Goal: Task Accomplishment & Management: Manage account settings

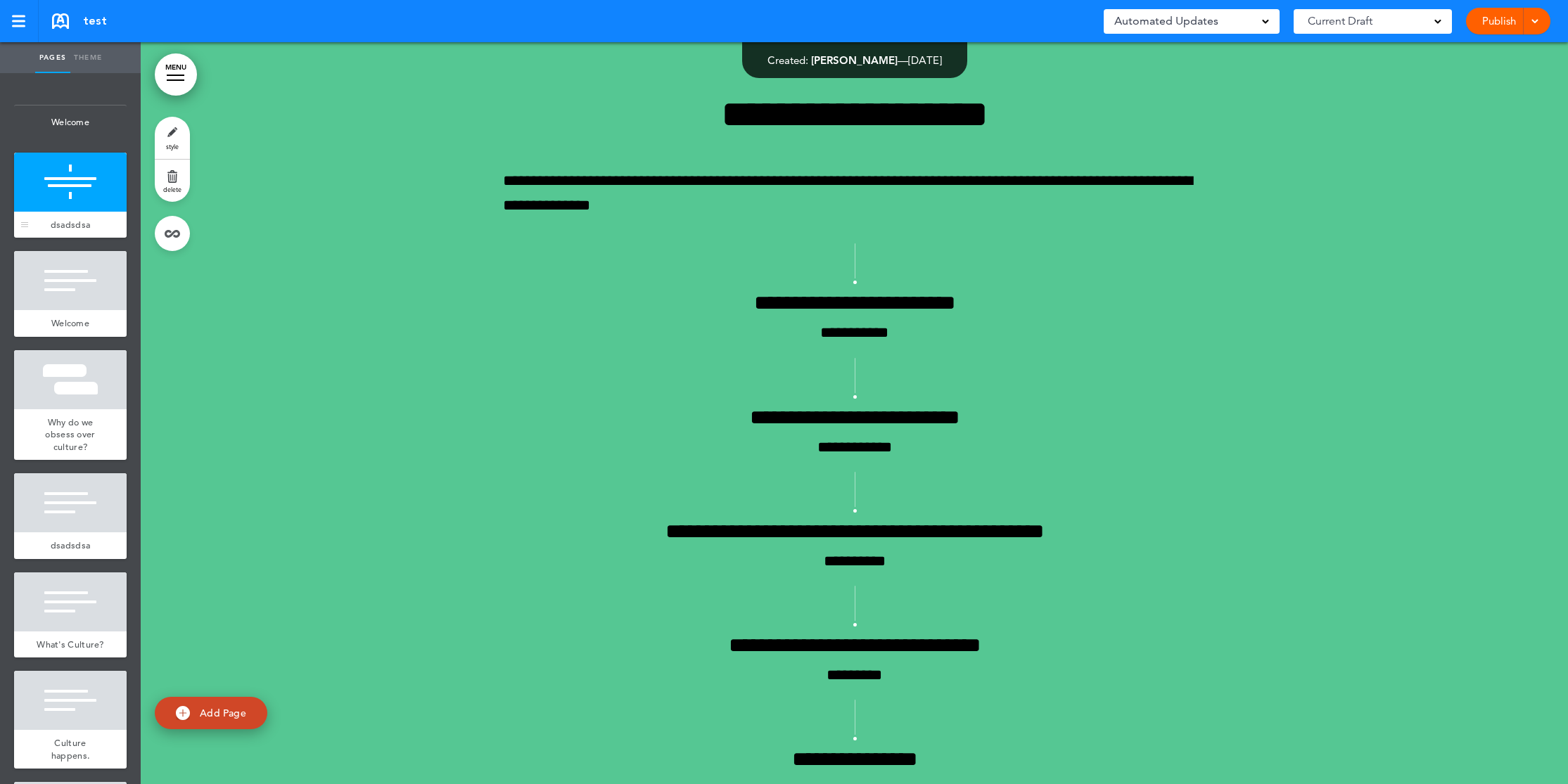
click at [72, 228] on span "dsadsdsa" at bounding box center [71, 225] width 40 height 12
click at [64, 209] on div at bounding box center [70, 182] width 113 height 59
click at [176, 132] on link "style" at bounding box center [172, 138] width 35 height 42
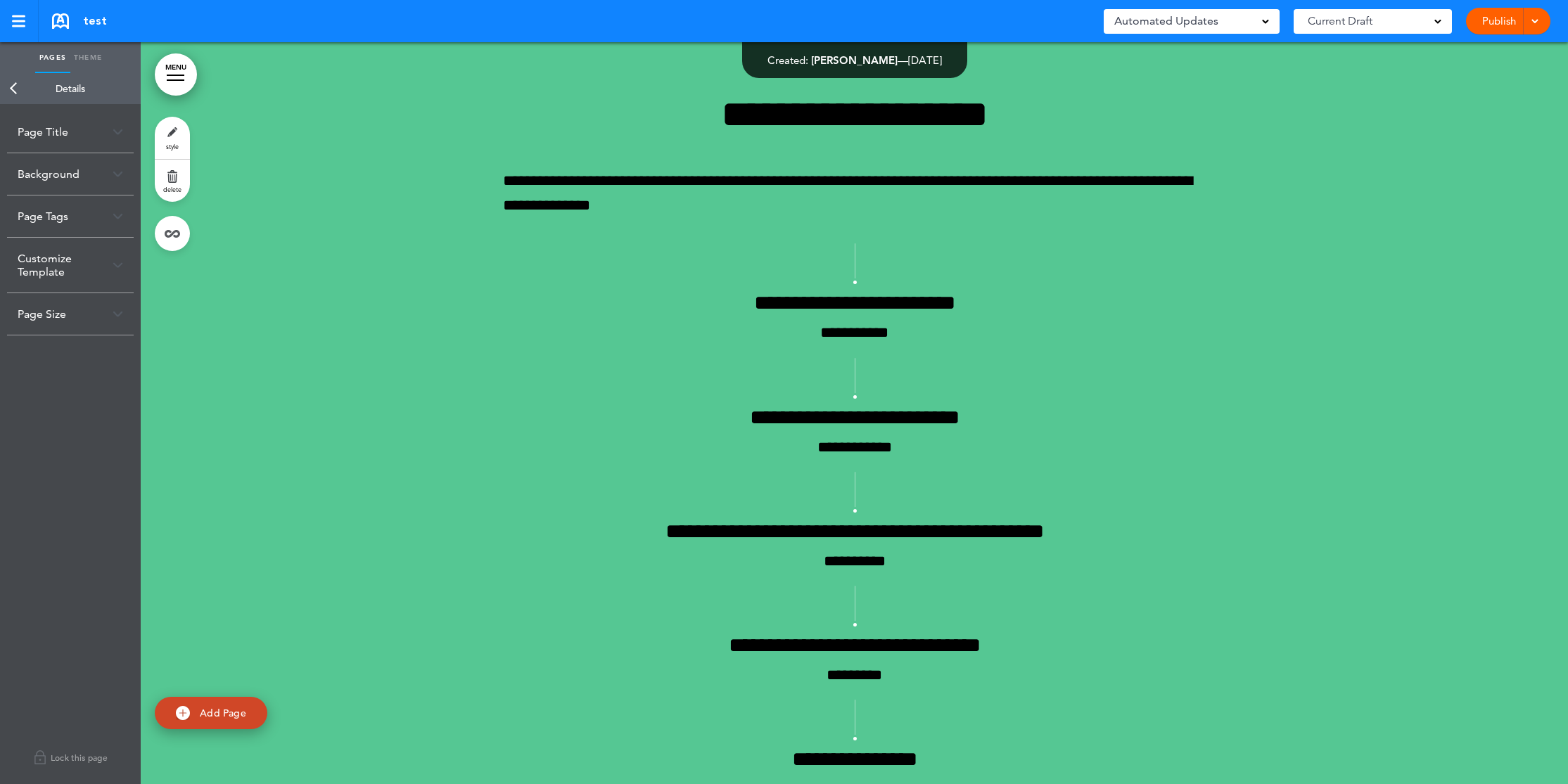
click at [51, 134] on div "Page Title" at bounding box center [70, 132] width 127 height 42
click at [66, 186] on input "********" at bounding box center [70, 188] width 106 height 24
drag, startPoint x: 115, startPoint y: 187, endPoint x: -76, endPoint y: 193, distance: 191.1
click at [0, 193] on html "Checking url availability Make this page common so it is available in other han…" at bounding box center [784, 392] width 1568 height 784
click at [101, 159] on body "Checking url availability Make this page common so it is available in other han…" at bounding box center [784, 392] width 1568 height 784
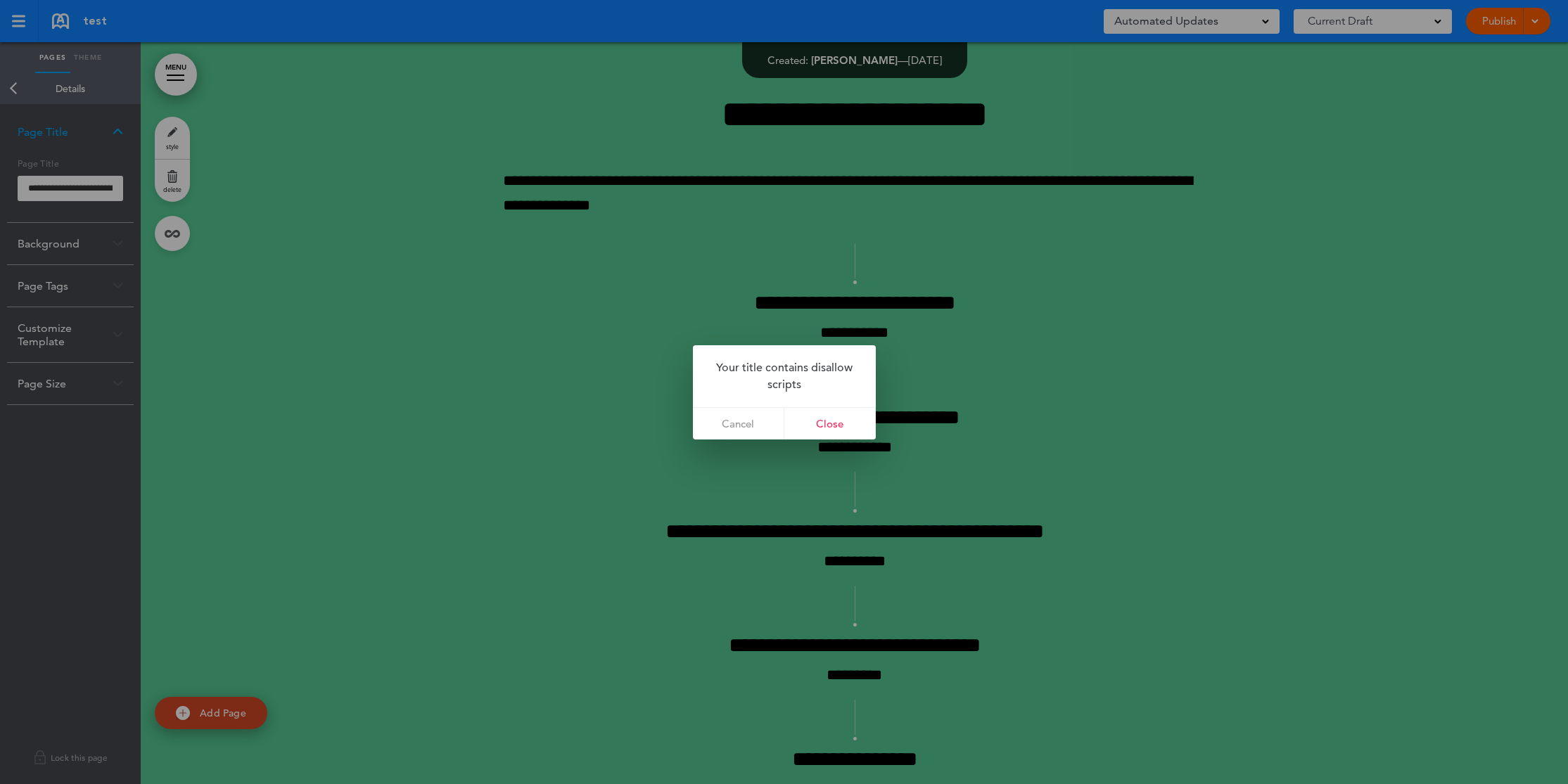
click at [41, 184] on div at bounding box center [784, 392] width 1568 height 784
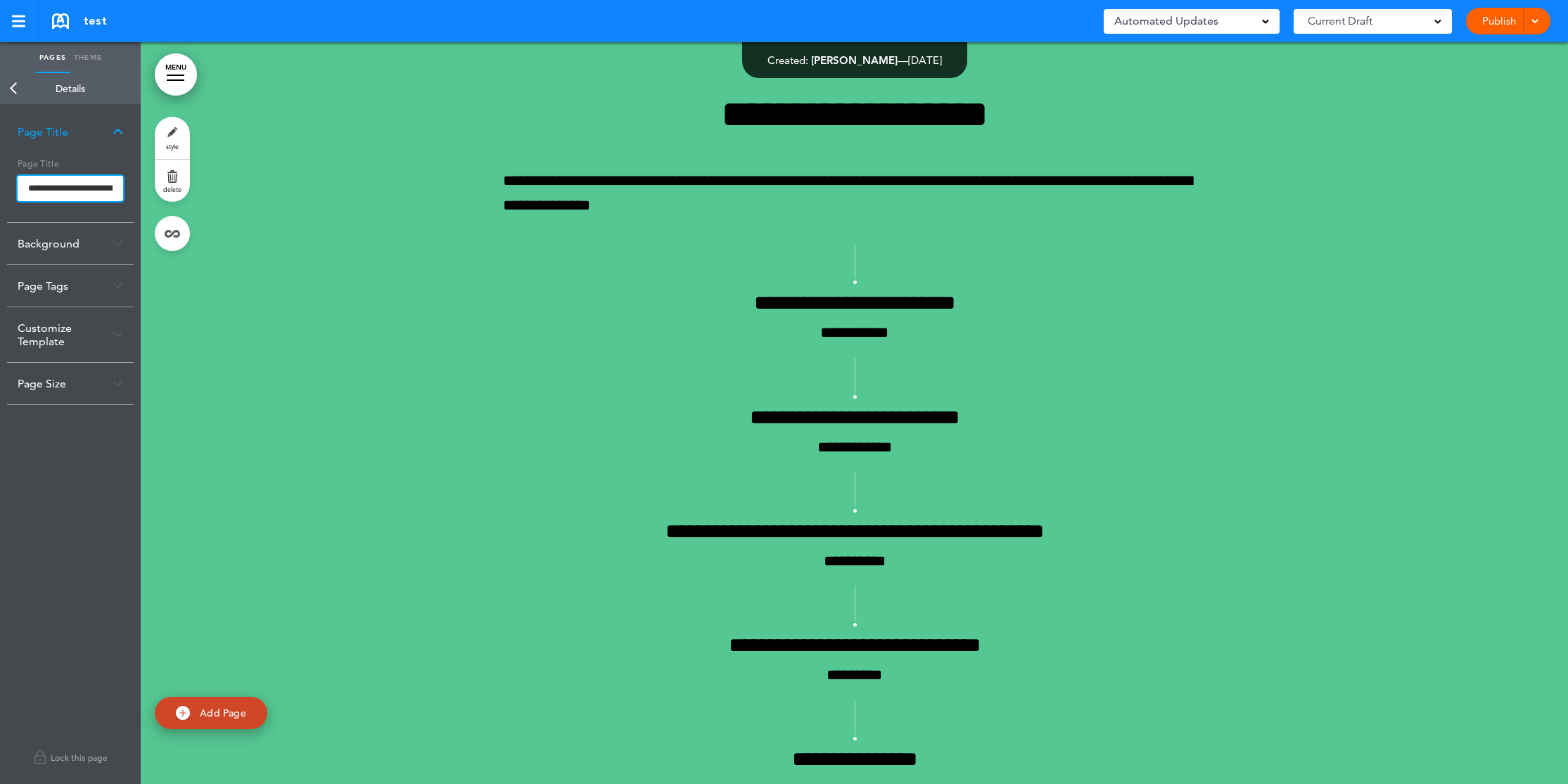
click at [43, 190] on input "**********" at bounding box center [70, 188] width 106 height 25
click at [76, 160] on body "Checking url availability Make this page common so it is available in other han…" at bounding box center [784, 392] width 1568 height 784
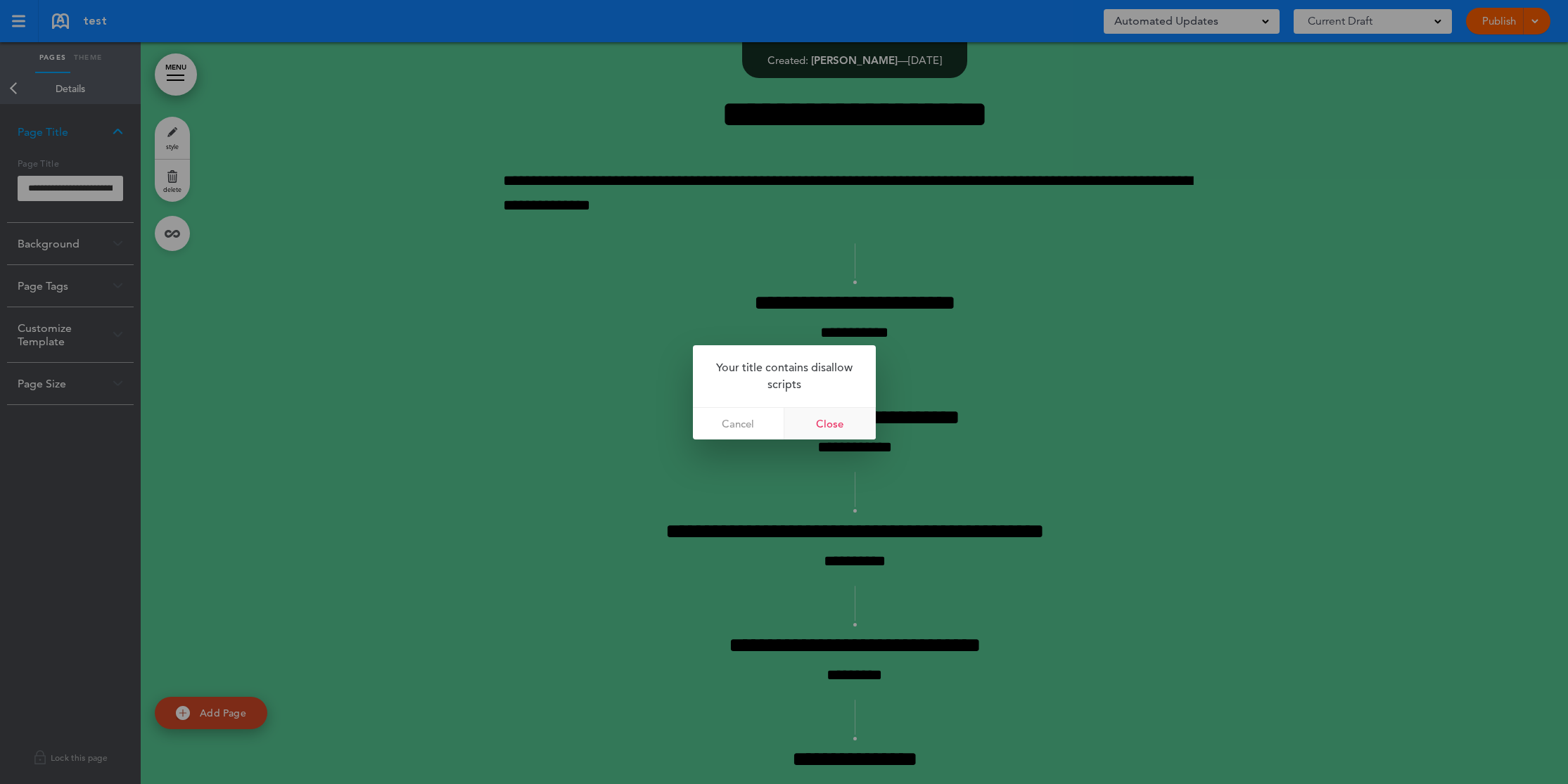
click at [852, 427] on link "Close" at bounding box center [829, 424] width 91 height 32
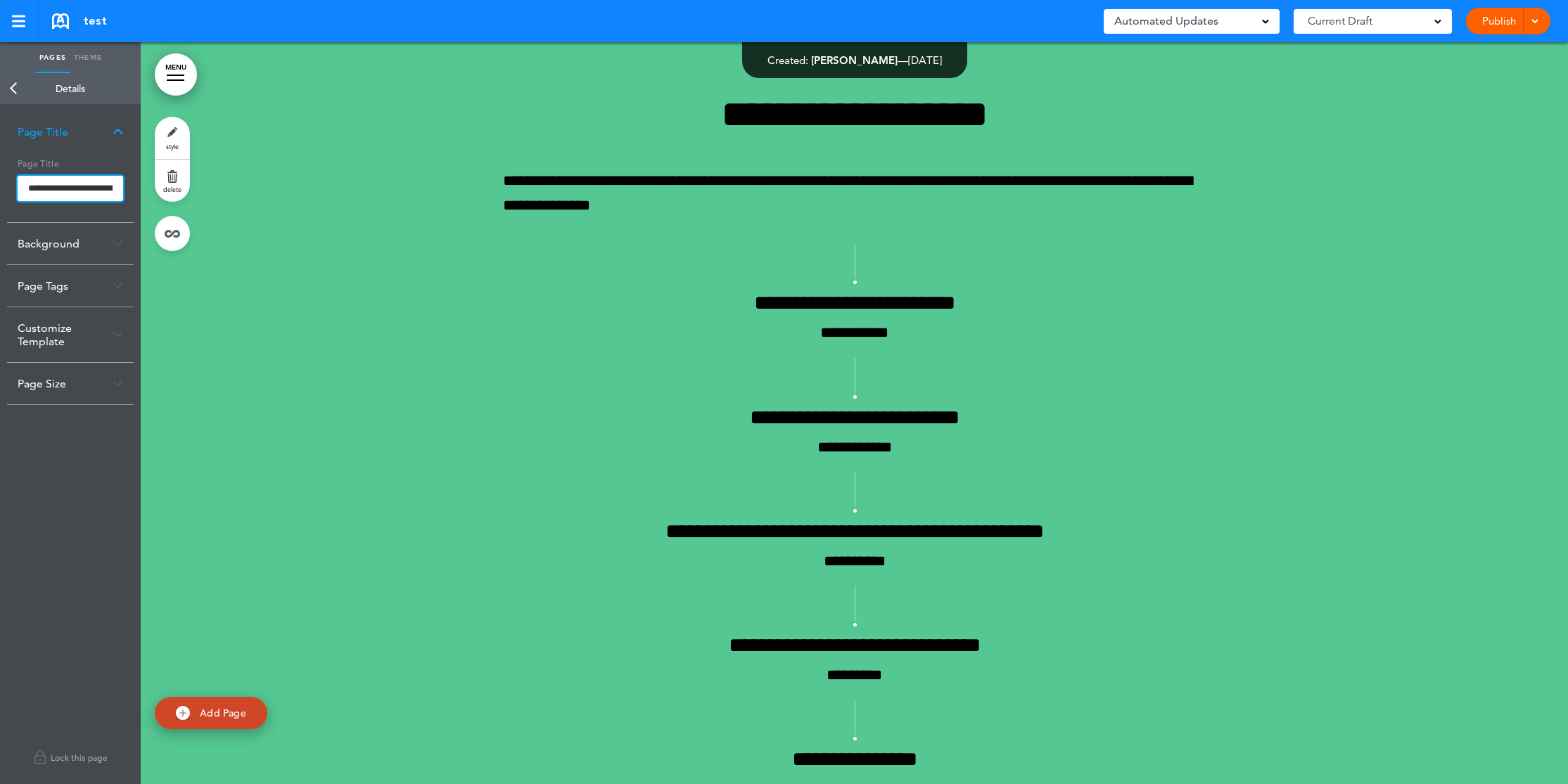
click at [56, 191] on input "**********" at bounding box center [70, 188] width 106 height 25
drag, startPoint x: 108, startPoint y: 188, endPoint x: 371, endPoint y: 191, distance: 263.0
click at [371, 191] on div "Pages Theme add page Welcome add page dsadsdsa add page Welcome add page Why do…" at bounding box center [784, 392] width 1568 height 784
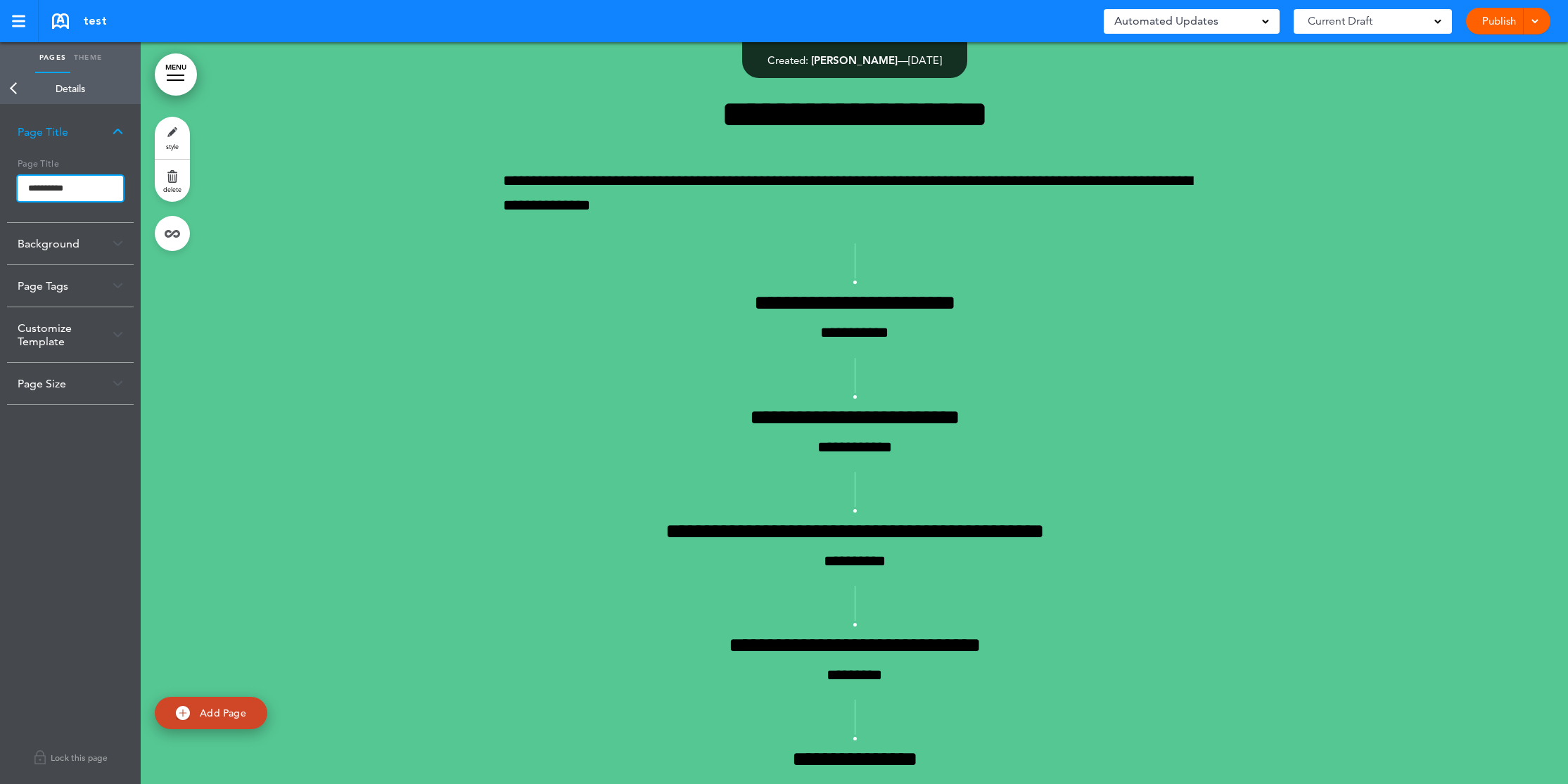
type input "**********"
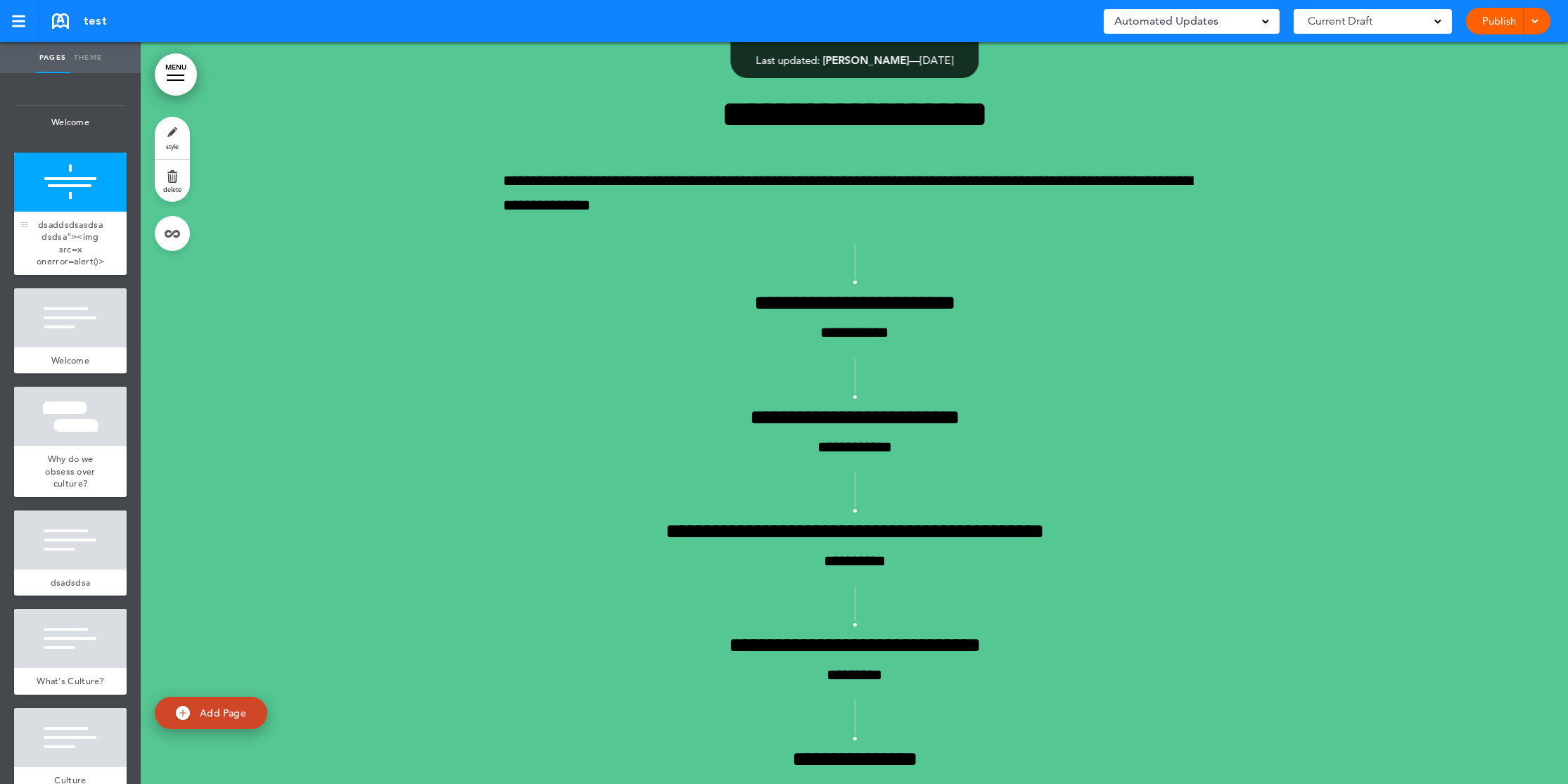
click at [83, 259] on span "dsaddsdsasdsadsdsa"><img src=x onerror=alert()>" at bounding box center [70, 244] width 67 height 50
click at [85, 264] on span "dsaddsdsasdsadsdsa"><img src=x onerror=alert()>" at bounding box center [70, 244] width 67 height 50
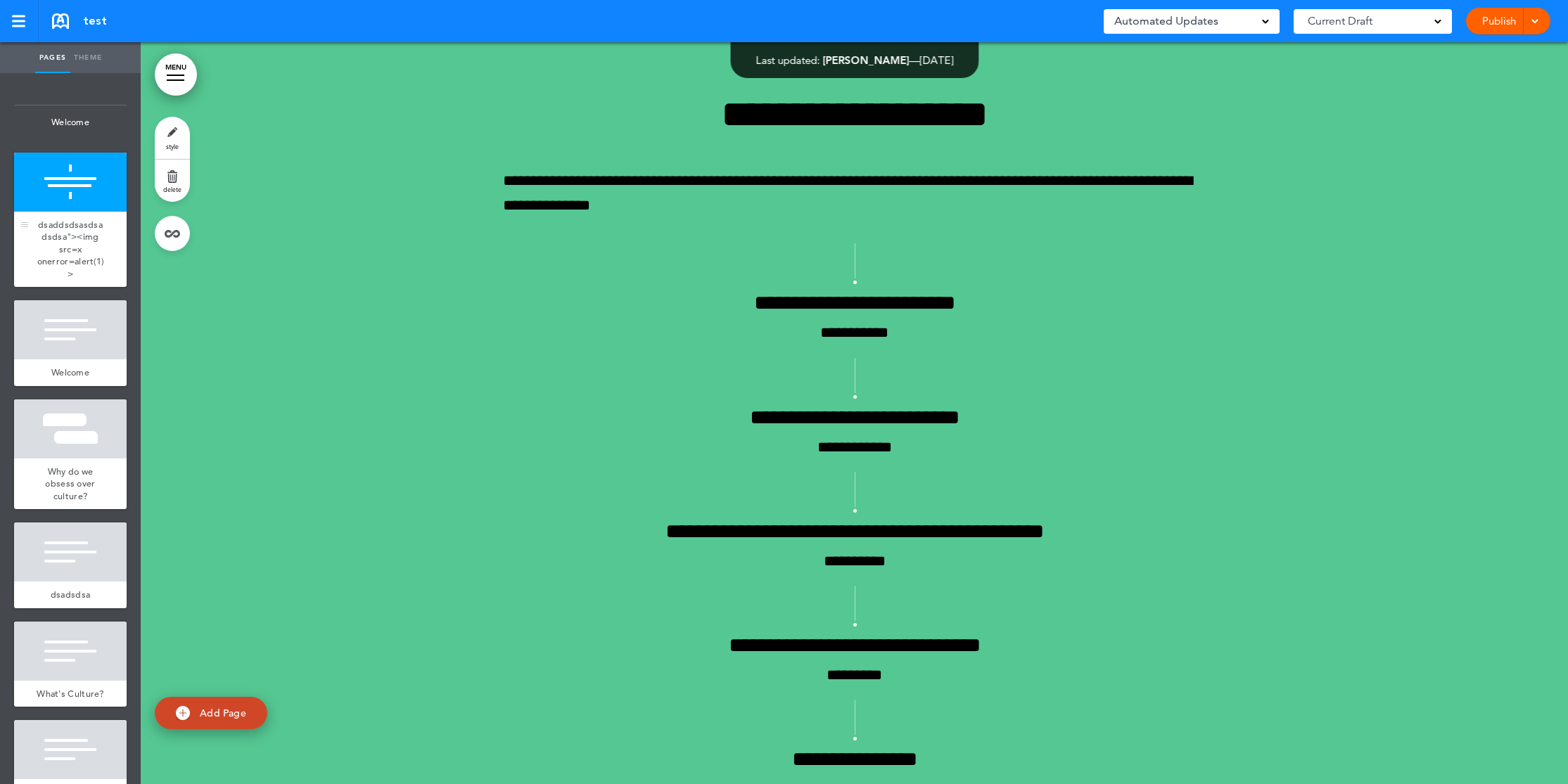
click at [83, 249] on span "dsaddsdsasdsadsdsa"><img src=x onerror=alert(1)>" at bounding box center [71, 249] width 67 height 61
click at [70, 236] on span "dsaddsdsasdsadsdsa"><img src=x onerror=alert(1)>" at bounding box center [71, 249] width 67 height 61
click at [72, 254] on span "dsaddsdsasdsadsdsa"><img src=x onerror=alert(1)>" at bounding box center [71, 249] width 67 height 61
click at [86, 53] on link "Theme" at bounding box center [88, 58] width 35 height 31
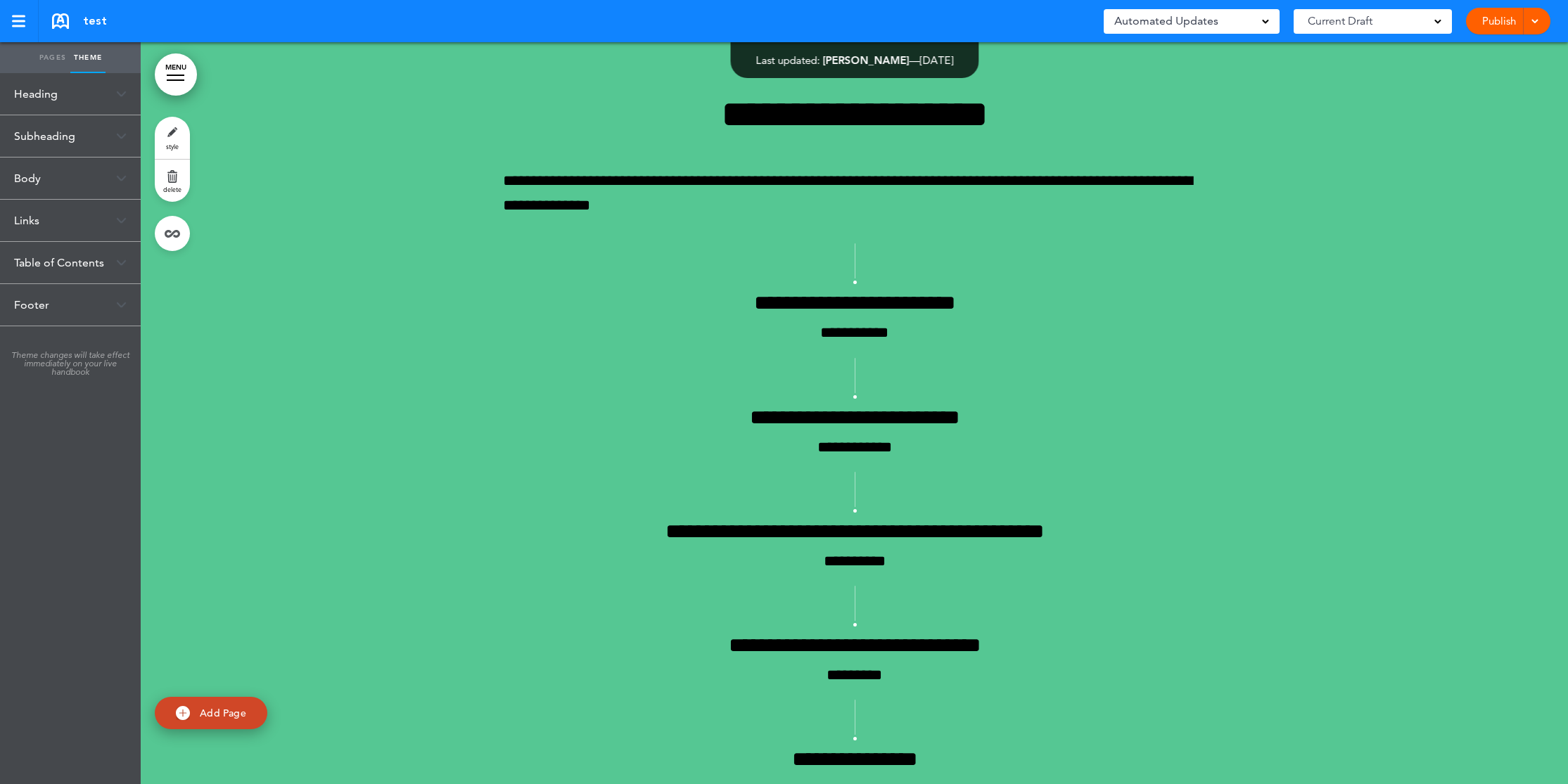
click at [60, 96] on div "Heading" at bounding box center [70, 93] width 141 height 42
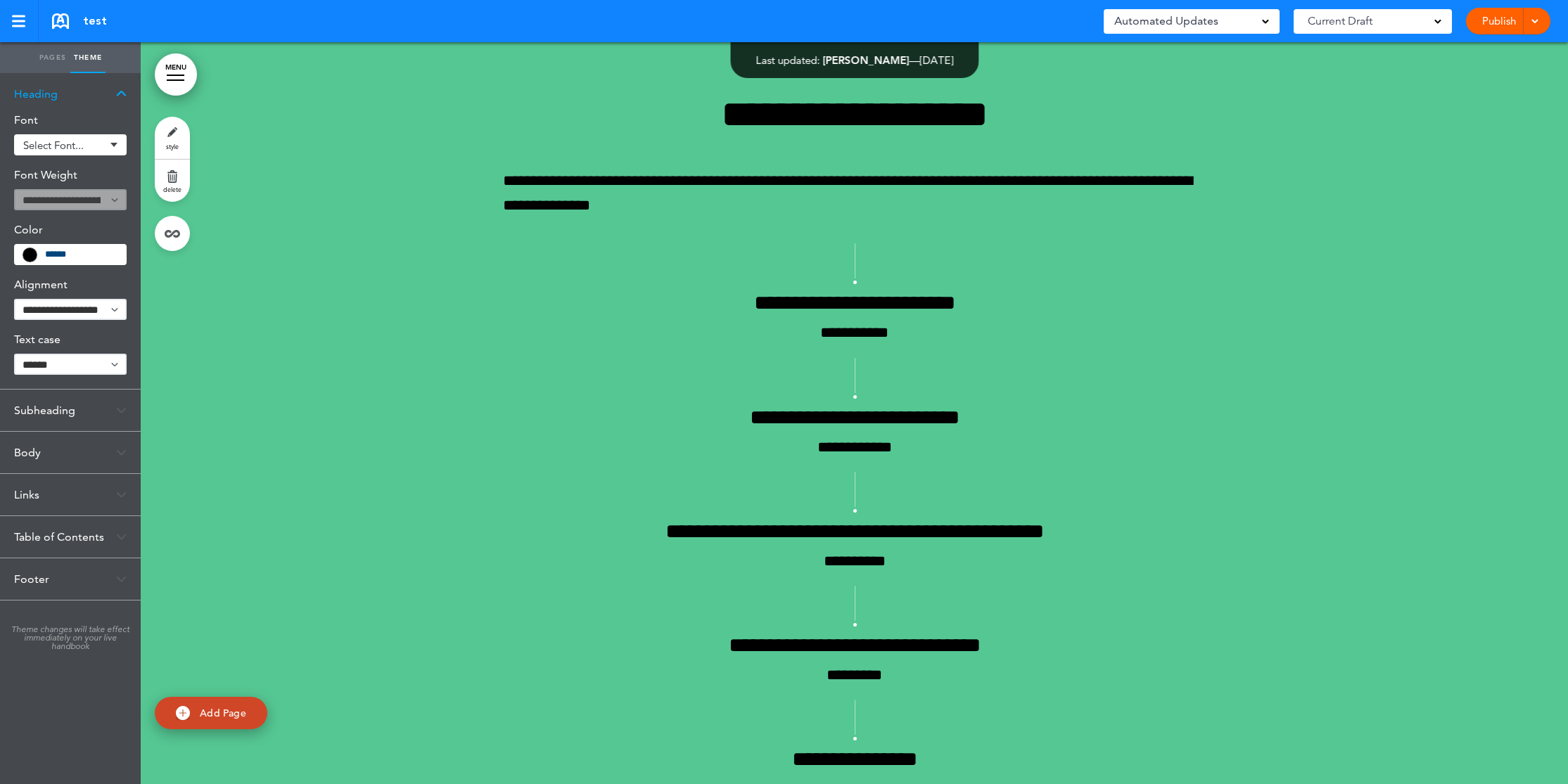
click at [70, 140] on span "Select font..." at bounding box center [64, 145] width 82 height 11
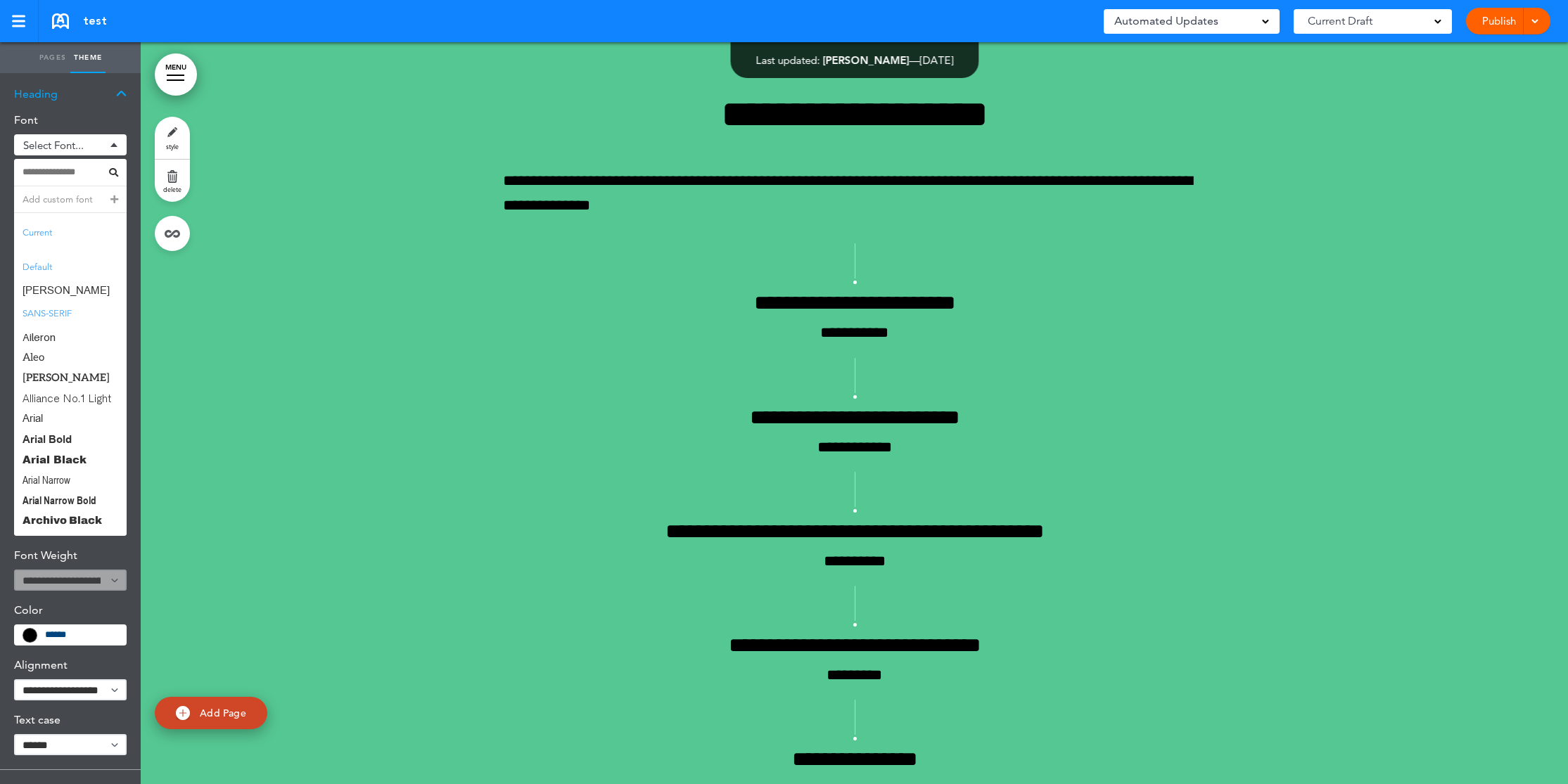
click at [319, 332] on div "**********" at bounding box center [854, 511] width 1427 height 937
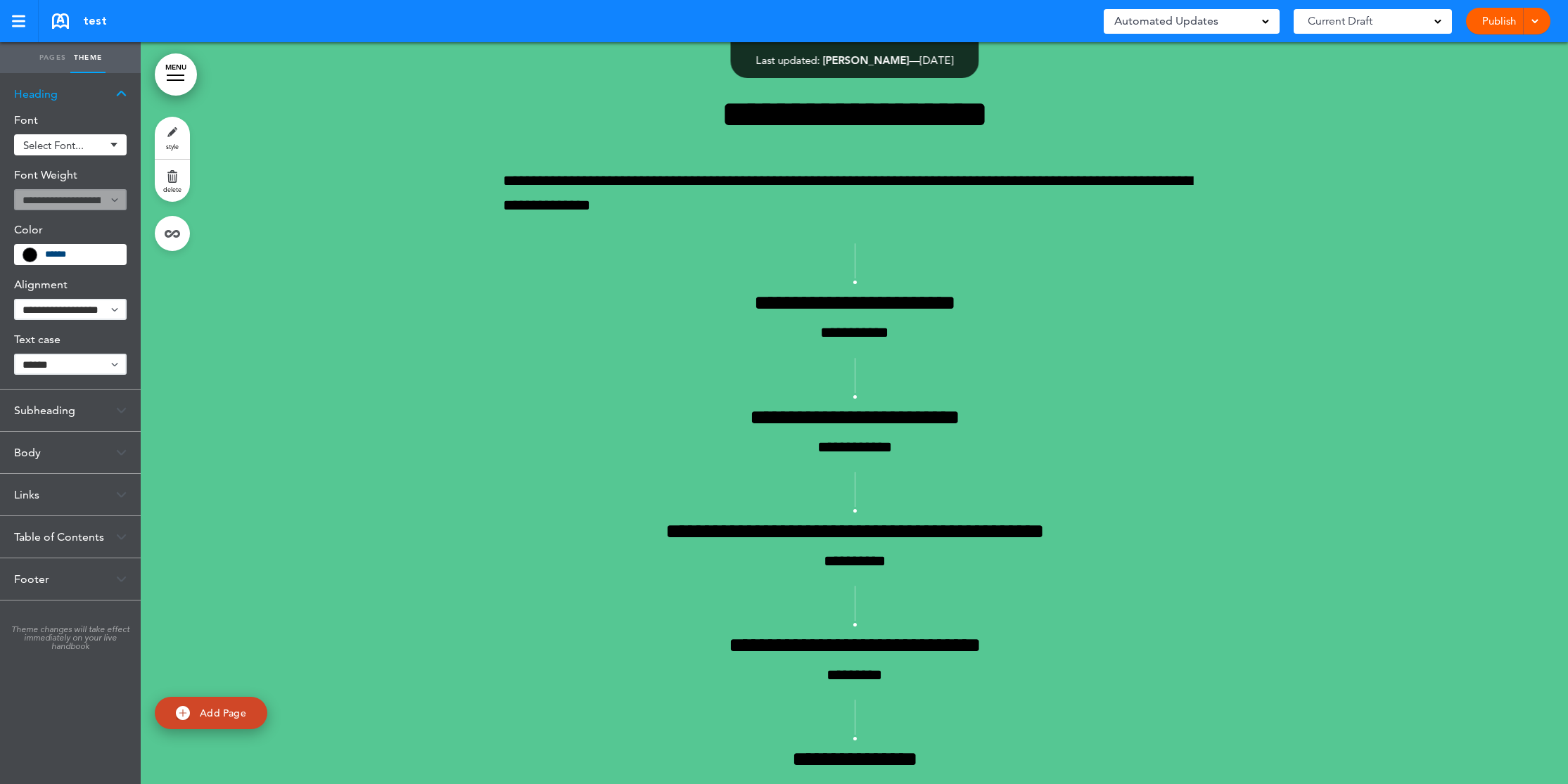
click at [62, 417] on div "Subheading" at bounding box center [70, 410] width 141 height 42
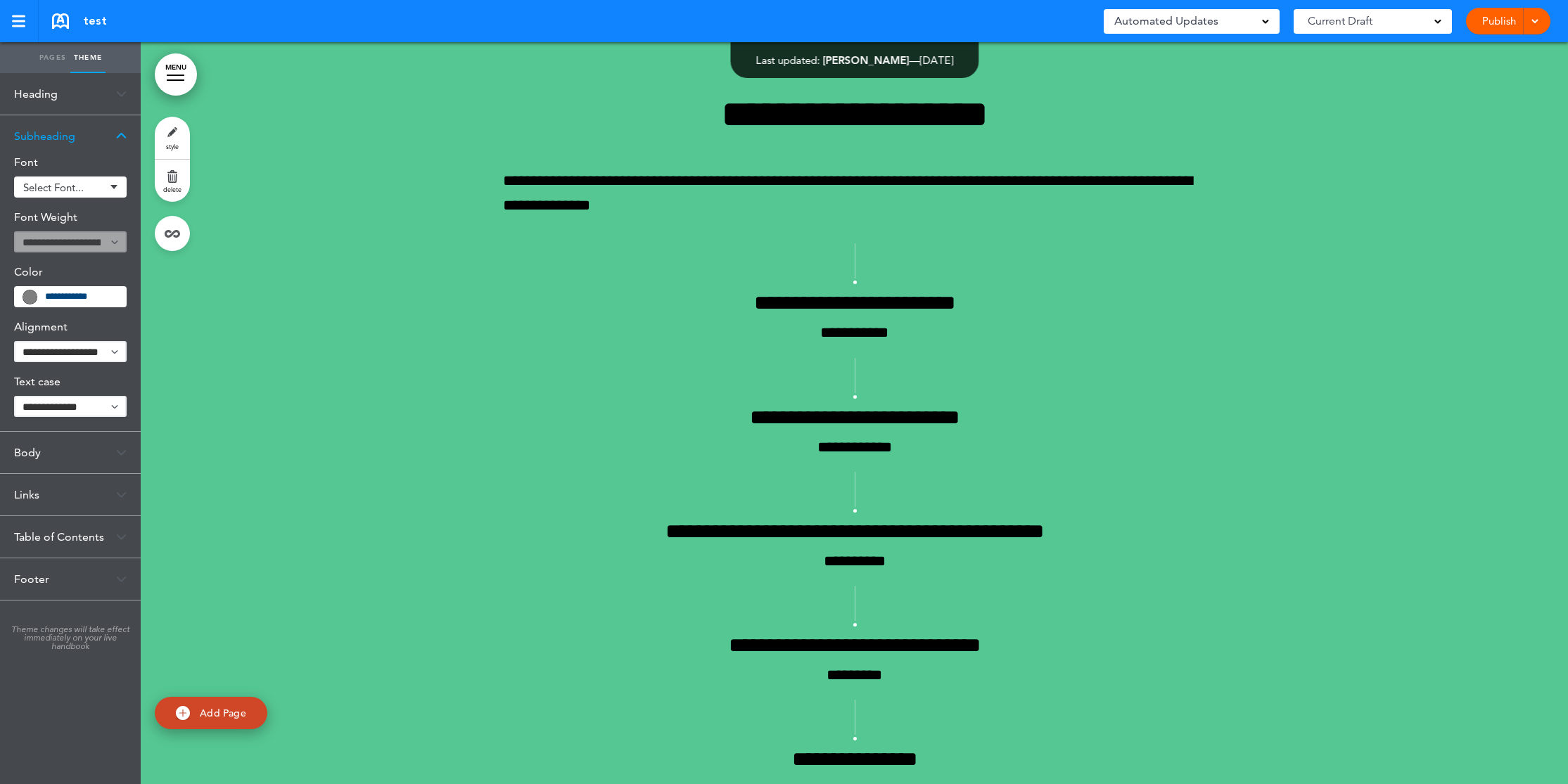
click at [69, 462] on div "Body" at bounding box center [70, 453] width 141 height 42
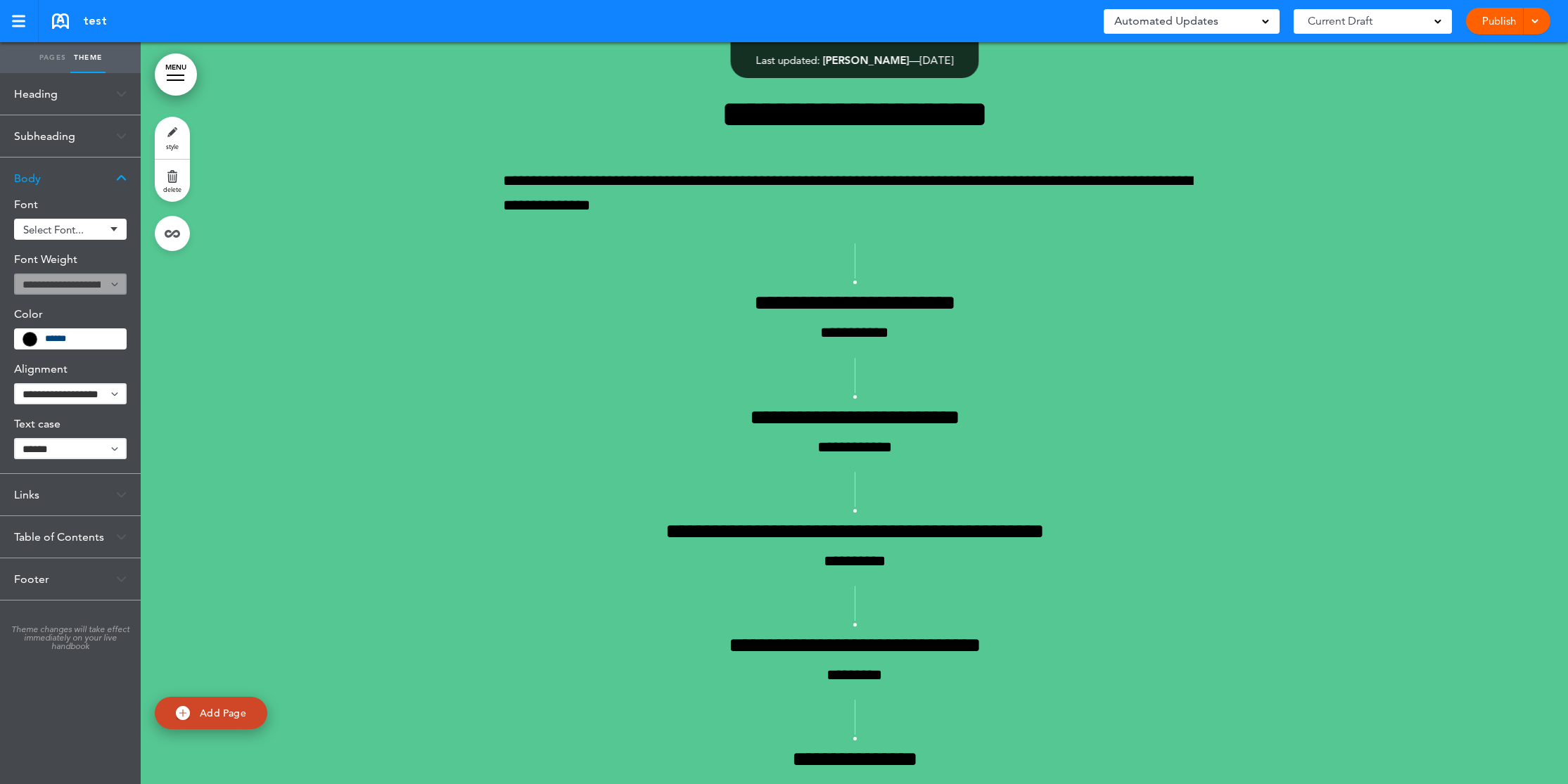
click at [57, 496] on div "Links" at bounding box center [70, 494] width 141 height 42
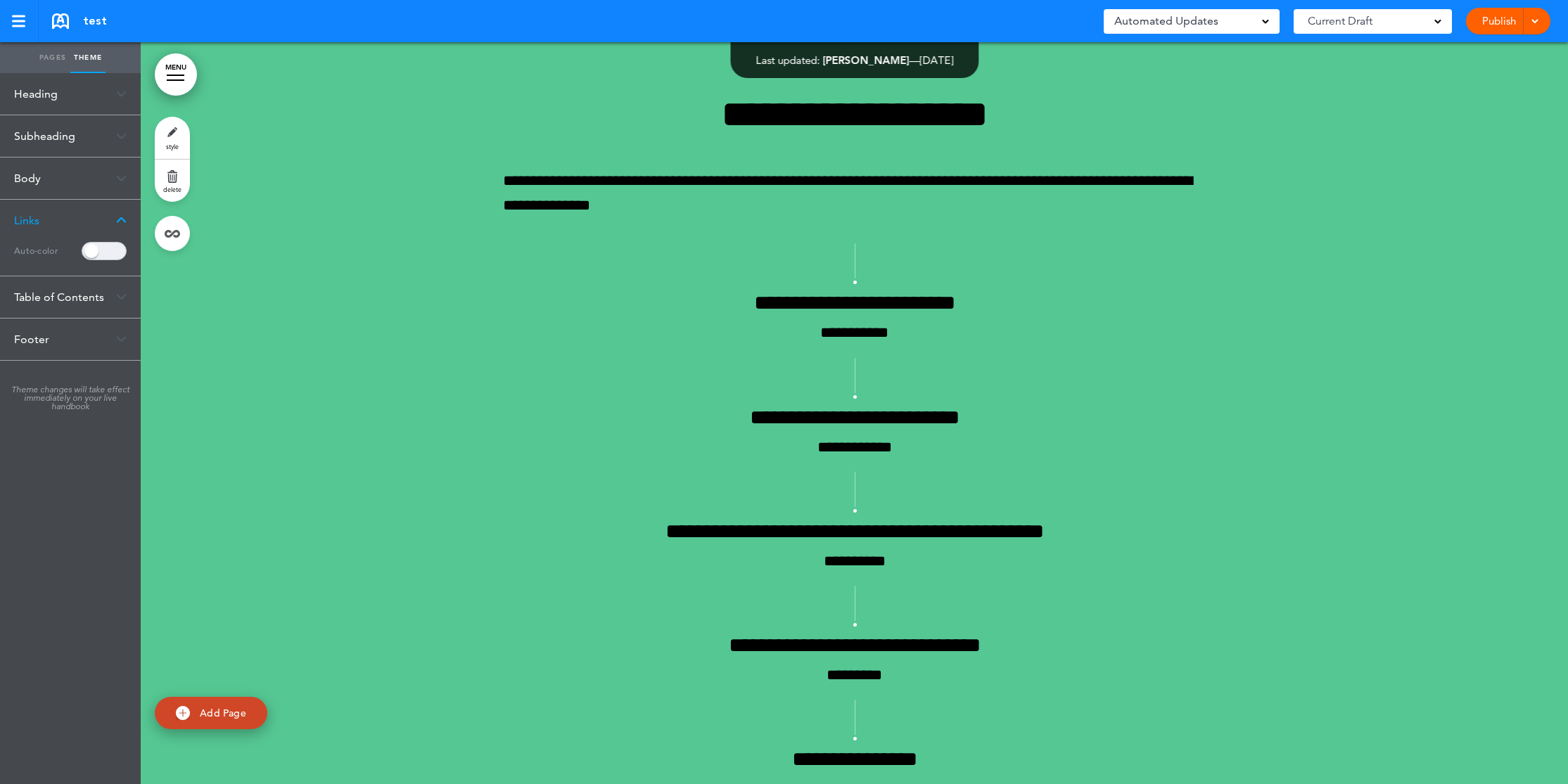
click at [91, 252] on span at bounding box center [104, 251] width 45 height 18
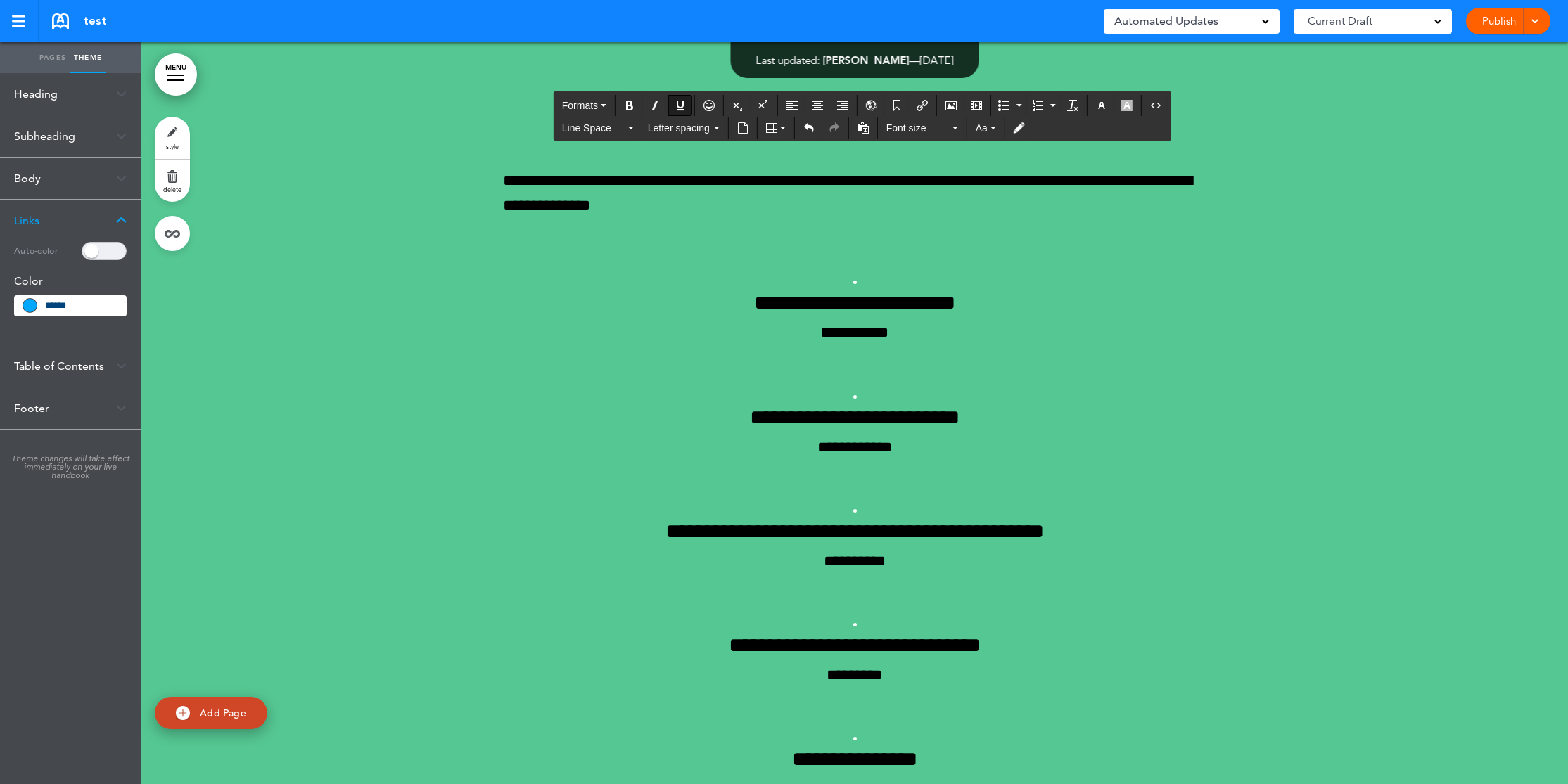
click at [112, 254] on span at bounding box center [104, 251] width 45 height 18
click at [54, 333] on div "Footer" at bounding box center [70, 339] width 141 height 42
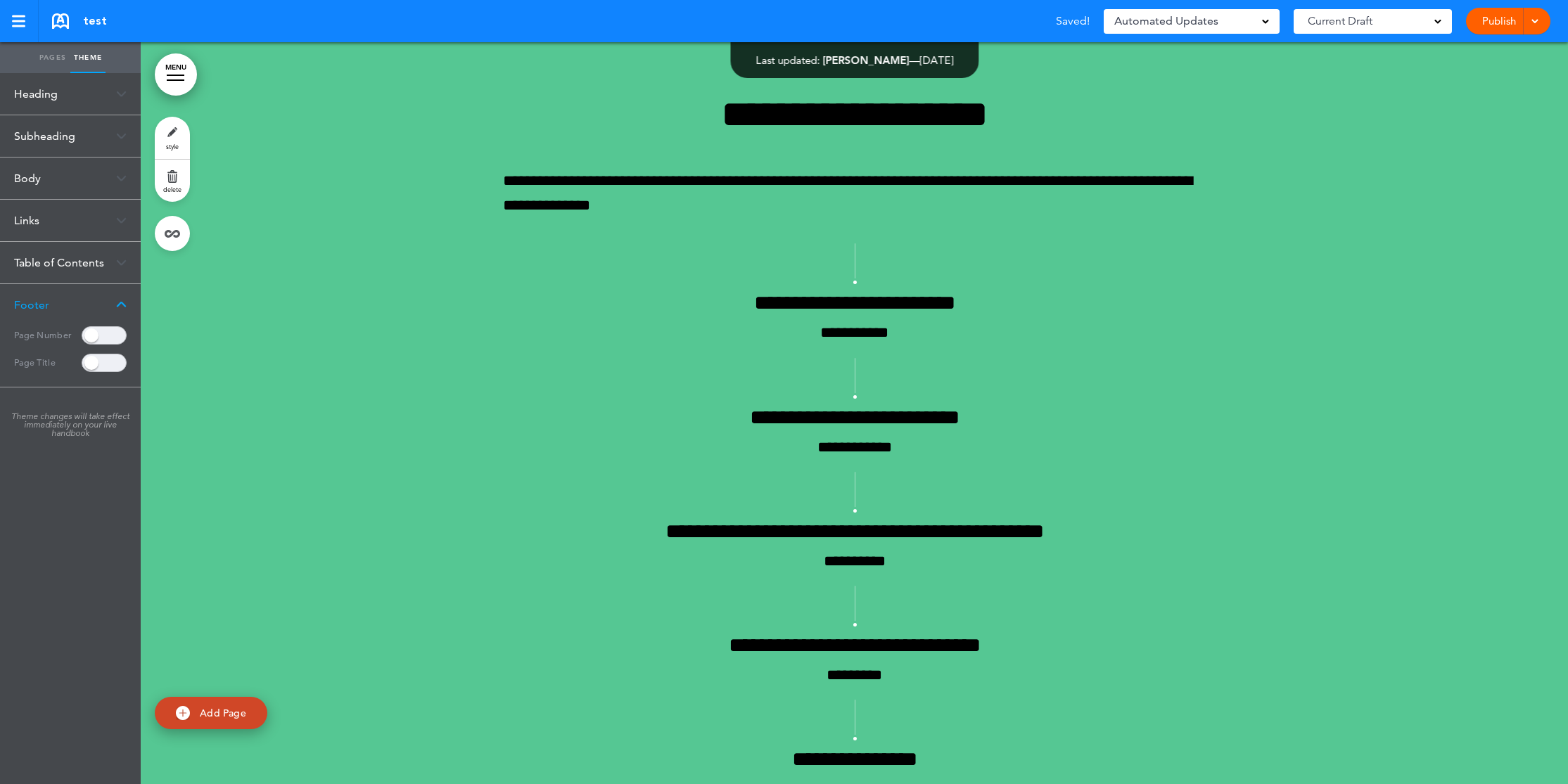
click at [79, 265] on div "Table of Contents" at bounding box center [70, 263] width 141 height 42
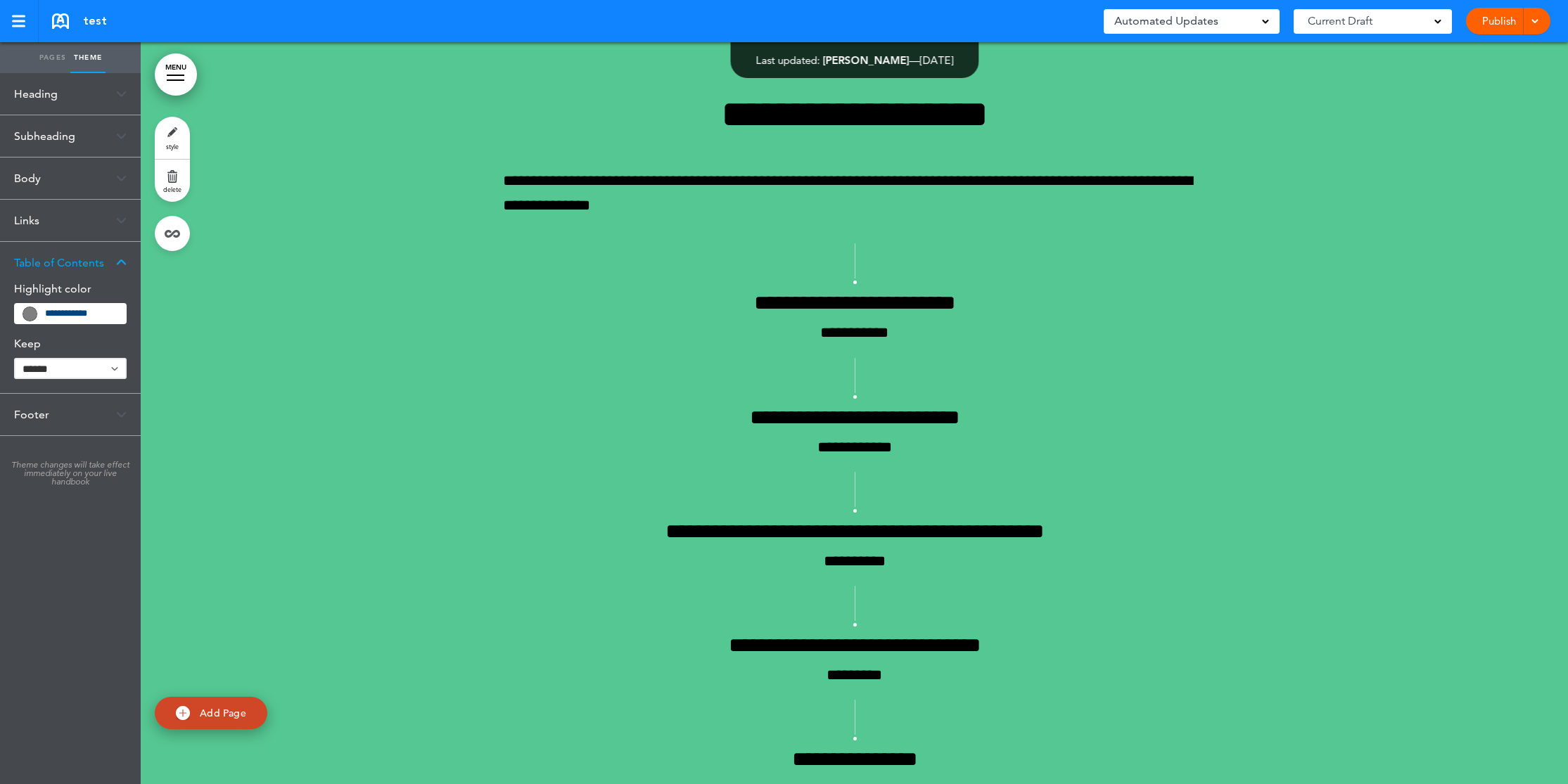
click at [50, 58] on link "Pages" at bounding box center [53, 58] width 35 height 31
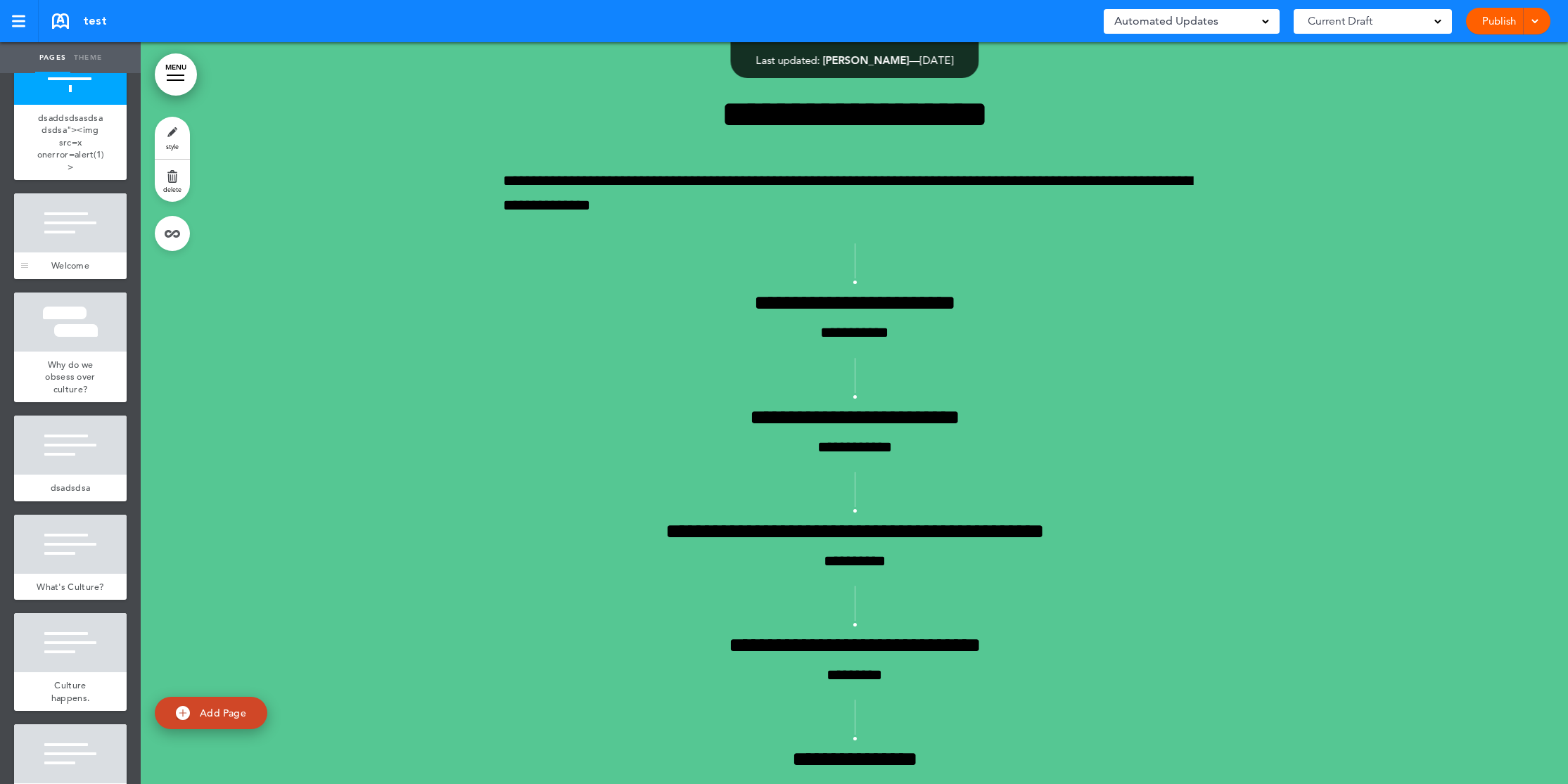
scroll to position [115, 0]
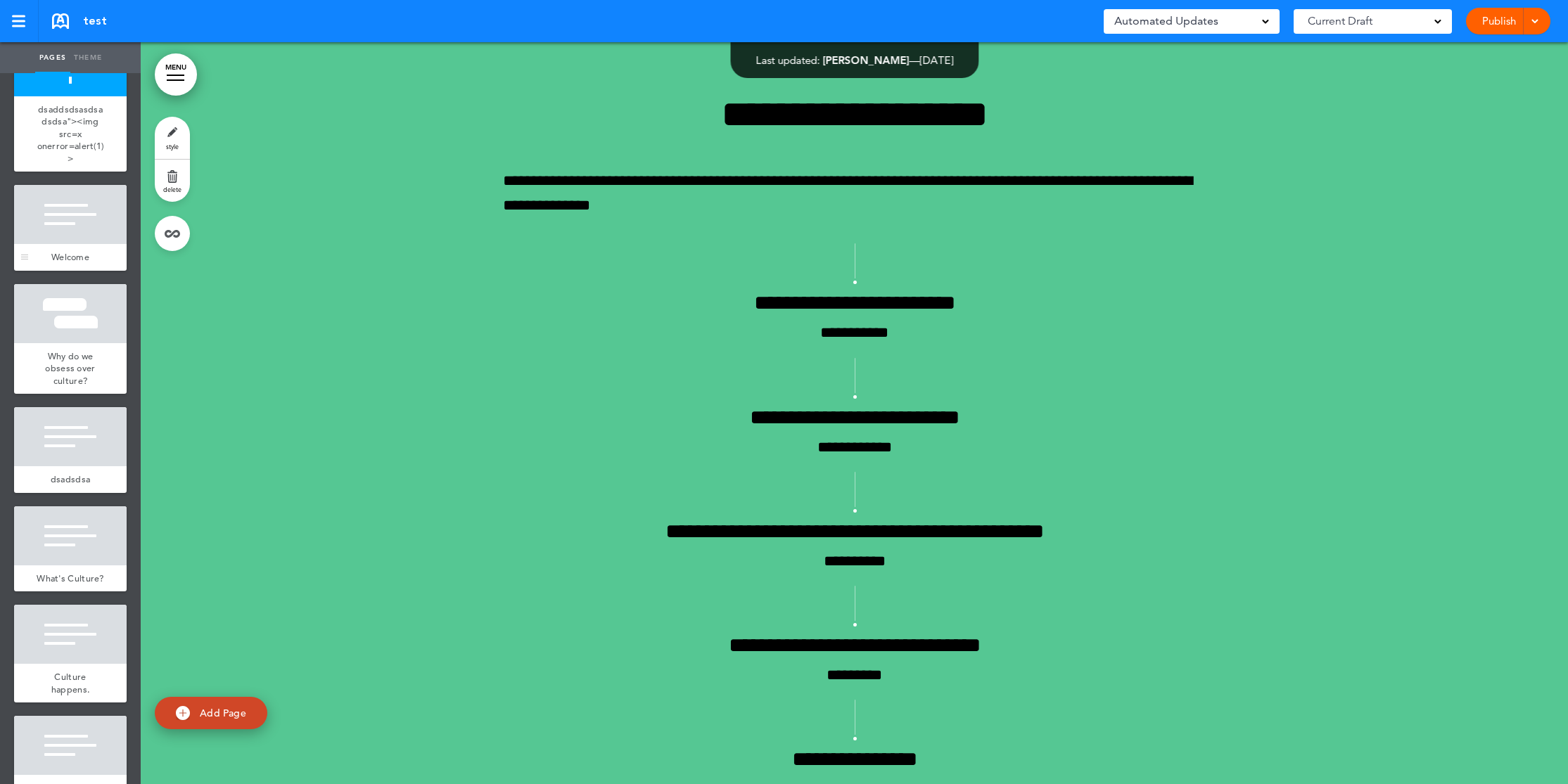
click at [59, 204] on div at bounding box center [70, 214] width 113 height 59
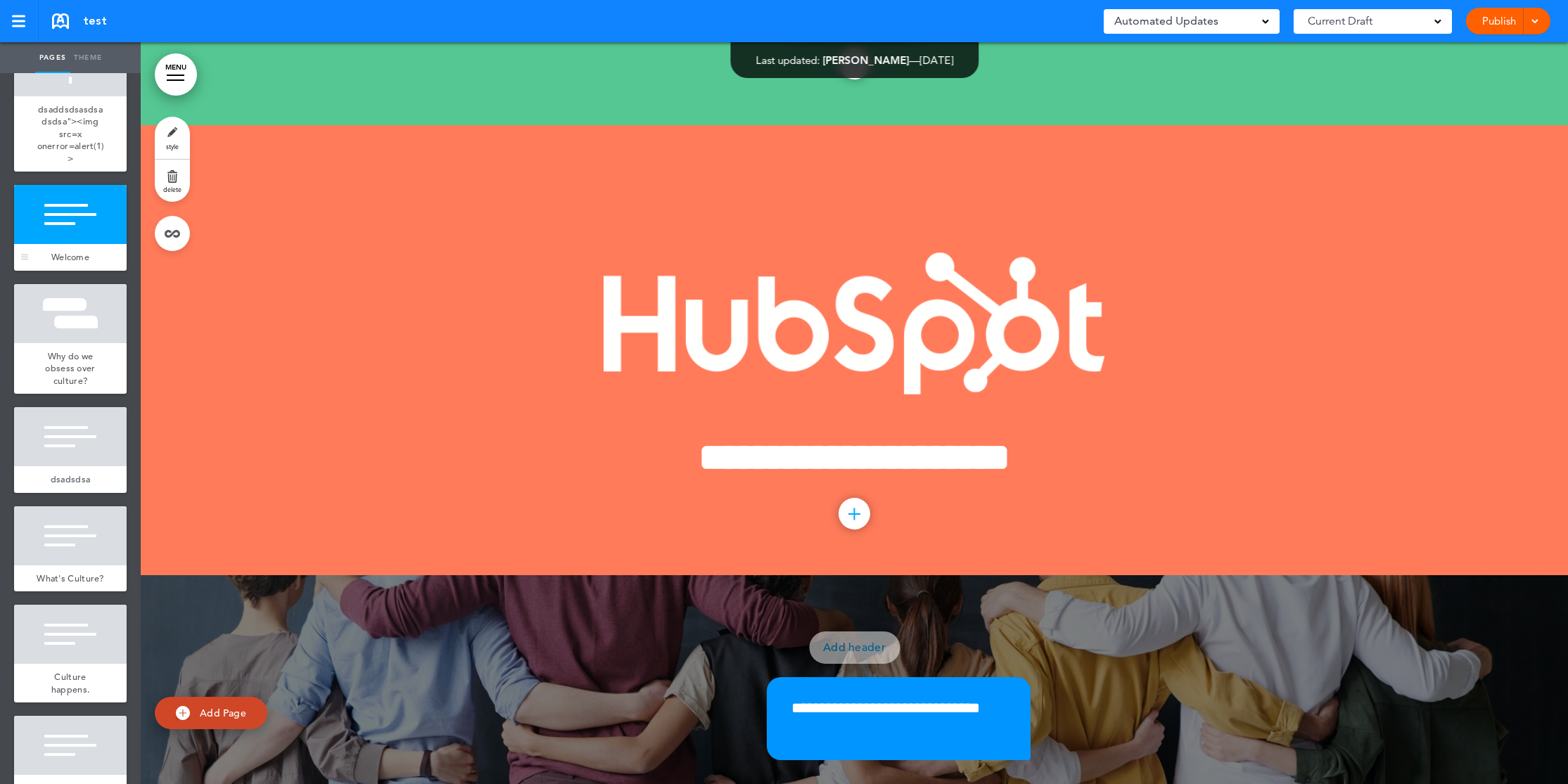
scroll to position [937, 0]
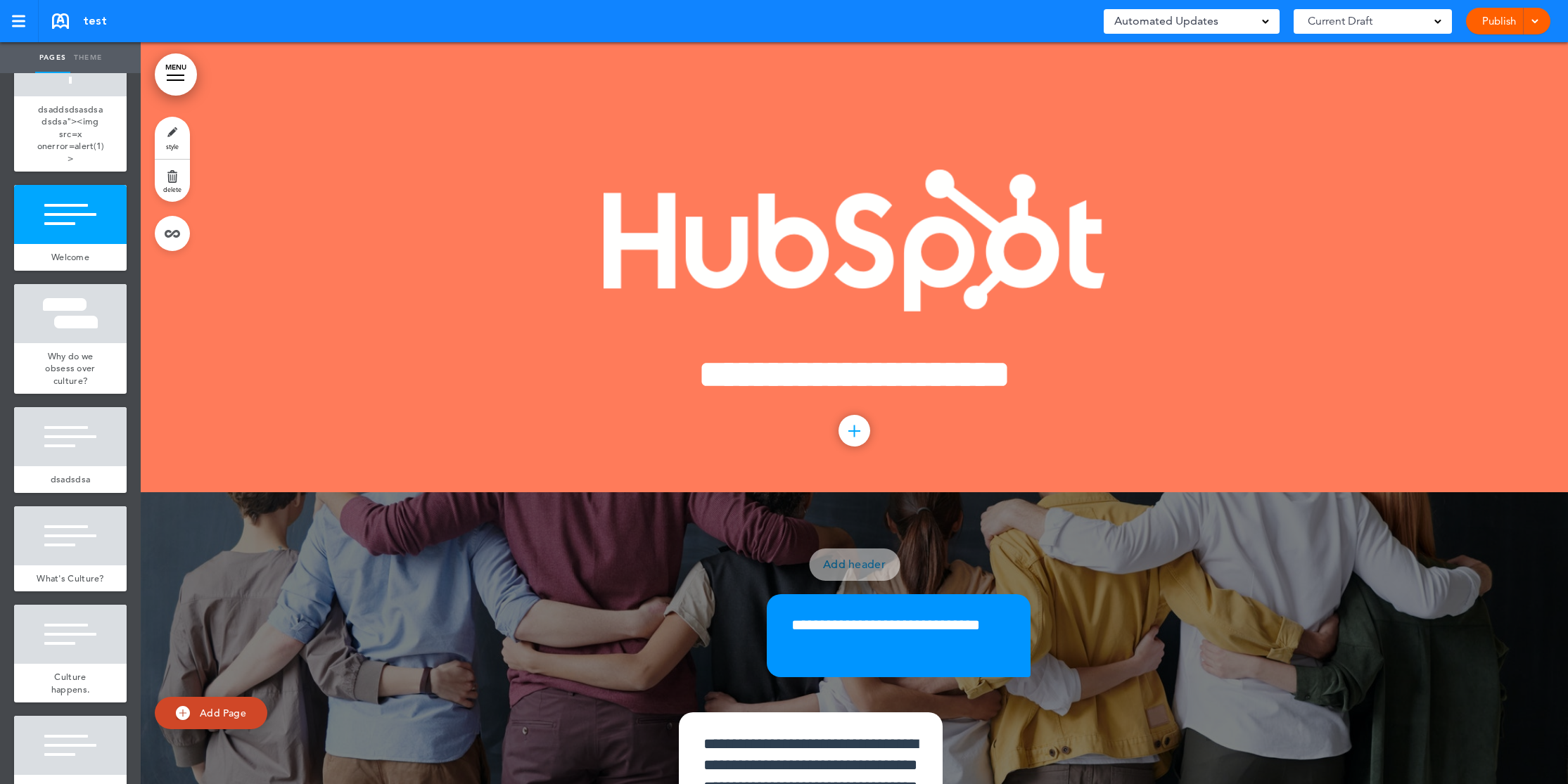
click at [854, 427] on div at bounding box center [855, 431] width 1 height 12
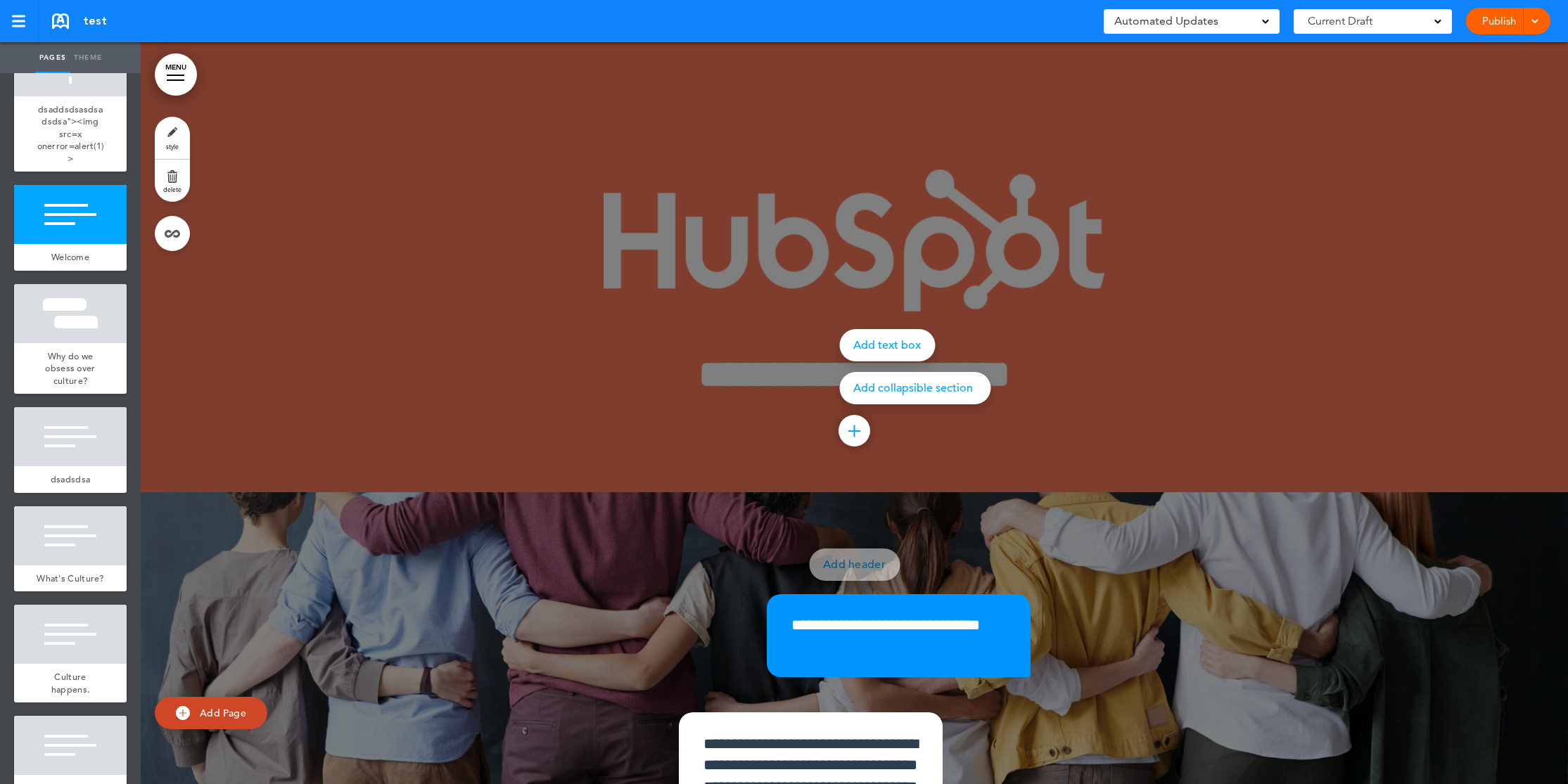
click at [875, 343] on div "Add text box" at bounding box center [887, 346] width 96 height 33
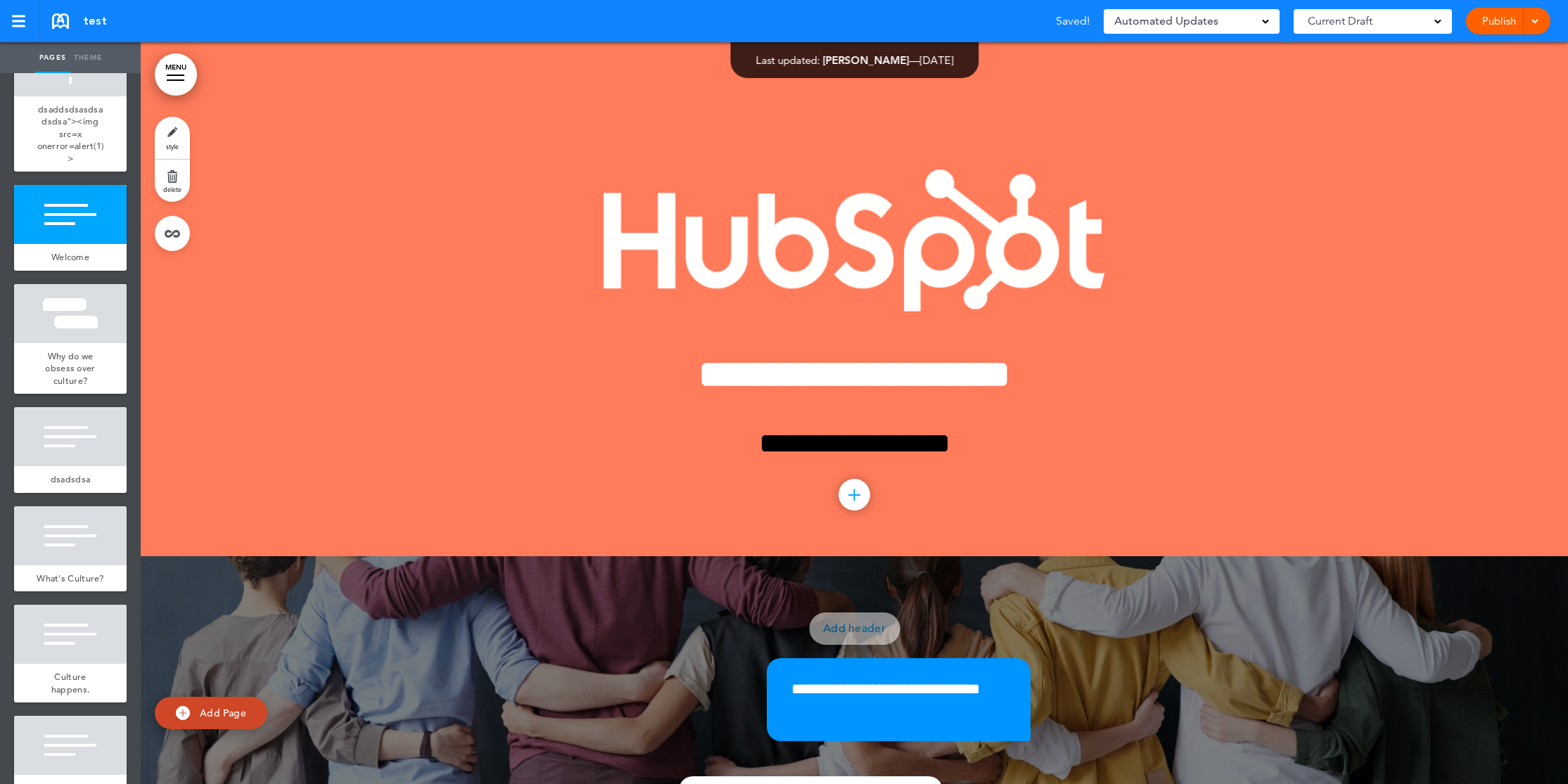
click at [562, 538] on div "**********" at bounding box center [854, 300] width 703 height 514
click at [46, 446] on div at bounding box center [70, 436] width 113 height 59
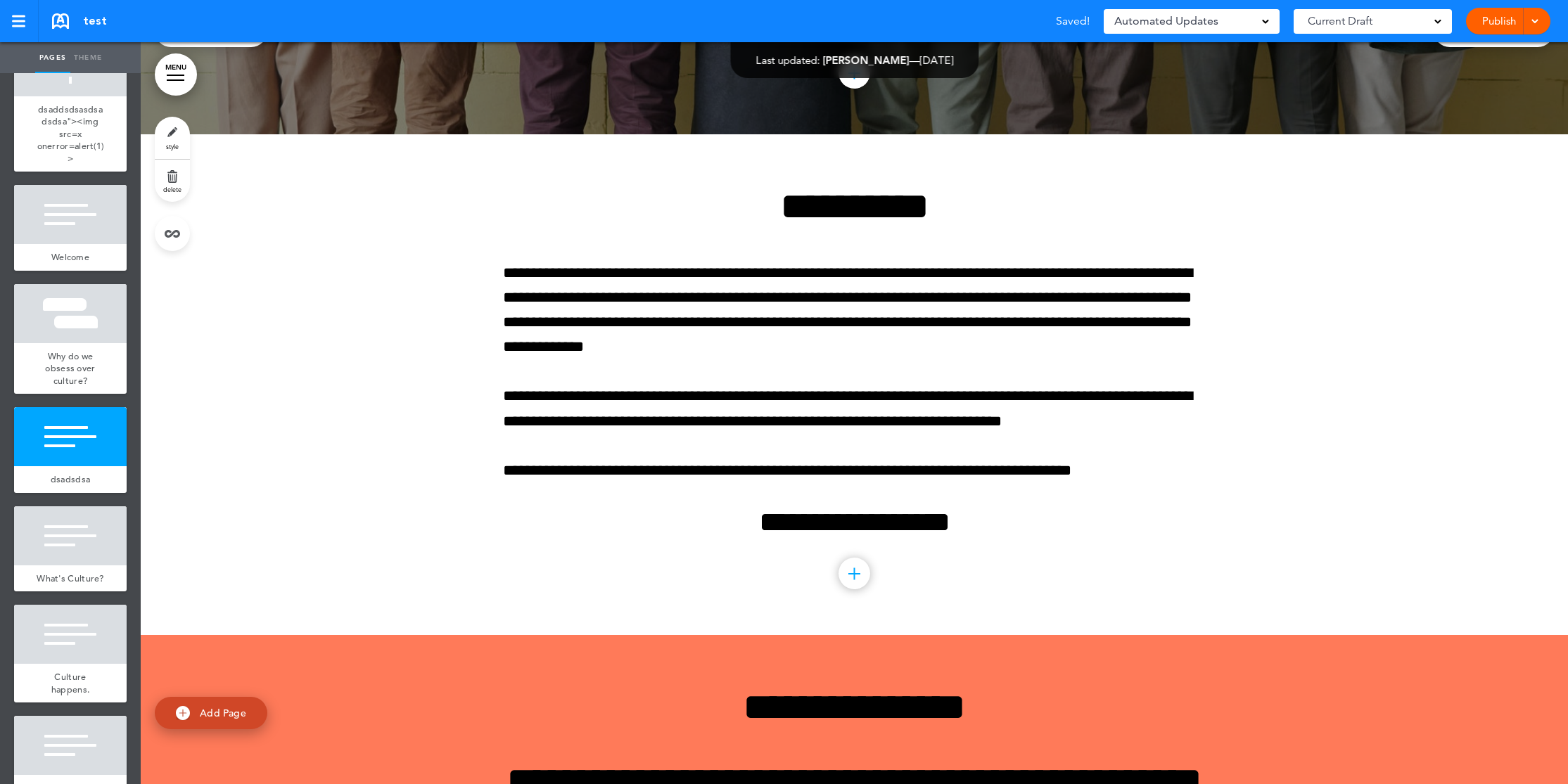
scroll to position [1917, 0]
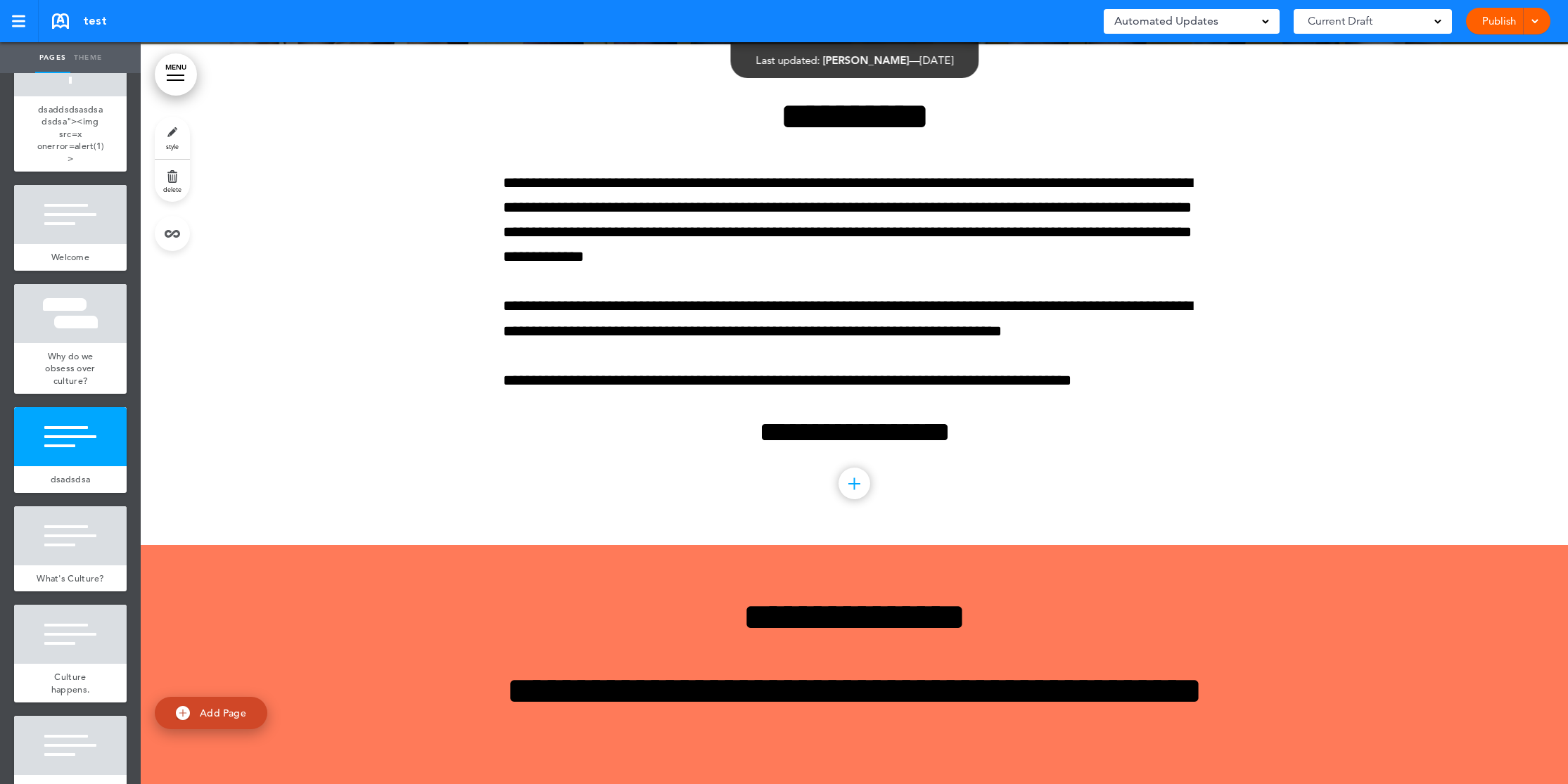
click at [851, 474] on div at bounding box center [854, 483] width 32 height 32
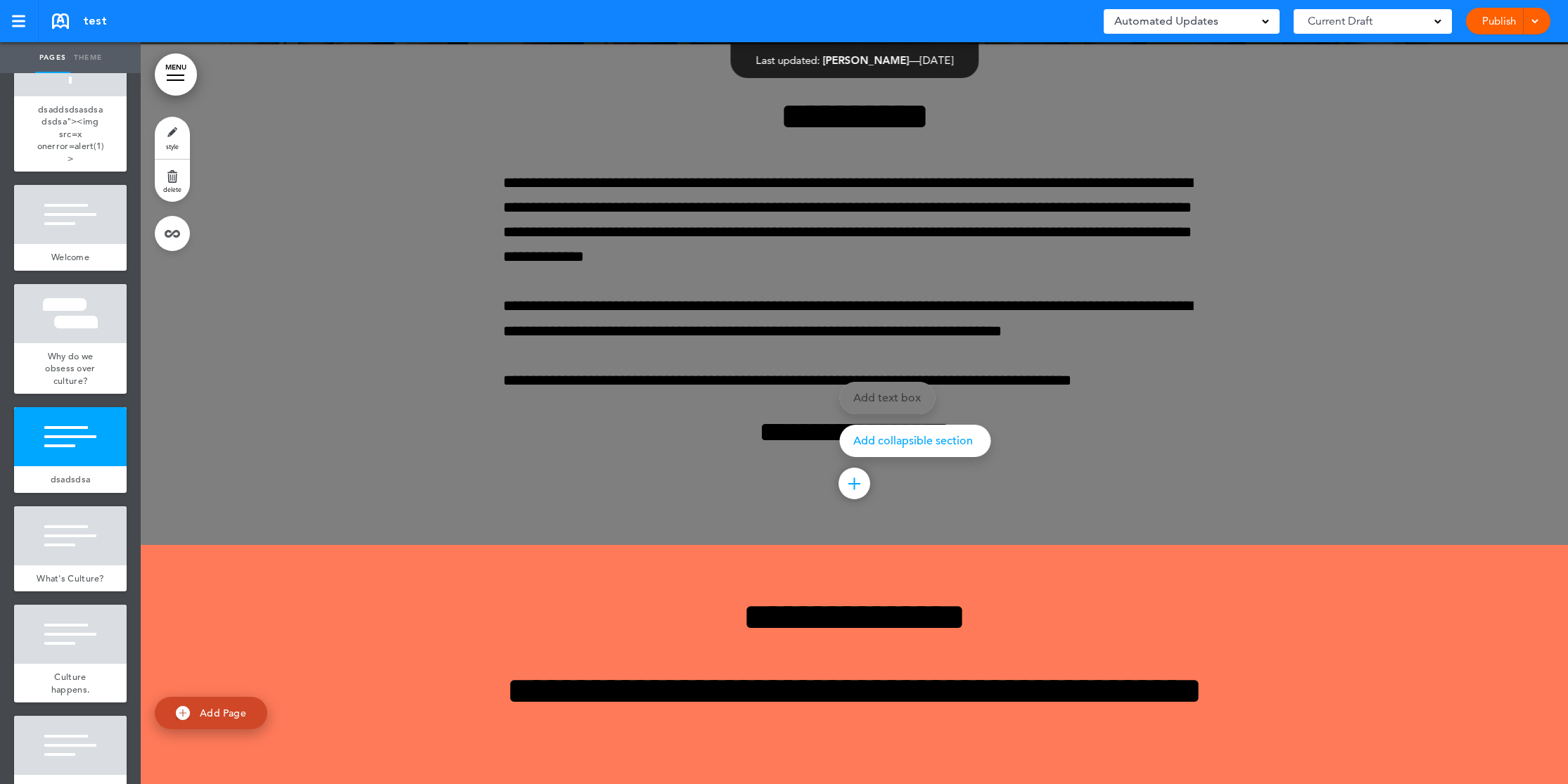
click at [207, 195] on div at bounding box center [925, 392] width 1568 height 784
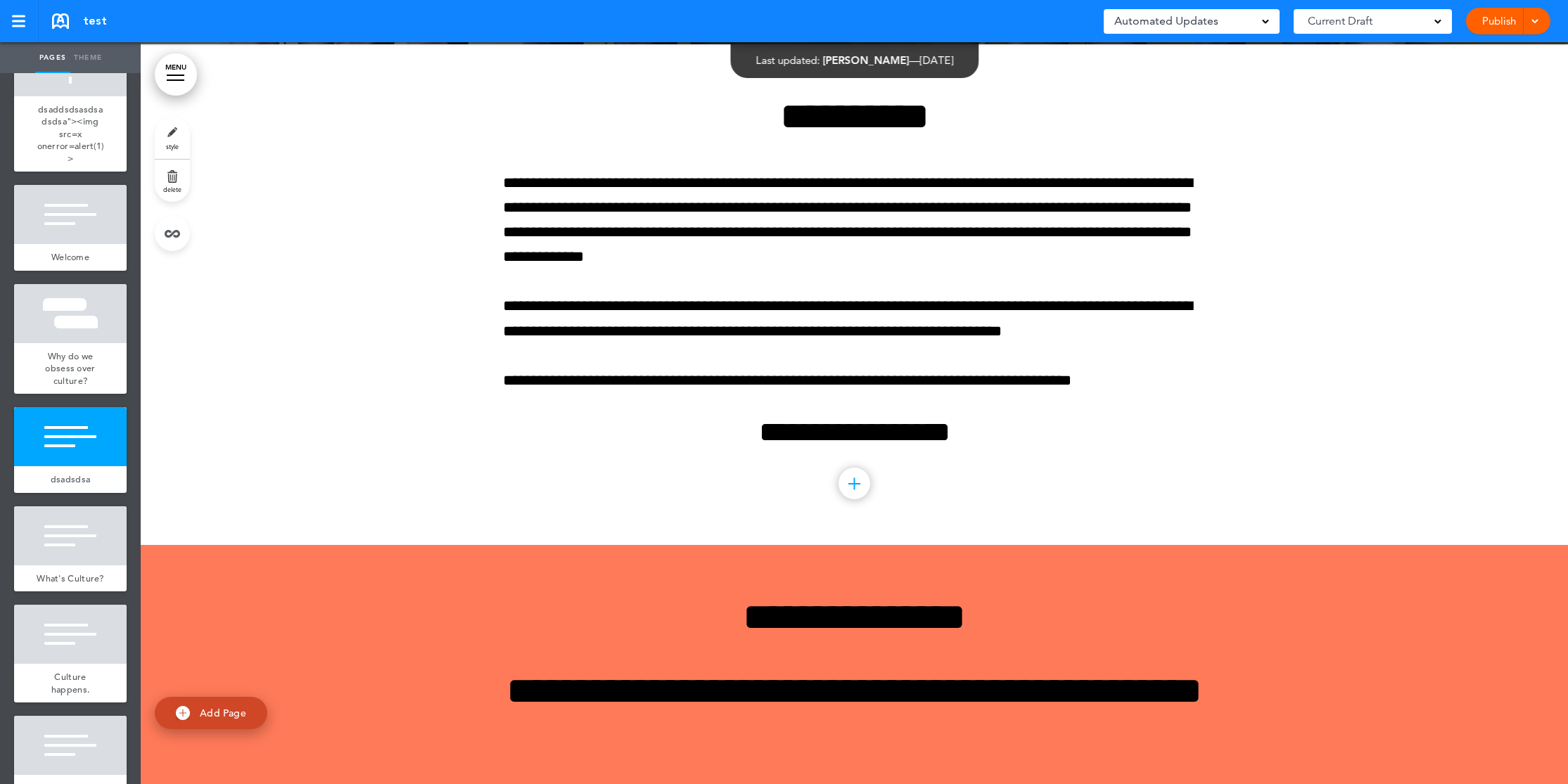
click at [177, 144] on span "style" at bounding box center [172, 147] width 13 height 8
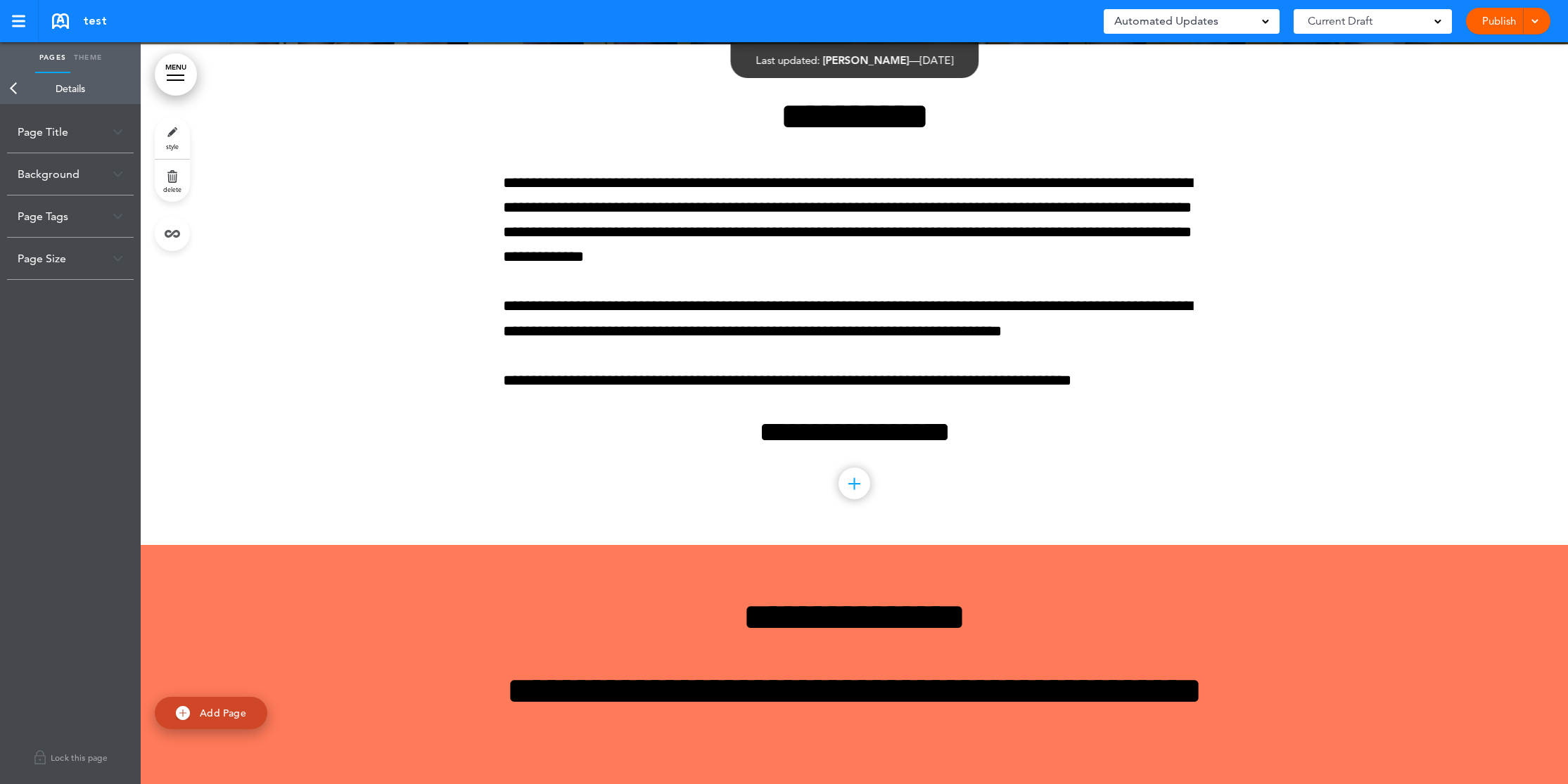
click at [113, 130] on img at bounding box center [118, 132] width 11 height 8
click at [89, 253] on div "Background" at bounding box center [70, 242] width 127 height 42
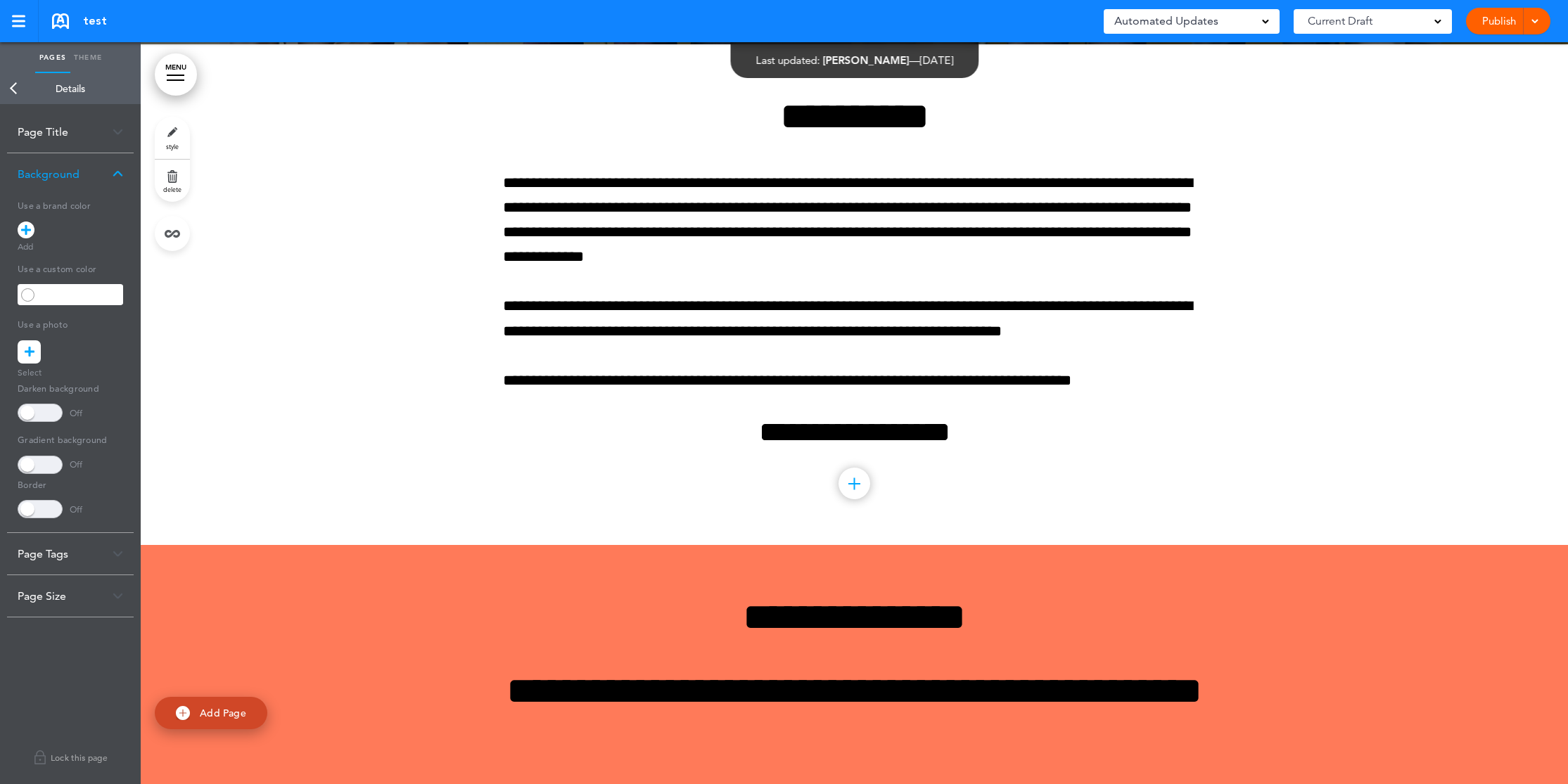
click at [27, 234] on icon at bounding box center [26, 230] width 10 height 17
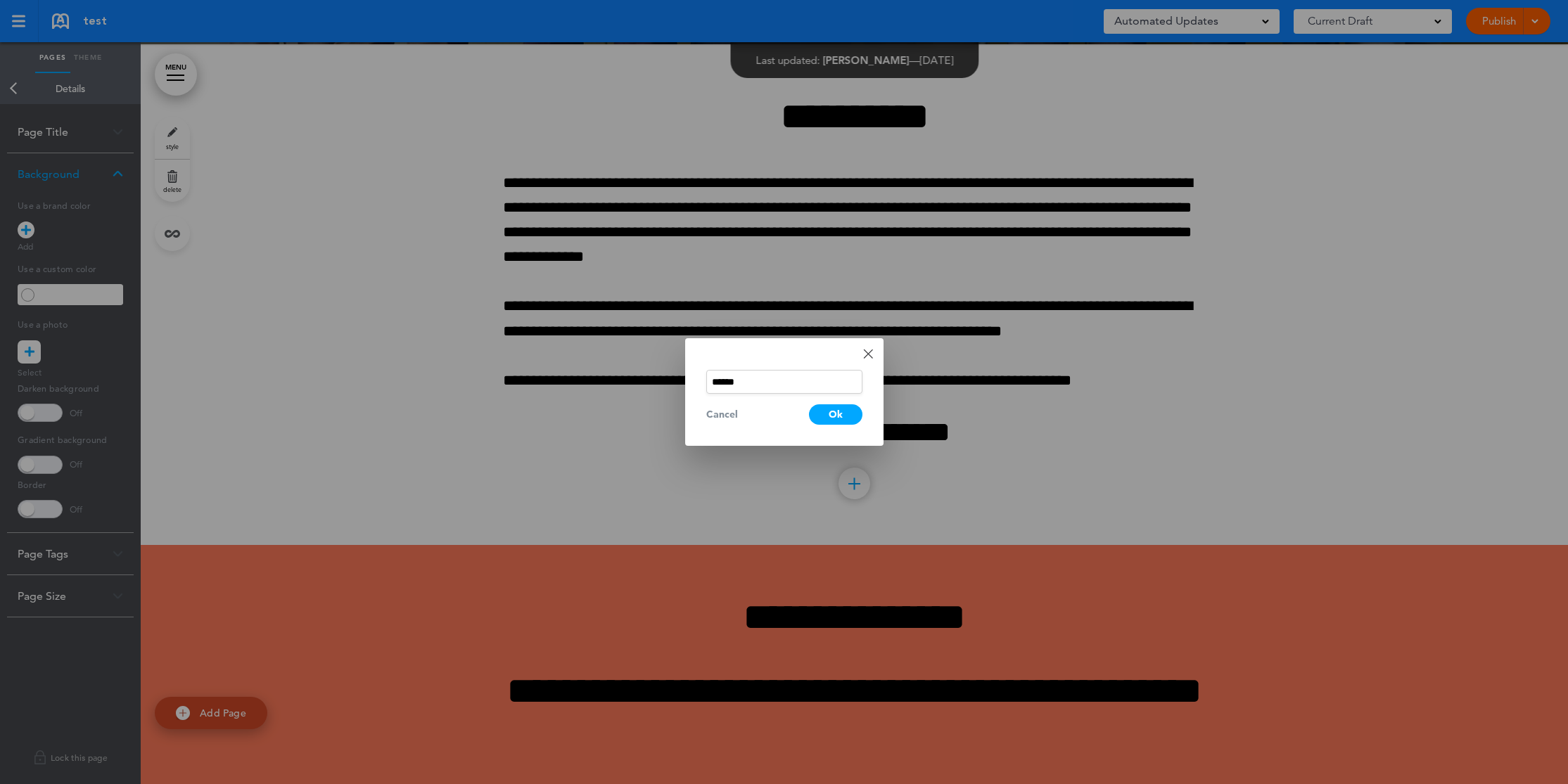
click at [865, 356] on link "Done" at bounding box center [868, 354] width 10 height 10
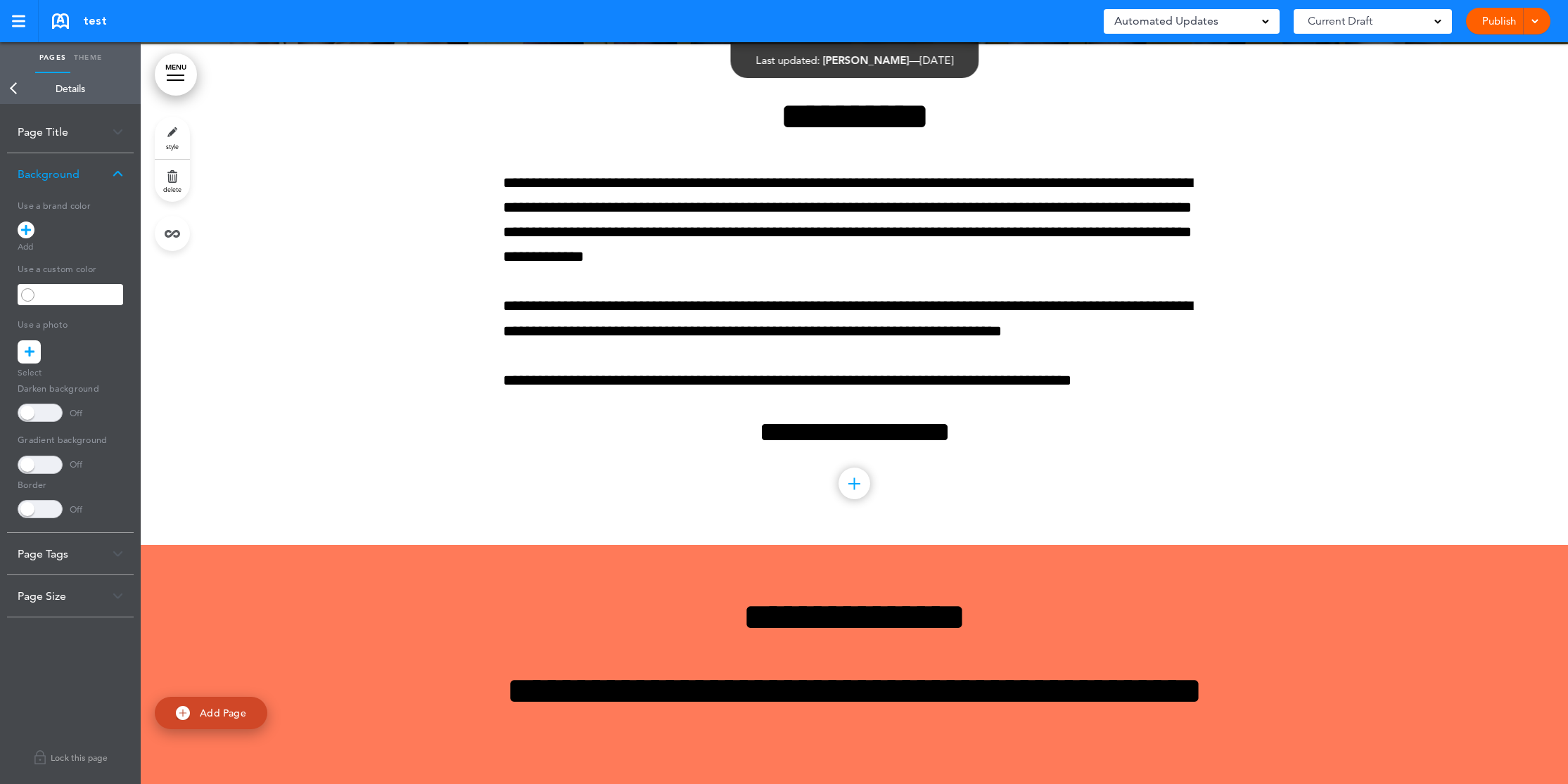
click at [50, 555] on div "Page Tags" at bounding box center [70, 554] width 127 height 42
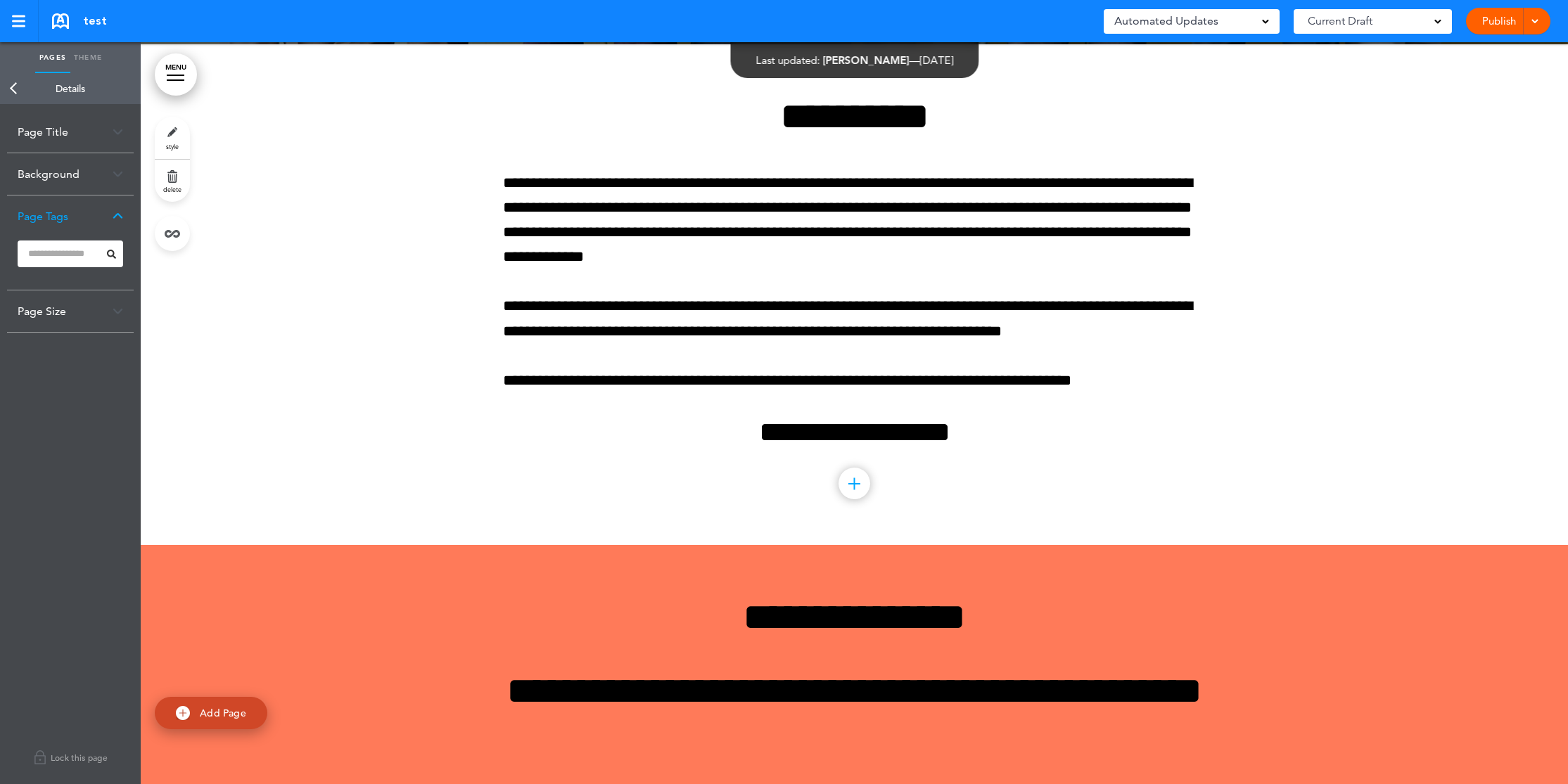
click at [65, 322] on div "Page Size" at bounding box center [70, 311] width 127 height 42
click at [18, 84] on link "Back" at bounding box center [14, 89] width 28 height 31
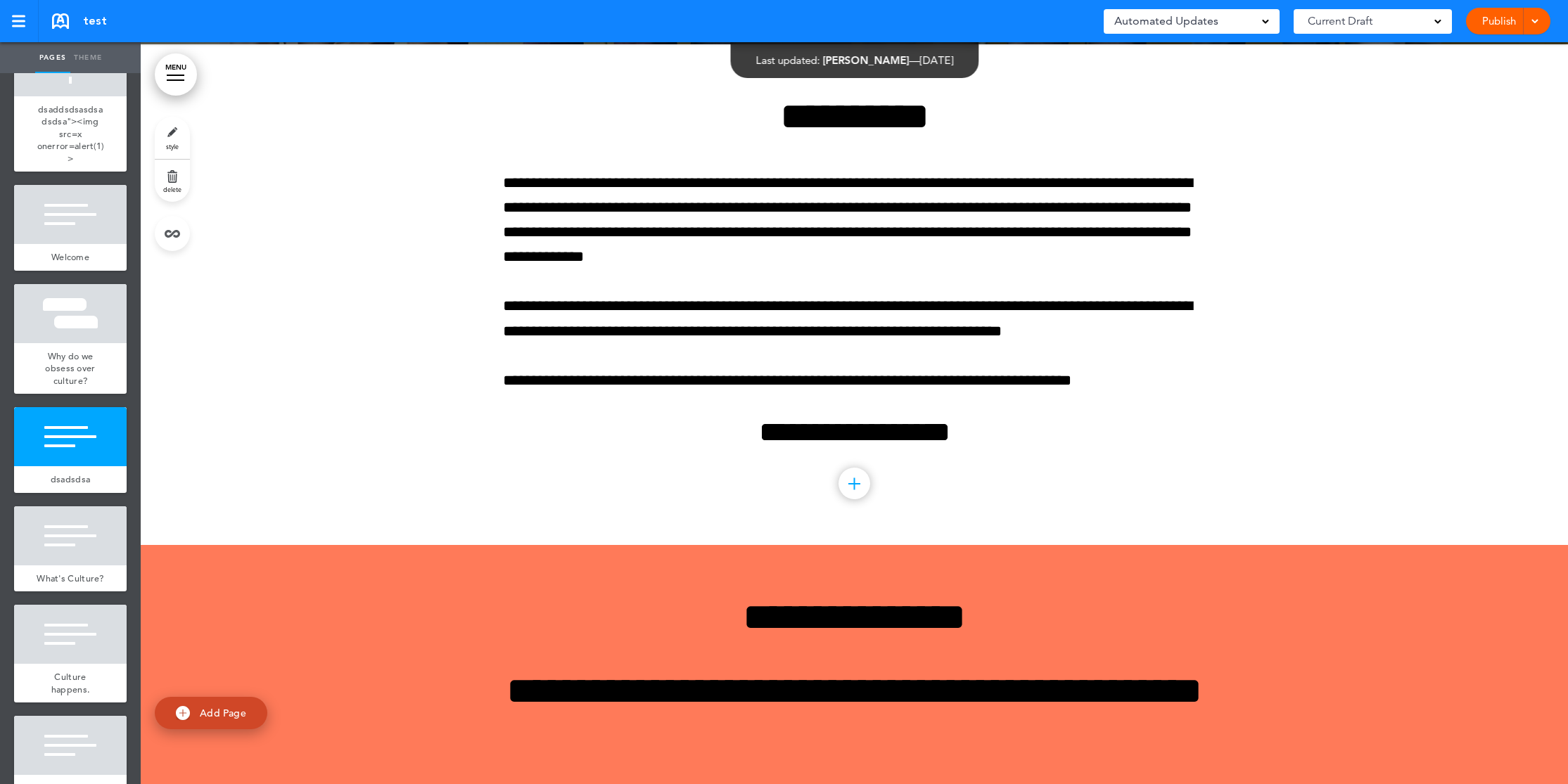
click at [96, 57] on link "Theme" at bounding box center [88, 58] width 35 height 31
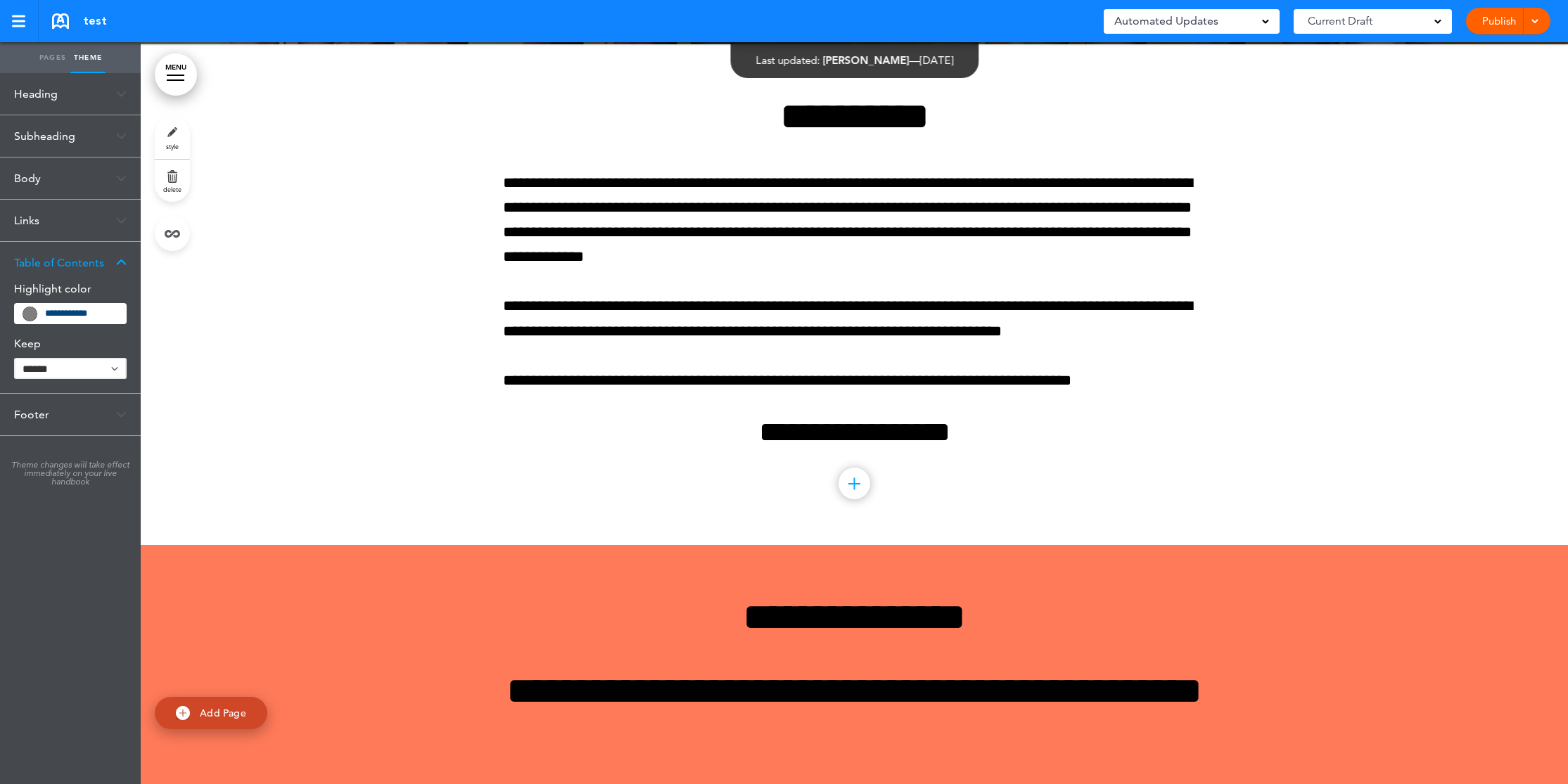
click at [170, 74] on div at bounding box center [175, 75] width 18 height 1
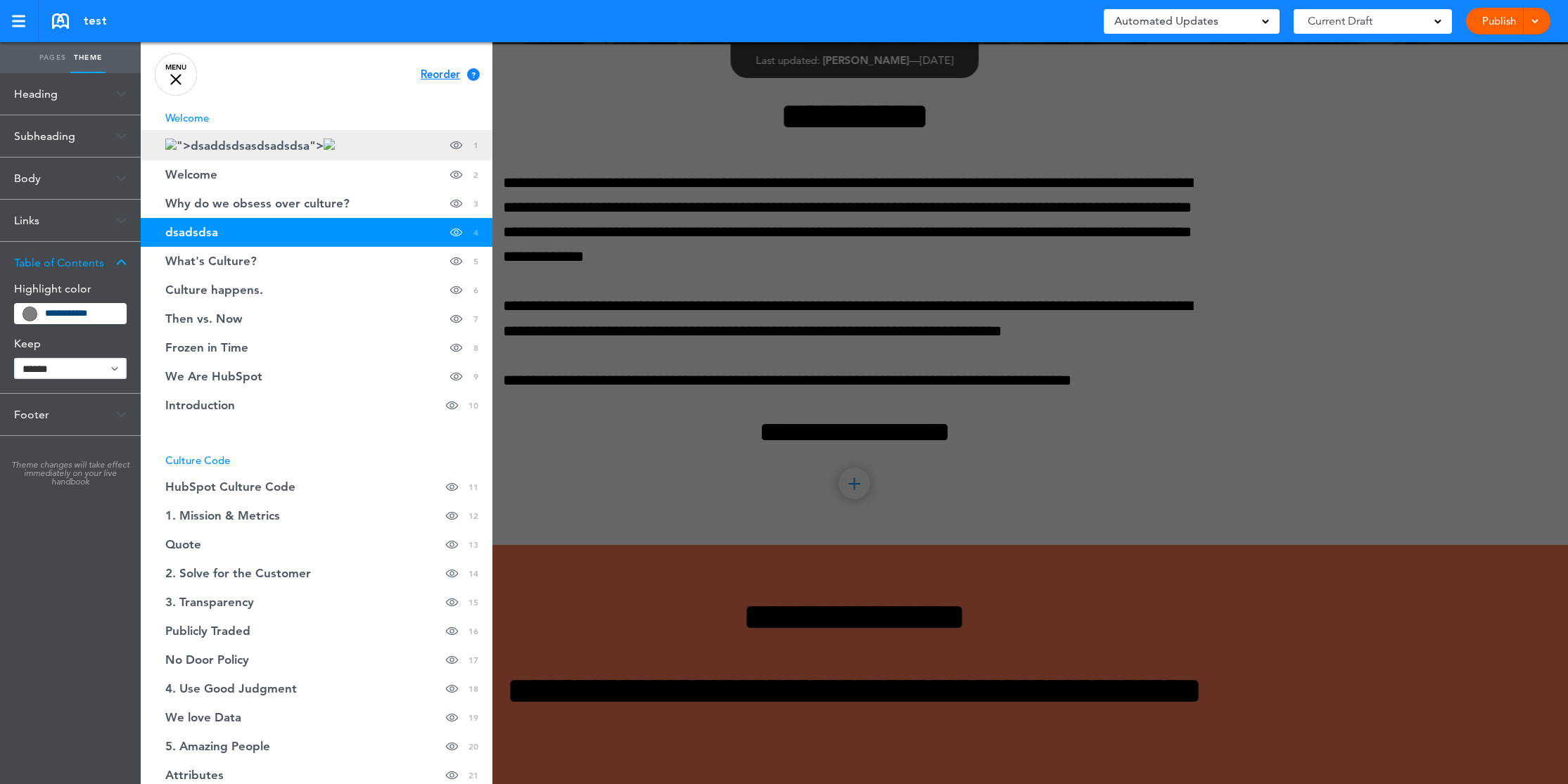
click at [300, 153] on link "">dsaddsdsasdsadsdsa"> Hide page in table of contents 1" at bounding box center [317, 145] width 352 height 30
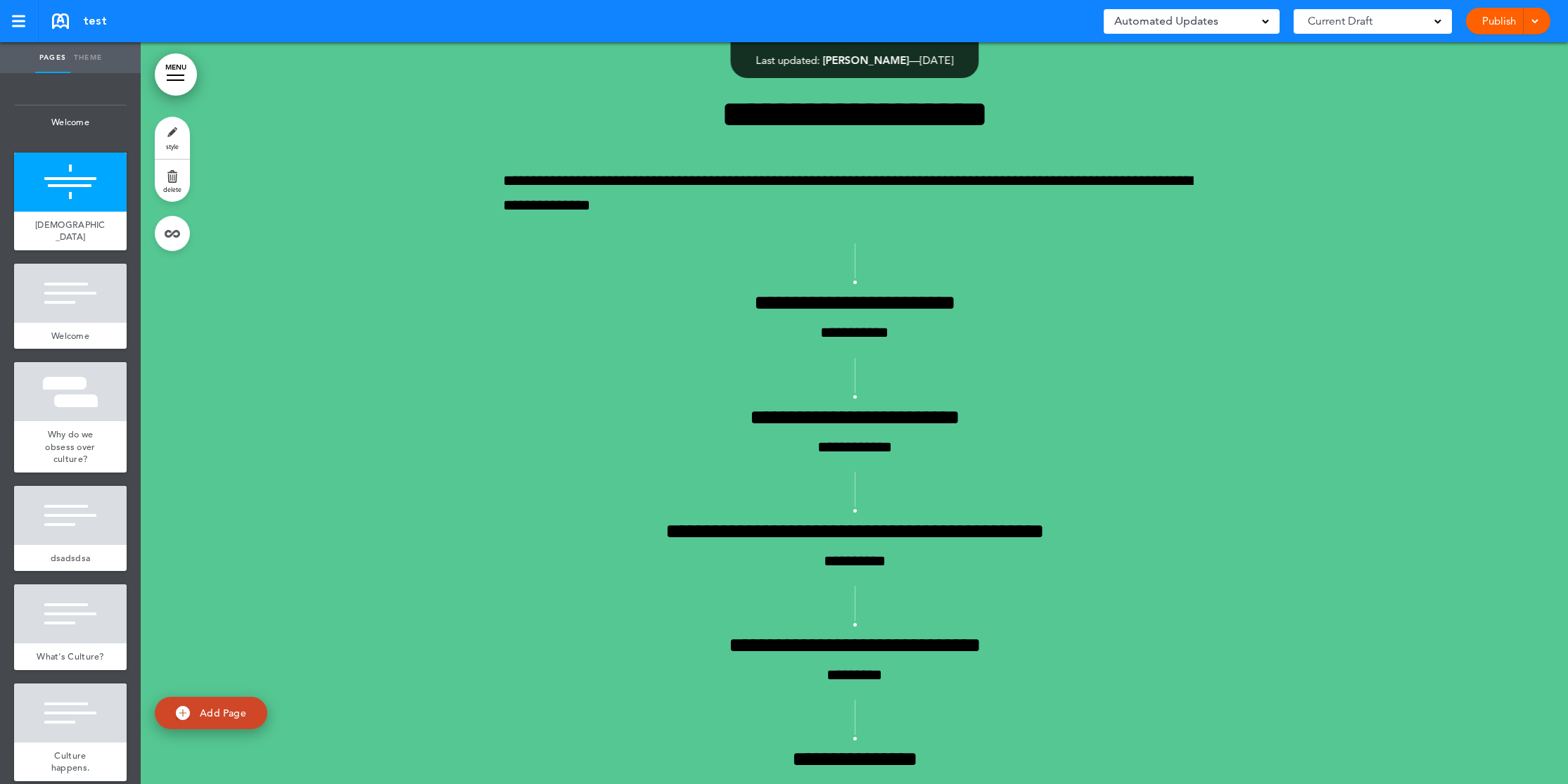
click at [86, 59] on link "Theme" at bounding box center [88, 58] width 35 height 31
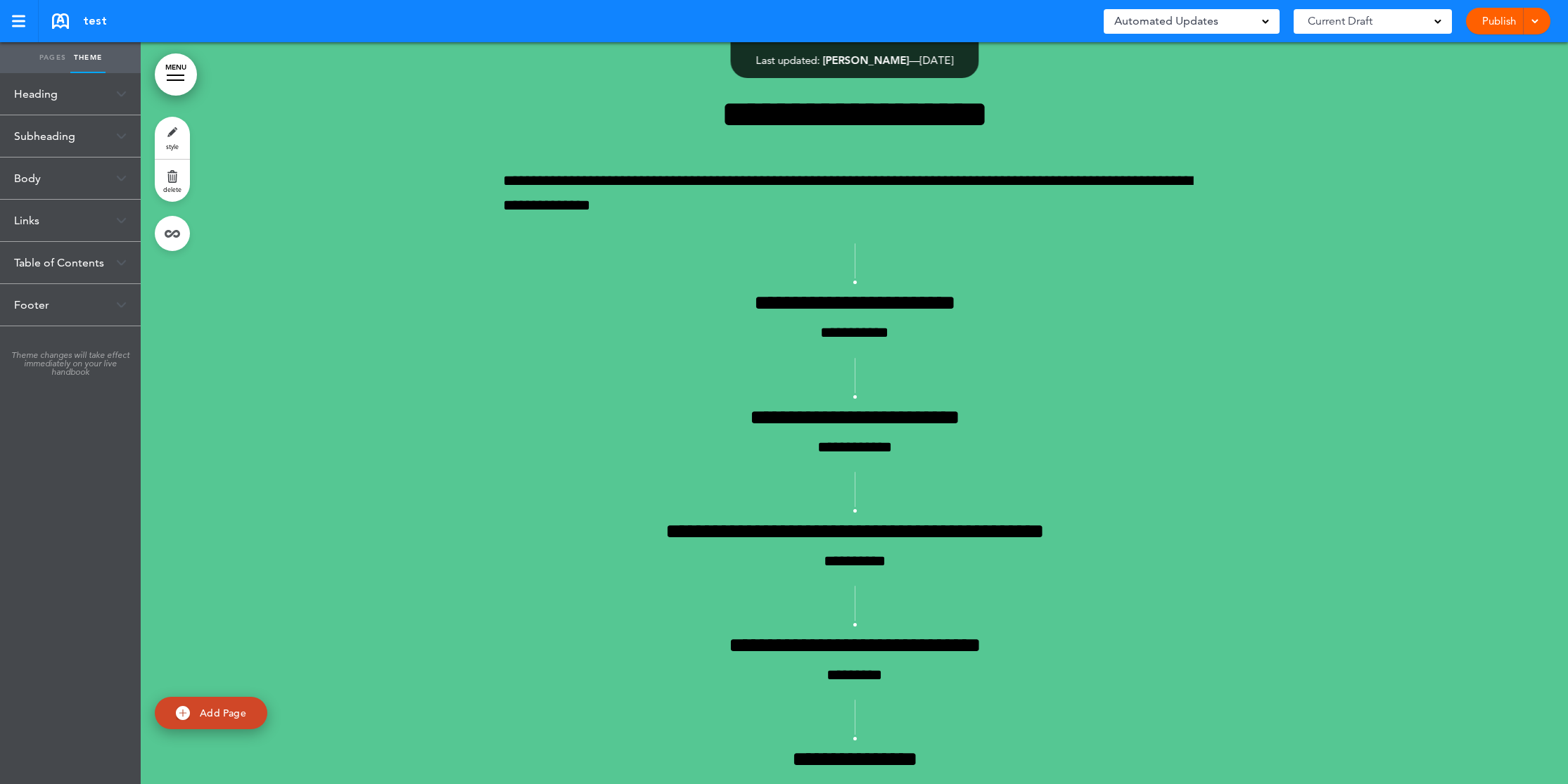
click at [43, 56] on link "Pages" at bounding box center [53, 58] width 35 height 31
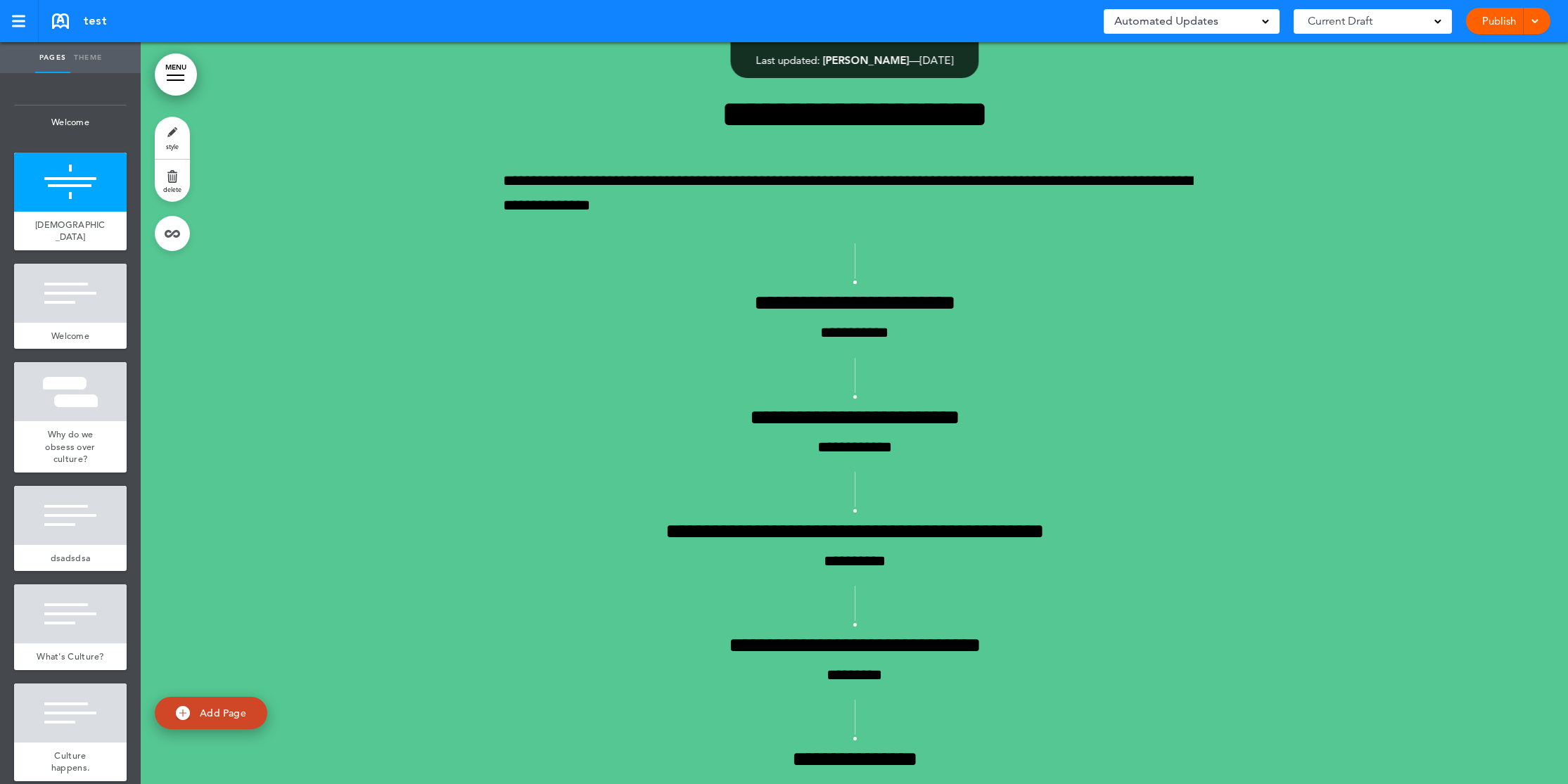
click at [25, 27] on link at bounding box center [19, 21] width 39 height 42
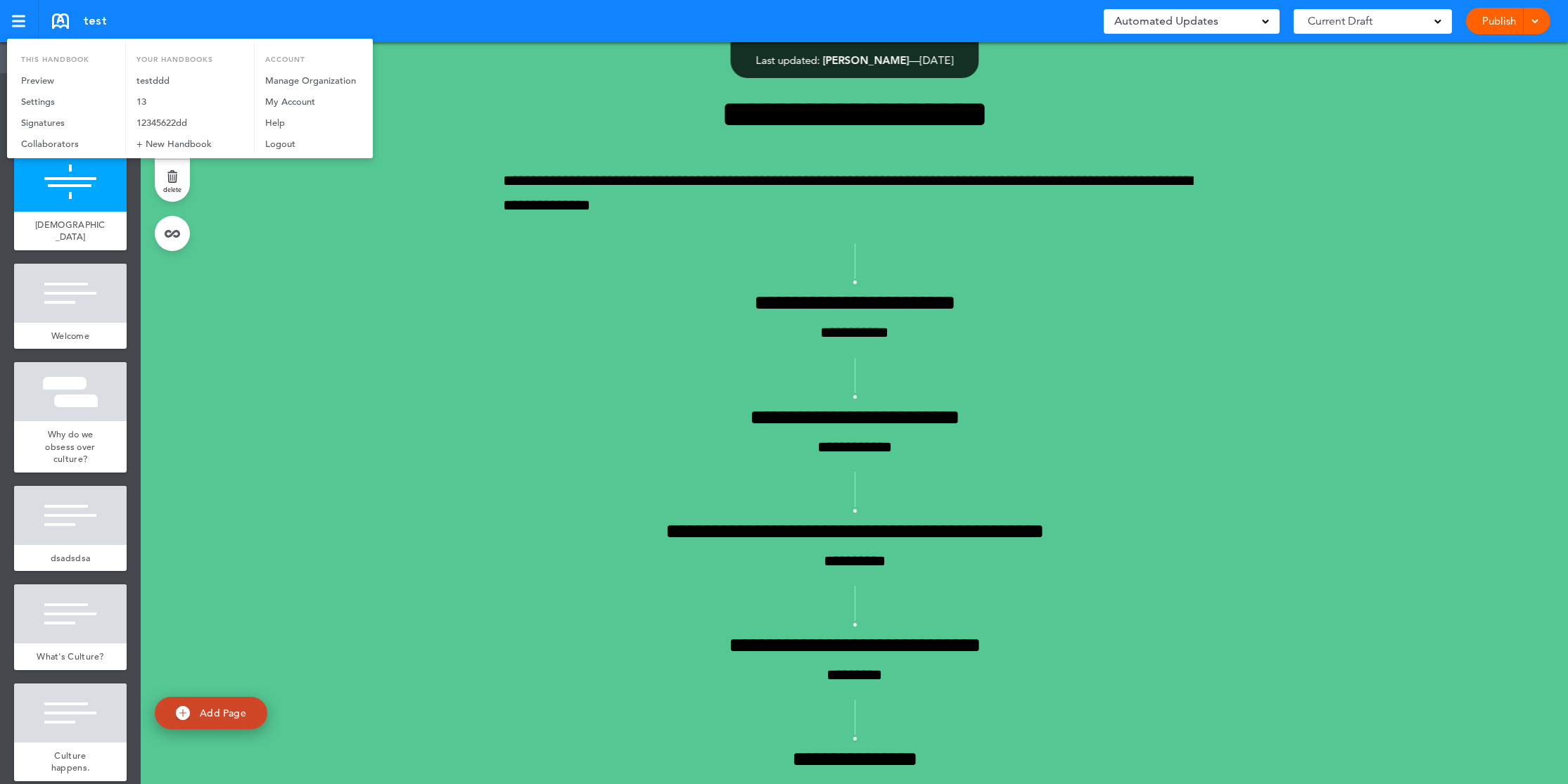
click at [283, 226] on div at bounding box center [784, 392] width 1568 height 784
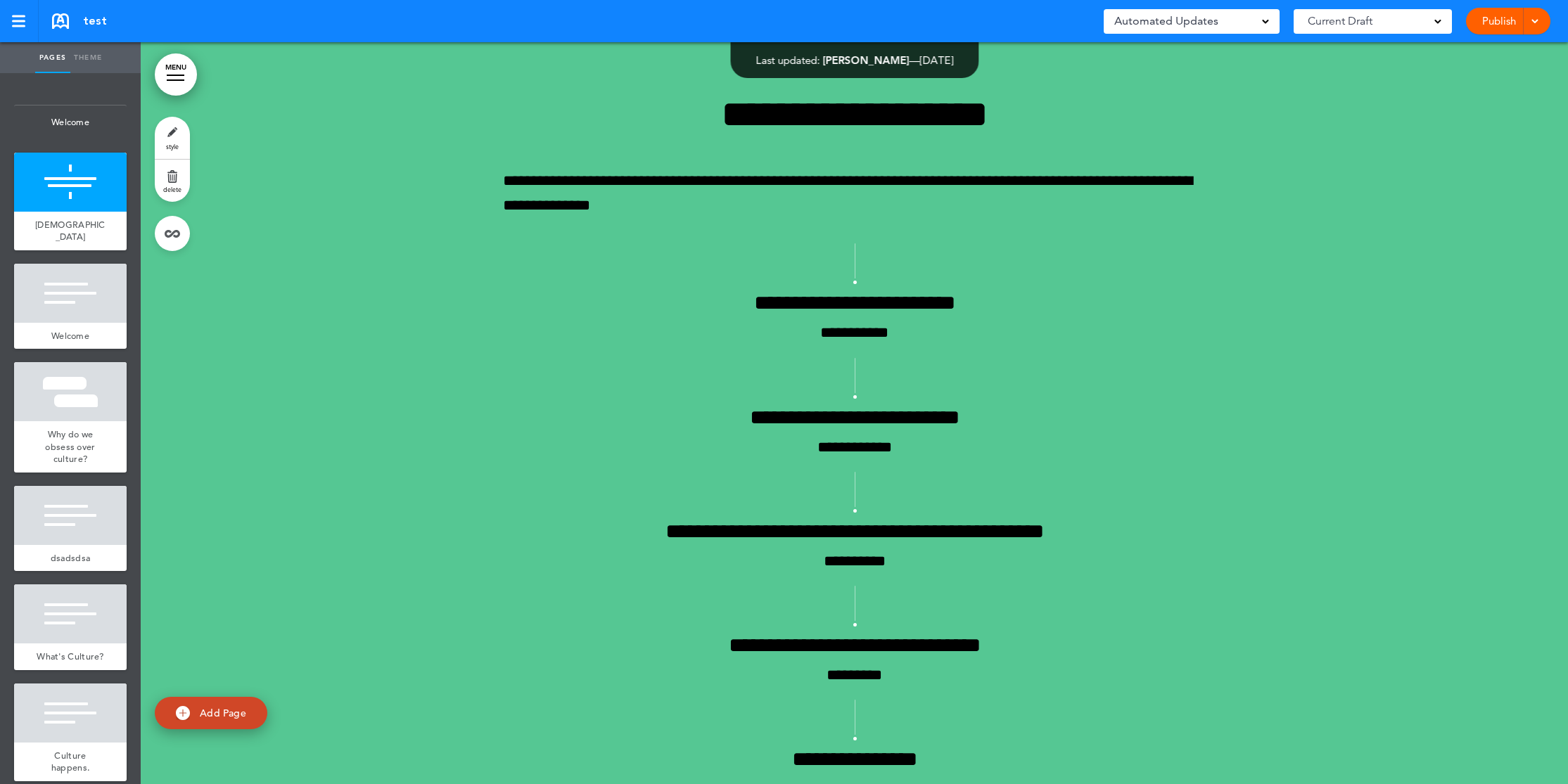
click at [175, 73] on link "MENU" at bounding box center [176, 74] width 42 height 42
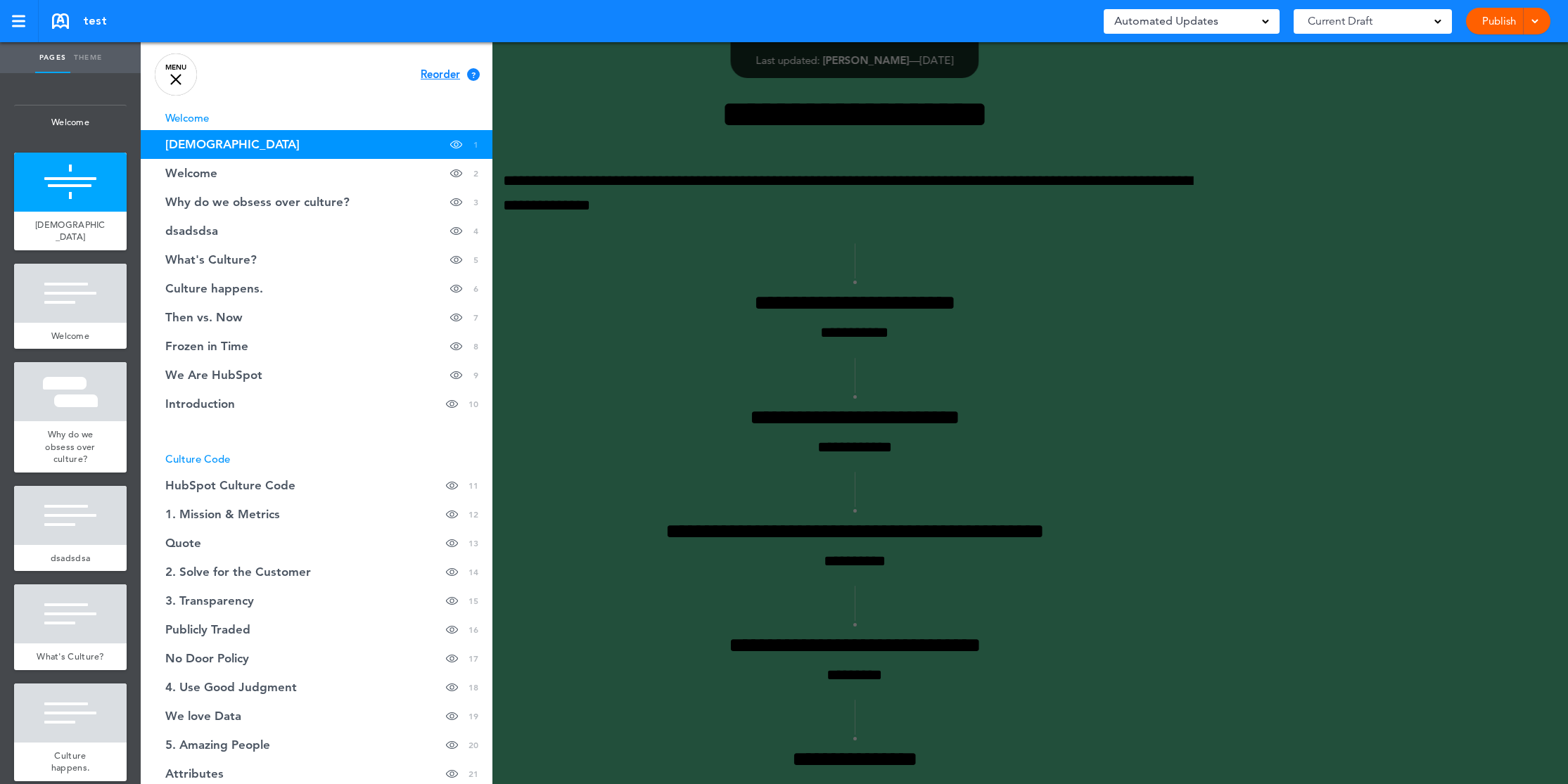
click at [426, 70] on span "Reorder" at bounding box center [441, 74] width 40 height 11
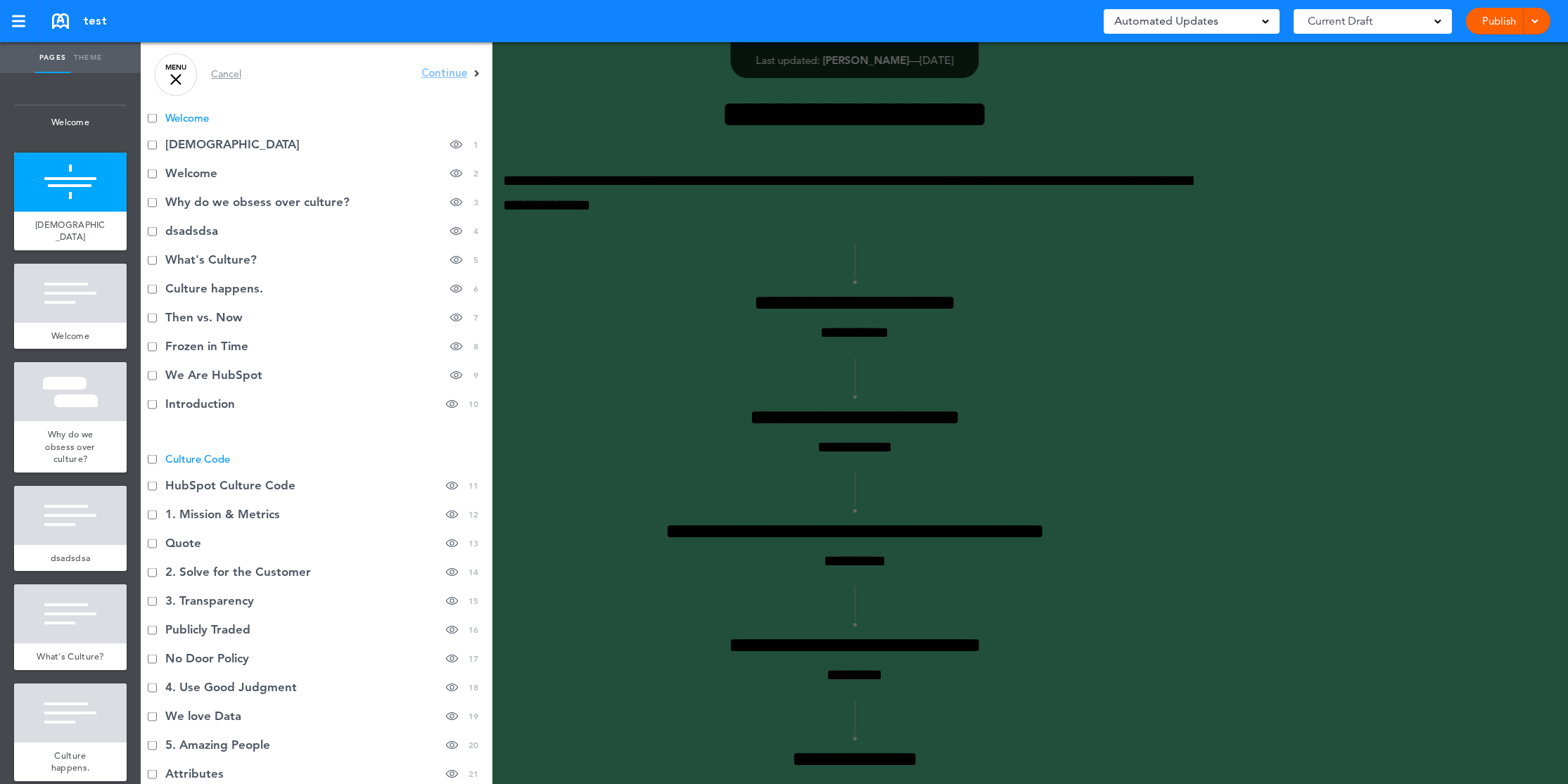
click at [519, 115] on div at bounding box center [925, 392] width 1568 height 784
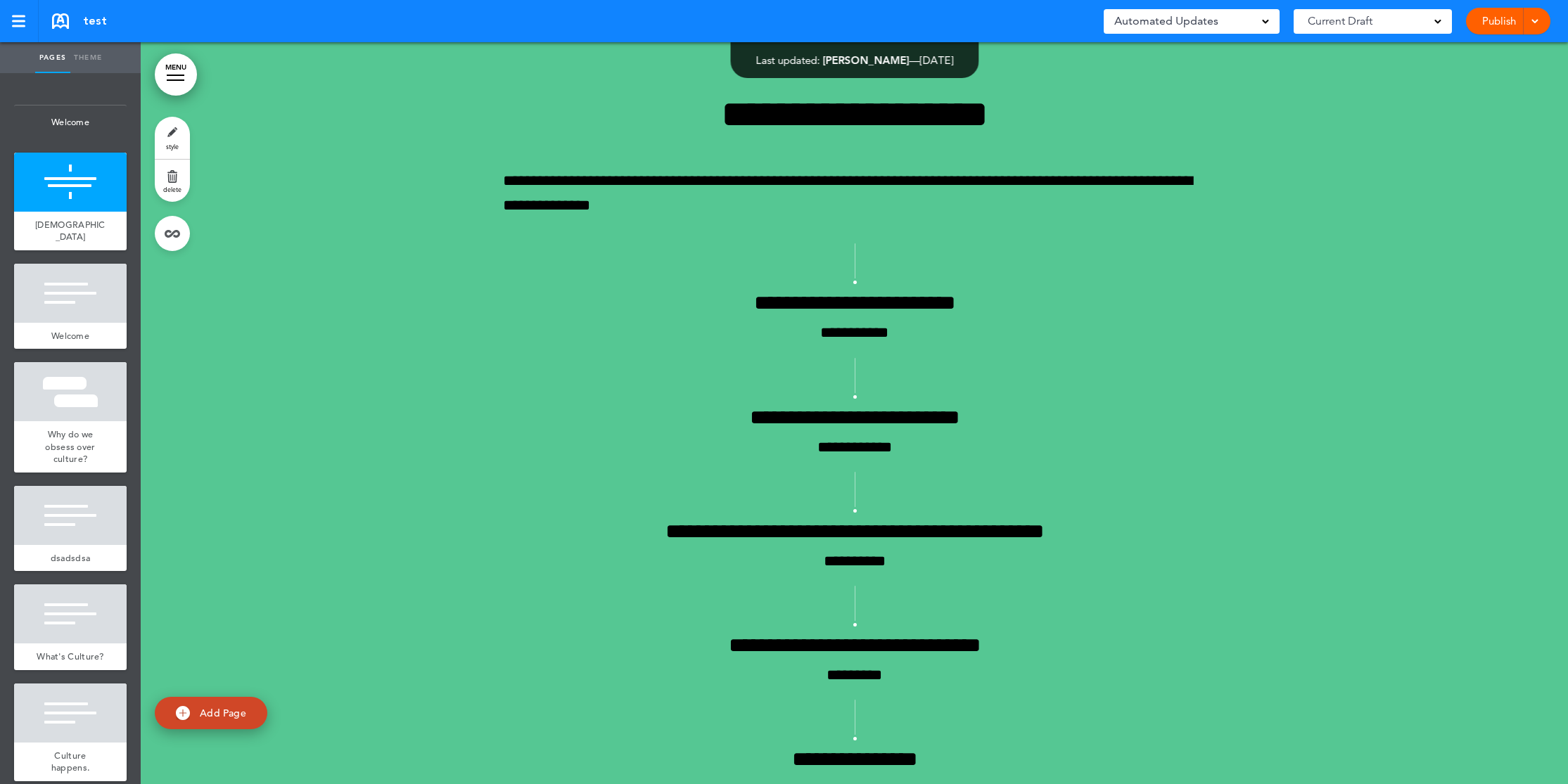
click at [169, 144] on span "style" at bounding box center [172, 147] width 13 height 8
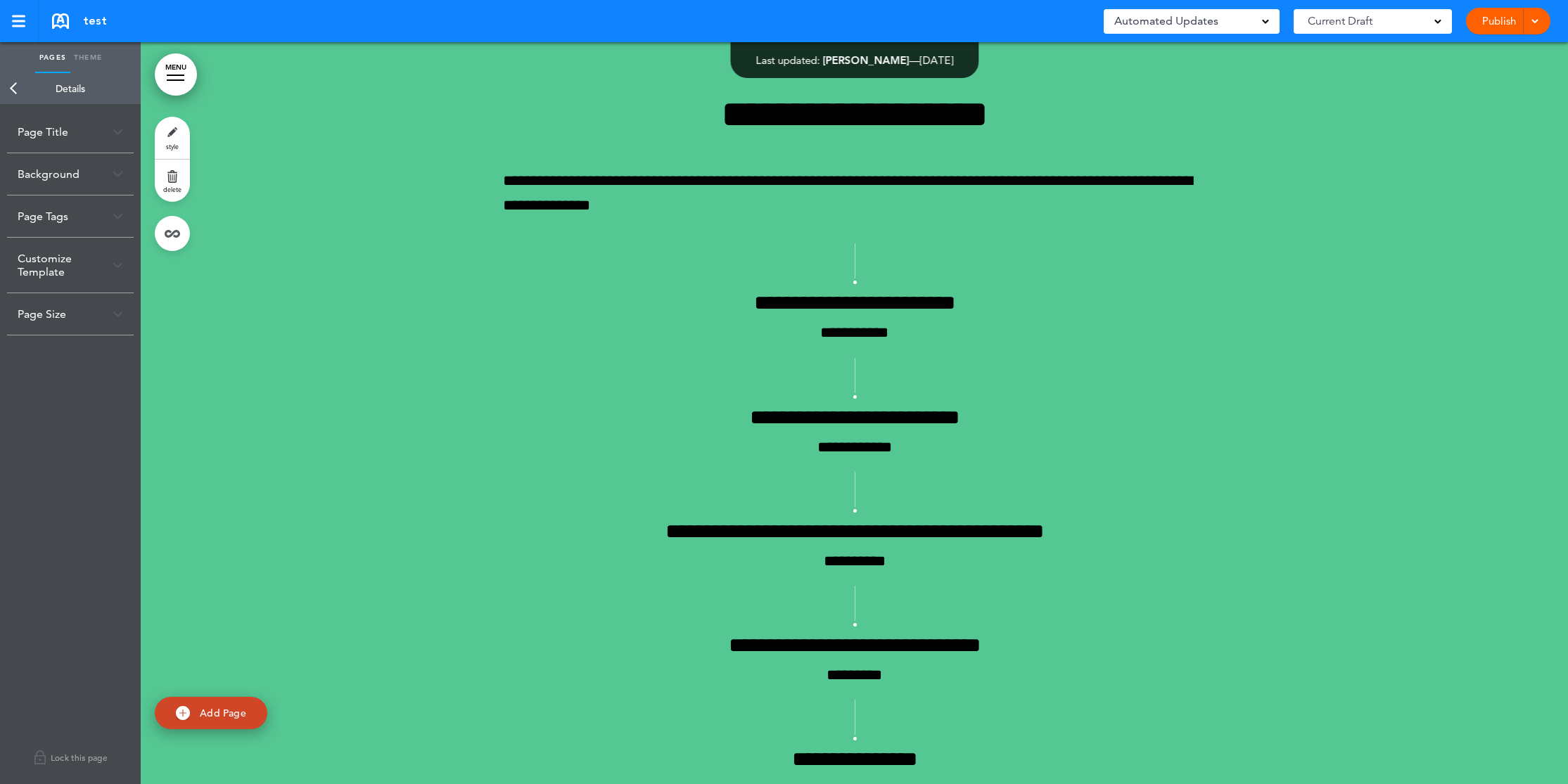
click at [11, 87] on link "Back" at bounding box center [14, 89] width 28 height 31
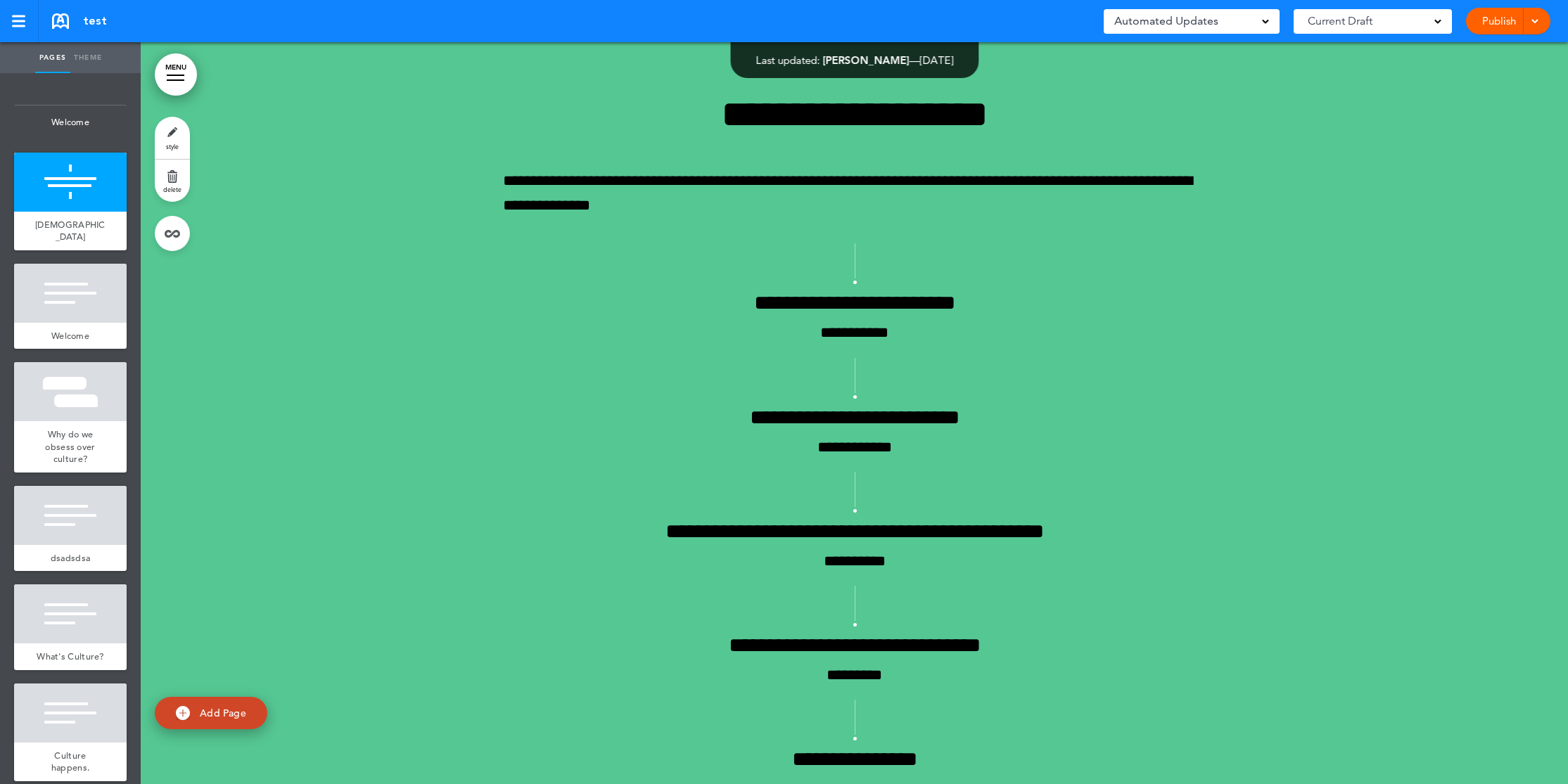
click at [171, 174] on link "delete" at bounding box center [172, 181] width 35 height 42
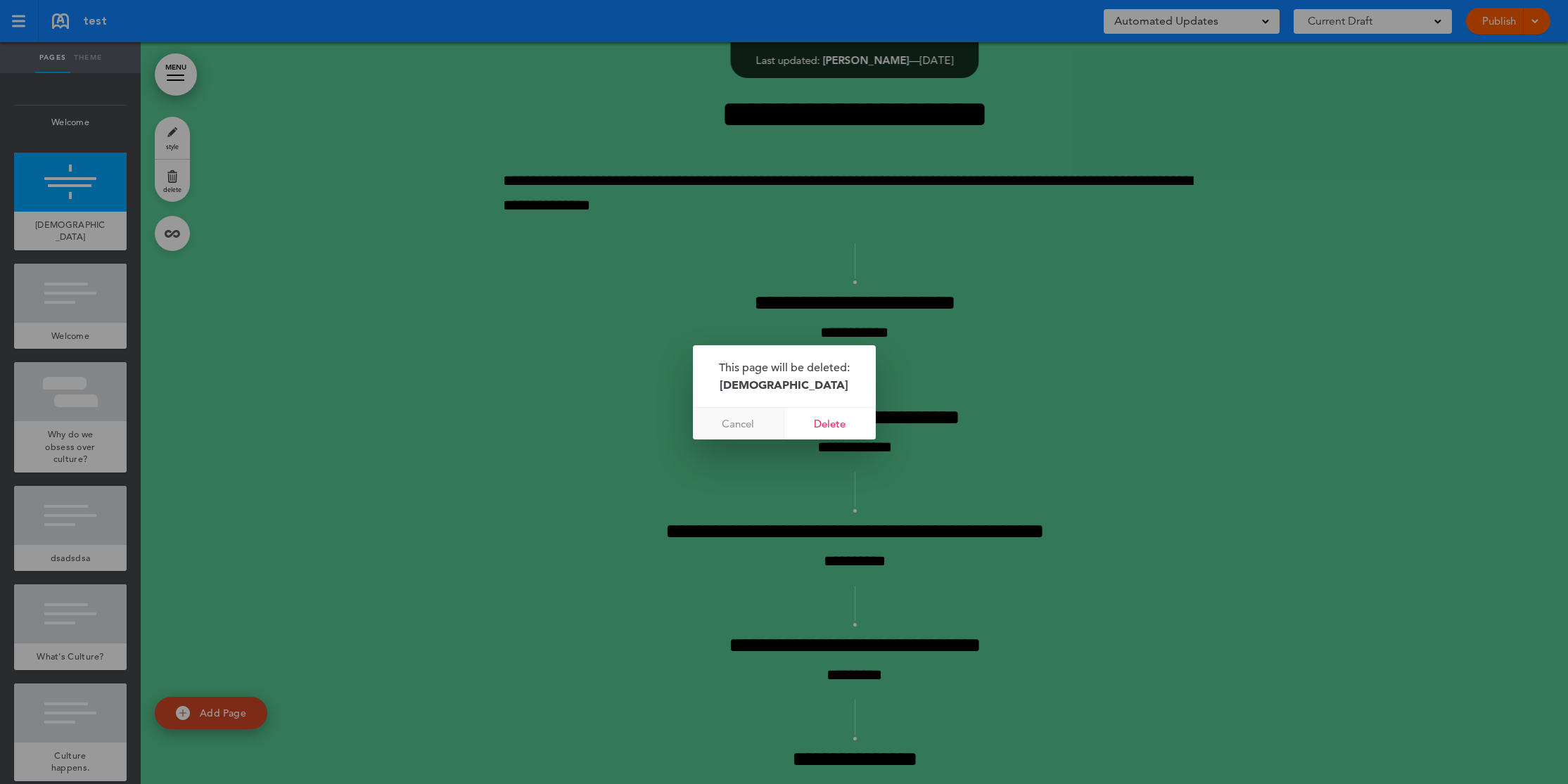
click at [727, 425] on link "Cancel" at bounding box center [738, 424] width 91 height 32
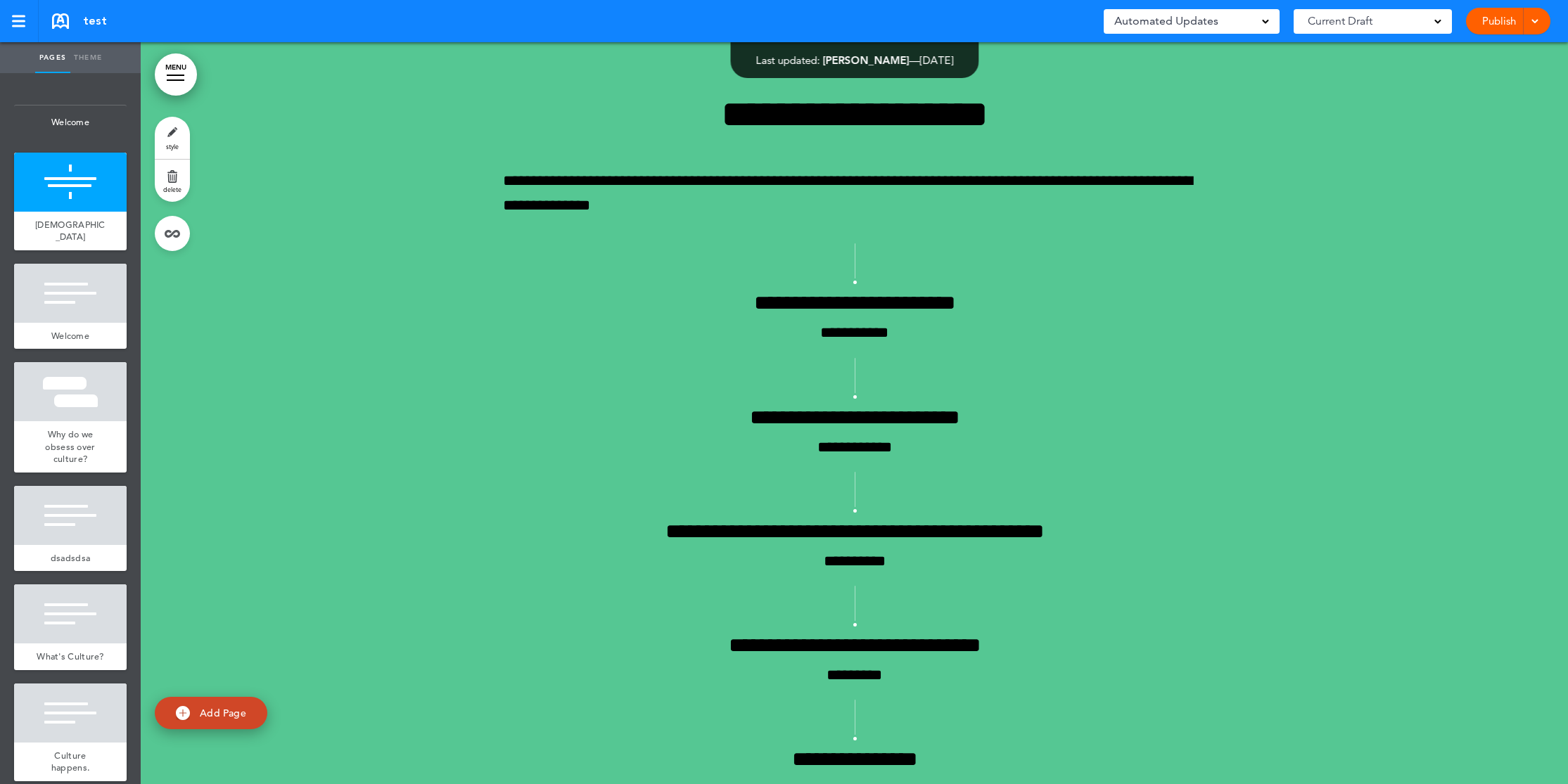
click at [1230, 28] on div "Automated Updates 0" at bounding box center [1191, 21] width 154 height 20
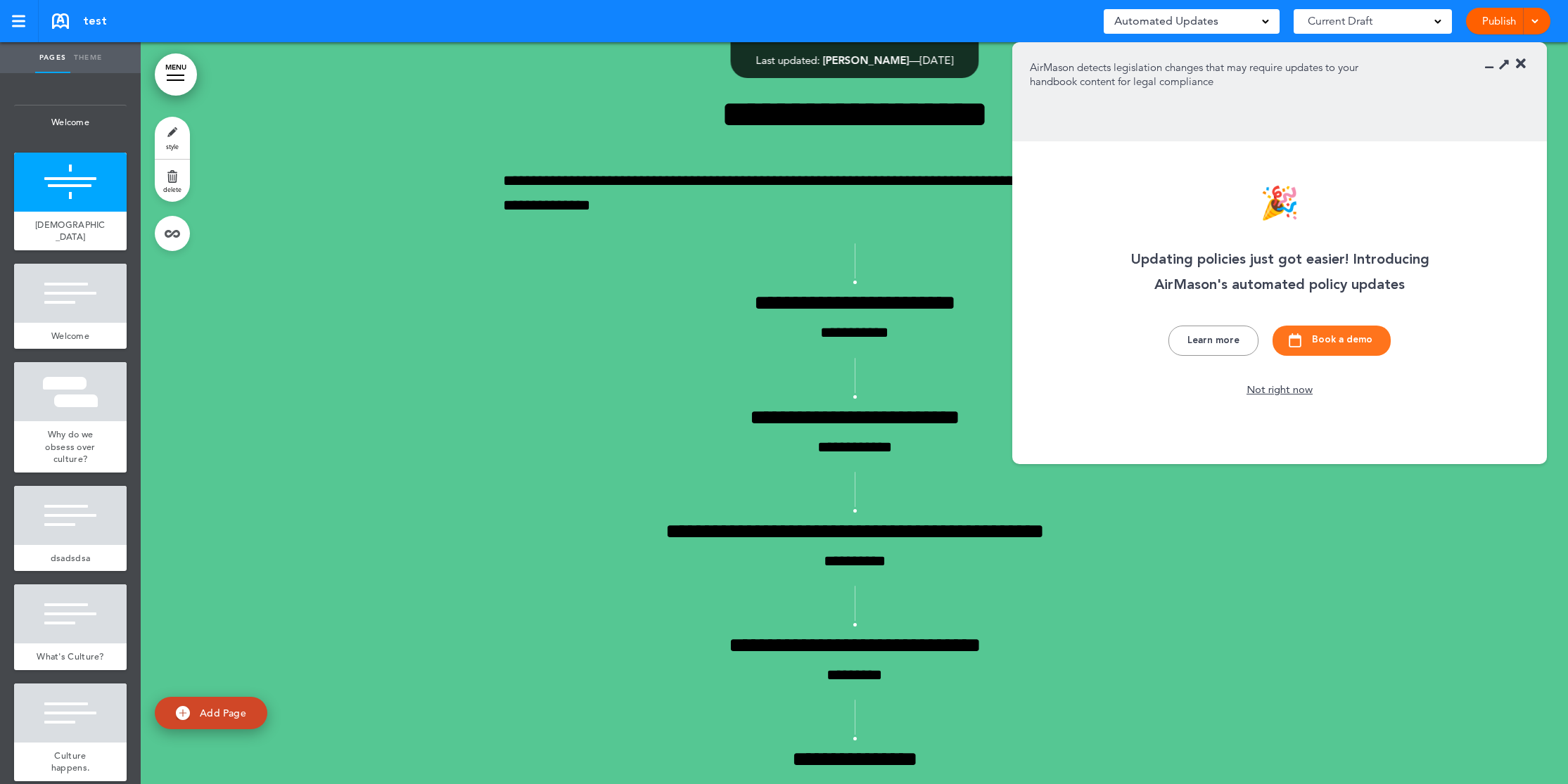
click at [1518, 64] on icon at bounding box center [1521, 64] width 10 height 14
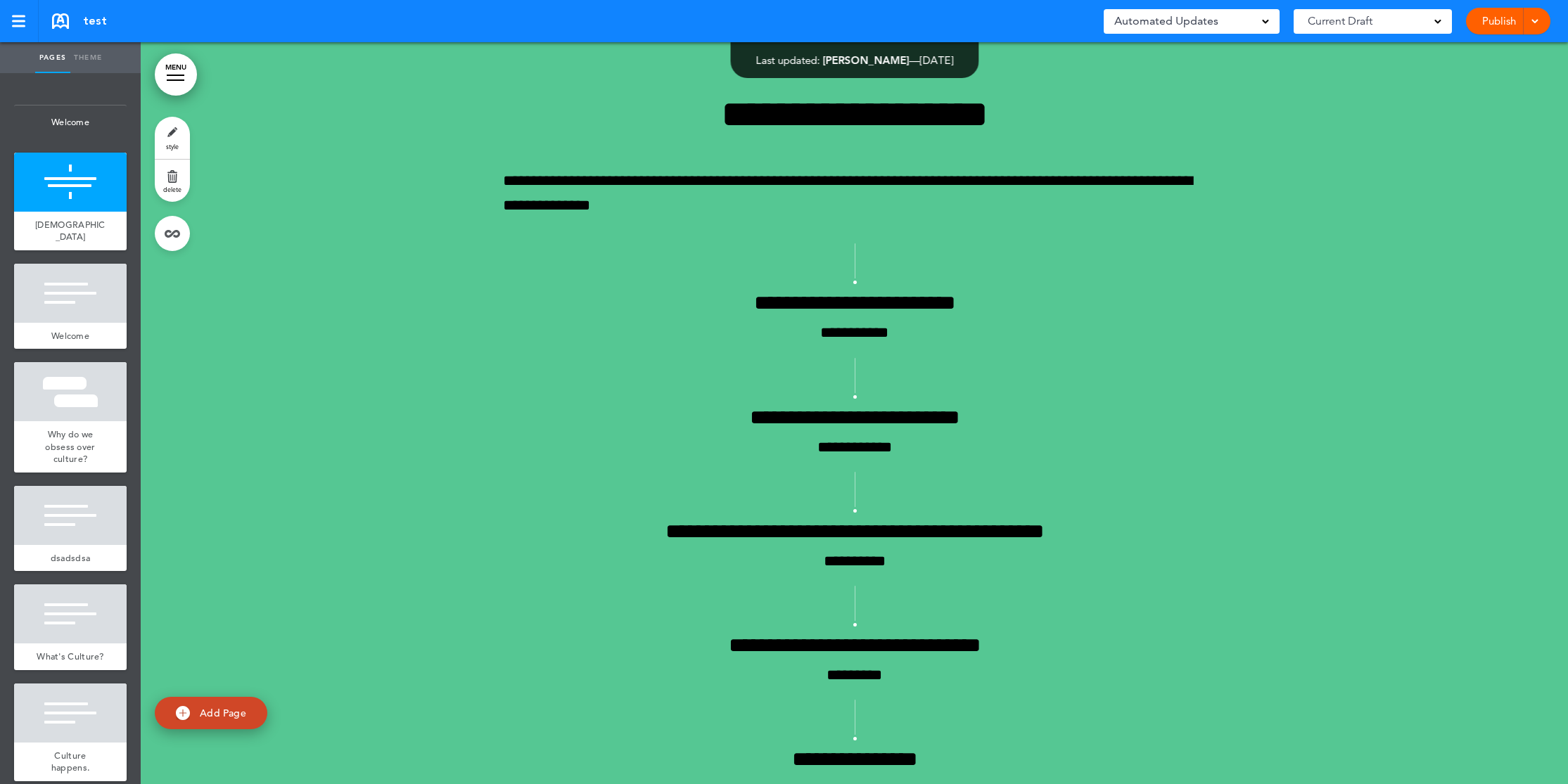
click at [1390, 20] on div "Current Draft" at bounding box center [1372, 21] width 158 height 25
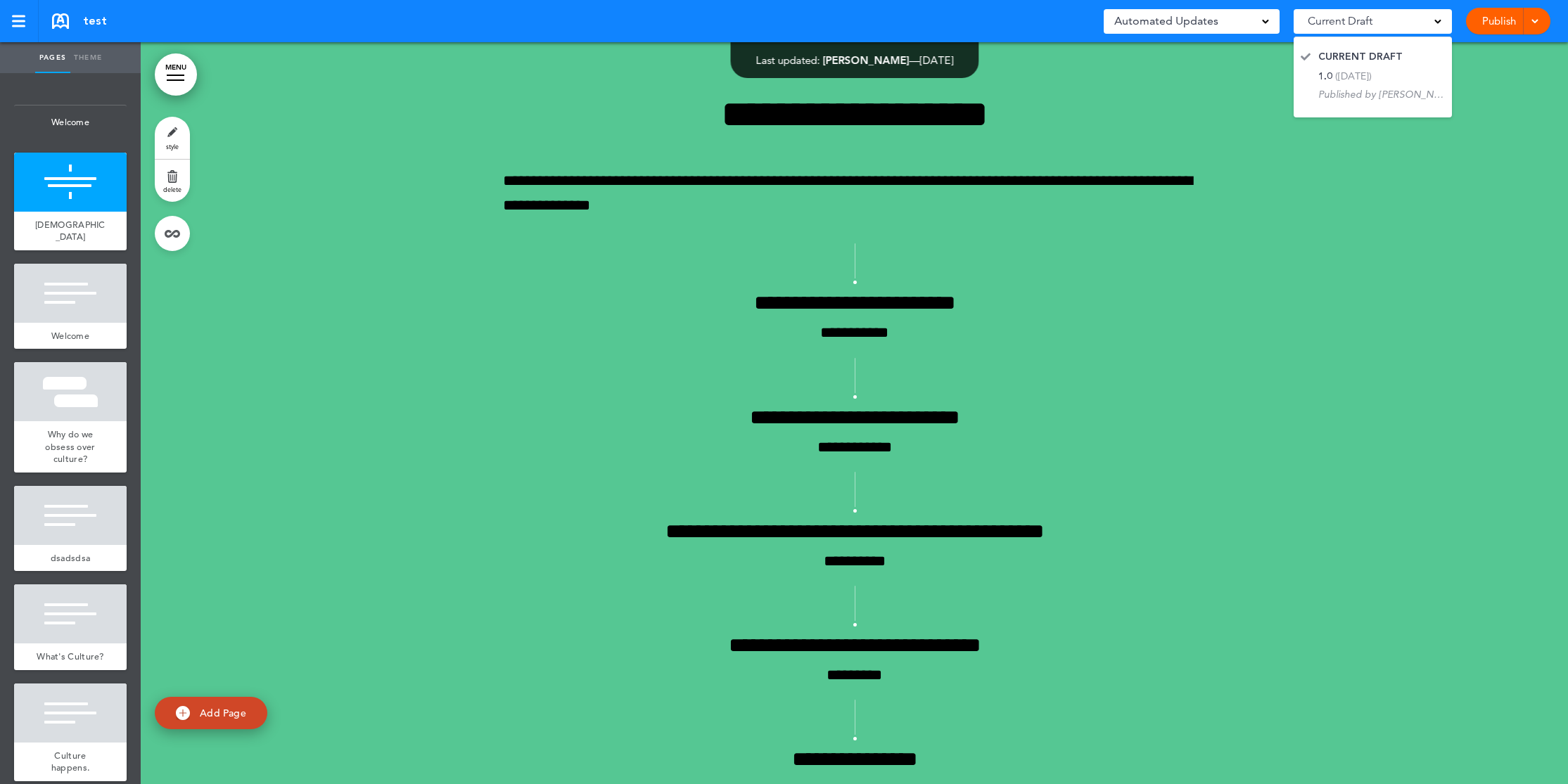
click at [1536, 20] on span at bounding box center [1534, 20] width 9 height 9
click at [1467, 84] on span "Preview Draft" at bounding box center [1467, 84] width 59 height 13
click at [26, 23] on link at bounding box center [19, 21] width 39 height 42
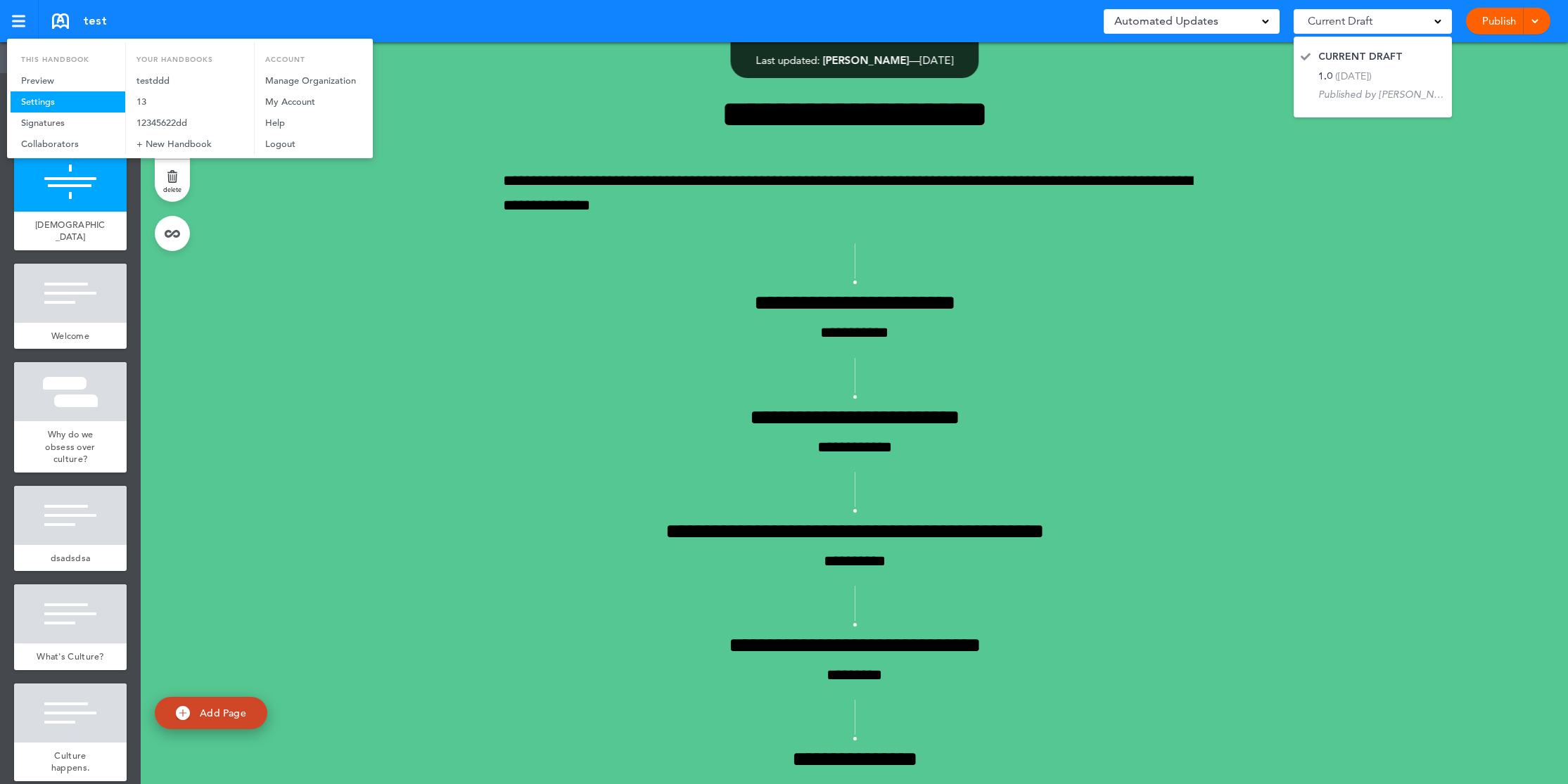
click at [52, 102] on link "Settings" at bounding box center [68, 102] width 115 height 21
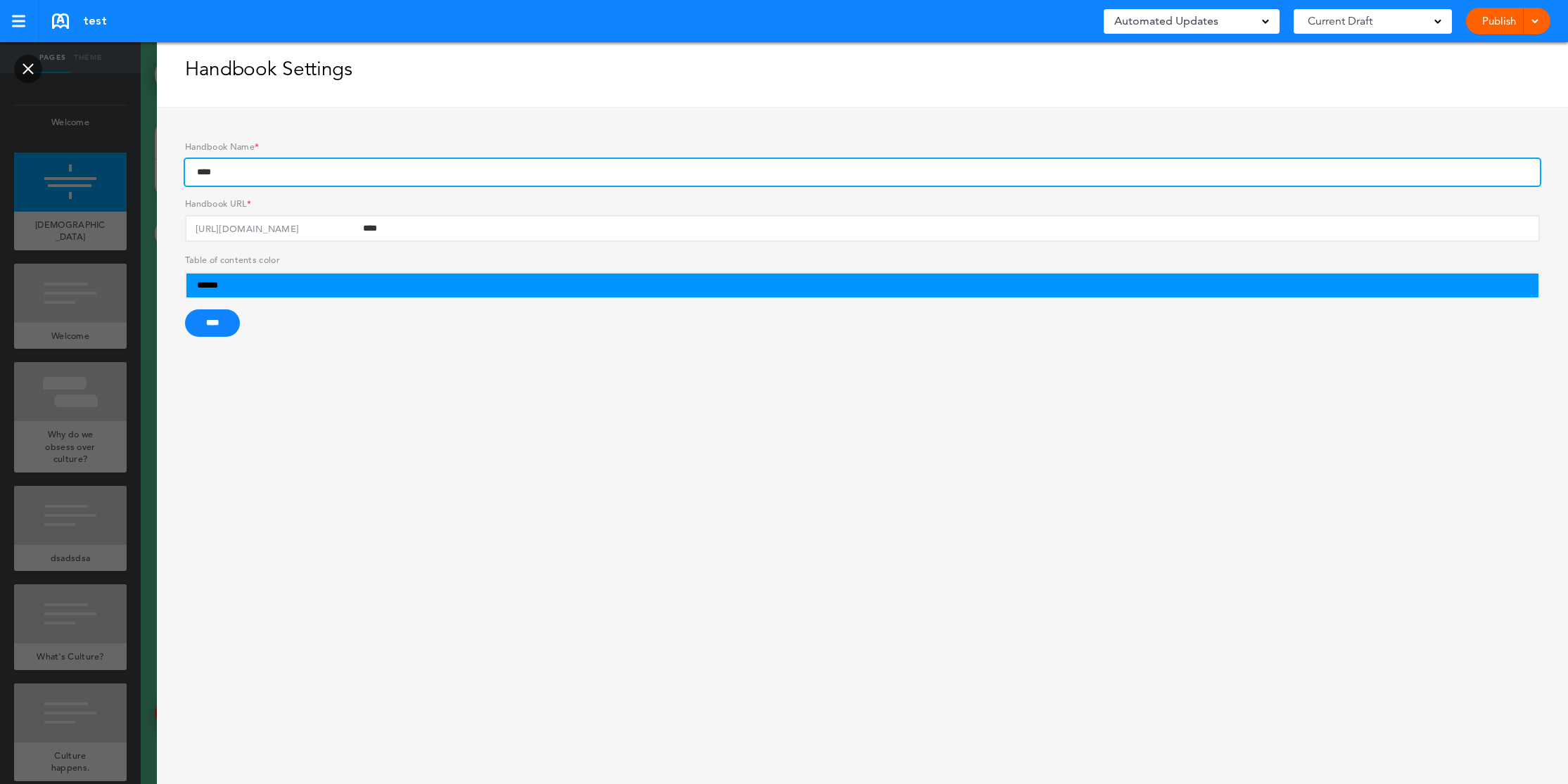
click at [310, 171] on input "****" at bounding box center [862, 172] width 1355 height 27
type input "**********"
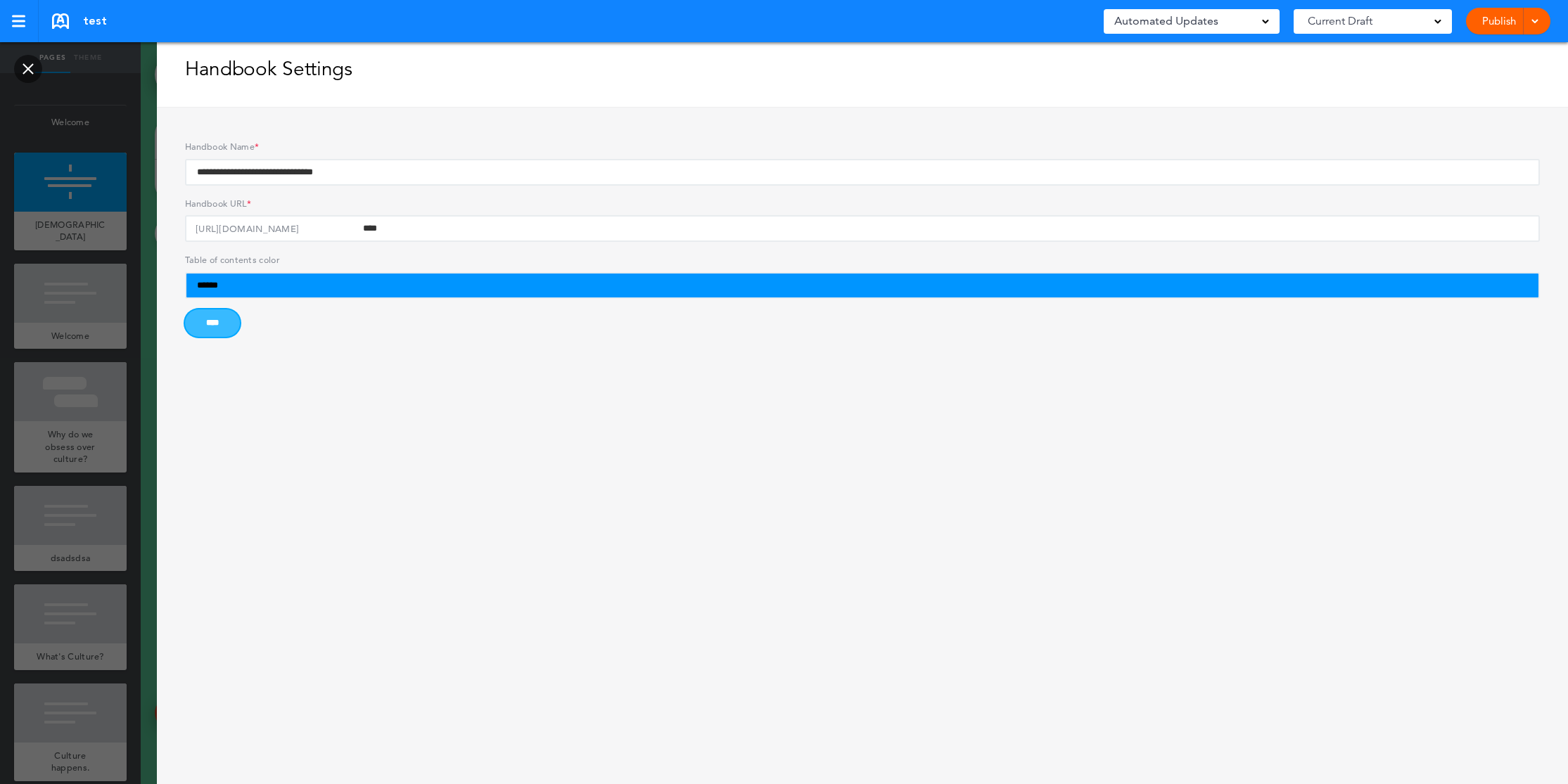
click at [220, 329] on input "****" at bounding box center [212, 323] width 55 height 28
click at [33, 73] on link at bounding box center [28, 69] width 28 height 28
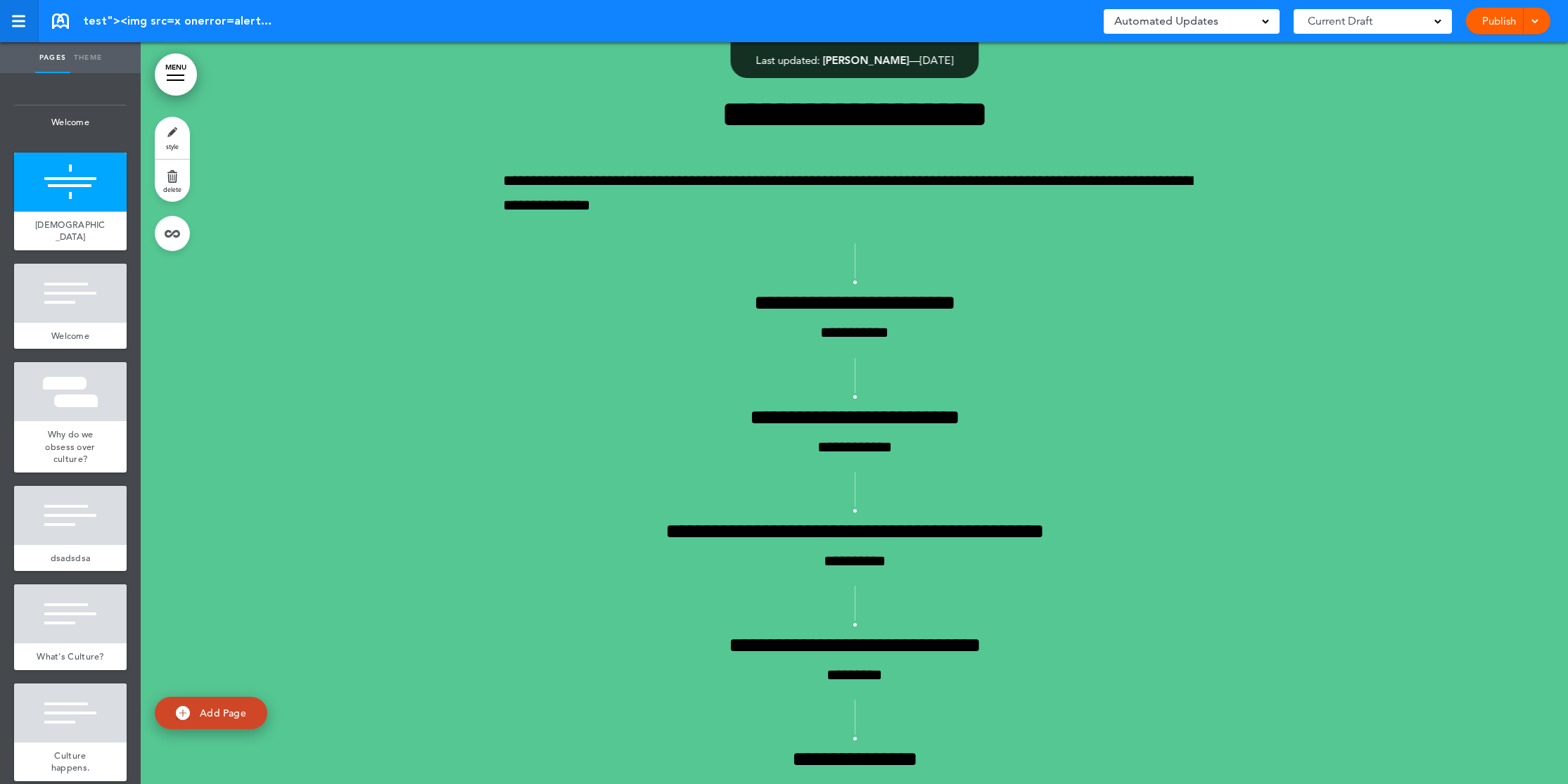
click at [23, 25] on div at bounding box center [18, 26] width 13 height 2
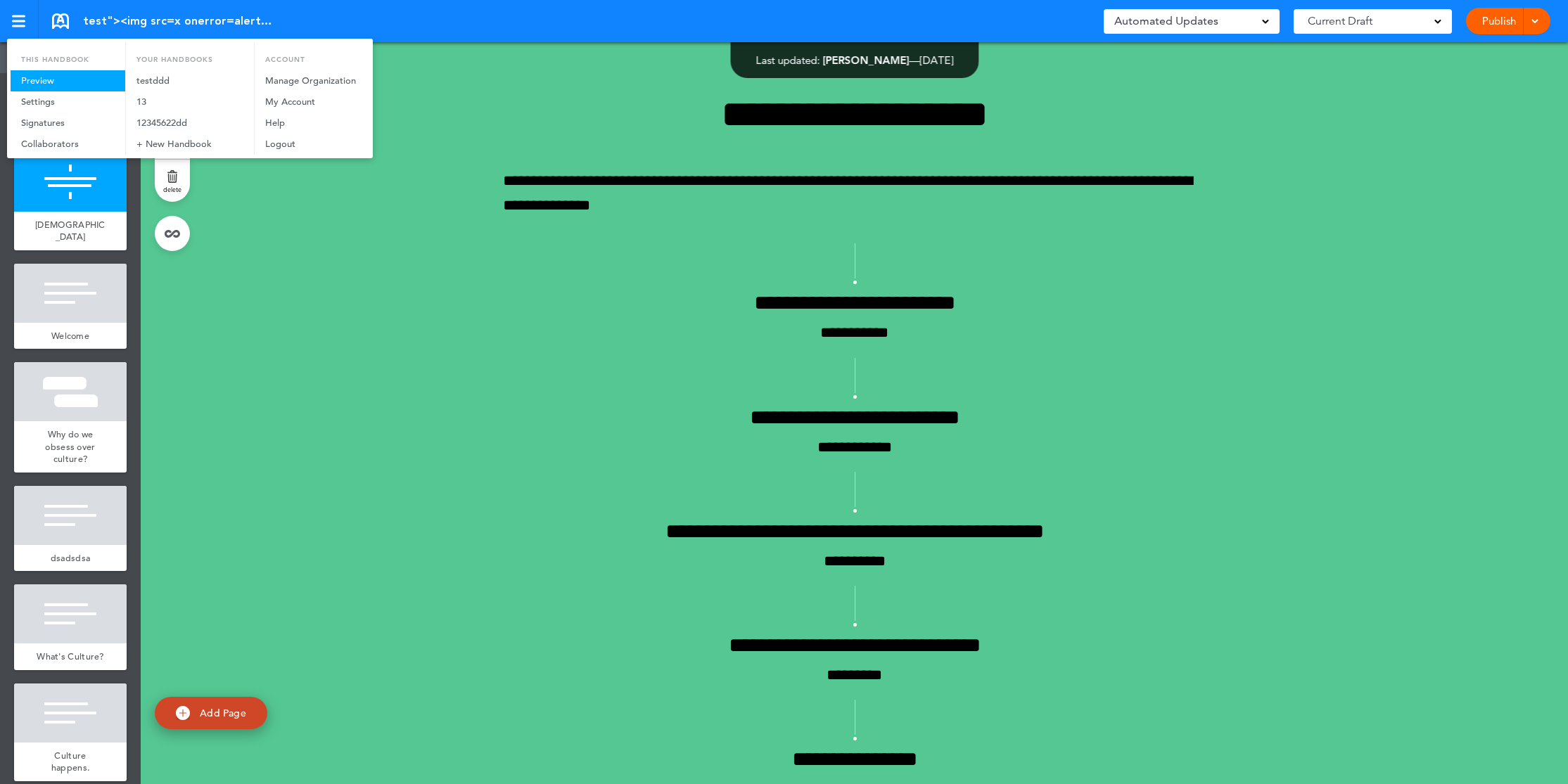
click at [62, 85] on link "Preview" at bounding box center [68, 81] width 115 height 21
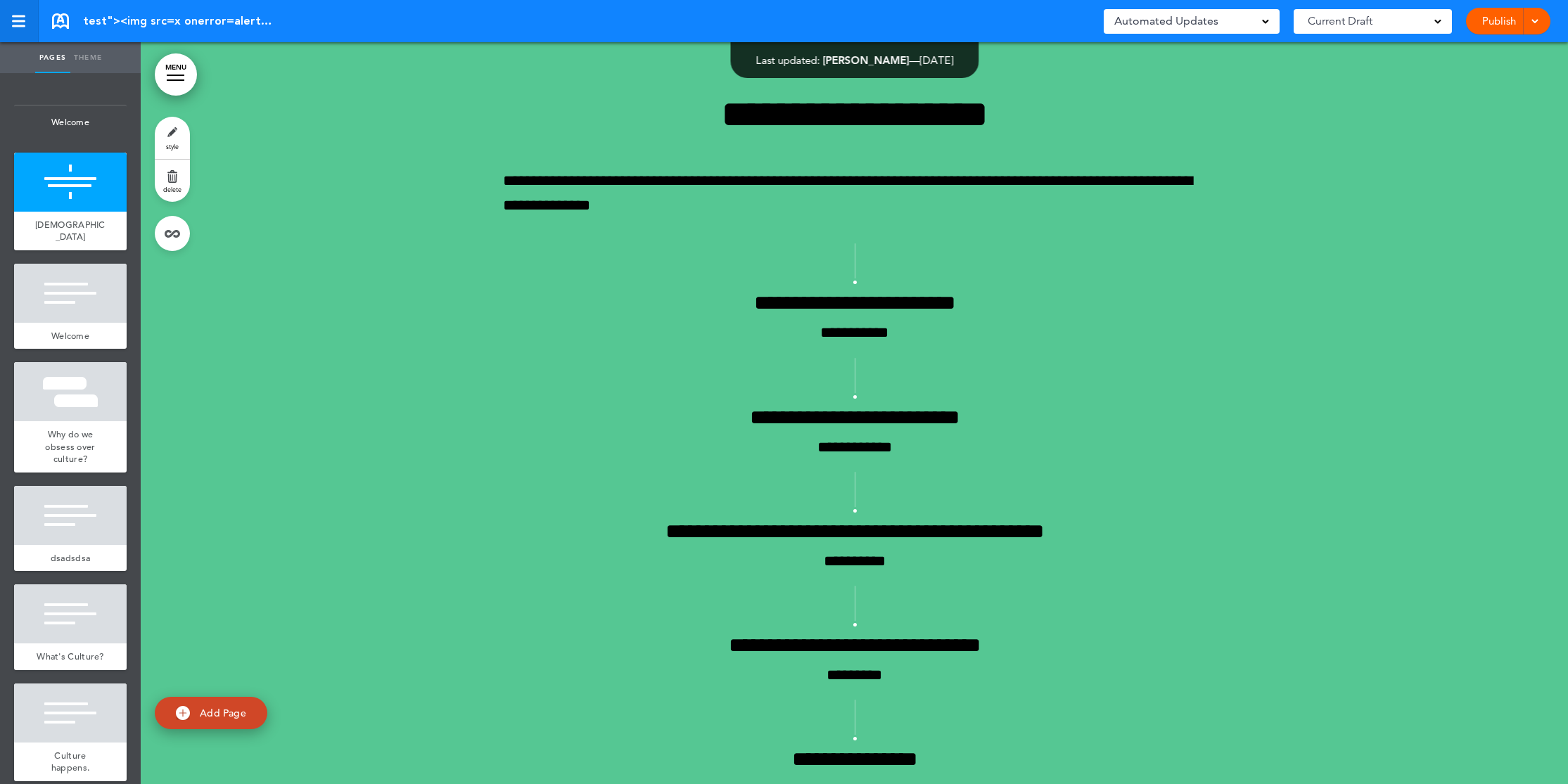
click at [18, 12] on link at bounding box center [19, 21] width 39 height 42
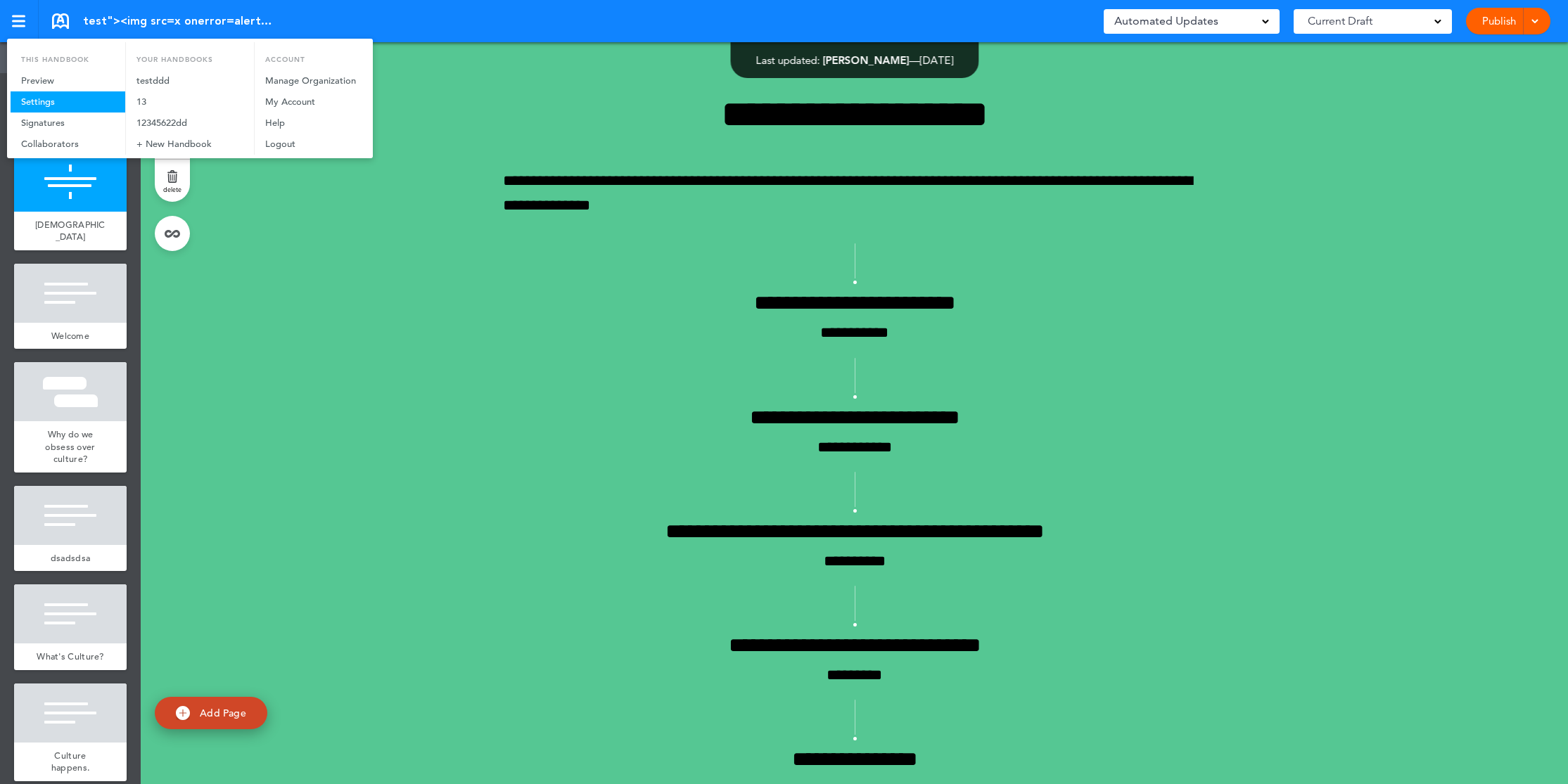
click at [62, 101] on link "Settings" at bounding box center [68, 102] width 115 height 21
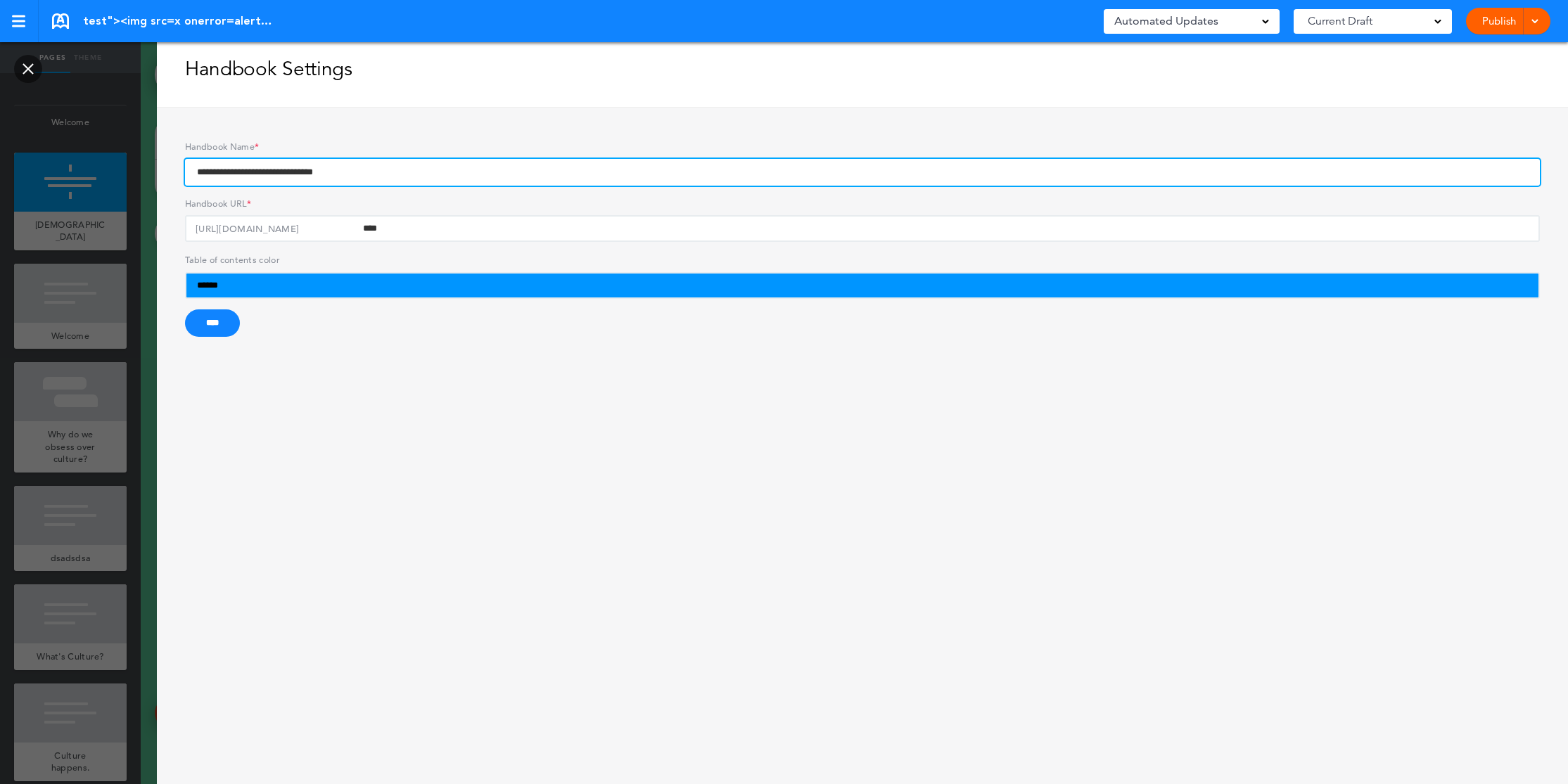
click at [387, 169] on input "**********" at bounding box center [862, 172] width 1355 height 27
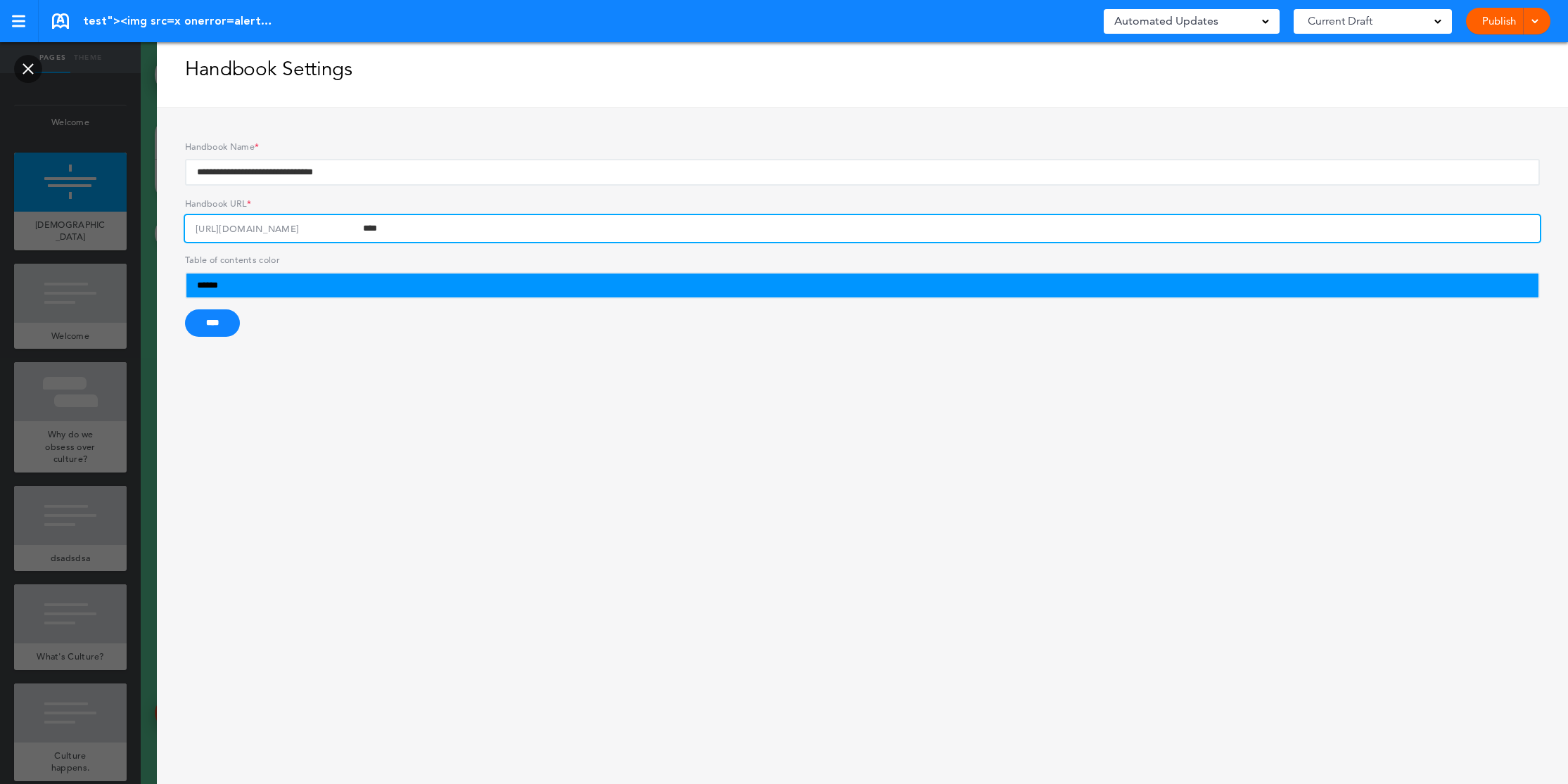
click at [407, 227] on input "****" at bounding box center [862, 229] width 1355 height 27
type input "*******"
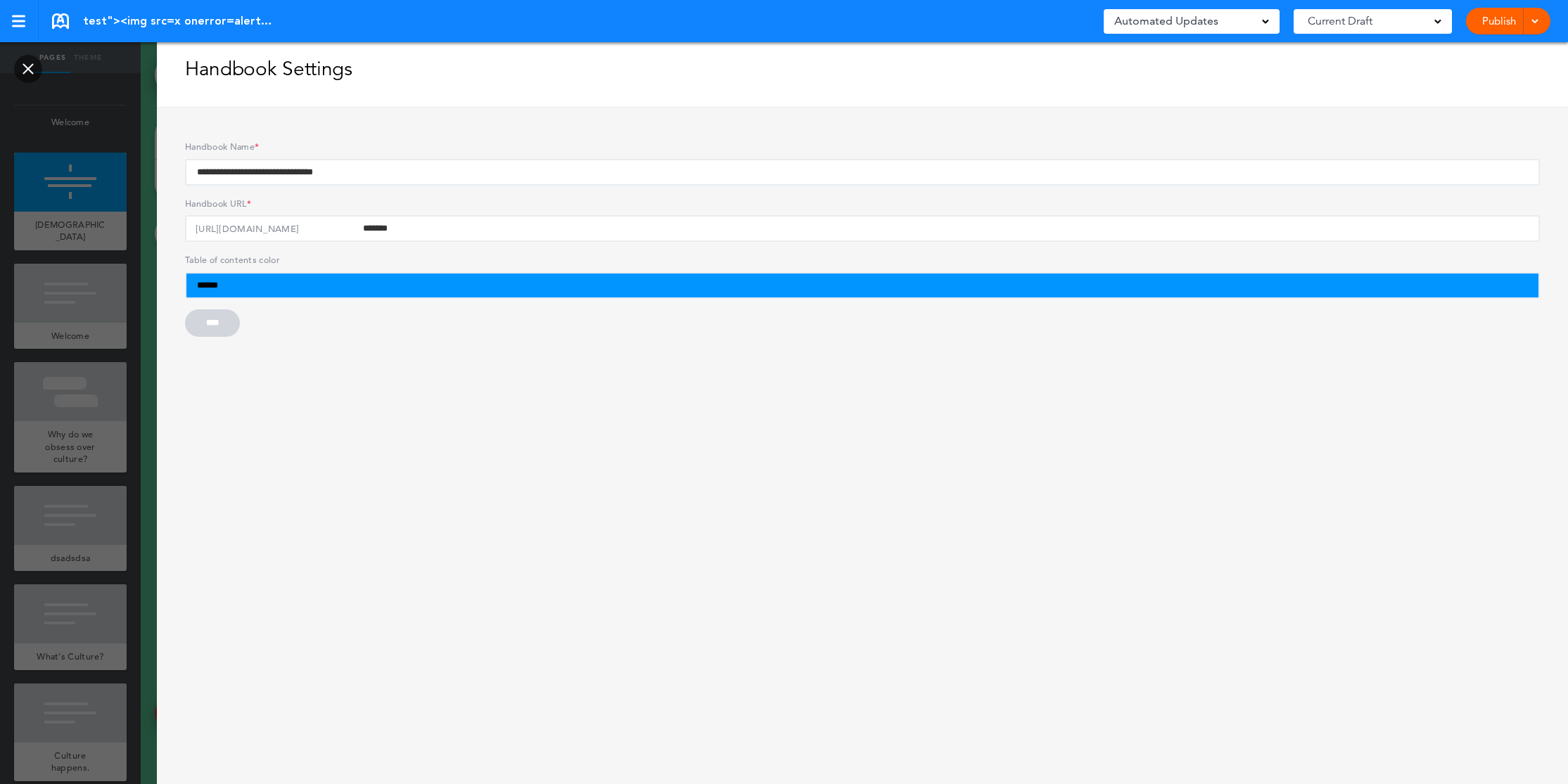
click at [229, 327] on form "**********" at bounding box center [862, 237] width 1355 height 201
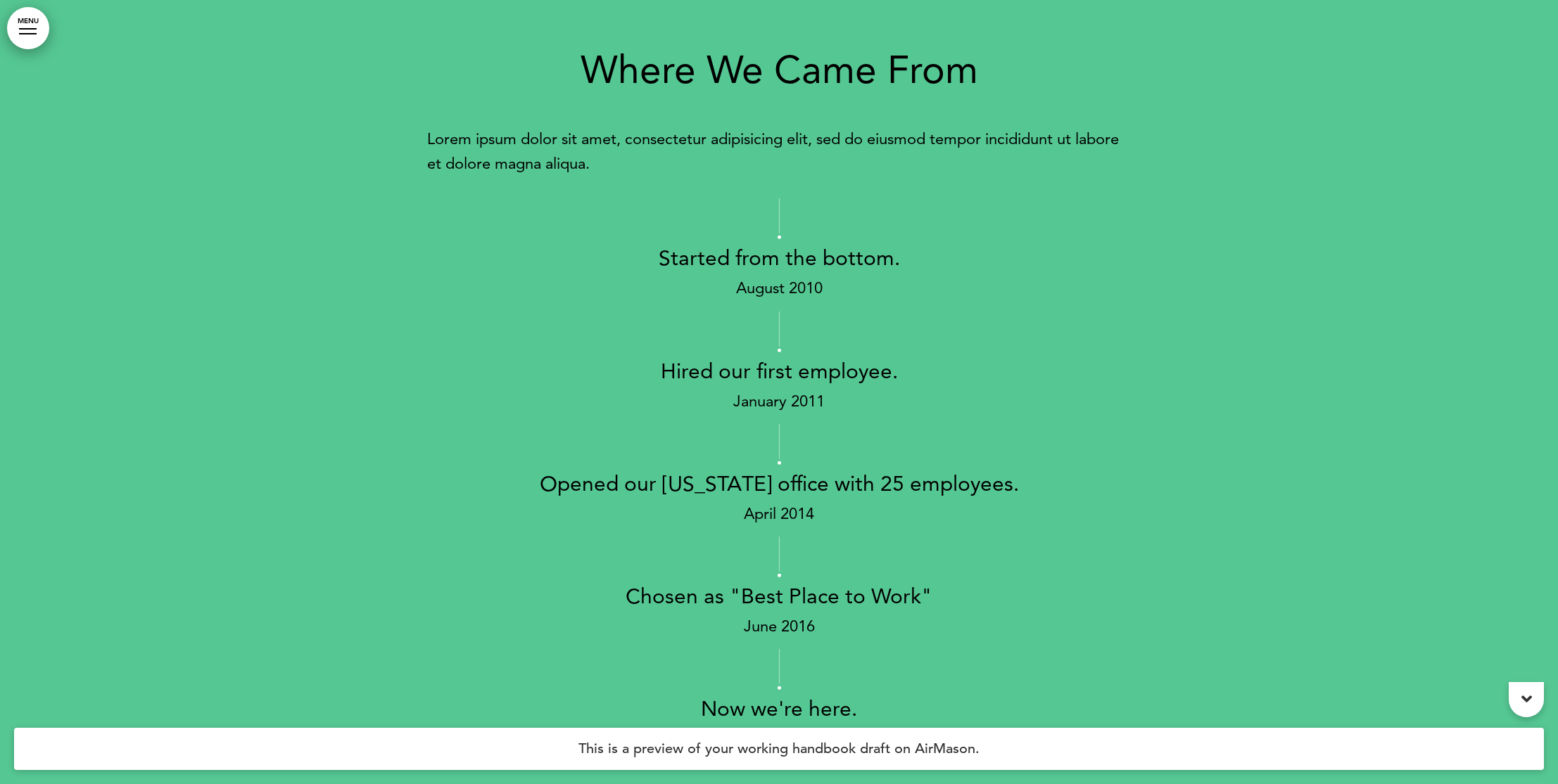
click at [18, 26] on link "MENU" at bounding box center [28, 28] width 43 height 42
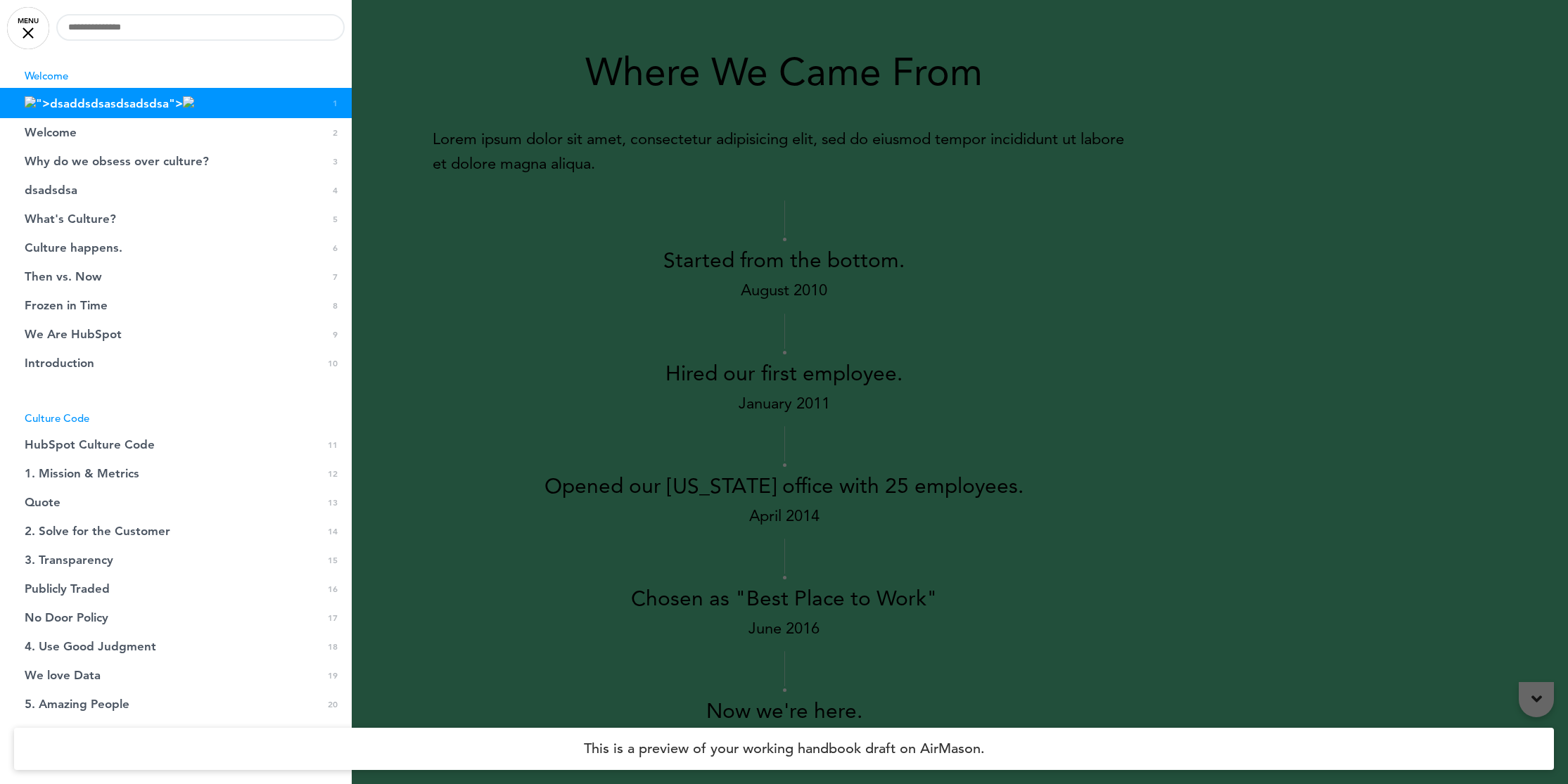
click at [174, 146] on link "Welcome 0 2" at bounding box center [176, 132] width 352 height 29
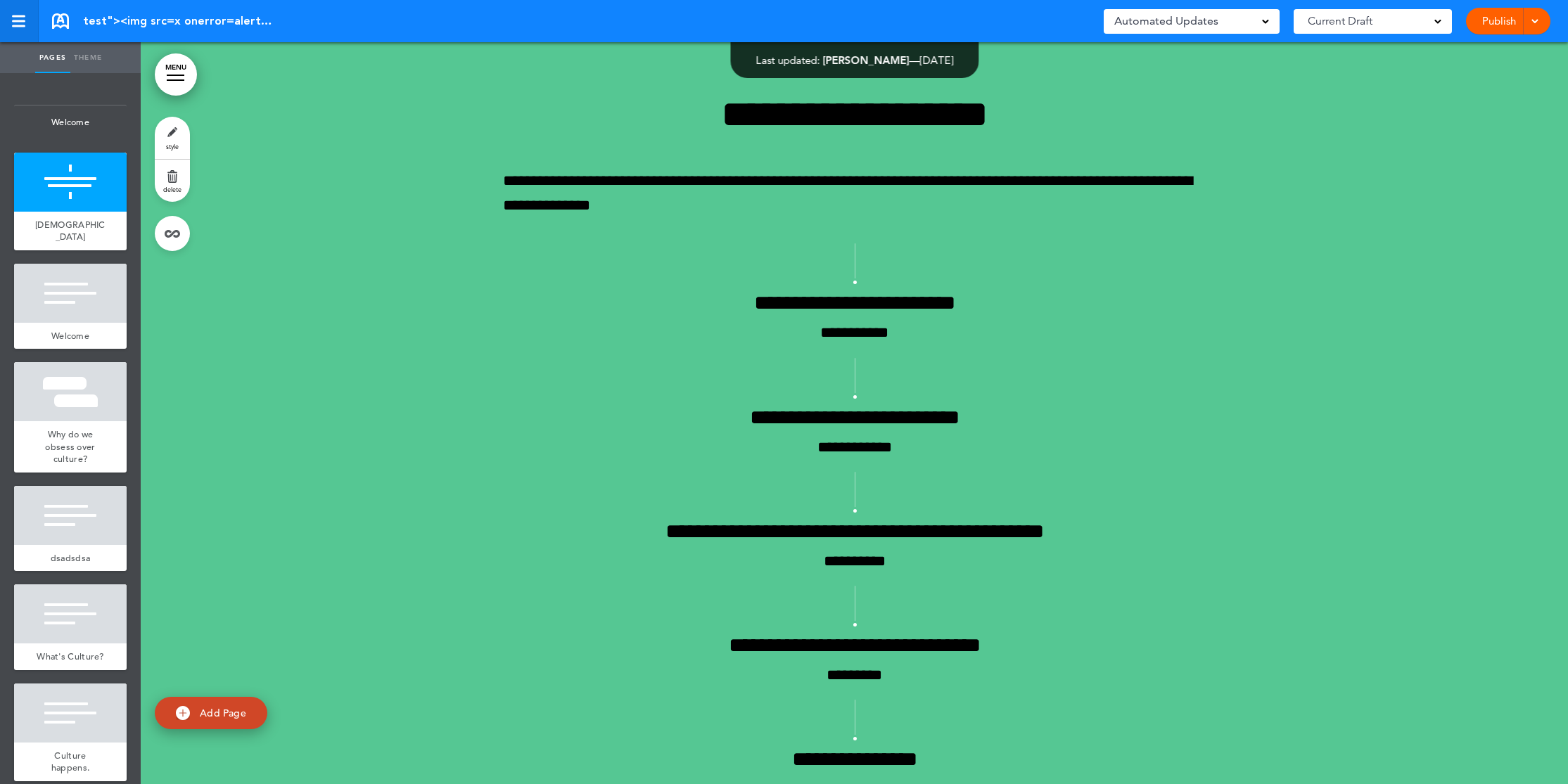
click at [21, 25] on div at bounding box center [18, 26] width 13 height 2
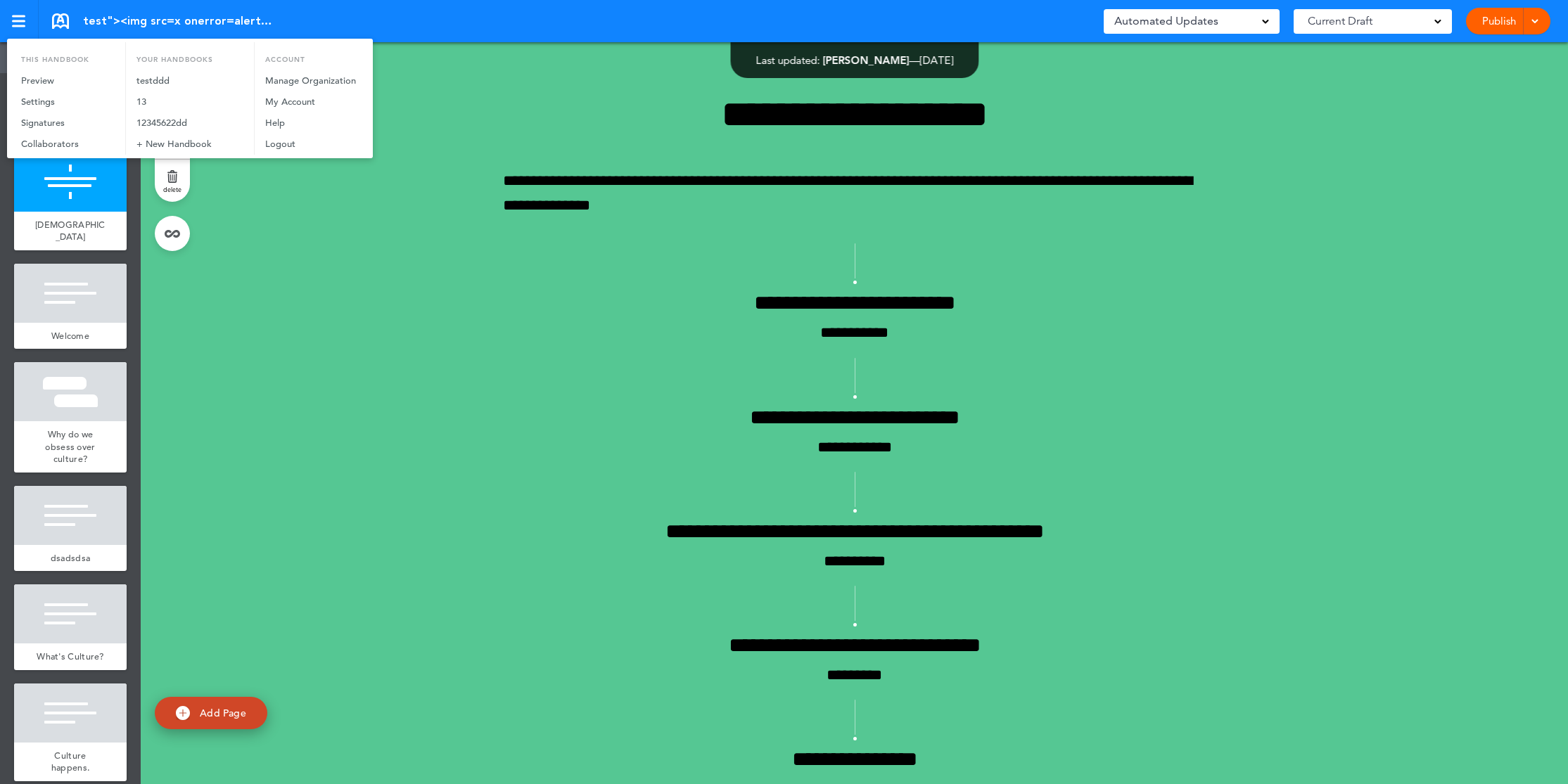
click at [270, 292] on div at bounding box center [784, 392] width 1568 height 784
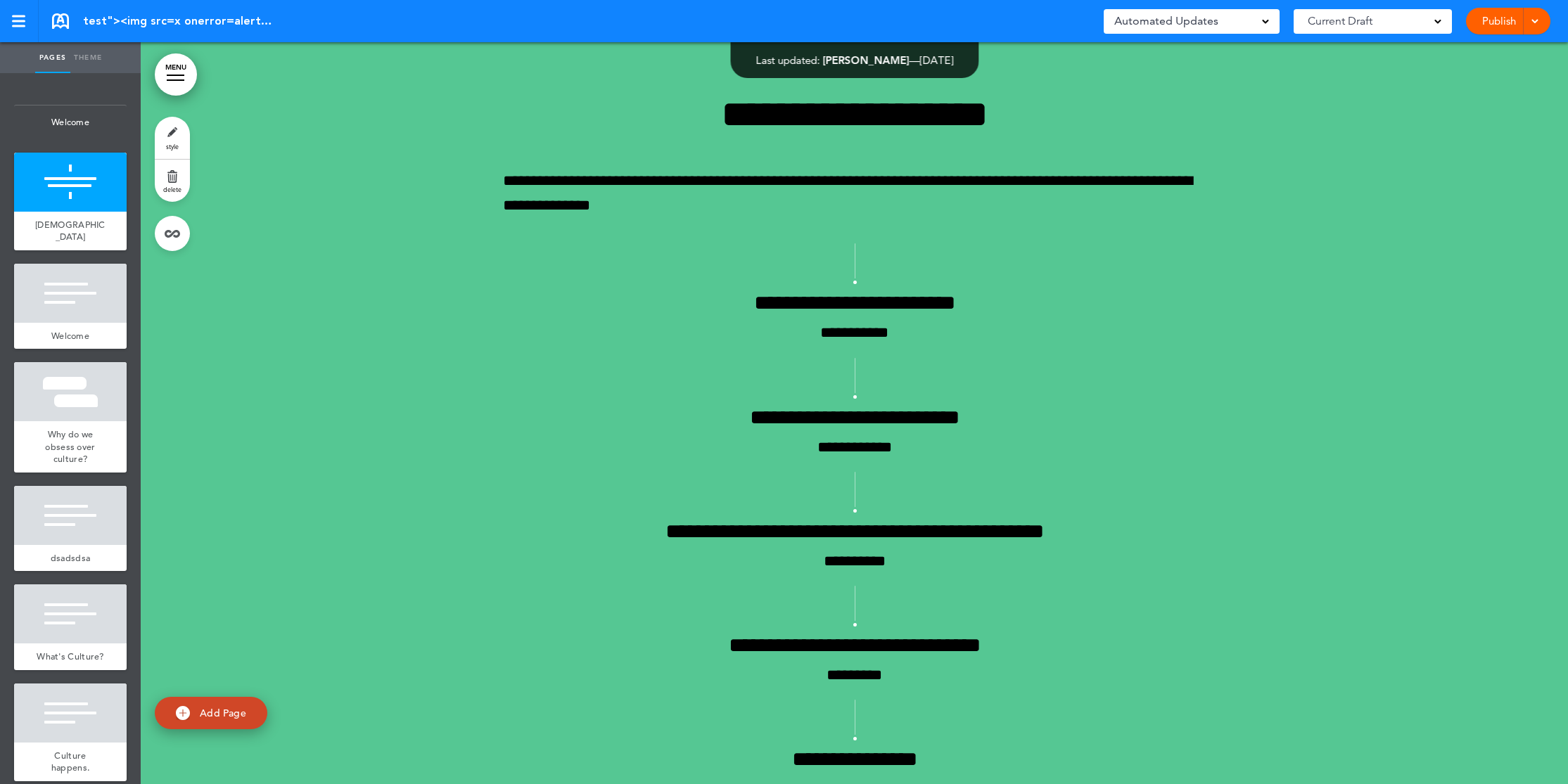
click at [166, 70] on link "MENU" at bounding box center [176, 74] width 42 height 42
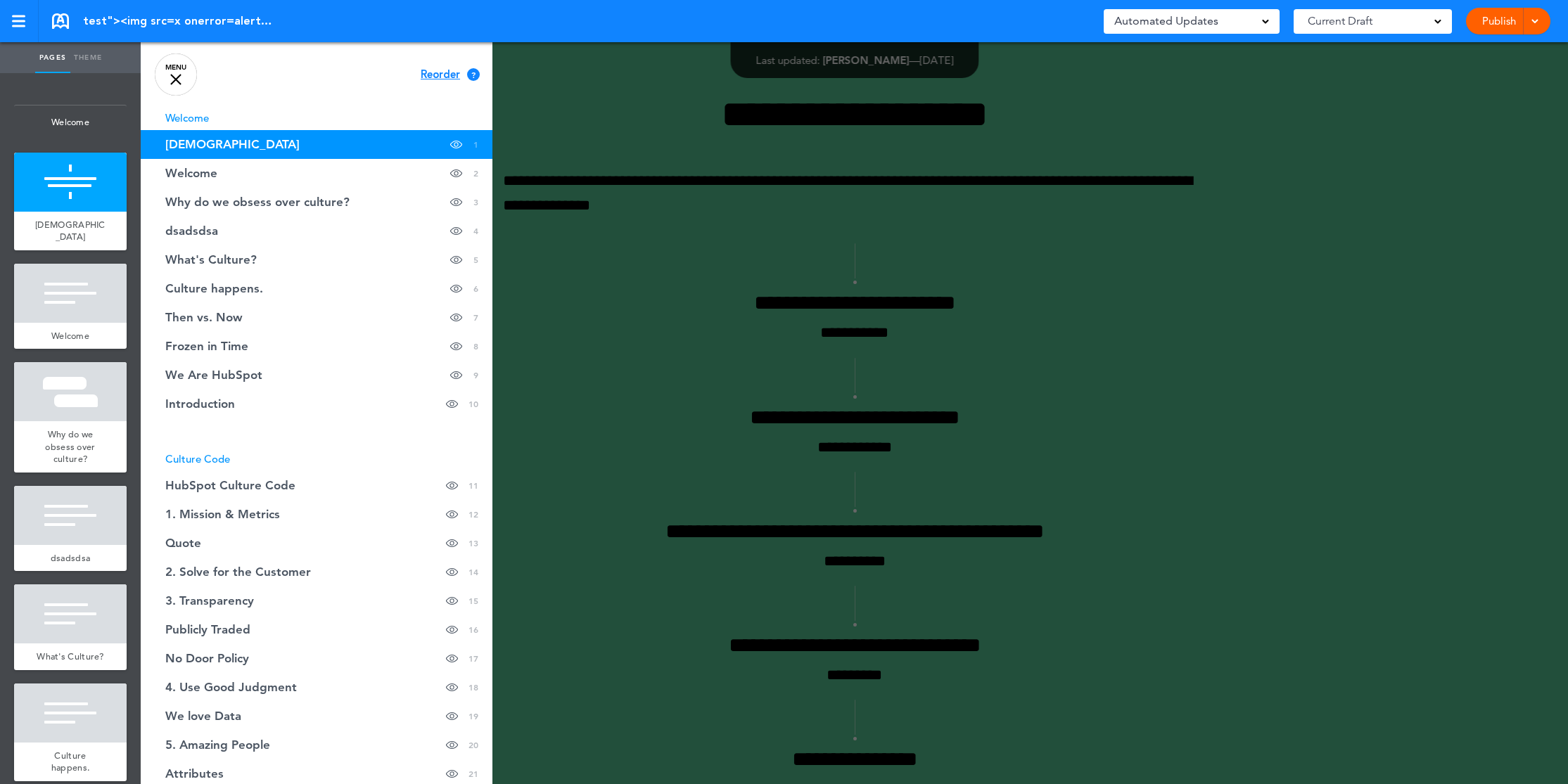
click at [556, 87] on div at bounding box center [925, 392] width 1568 height 784
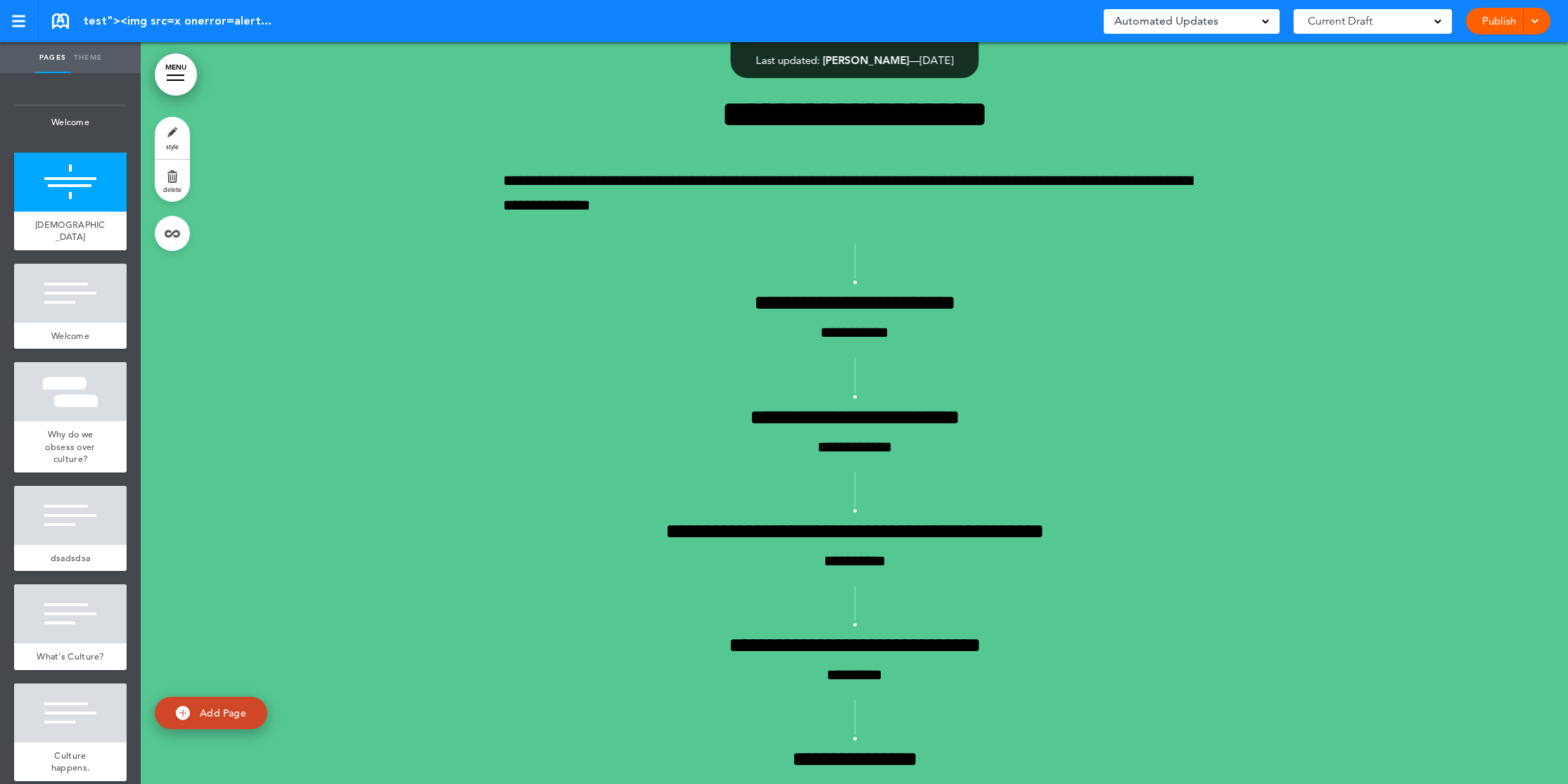
click at [93, 58] on link "Theme" at bounding box center [88, 58] width 35 height 31
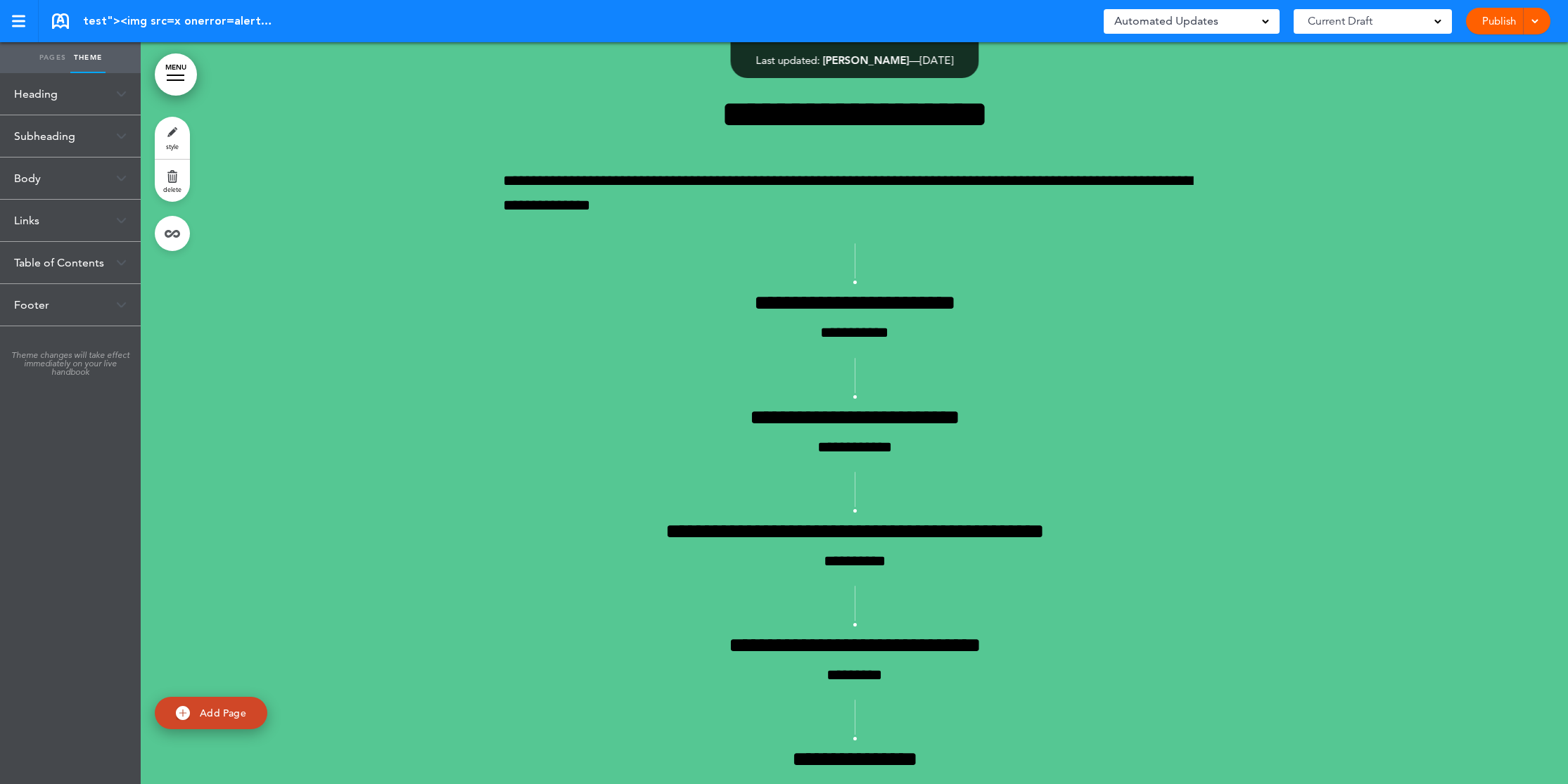
click at [53, 62] on link "Pages" at bounding box center [53, 58] width 35 height 31
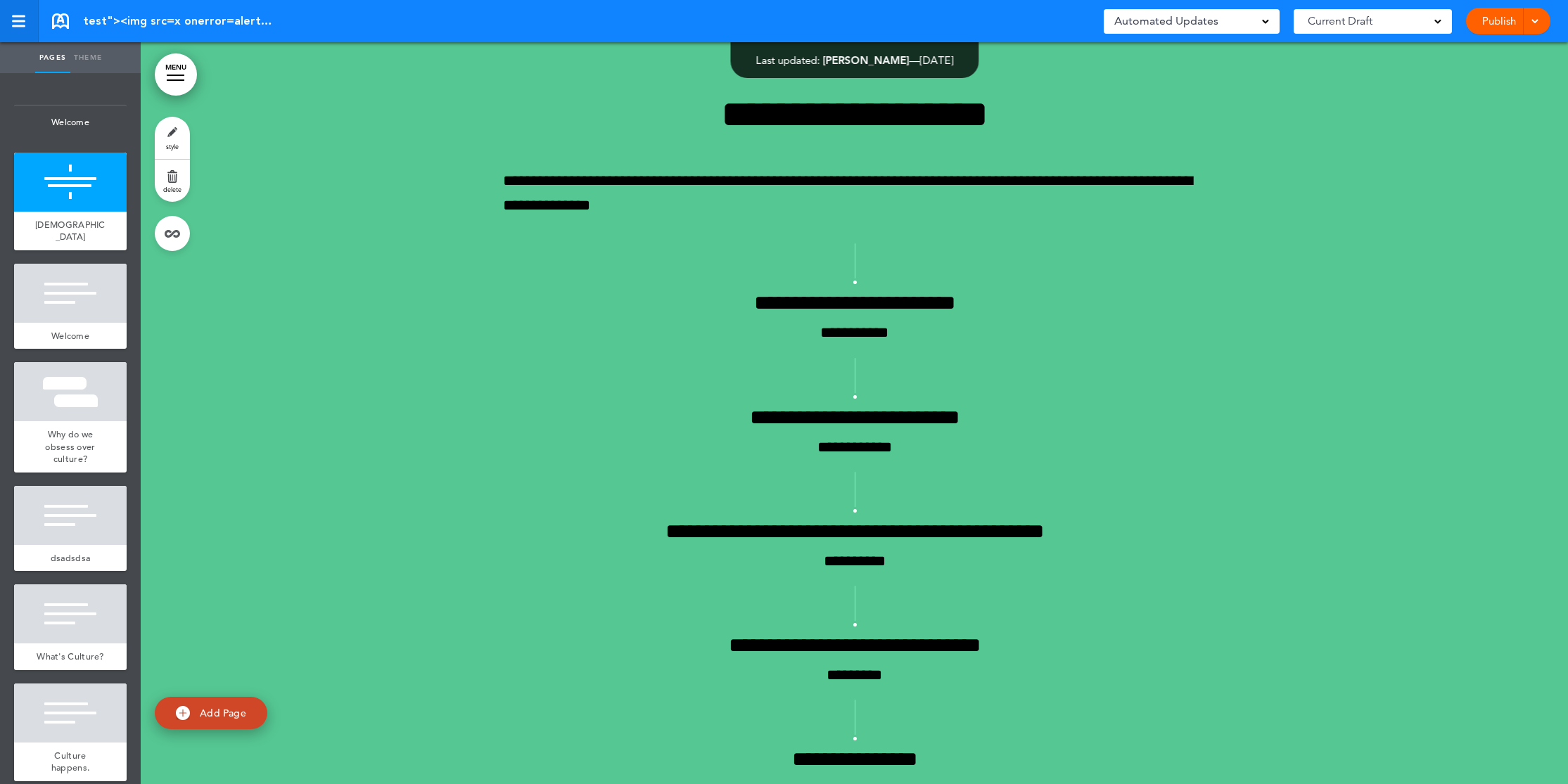
click at [26, 19] on link at bounding box center [19, 21] width 39 height 42
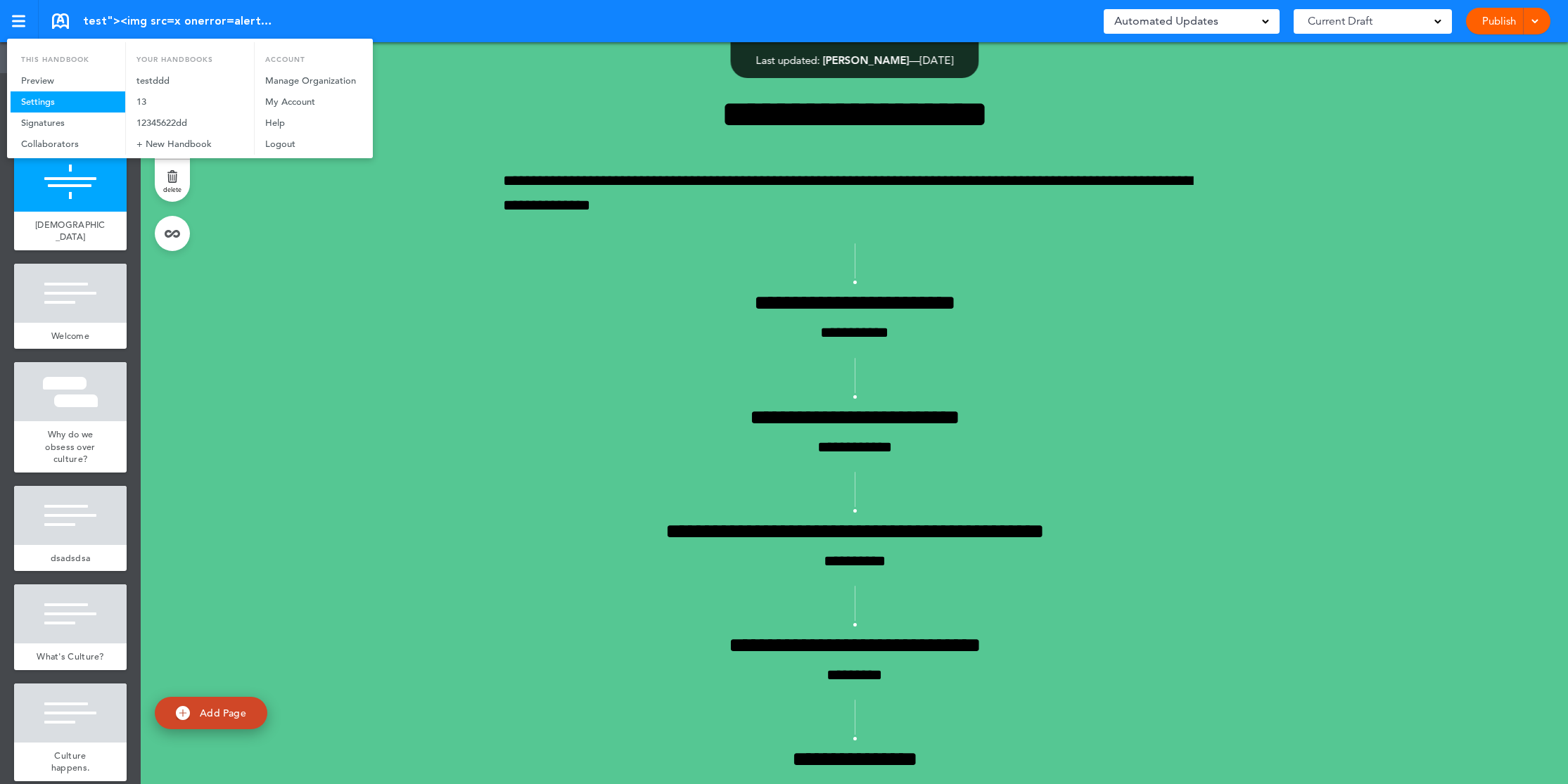
click at [72, 106] on link "Settings" at bounding box center [68, 102] width 115 height 21
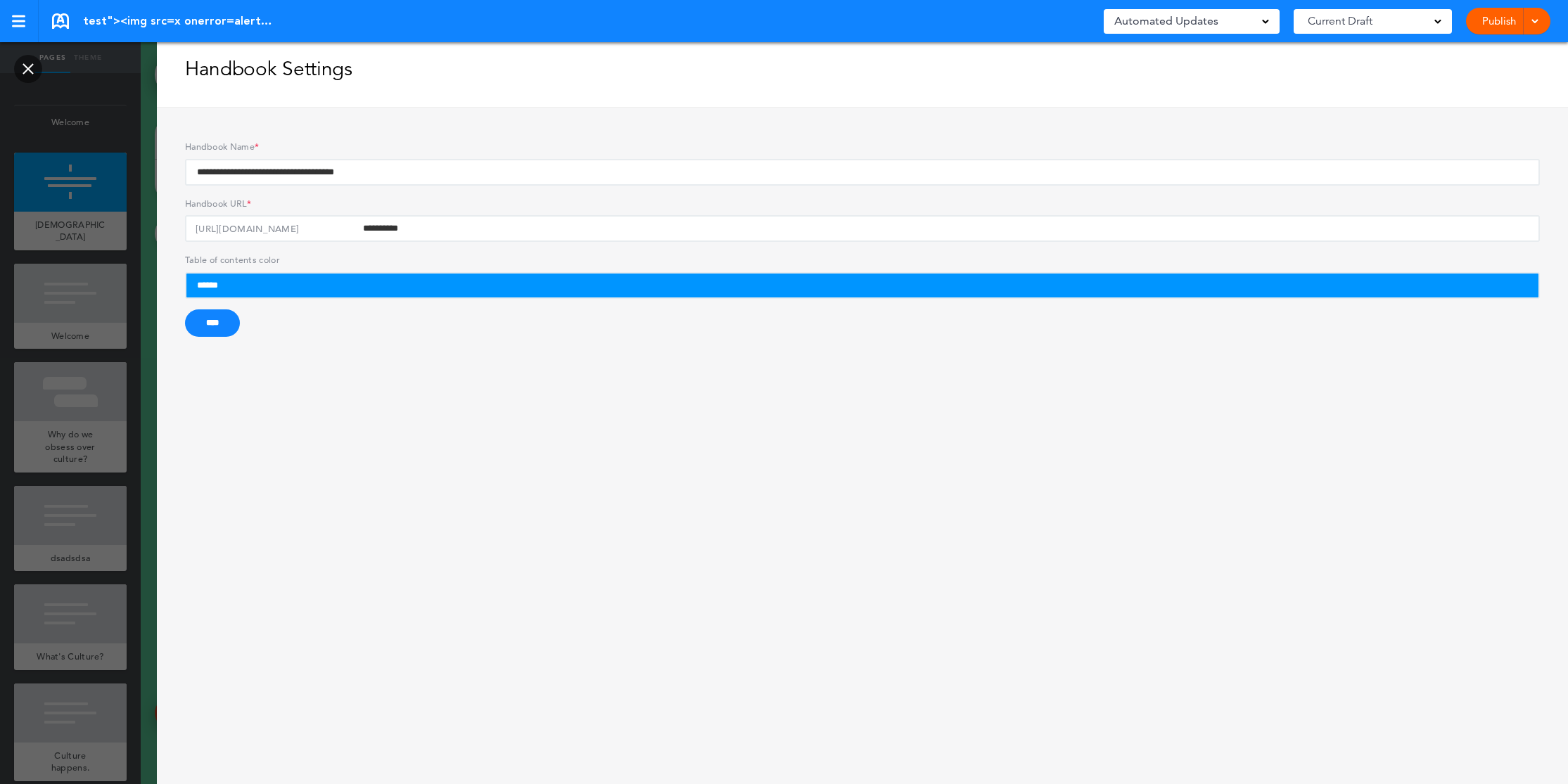
click at [40, 68] on link at bounding box center [28, 69] width 28 height 28
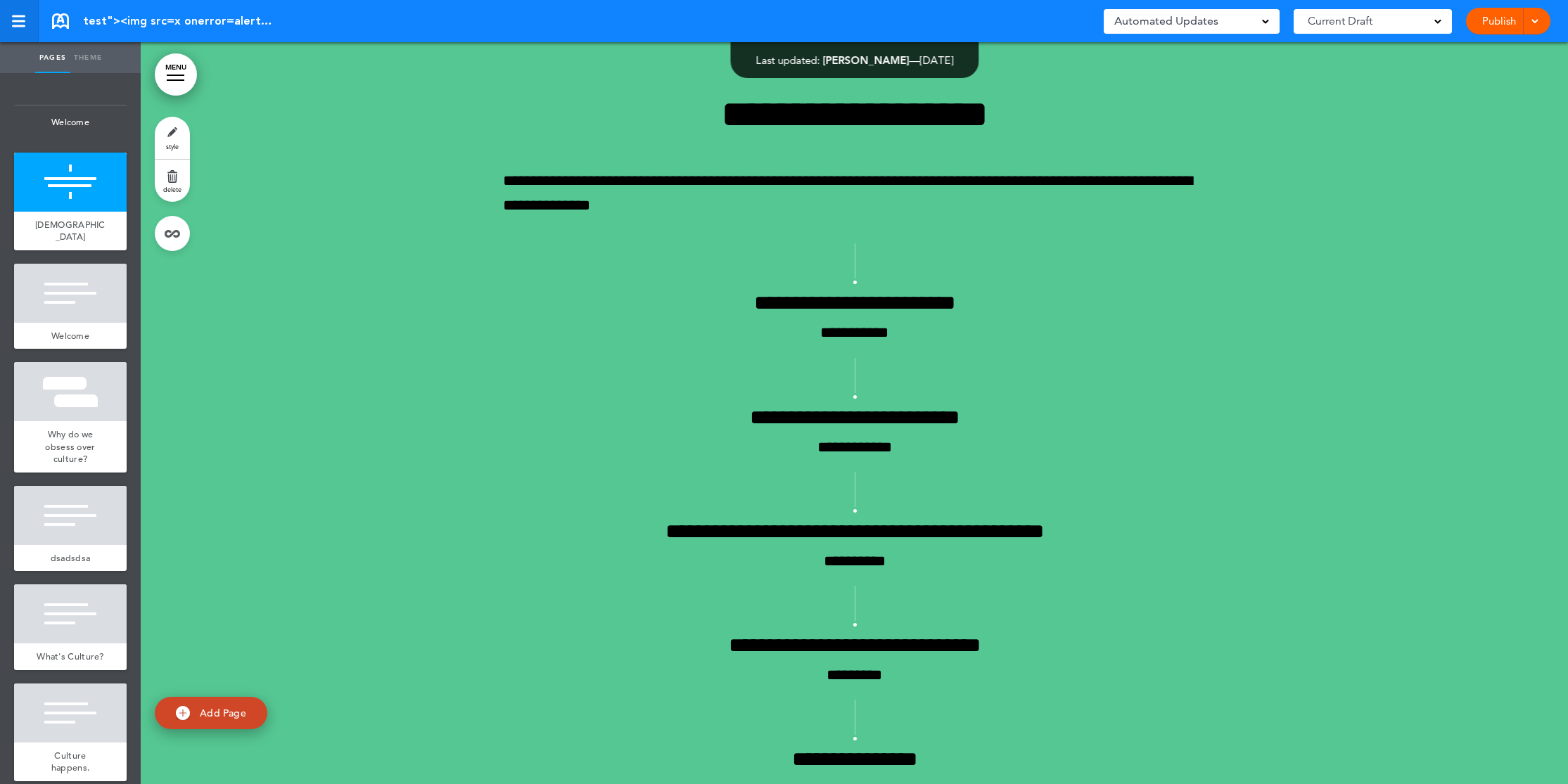
click at [23, 28] on link at bounding box center [19, 21] width 39 height 42
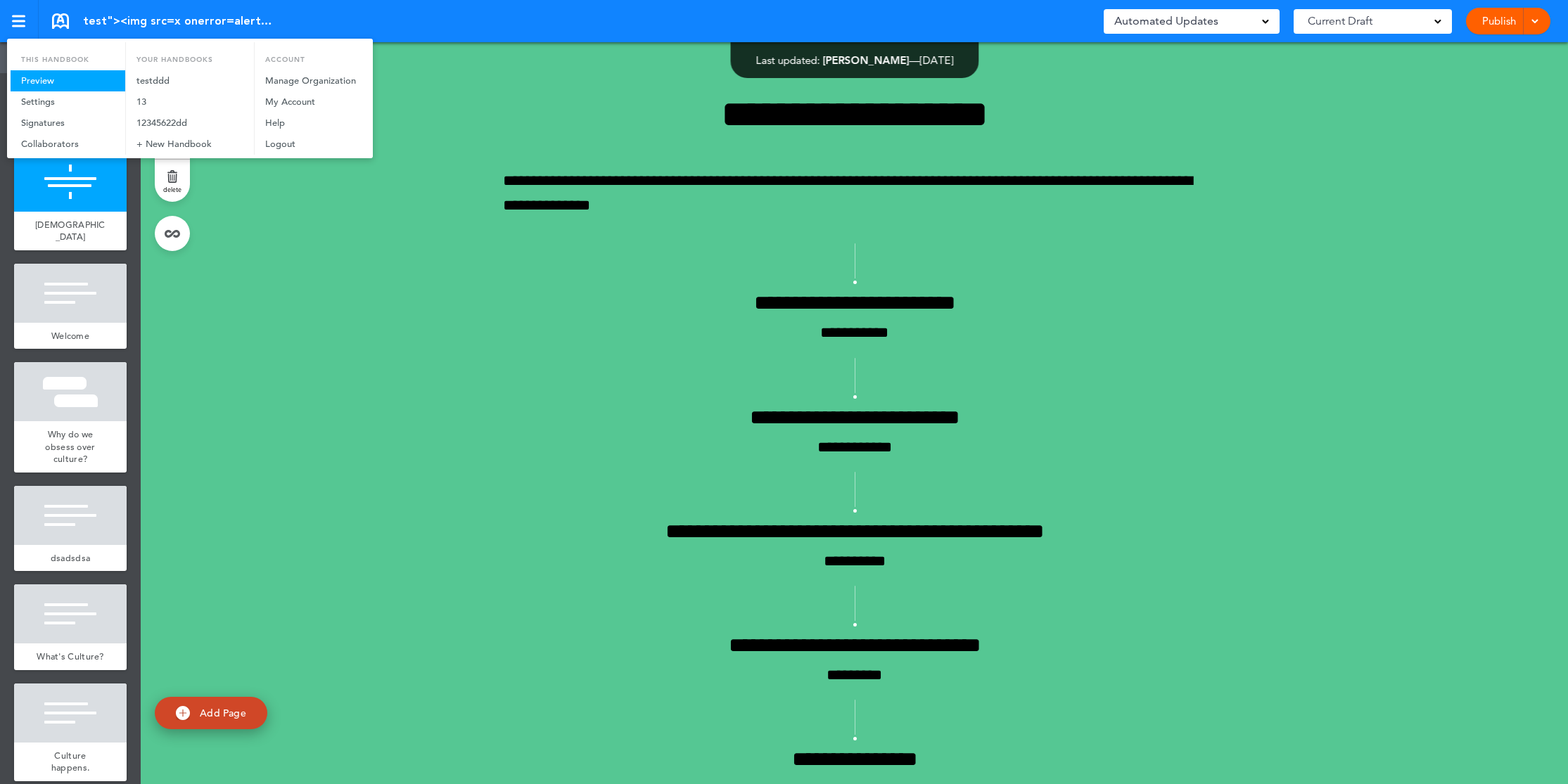
click at [52, 77] on link "Preview" at bounding box center [68, 81] width 115 height 21
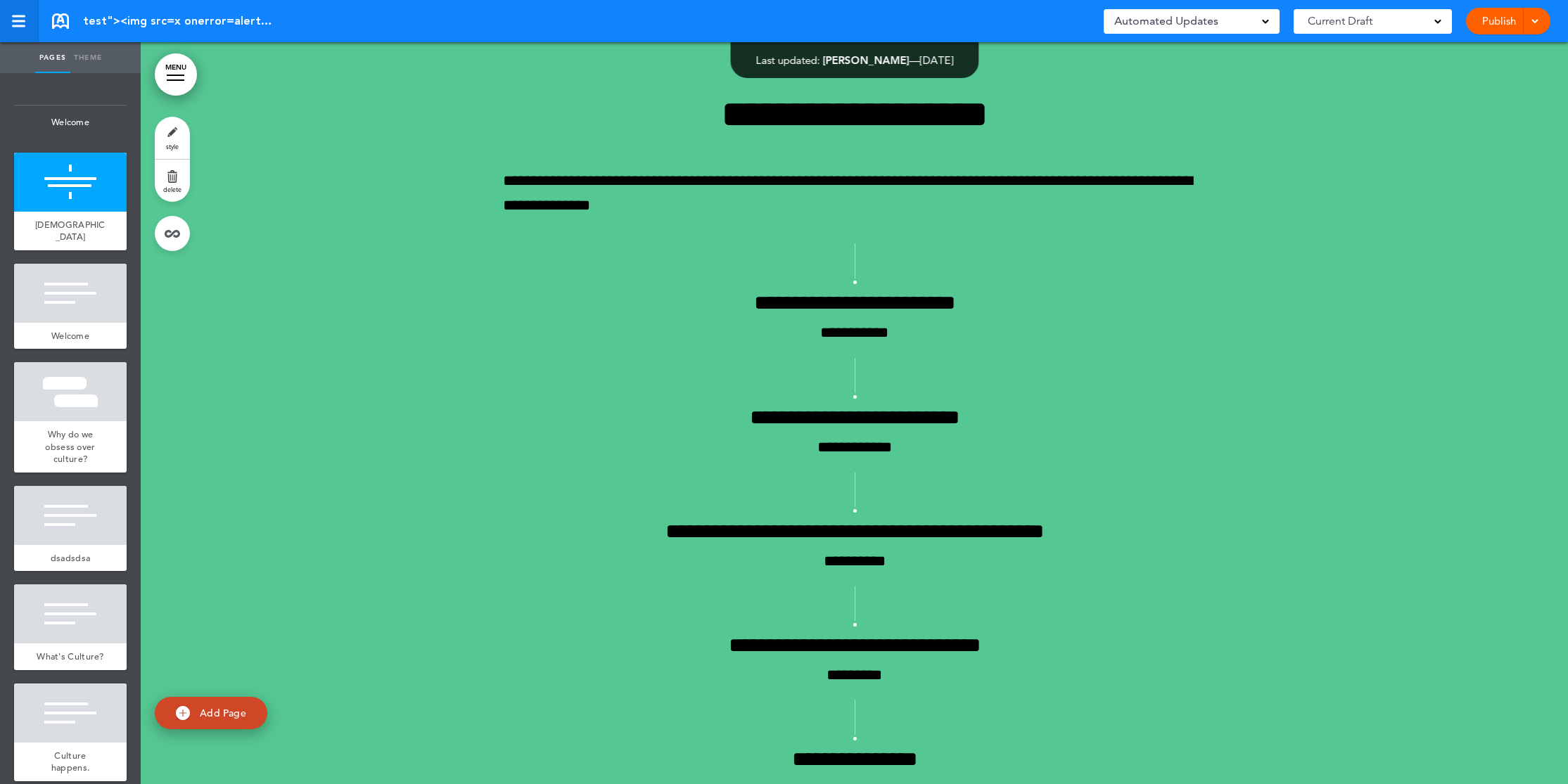
click at [21, 21] on div at bounding box center [18, 21] width 13 height 2
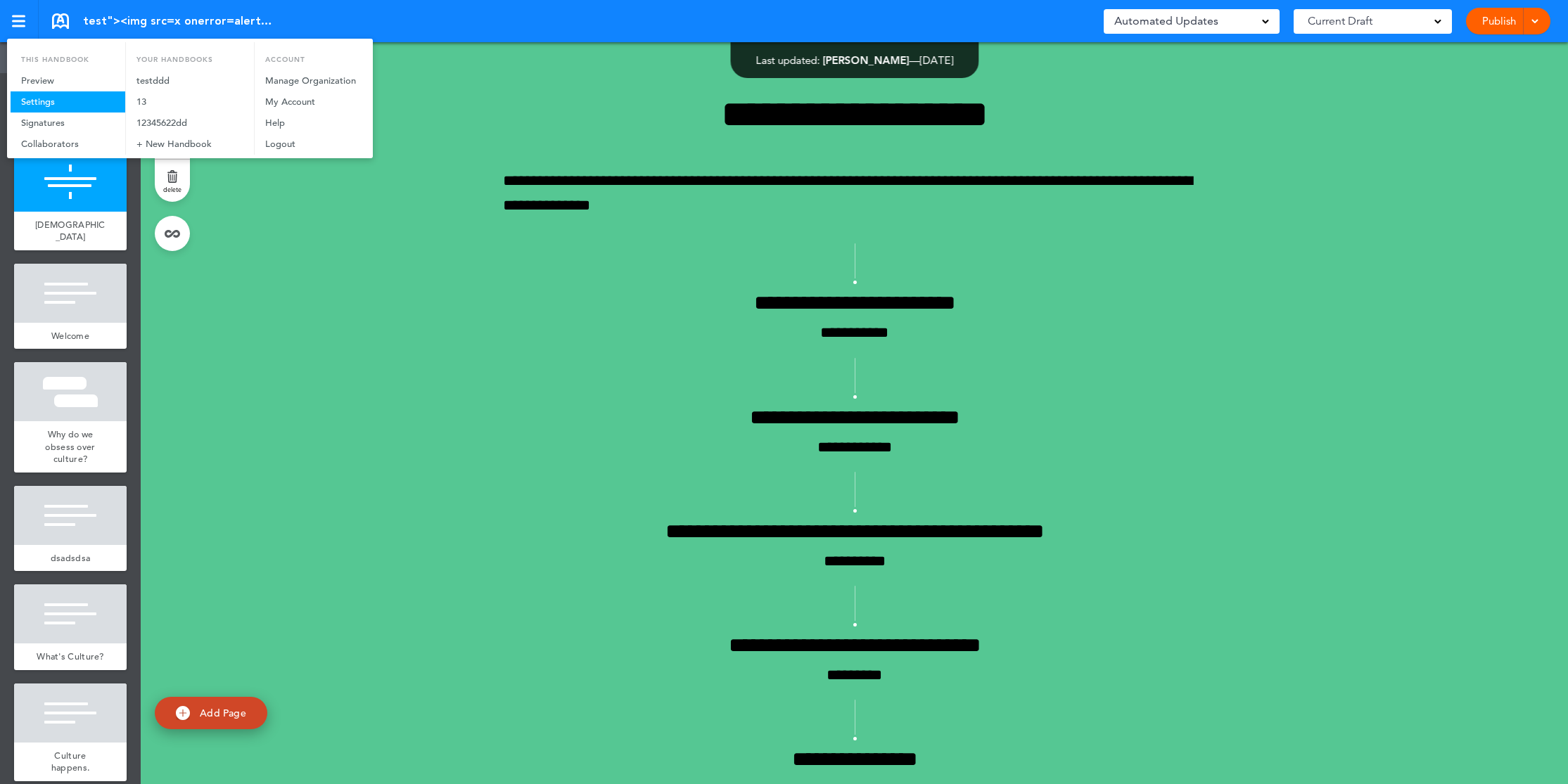
click at [59, 101] on link "Settings" at bounding box center [68, 102] width 115 height 21
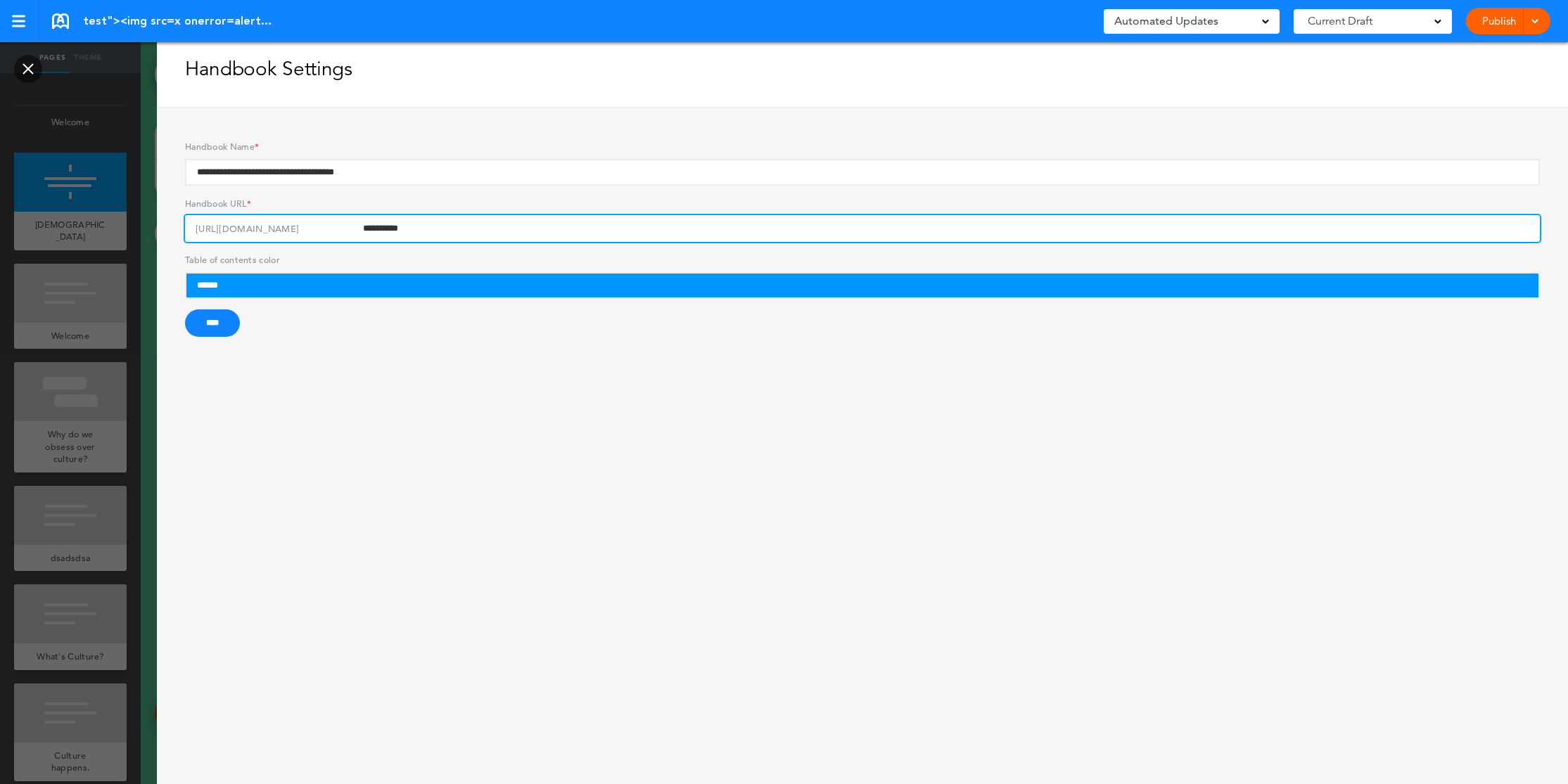
drag, startPoint x: 381, startPoint y: 232, endPoint x: 409, endPoint y: 235, distance: 28.2
click at [409, 235] on input "**********" at bounding box center [862, 229] width 1355 height 27
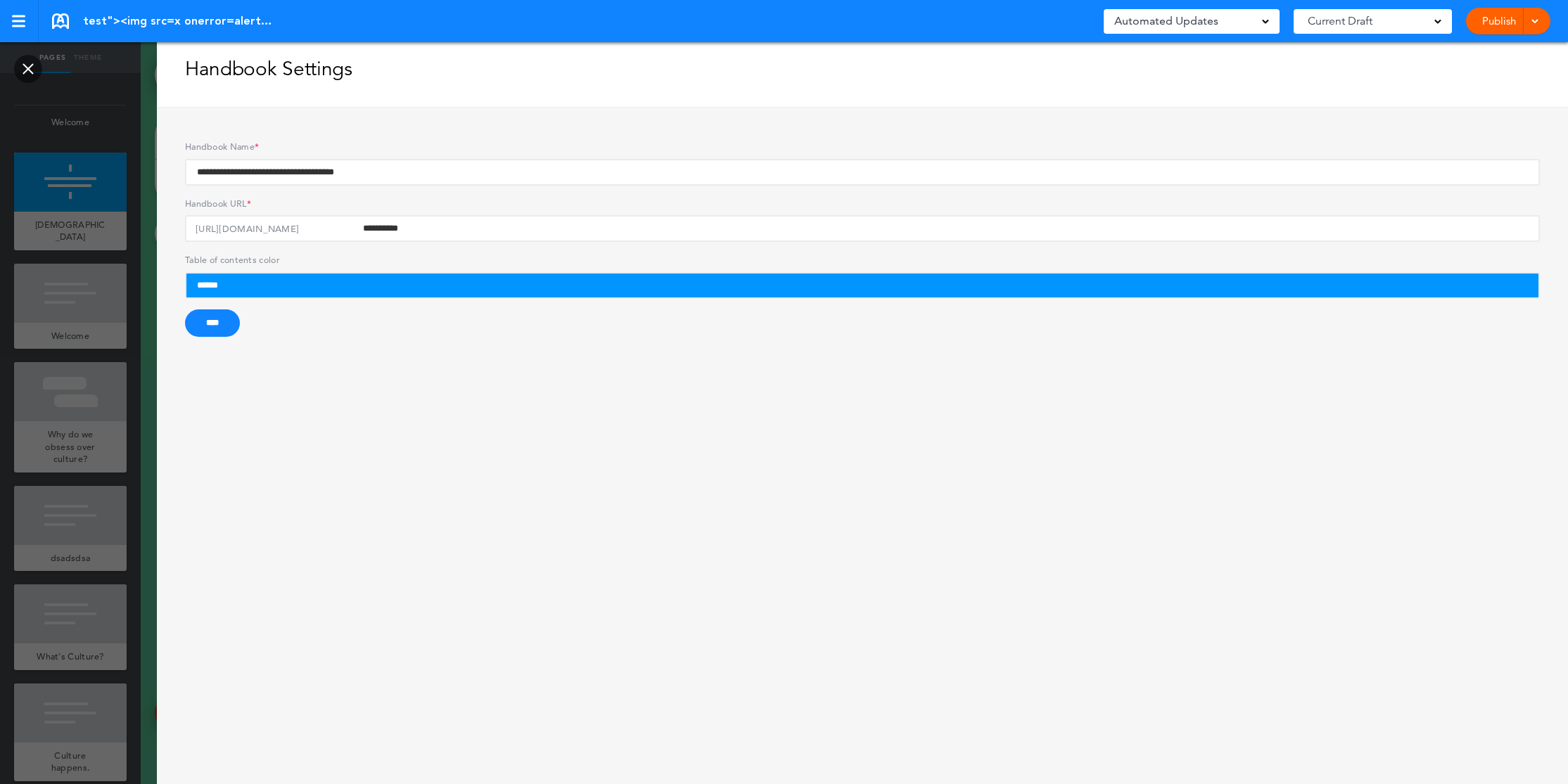
click at [25, 71] on div at bounding box center [28, 69] width 11 height 11
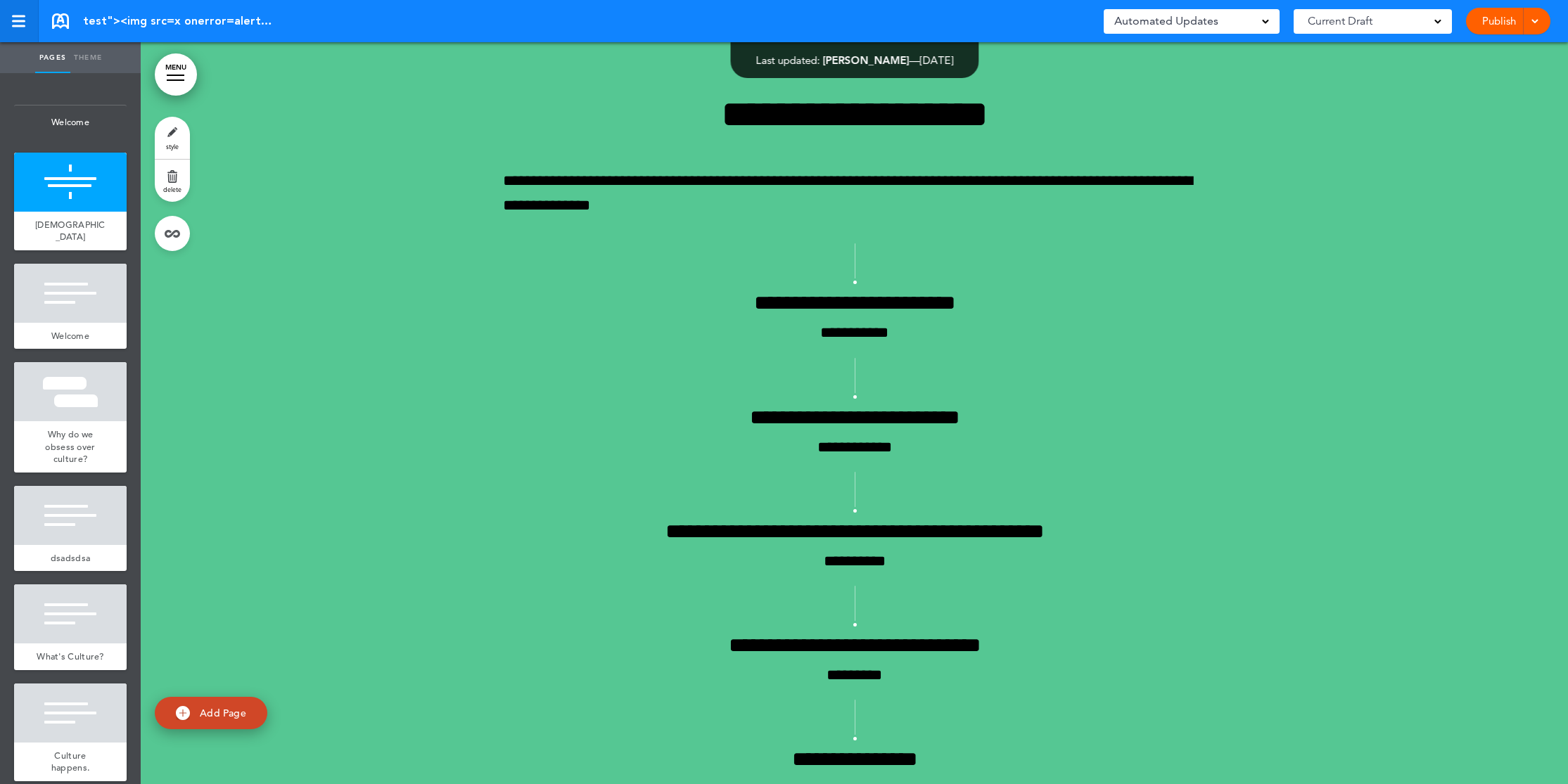
click at [11, 18] on link at bounding box center [19, 21] width 39 height 42
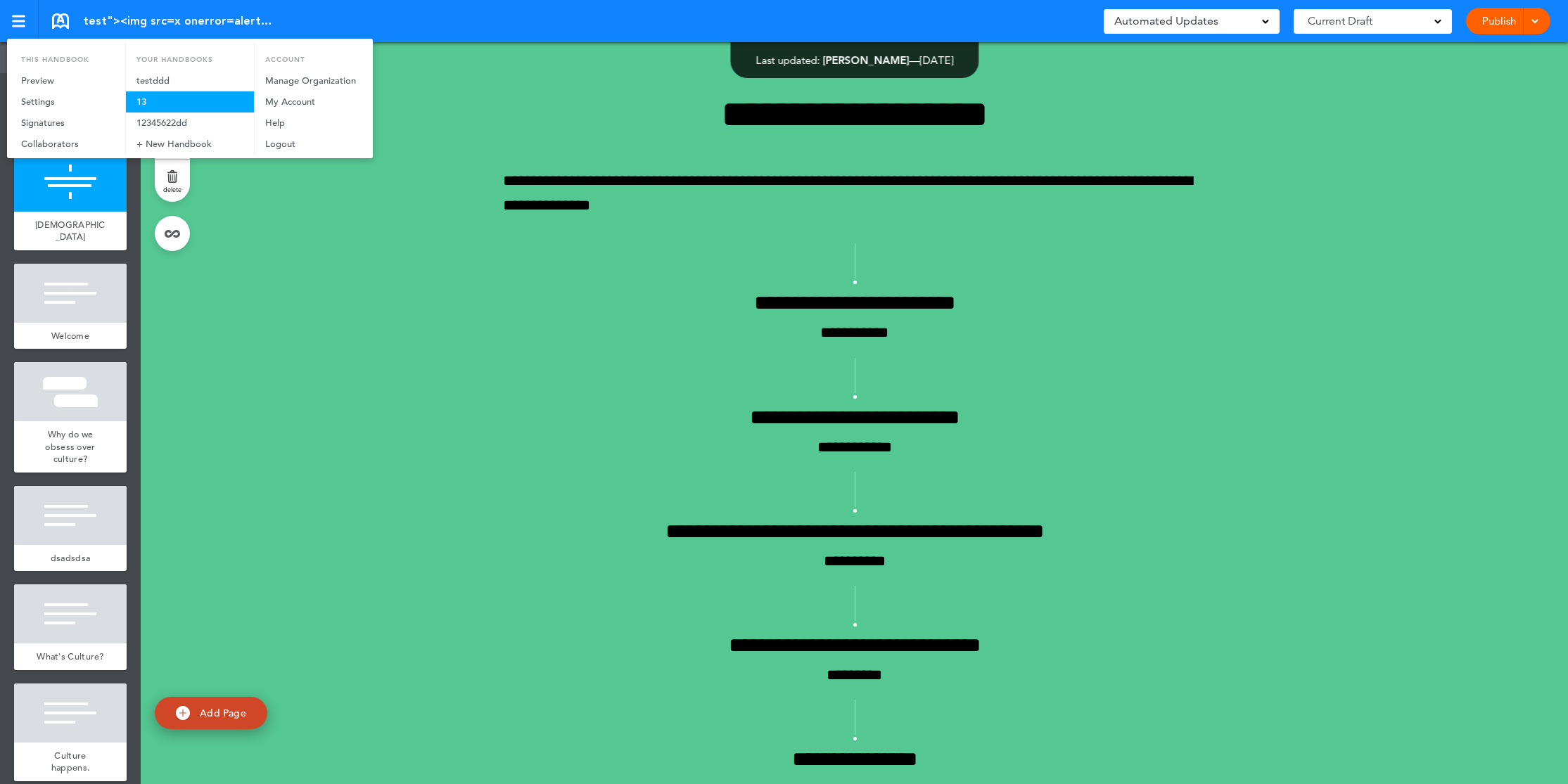
click at [176, 103] on link "13" at bounding box center [190, 102] width 128 height 21
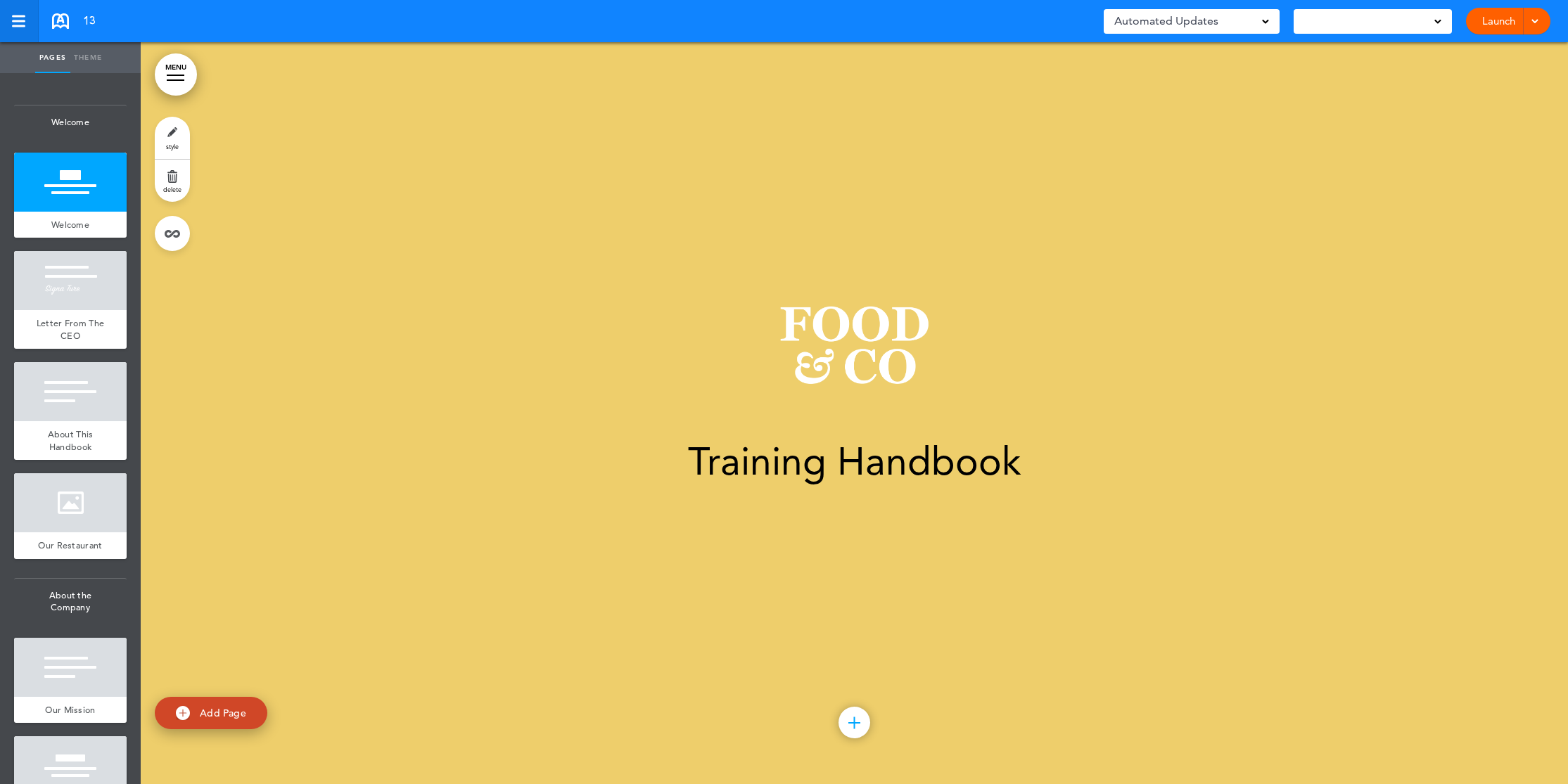
click at [23, 11] on link at bounding box center [19, 21] width 39 height 42
click at [15, 18] on div at bounding box center [18, 21] width 13 height 12
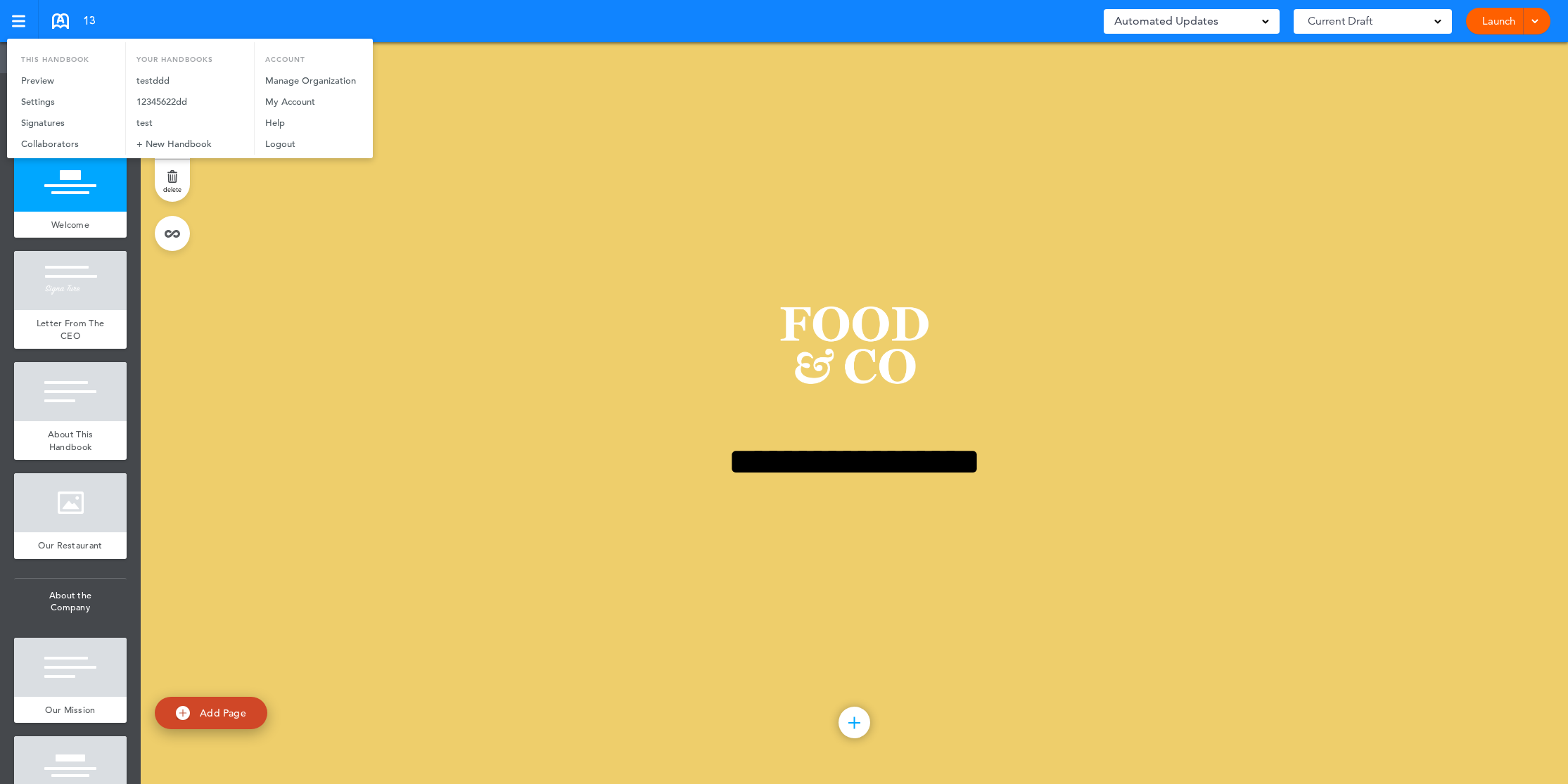
click at [479, 128] on div at bounding box center [784, 392] width 1568 height 784
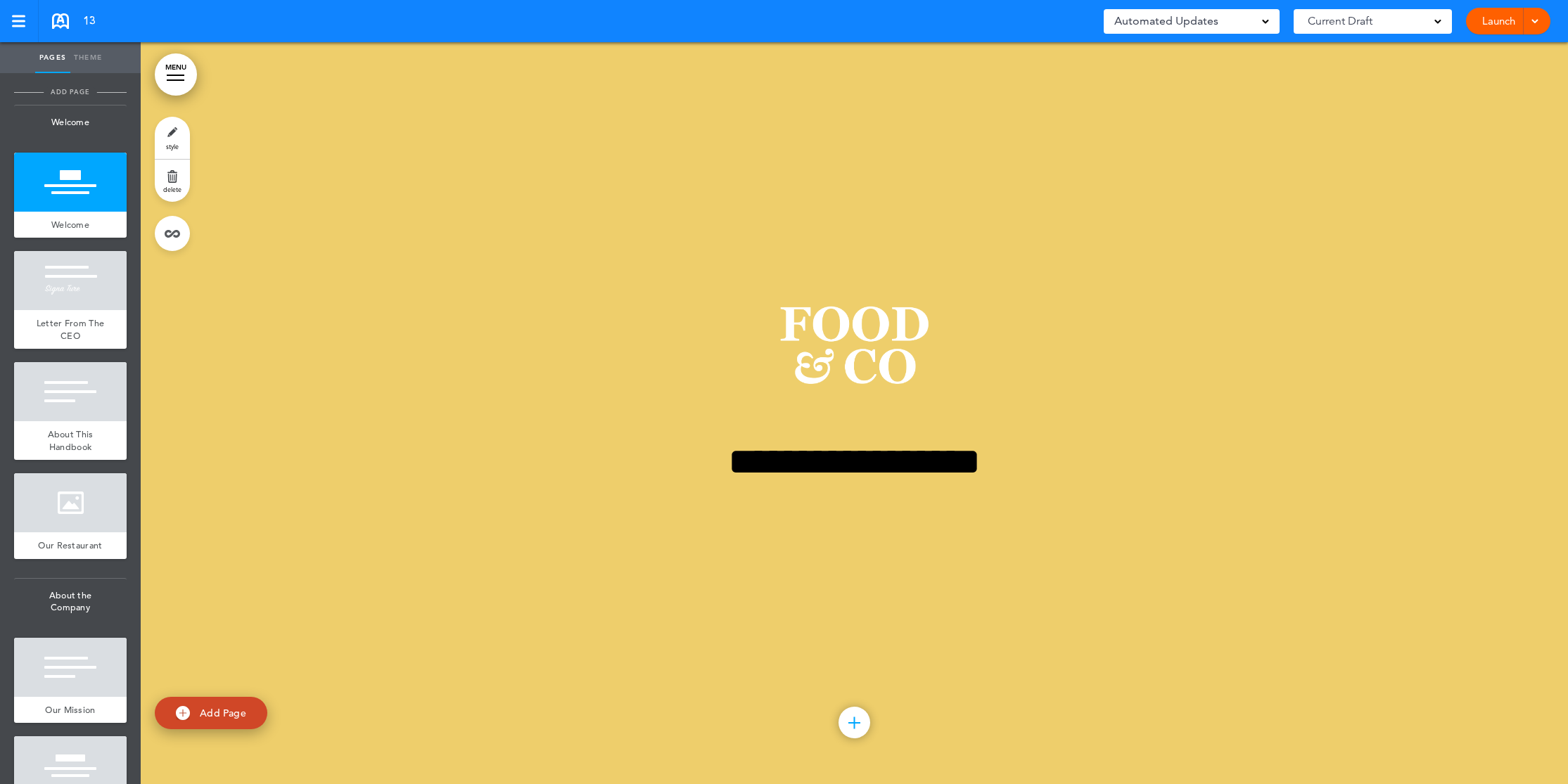
click at [75, 93] on span "add page" at bounding box center [70, 91] width 52 height 9
type input "********"
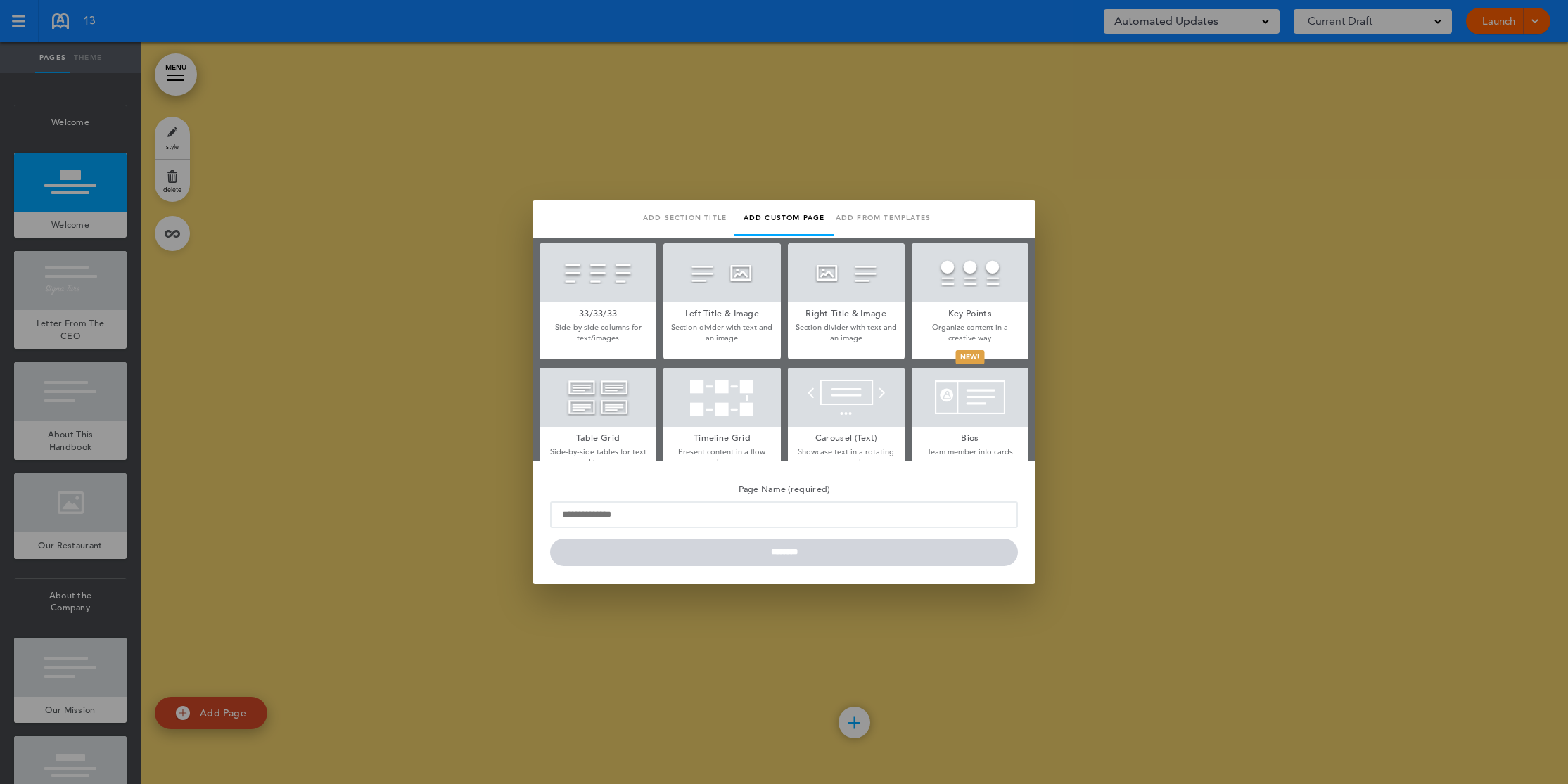
scroll to position [377, 0]
click at [730, 278] on div at bounding box center [722, 272] width 117 height 59
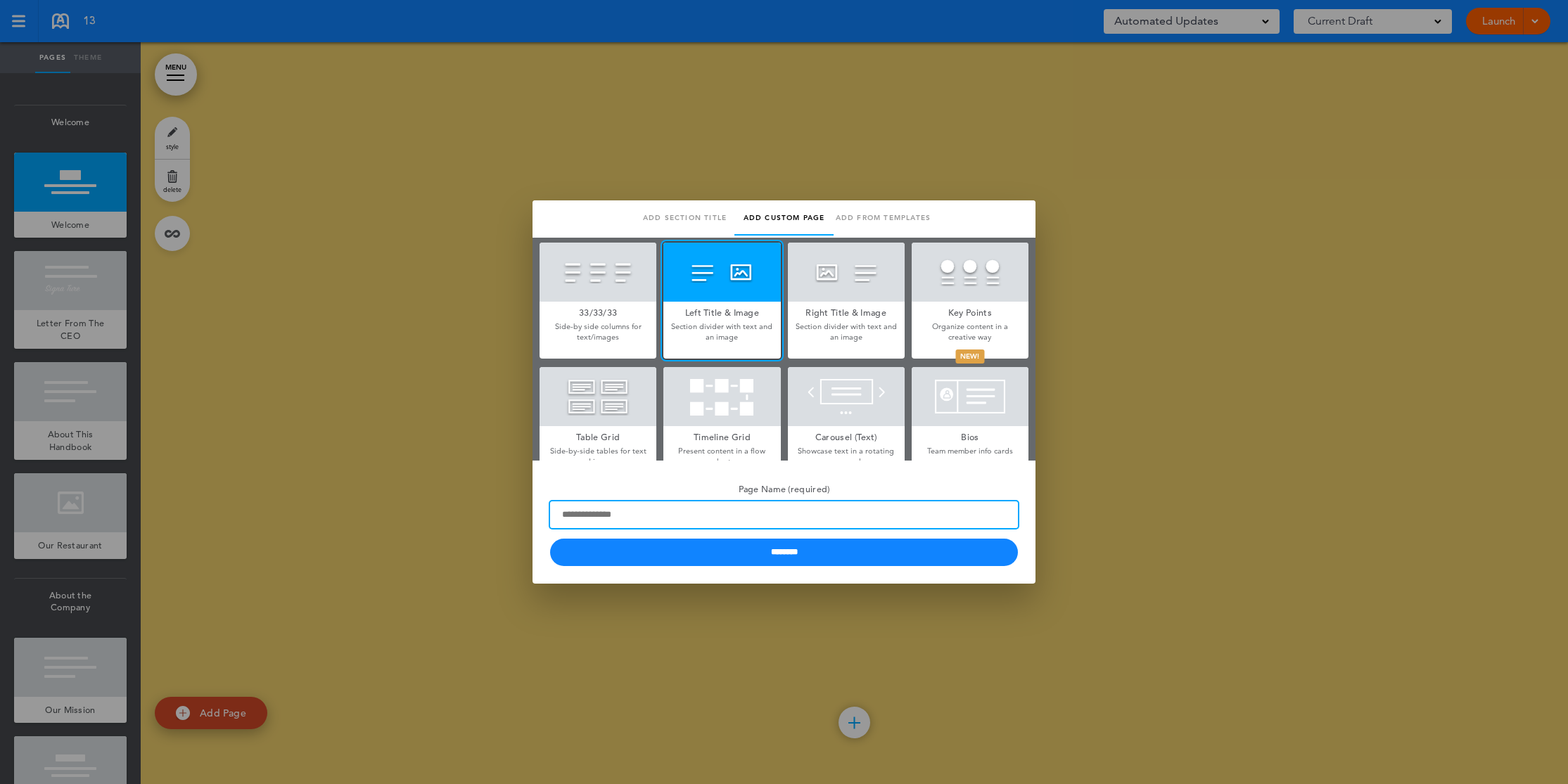
click at [752, 510] on input "Page Name (required)" at bounding box center [784, 515] width 467 height 27
type input "**********"
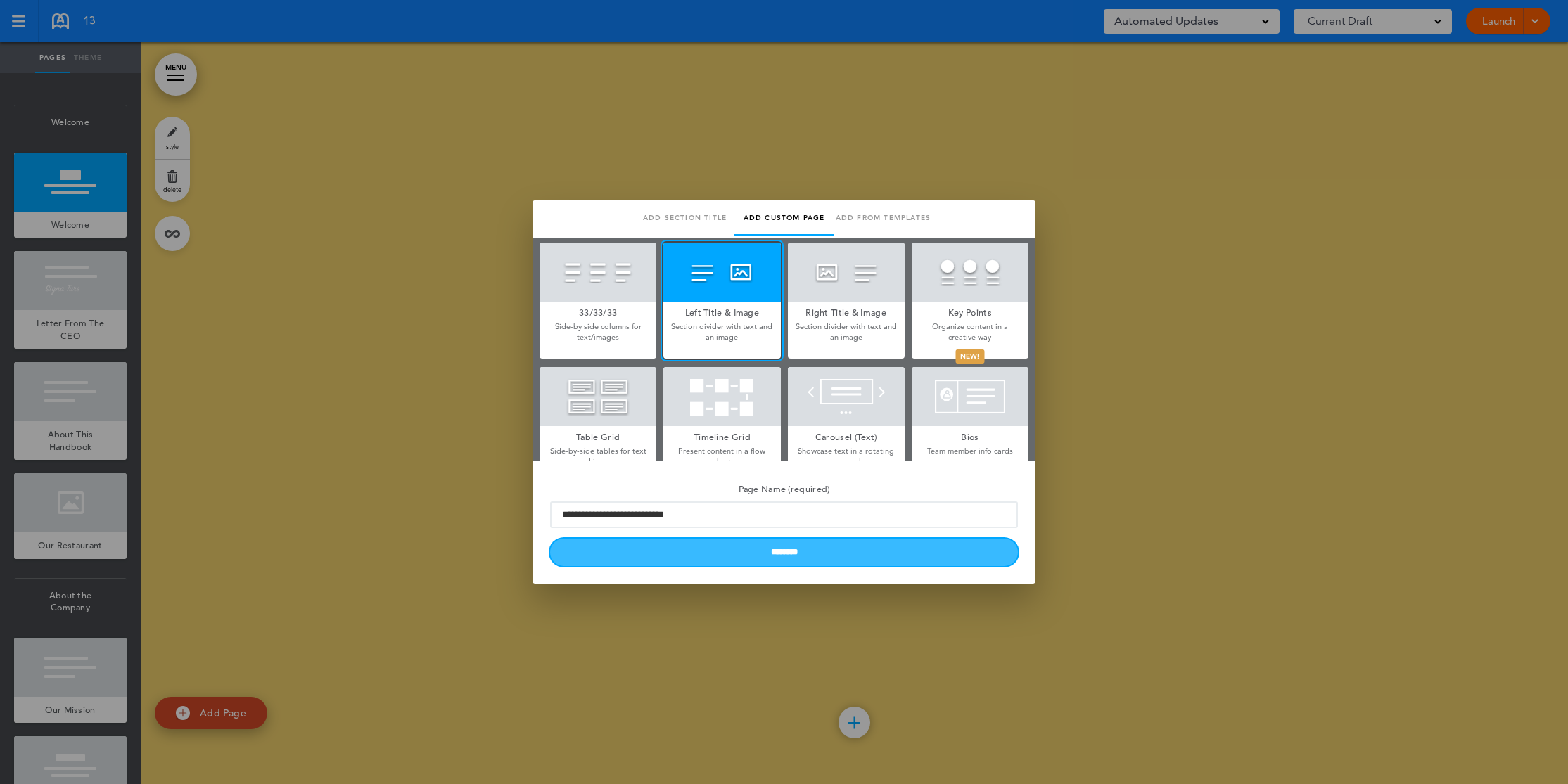
click at [834, 555] on input "********" at bounding box center [784, 552] width 467 height 28
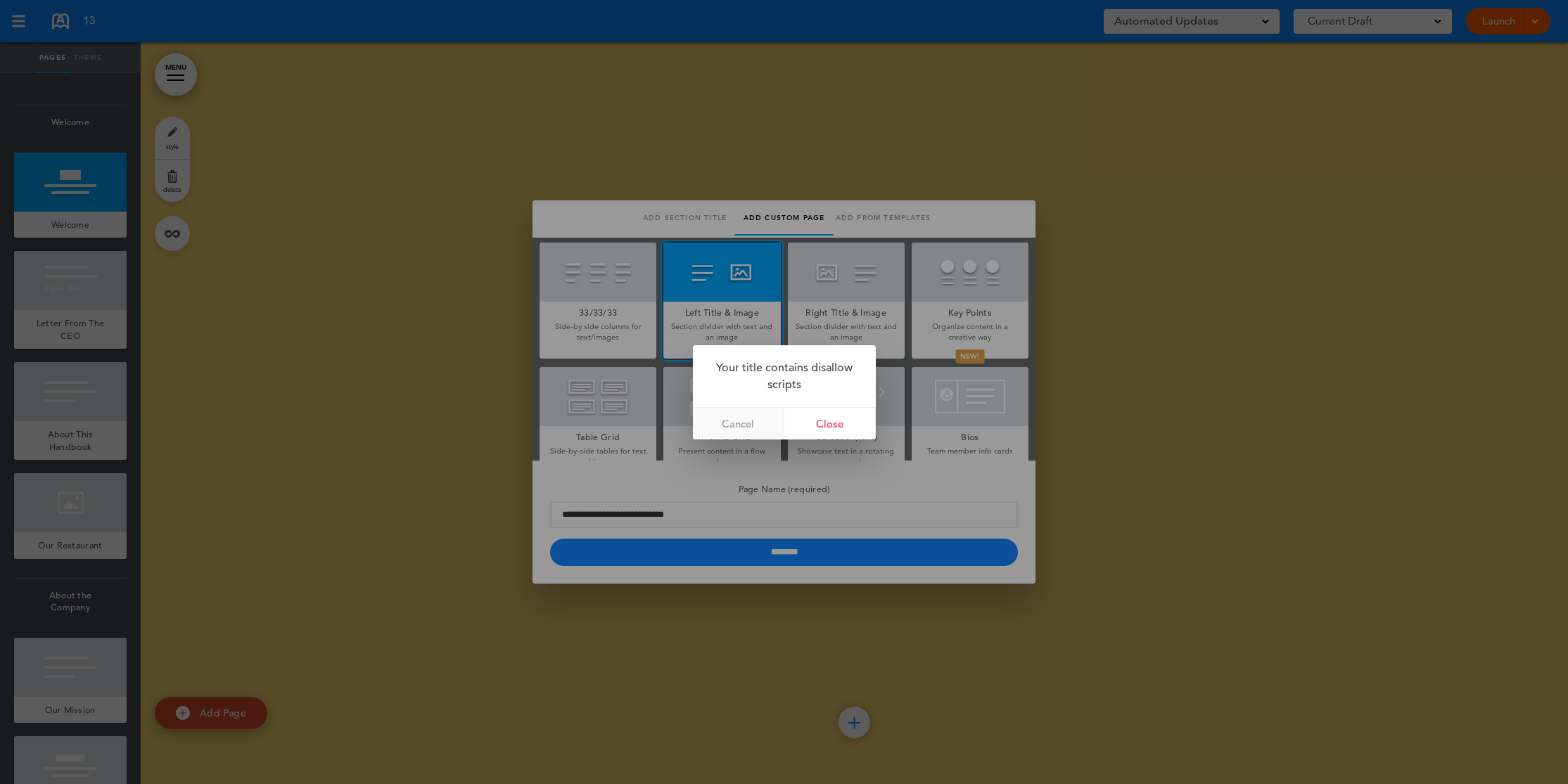
click at [761, 421] on link "Cancel" at bounding box center [738, 424] width 91 height 32
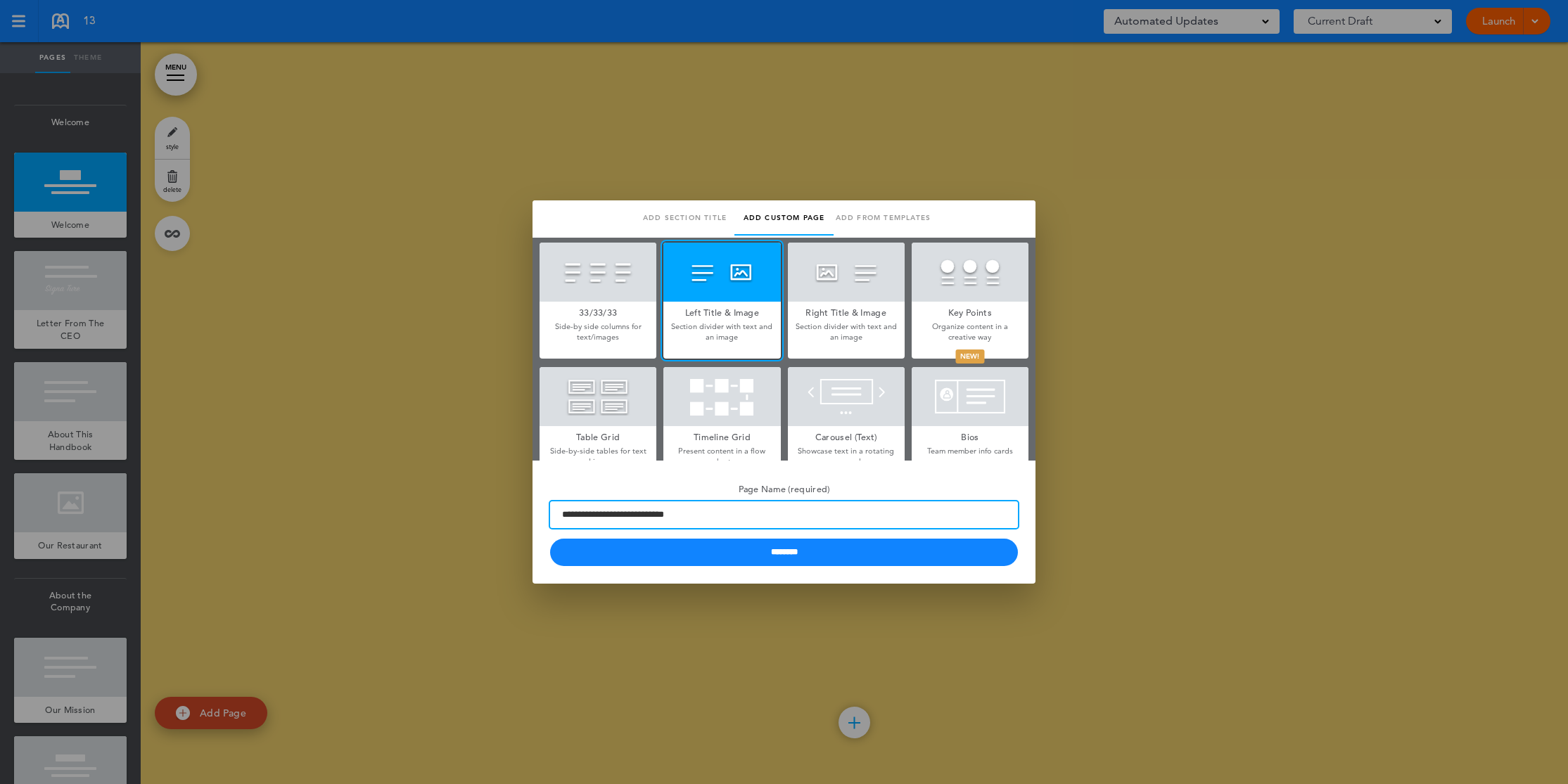
click at [724, 518] on input "**********" at bounding box center [784, 515] width 467 height 27
type input "****"
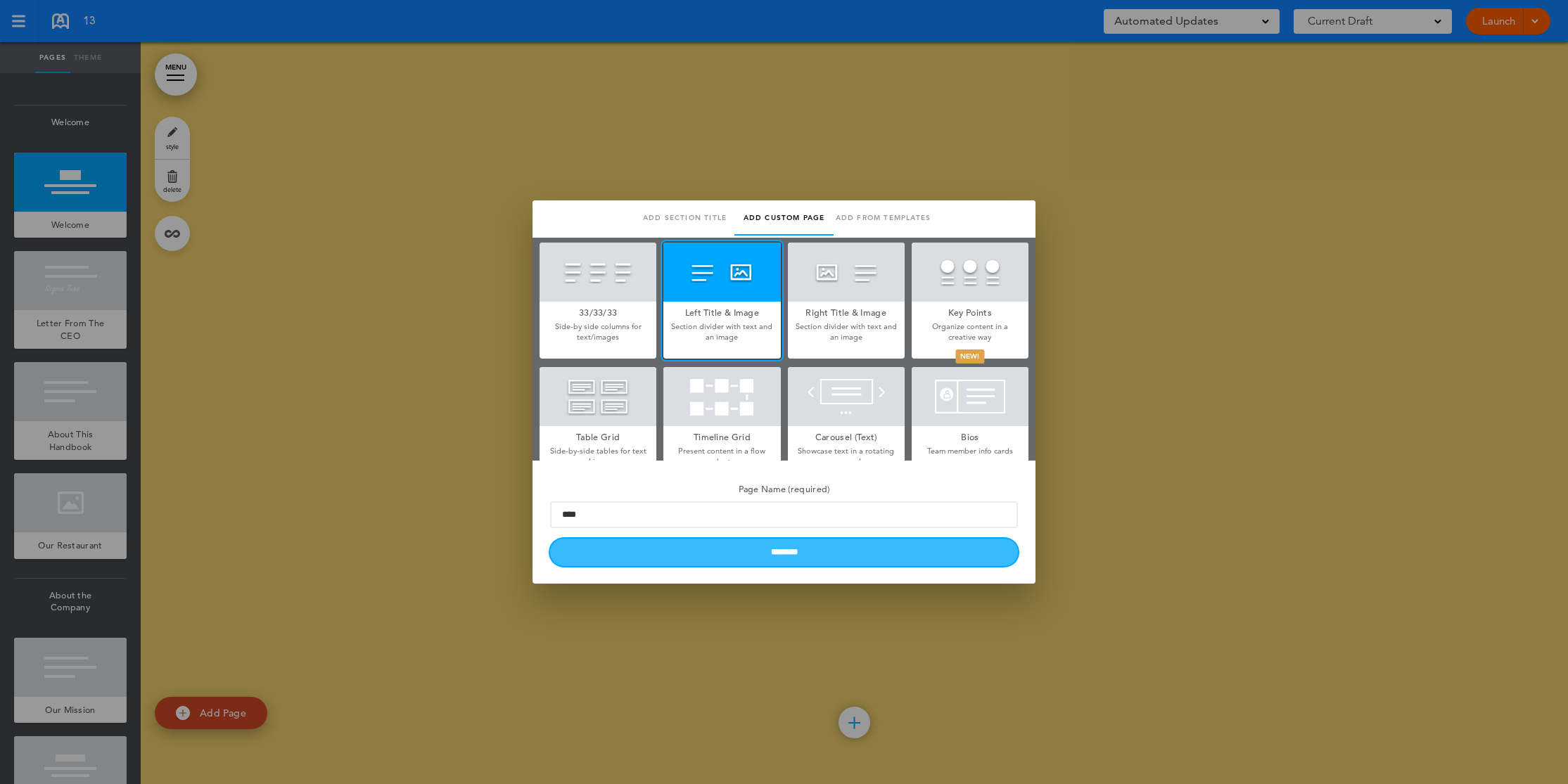
click at [816, 553] on input "********" at bounding box center [784, 552] width 467 height 28
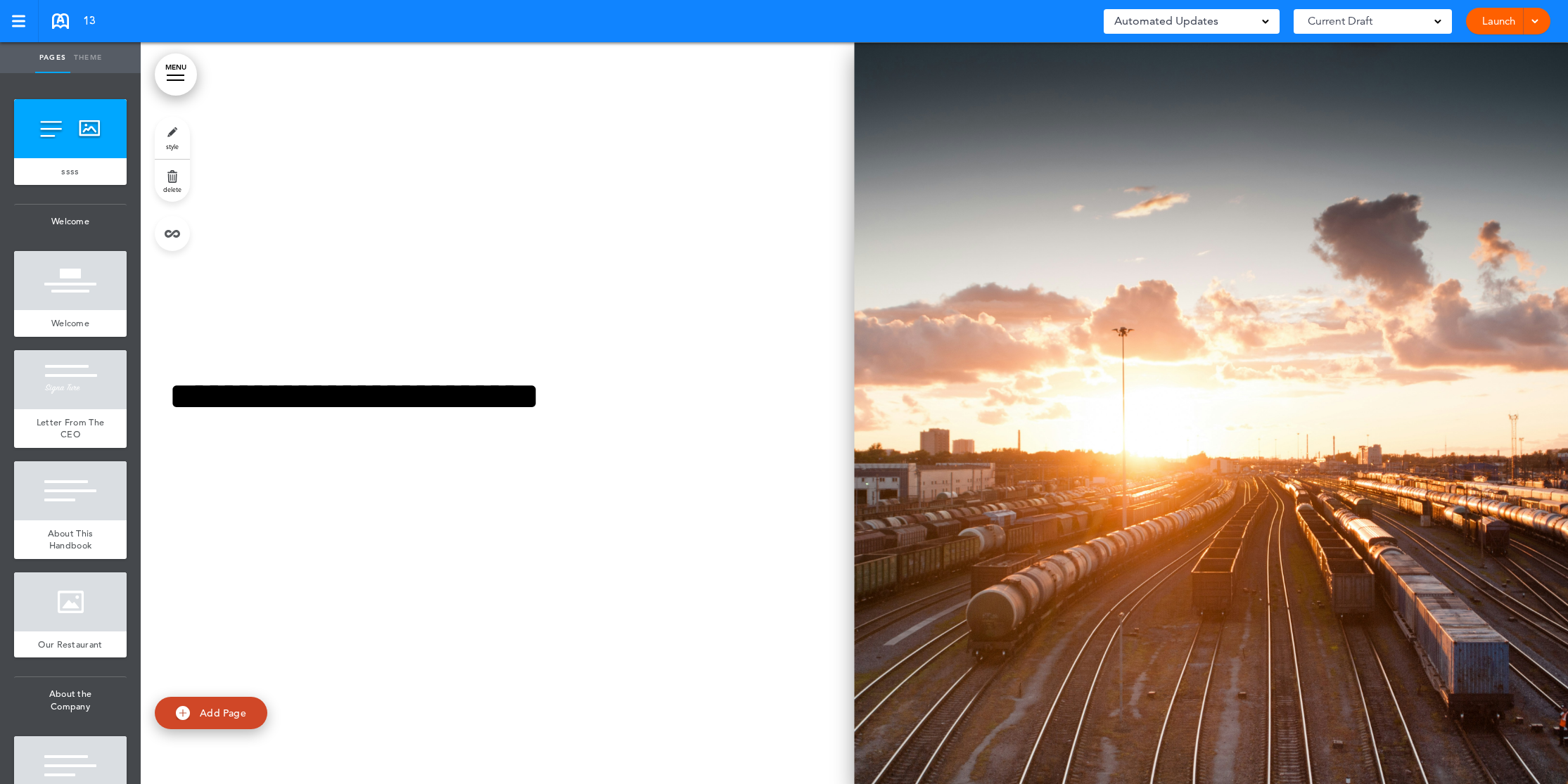
click at [1002, 404] on img at bounding box center [1212, 414] width 714 height 742
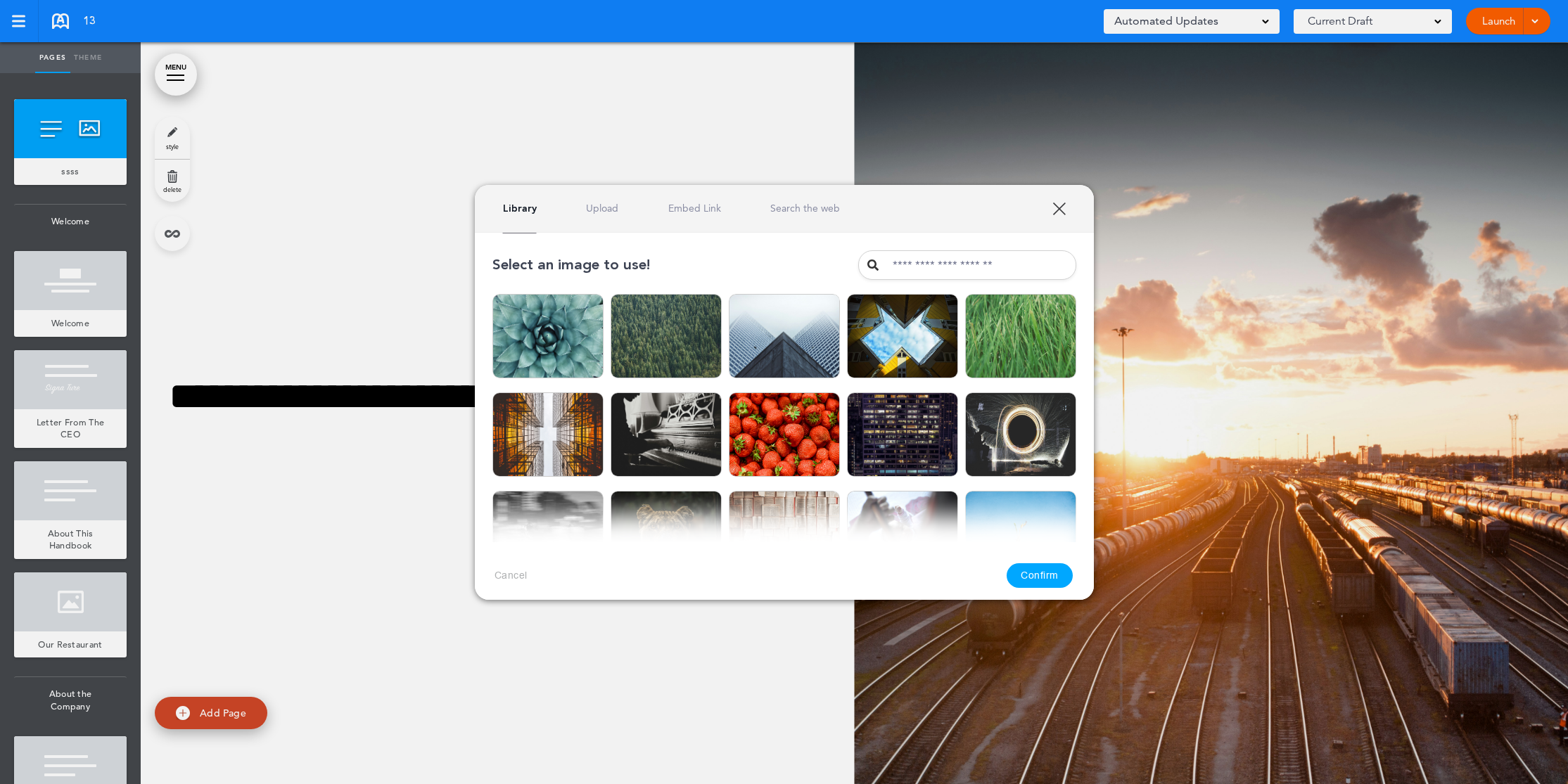
click at [1177, 402] on div at bounding box center [784, 392] width 1568 height 784
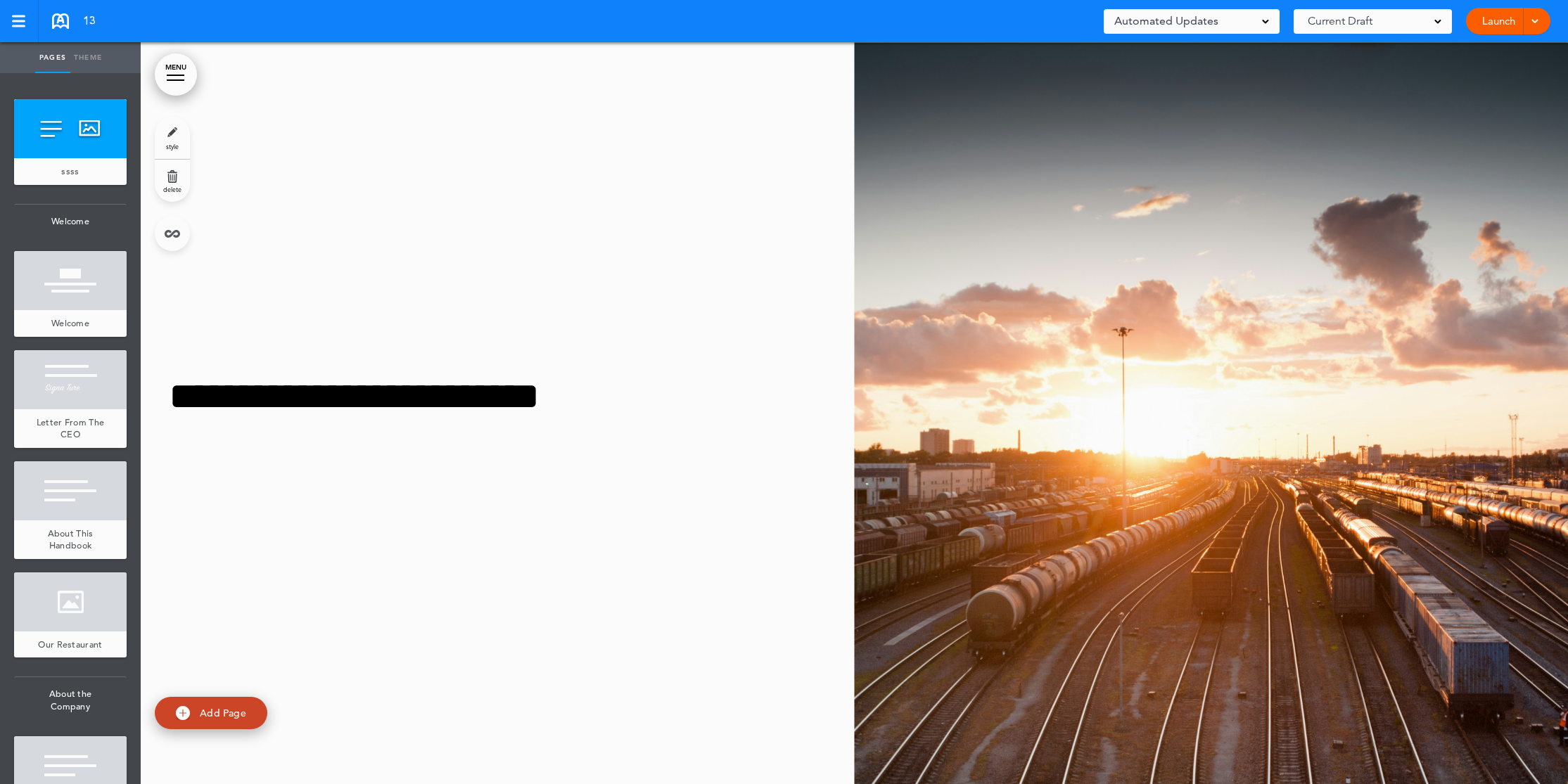
scroll to position [251, 0]
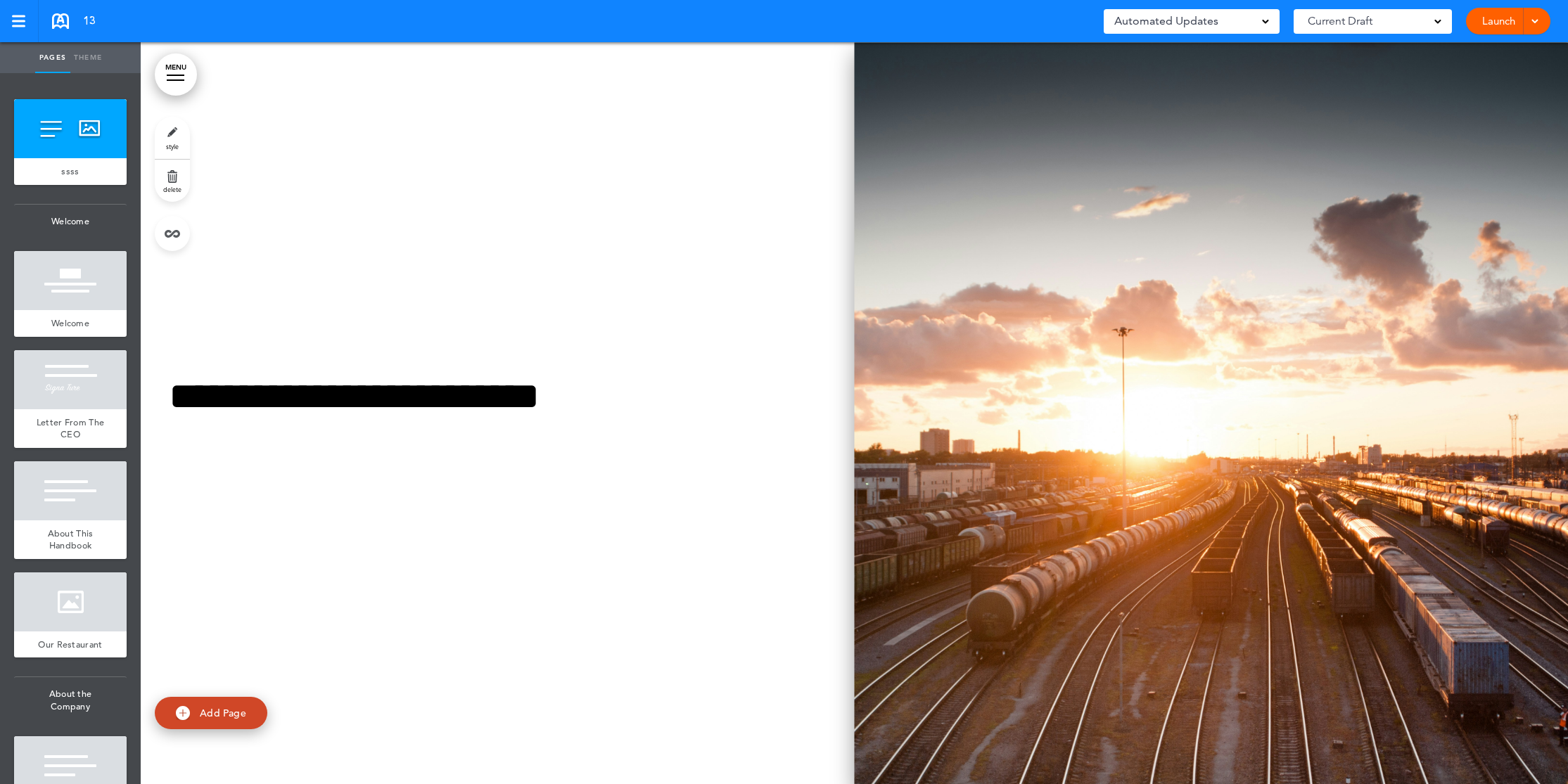
click at [1091, 402] on img at bounding box center [1212, 414] width 714 height 742
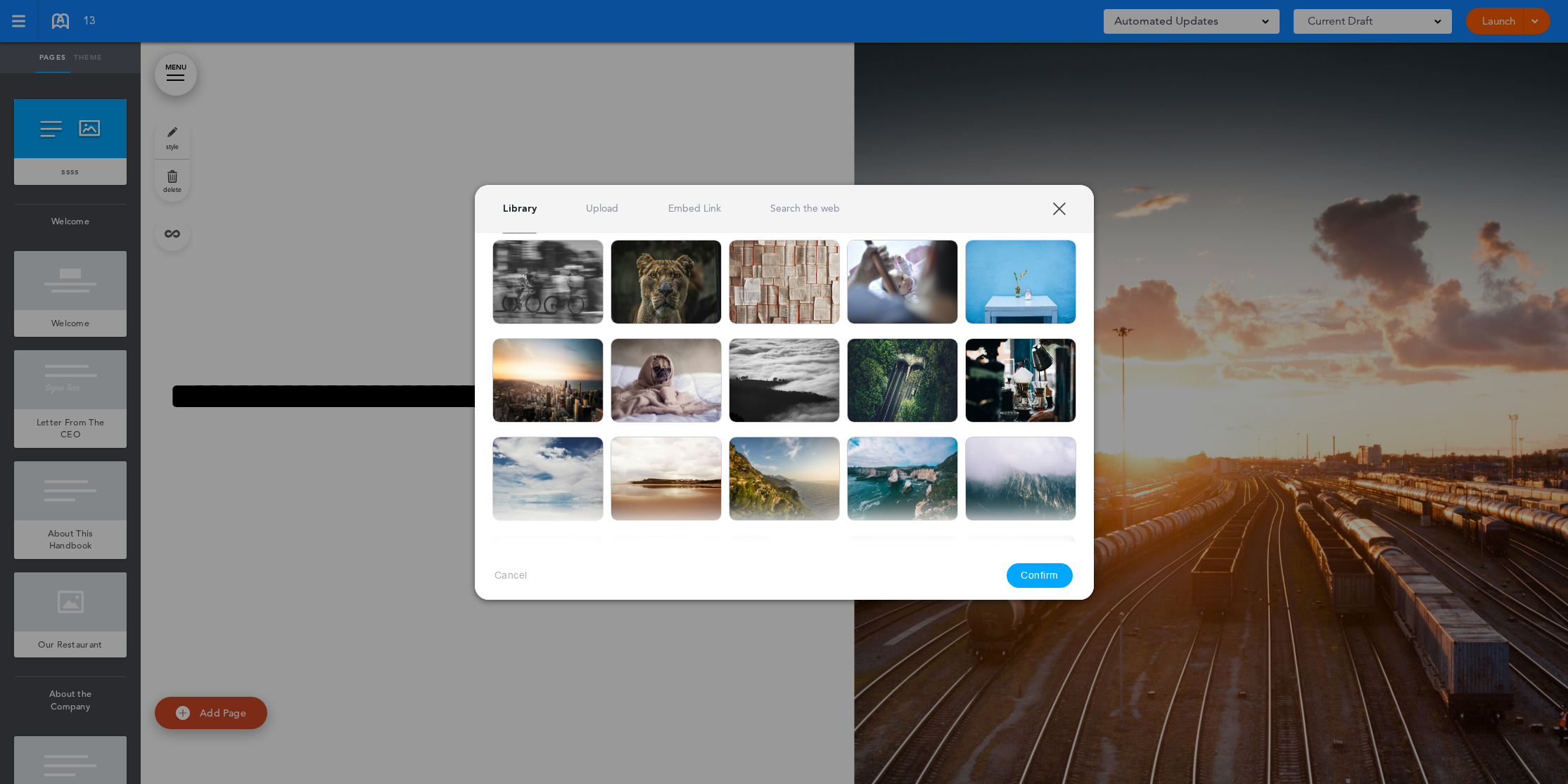
click at [606, 198] on div "Library Upload Embed Link Search the web" at bounding box center [784, 209] width 619 height 48
click at [613, 210] on link "Upload" at bounding box center [602, 208] width 33 height 13
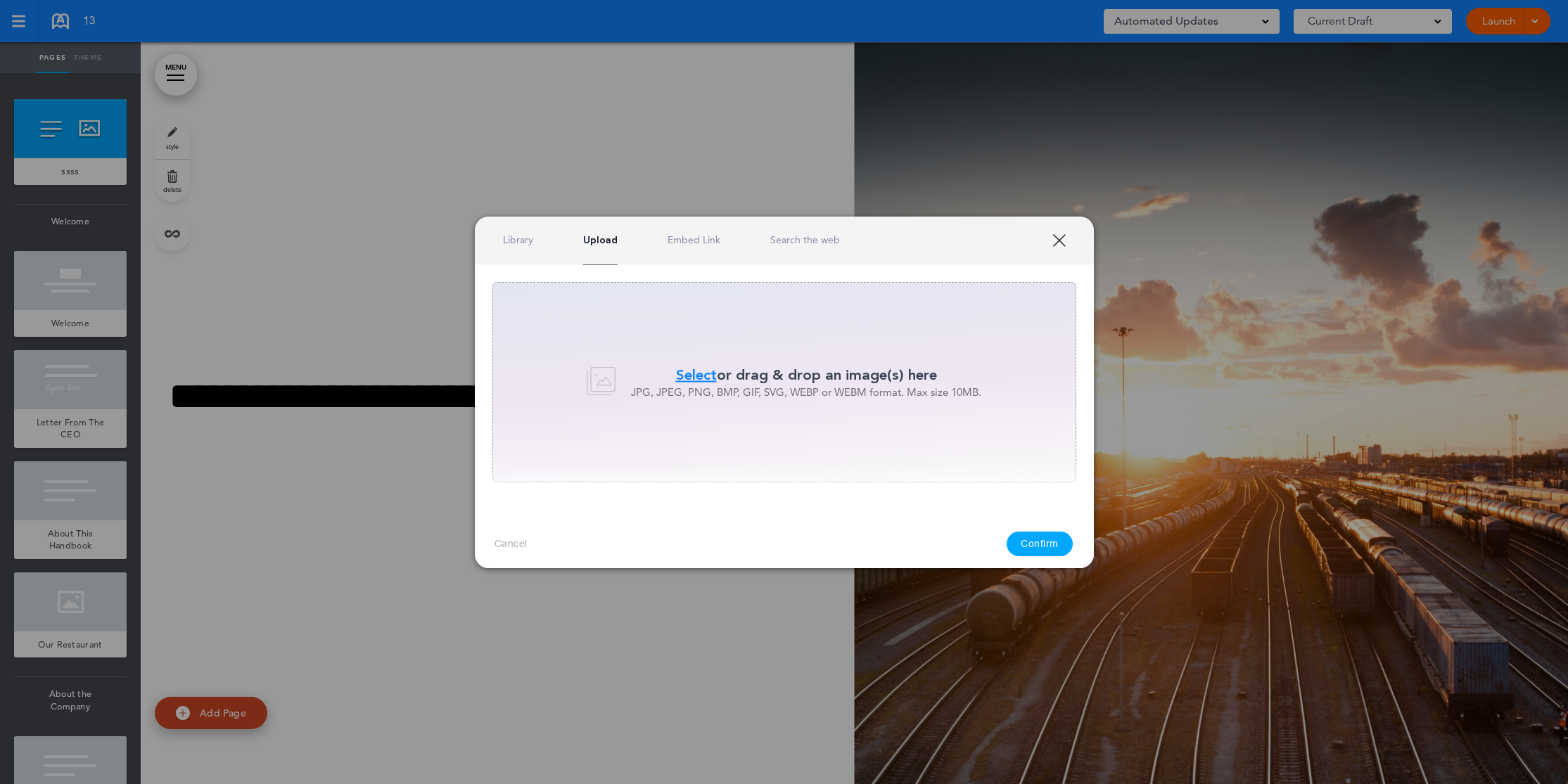
click at [700, 365] on span "Select" at bounding box center [696, 375] width 41 height 21
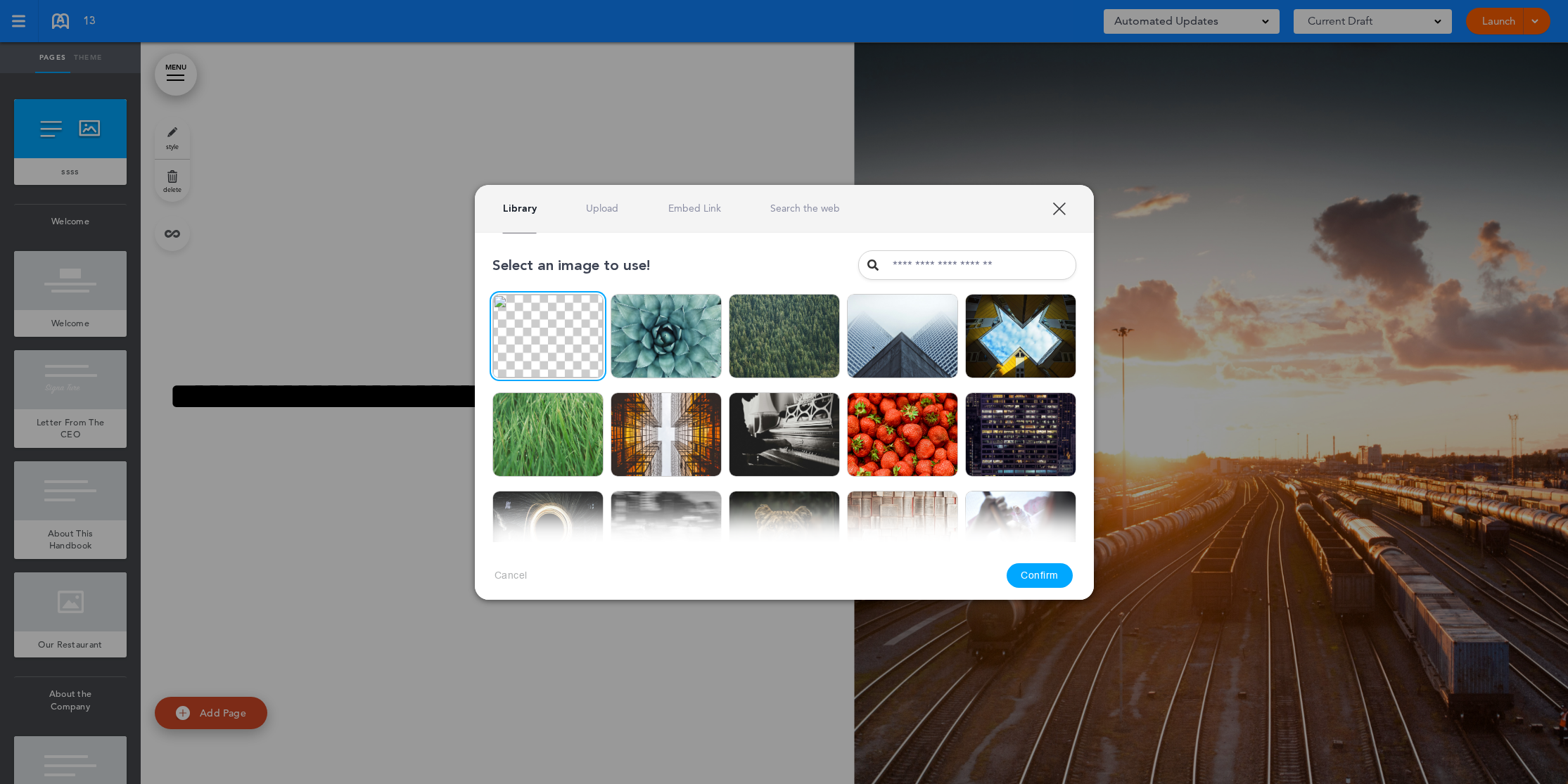
click at [622, 208] on div "Library Upload Embed Link Search the web" at bounding box center [671, 208] width 338 height 13
click at [610, 205] on link "Upload" at bounding box center [602, 208] width 33 height 13
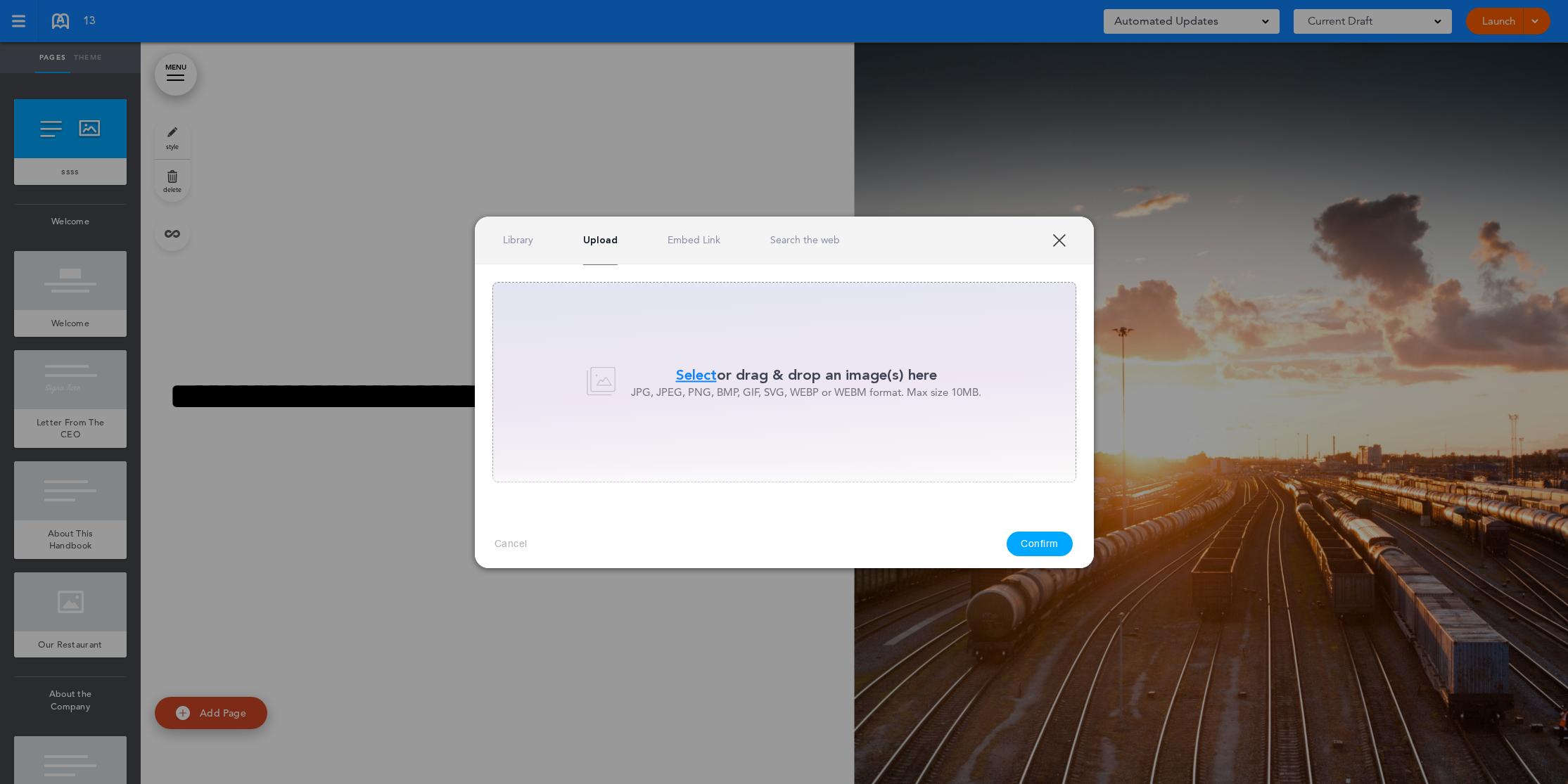
click at [514, 242] on link "Library" at bounding box center [518, 240] width 30 height 13
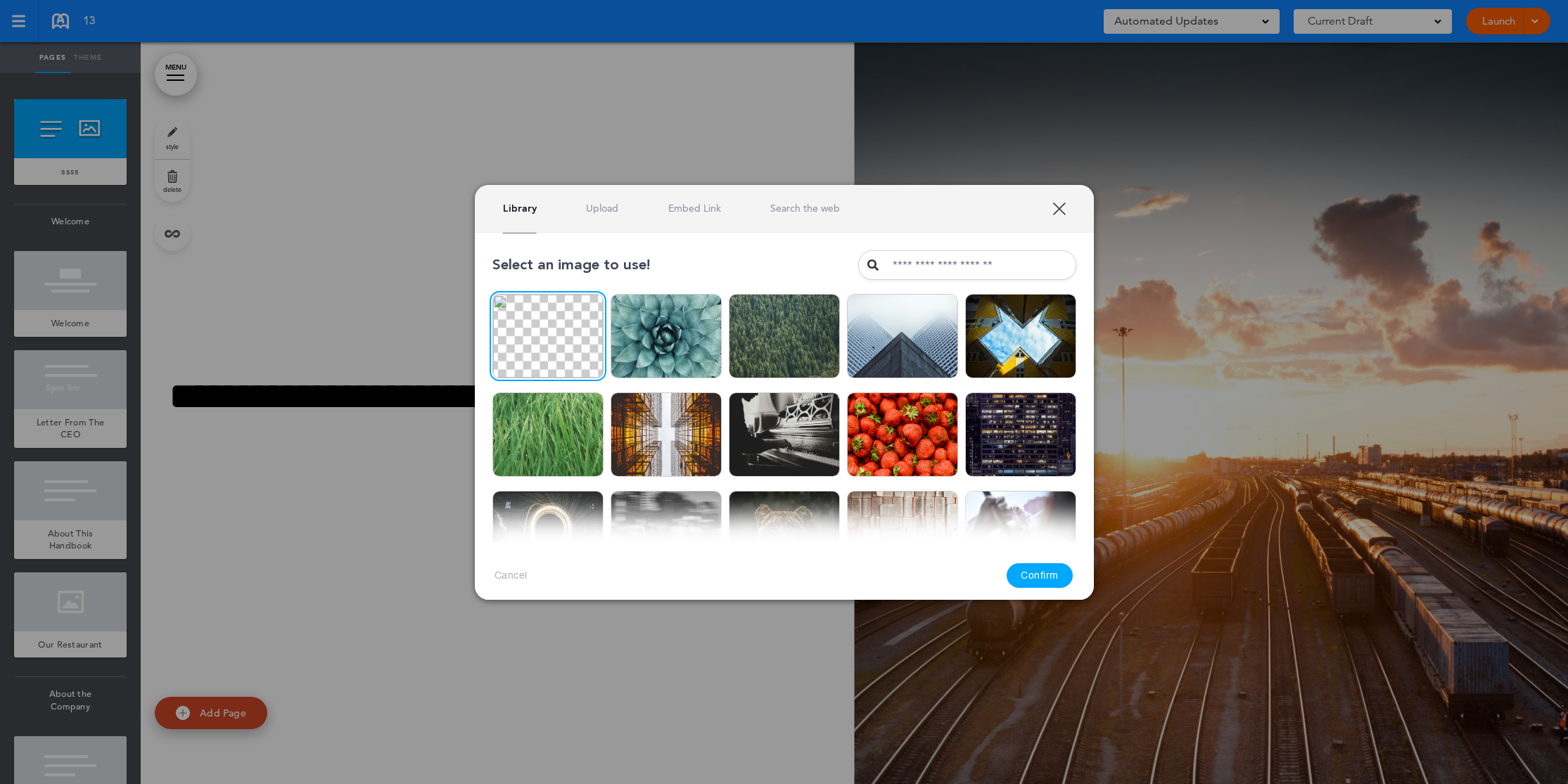
click at [699, 210] on link "Embed Link" at bounding box center [694, 208] width 52 height 13
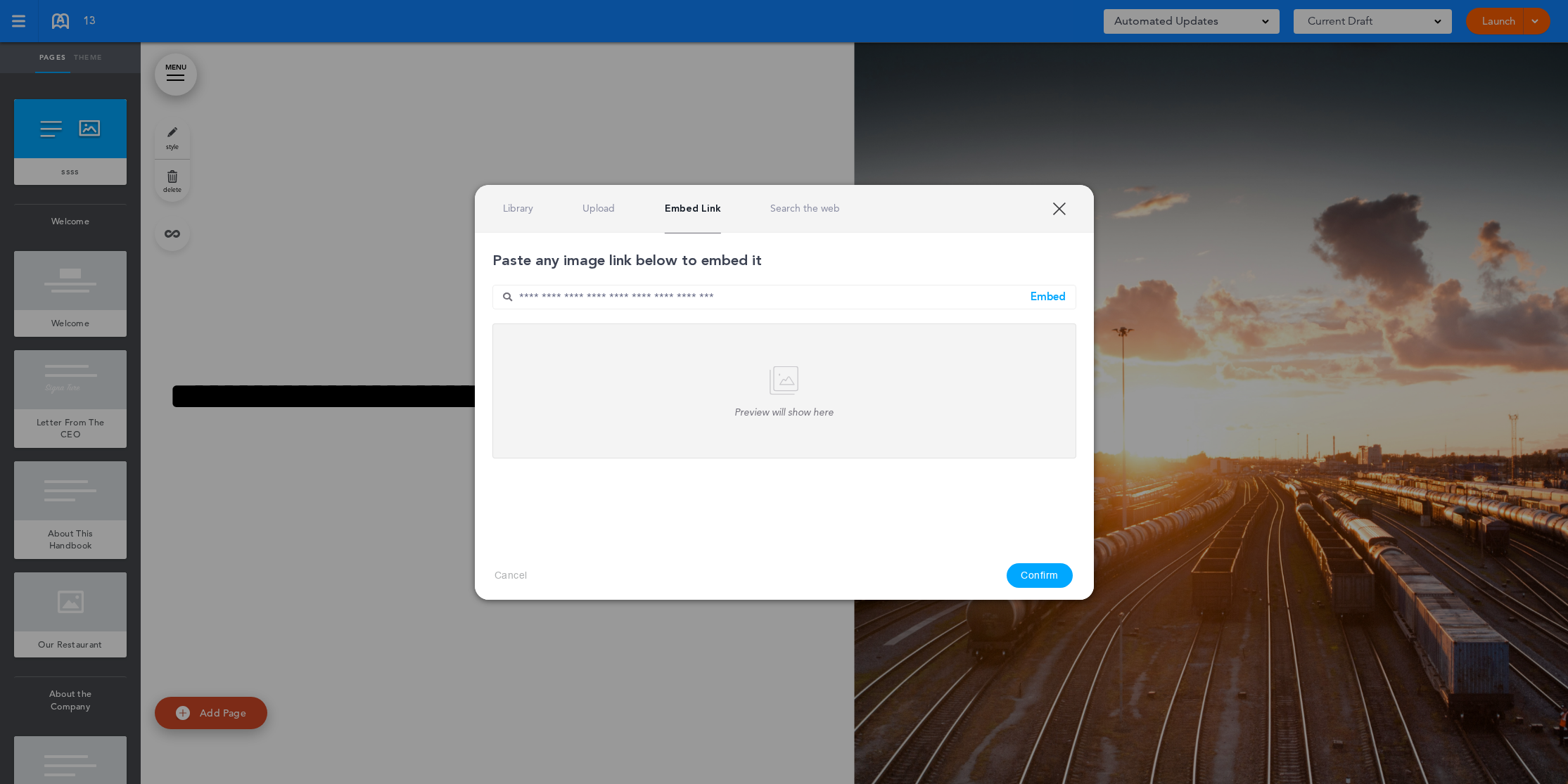
click at [829, 210] on link "Search the web" at bounding box center [805, 208] width 69 height 13
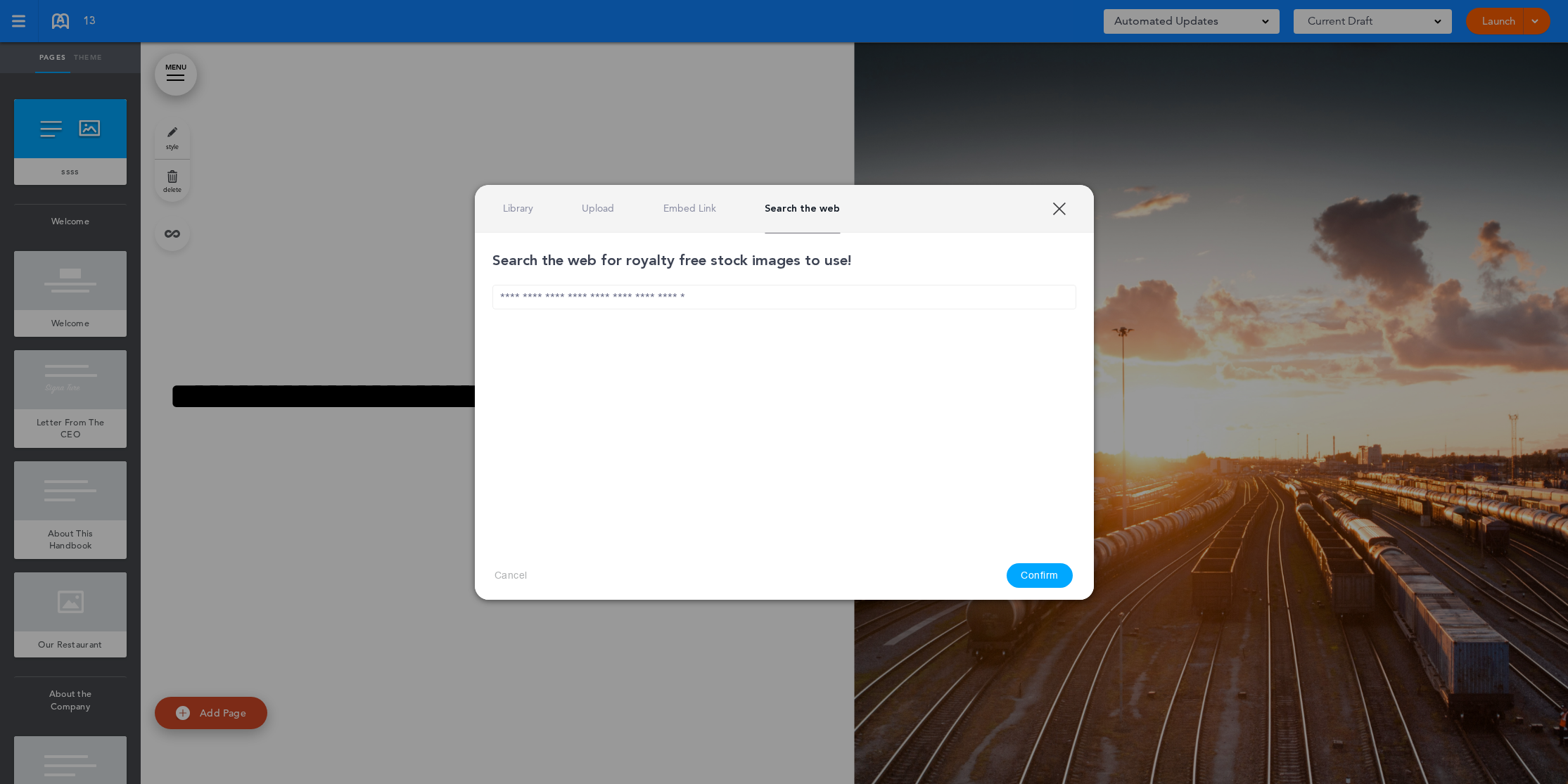
click at [637, 292] on input "text" at bounding box center [784, 297] width 584 height 25
click at [683, 300] on input "text" at bounding box center [784, 297] width 584 height 25
type input "***"
click at [1047, 566] on button "Confirm" at bounding box center [1039, 576] width 66 height 25
click at [618, 293] on input "***" at bounding box center [784, 297] width 584 height 25
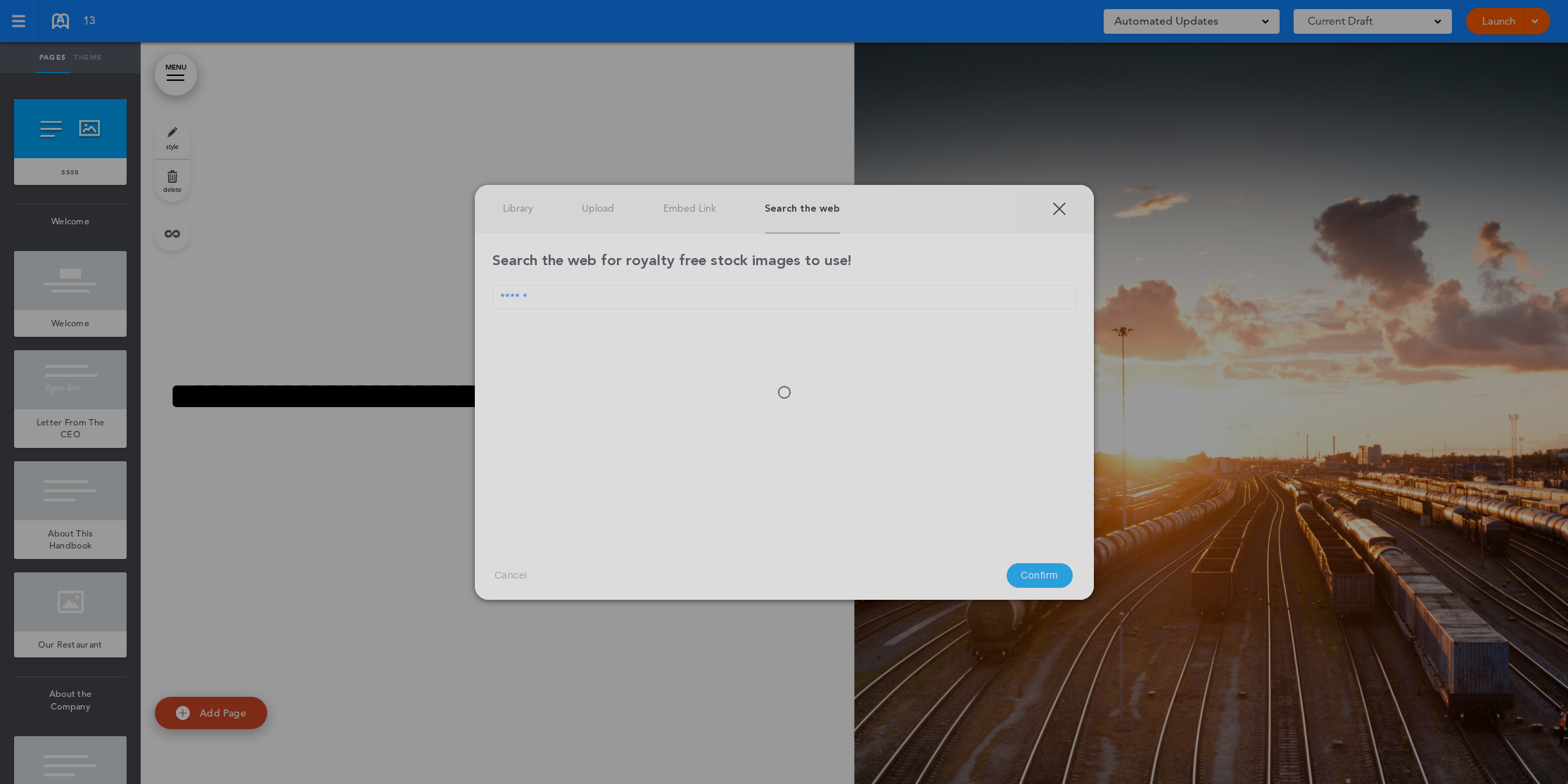
type input "******"
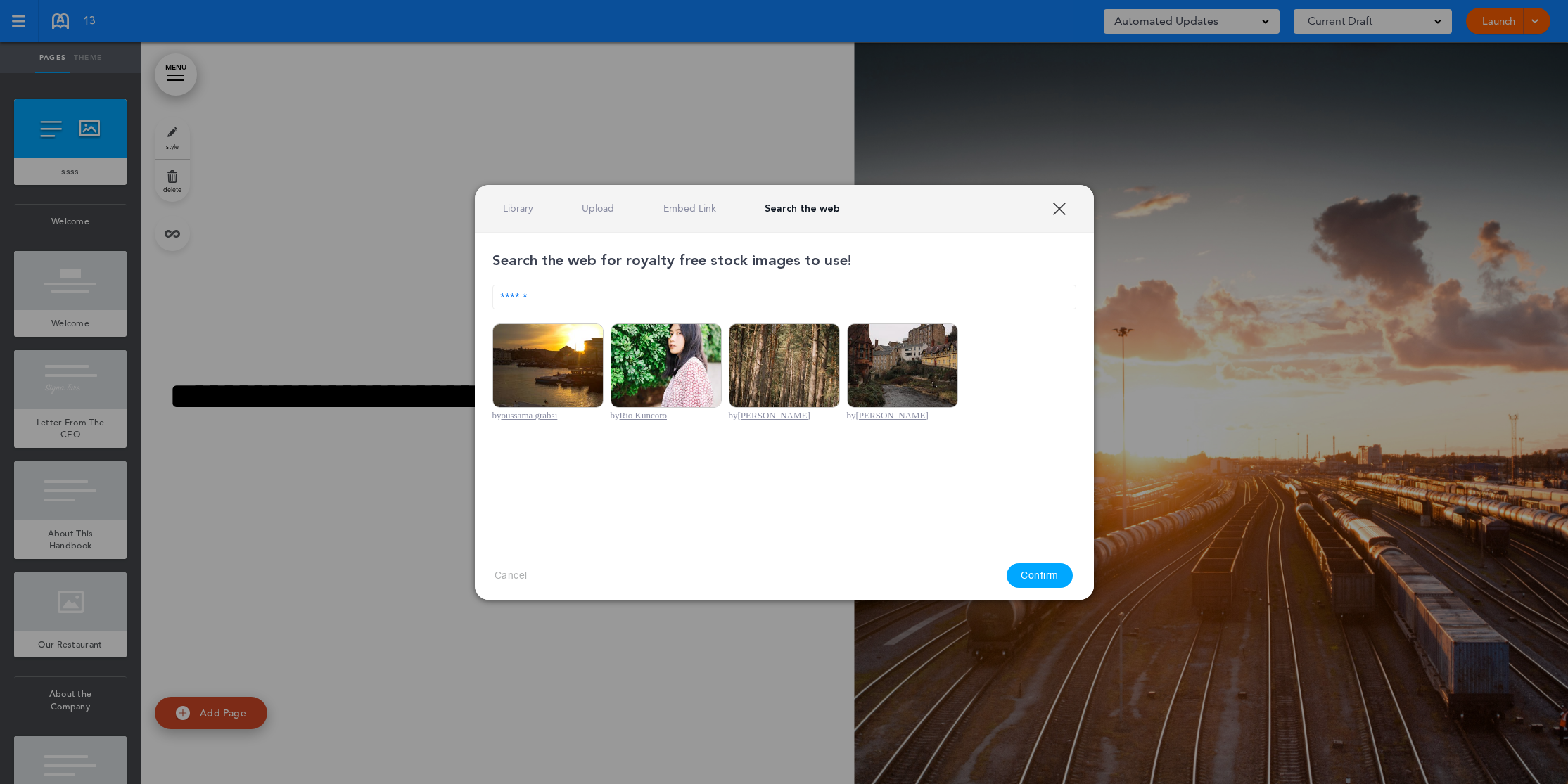
click at [533, 207] on div "Library Upload Embed Link Search the web" at bounding box center [671, 208] width 338 height 13
click at [517, 205] on link "Library" at bounding box center [518, 208] width 30 height 13
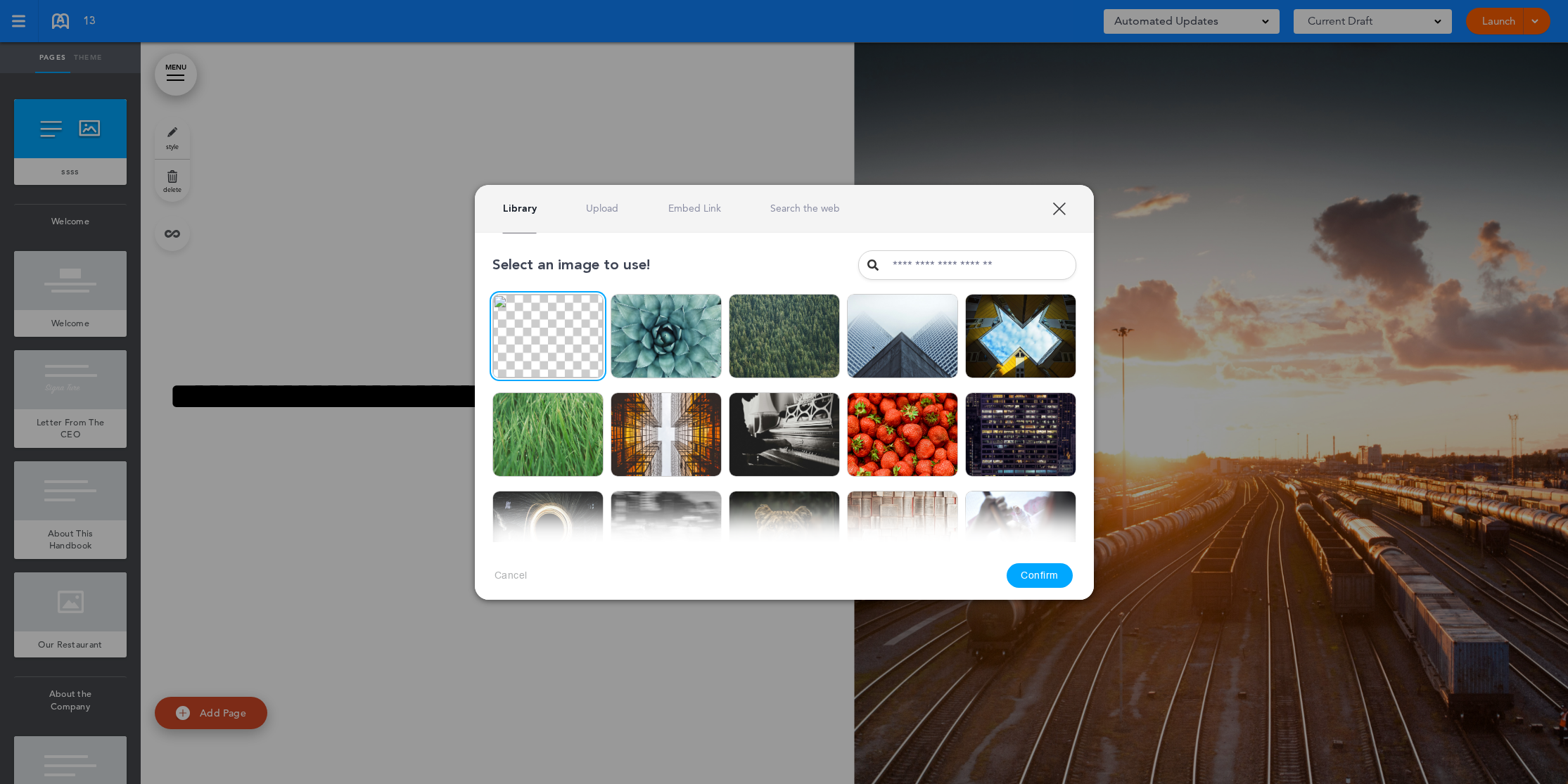
click at [594, 205] on link "Upload" at bounding box center [602, 208] width 33 height 13
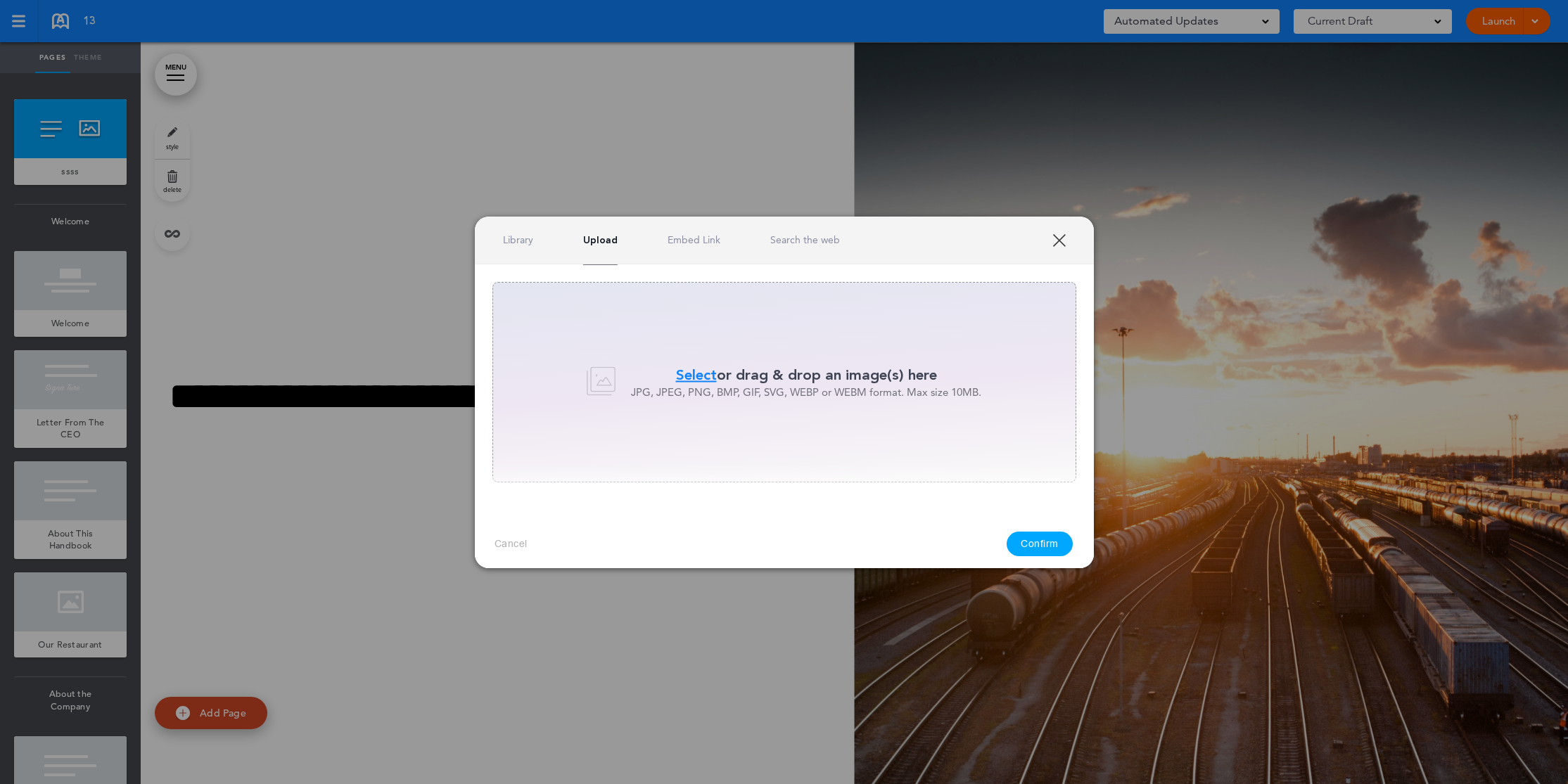
click at [689, 244] on link "Embed Link" at bounding box center [693, 240] width 52 height 13
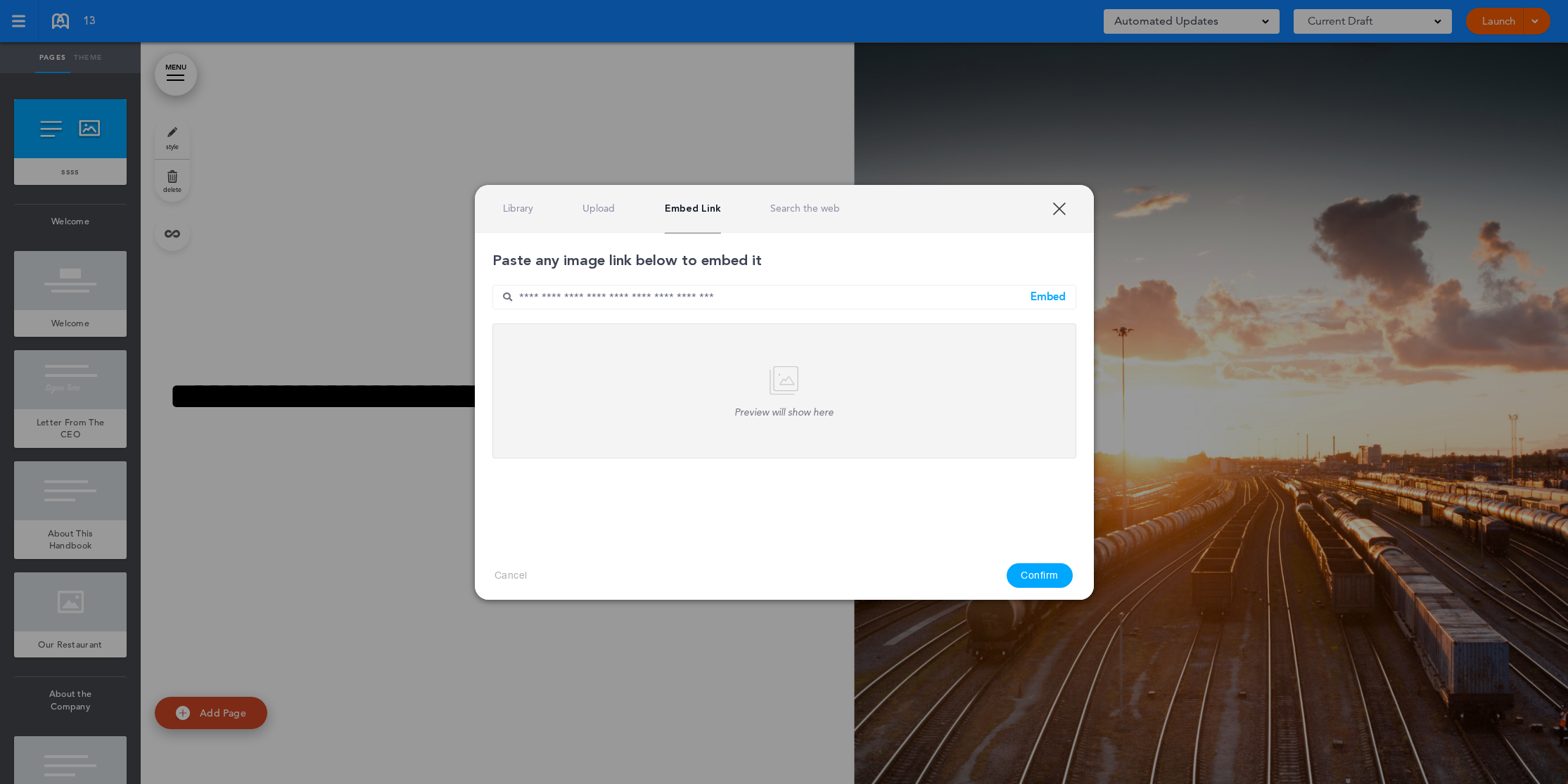
click at [699, 298] on input "text" at bounding box center [784, 297] width 584 height 25
paste input "**********"
click at [717, 370] on div "Preview will show here" at bounding box center [784, 392] width 619 height 52
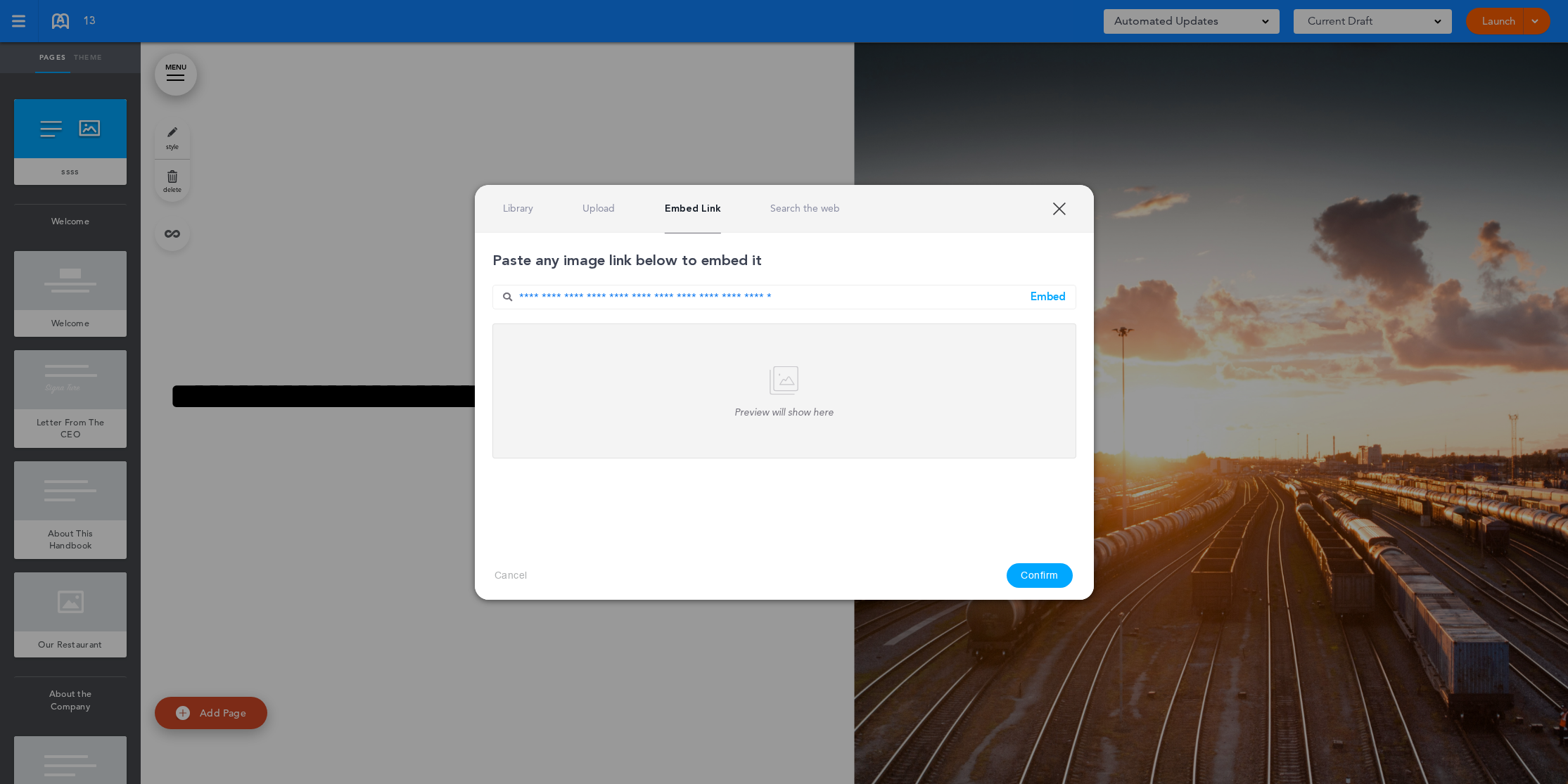
click at [1056, 292] on div "Embed" at bounding box center [1048, 297] width 35 height 11
click at [1039, 569] on div "Whoops — please enter a valid link. Confirm" at bounding box center [941, 576] width 262 height 25
click at [908, 299] on input "**********" at bounding box center [784, 297] width 584 height 25
click at [785, 295] on input "**********" at bounding box center [784, 297] width 584 height 25
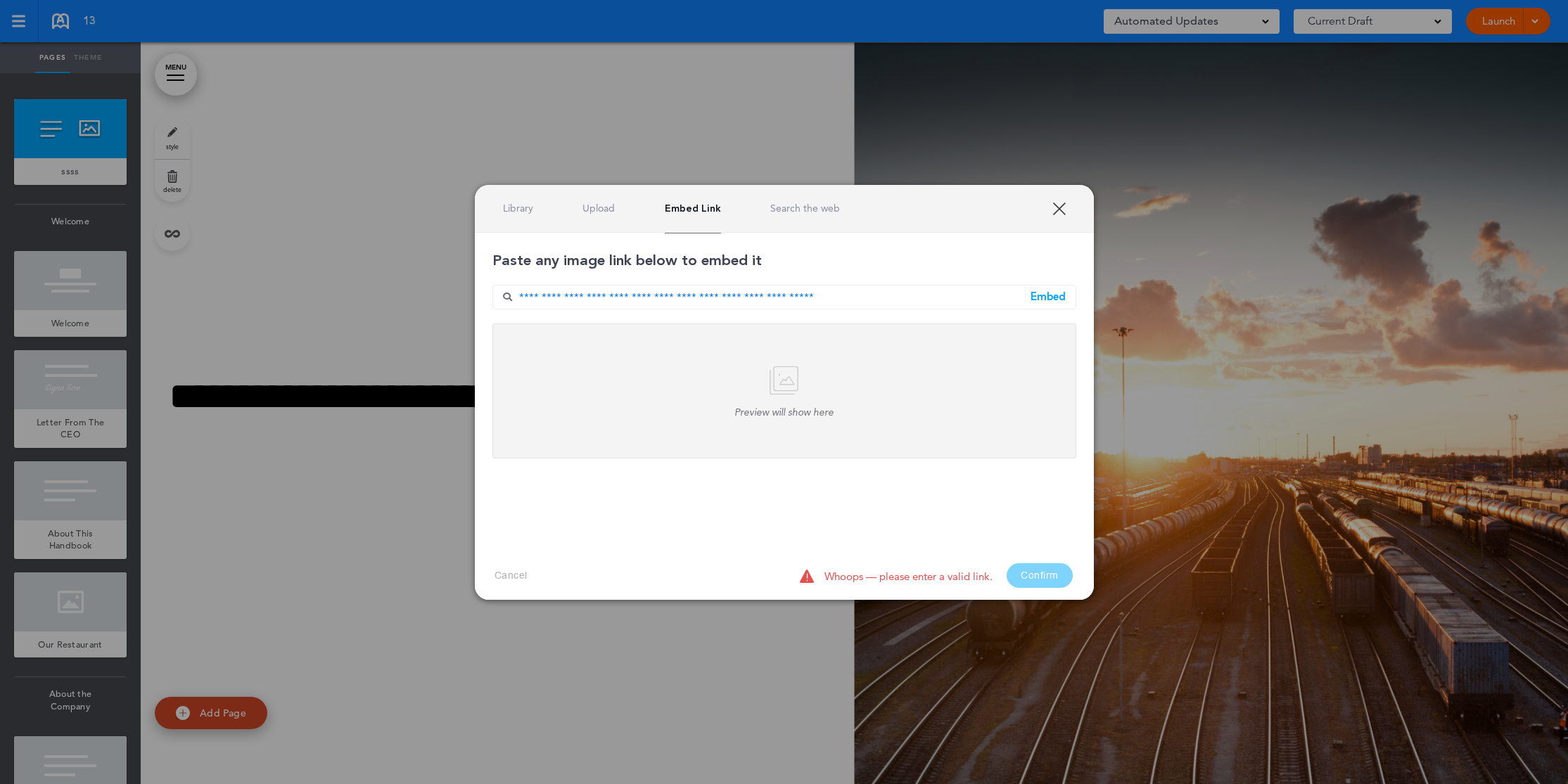
type input "**********"
click at [1042, 303] on input "**********" at bounding box center [784, 297] width 584 height 25
click at [1045, 296] on div "Embed" at bounding box center [1048, 297] width 35 height 11
click at [606, 204] on link "Upload" at bounding box center [598, 208] width 33 height 13
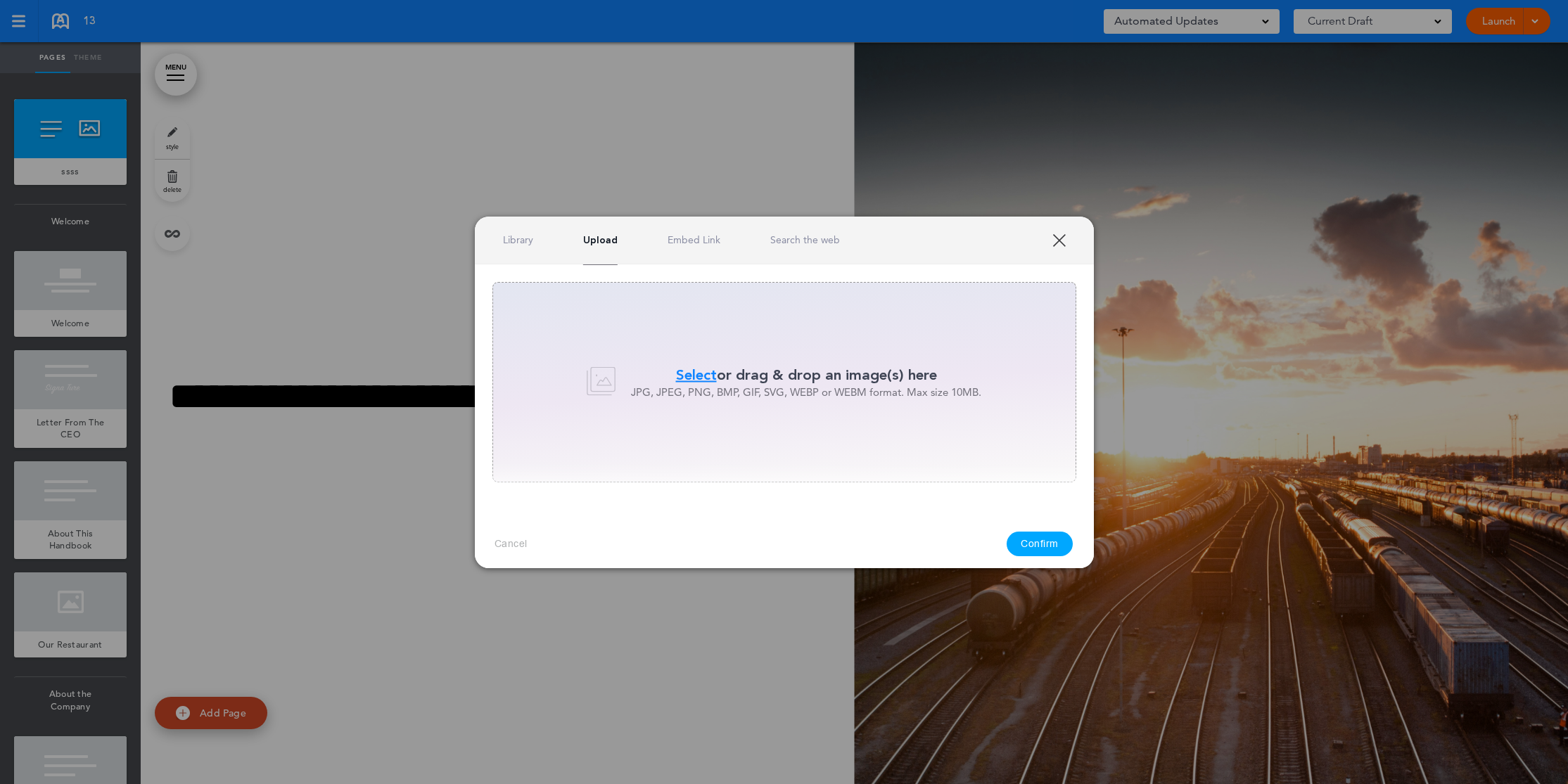
click at [521, 244] on link "Library" at bounding box center [518, 240] width 30 height 13
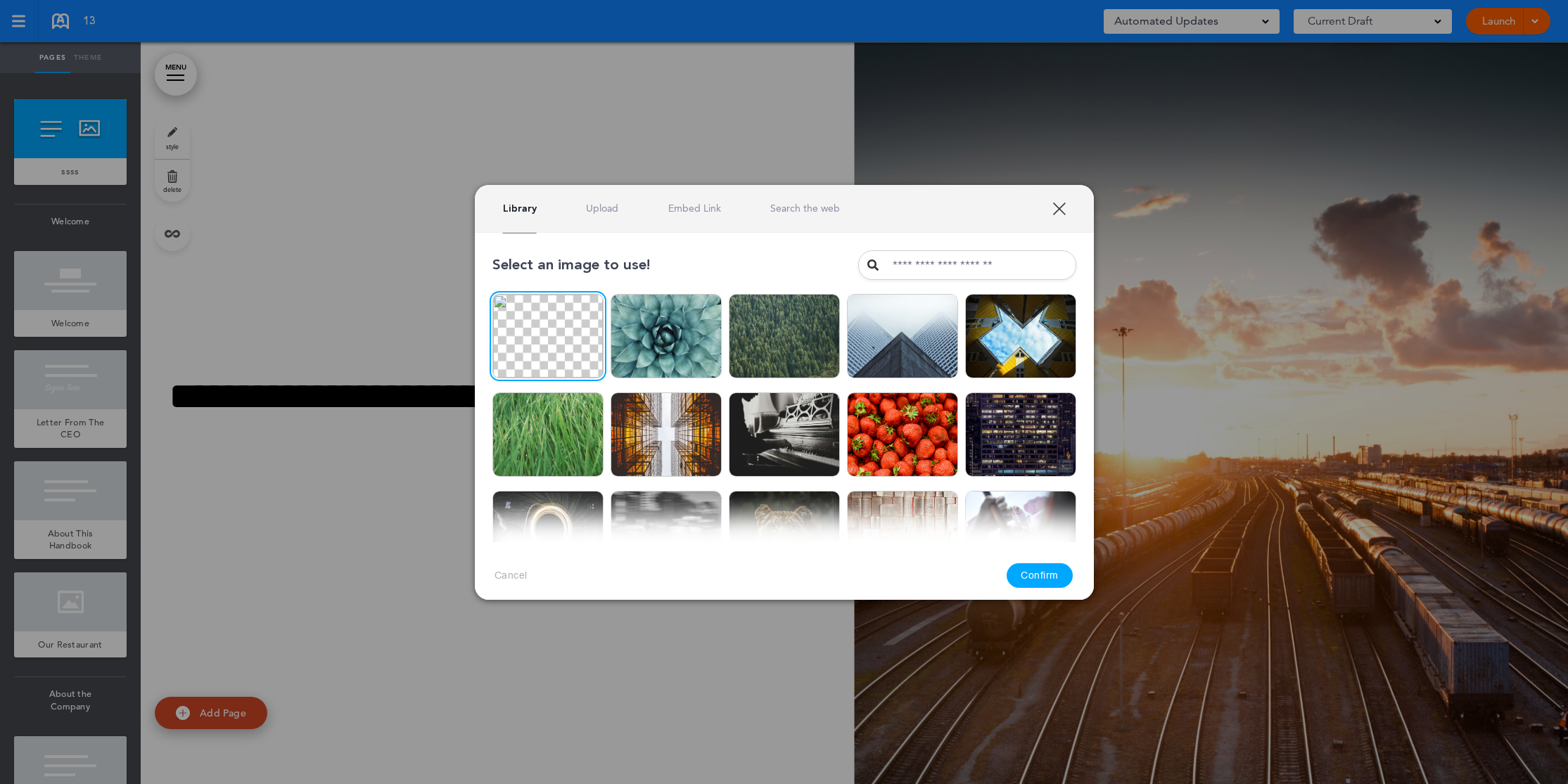
click at [663, 336] on img at bounding box center [666, 336] width 111 height 84
click at [1034, 572] on button "Confirm" at bounding box center [1039, 576] width 66 height 25
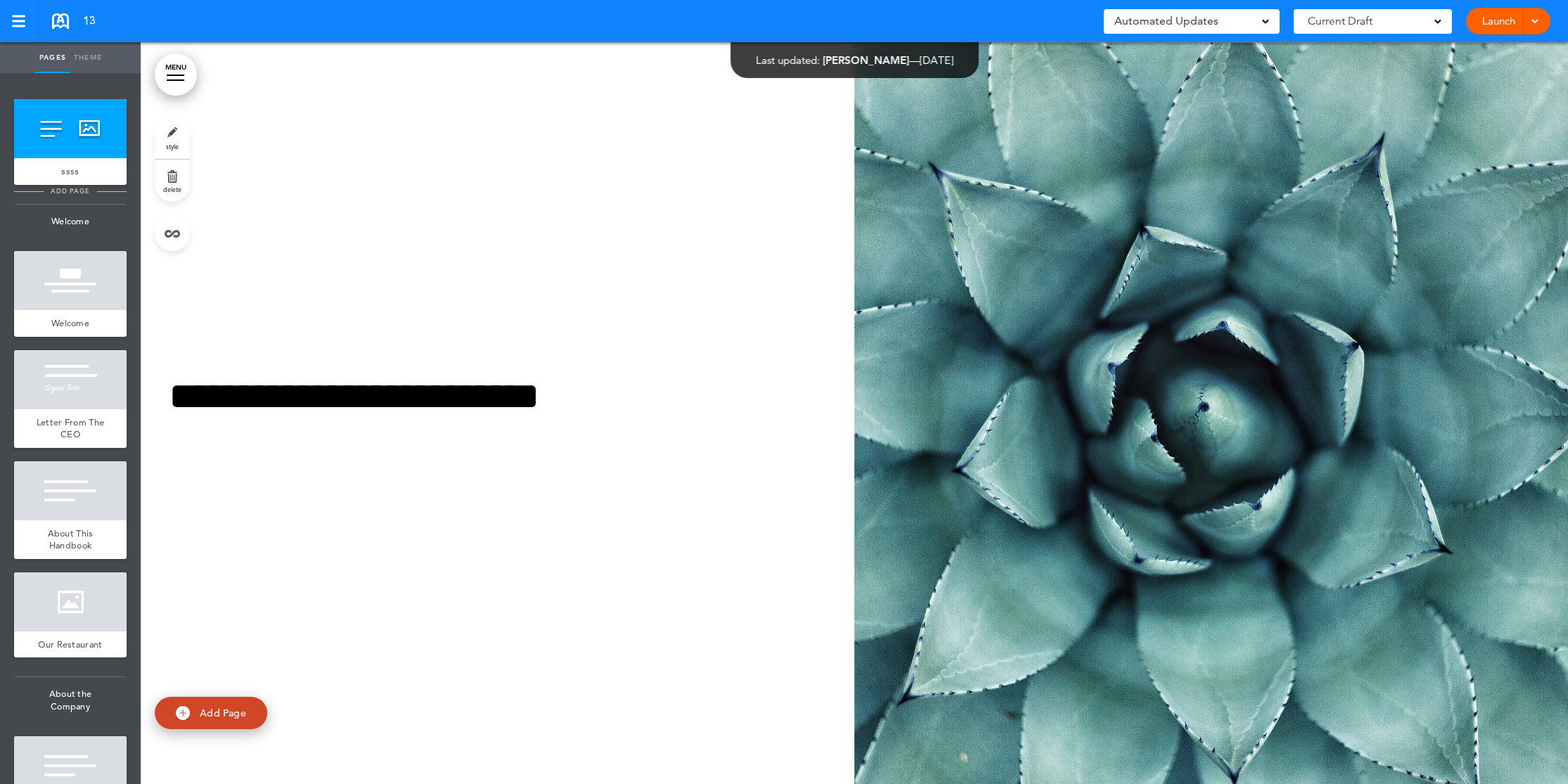
click at [72, 194] on span "add page" at bounding box center [70, 191] width 52 height 9
type input "********"
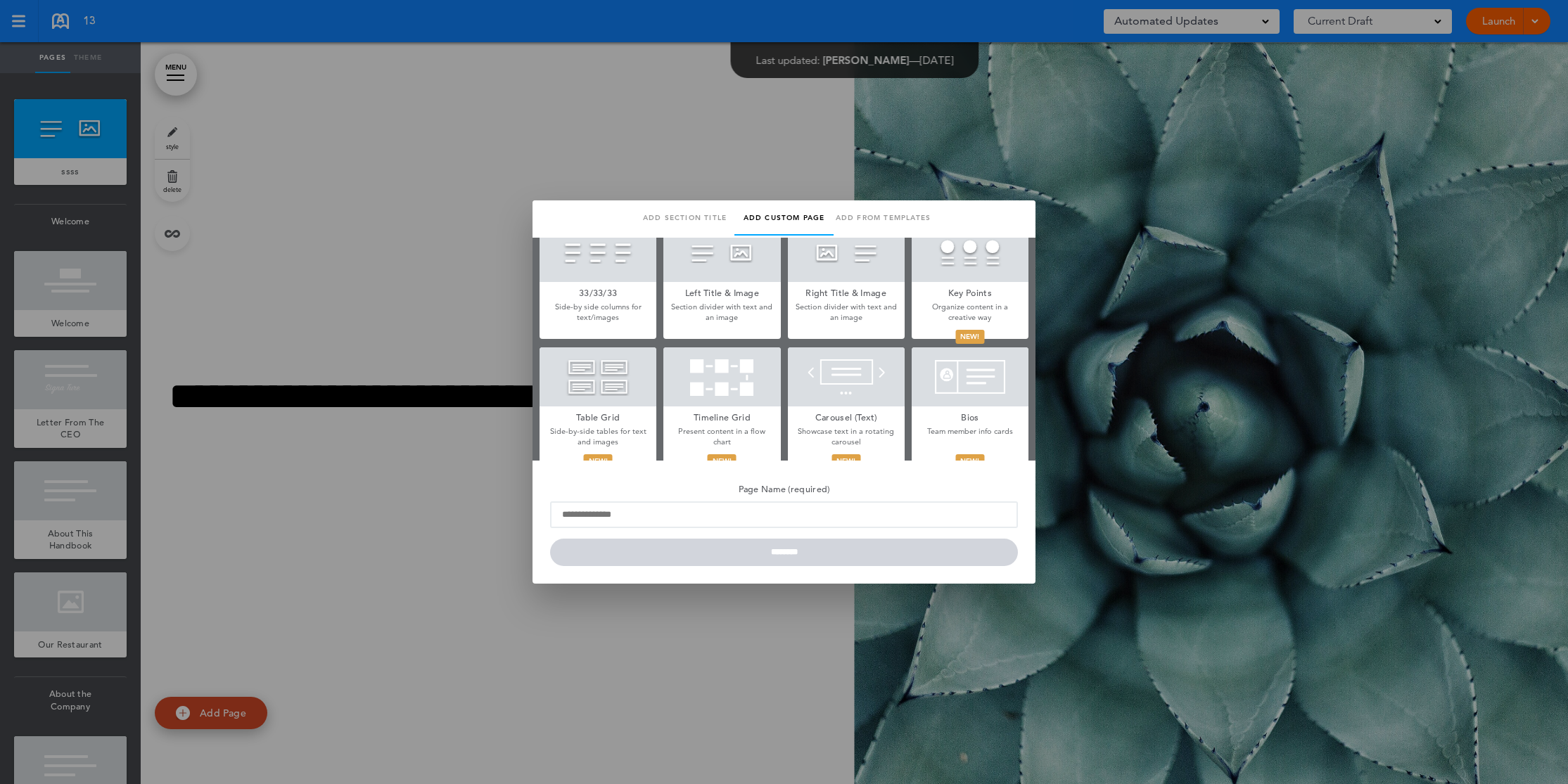
scroll to position [395, 0]
click at [880, 218] on link "Add from templates" at bounding box center [883, 218] width 99 height 35
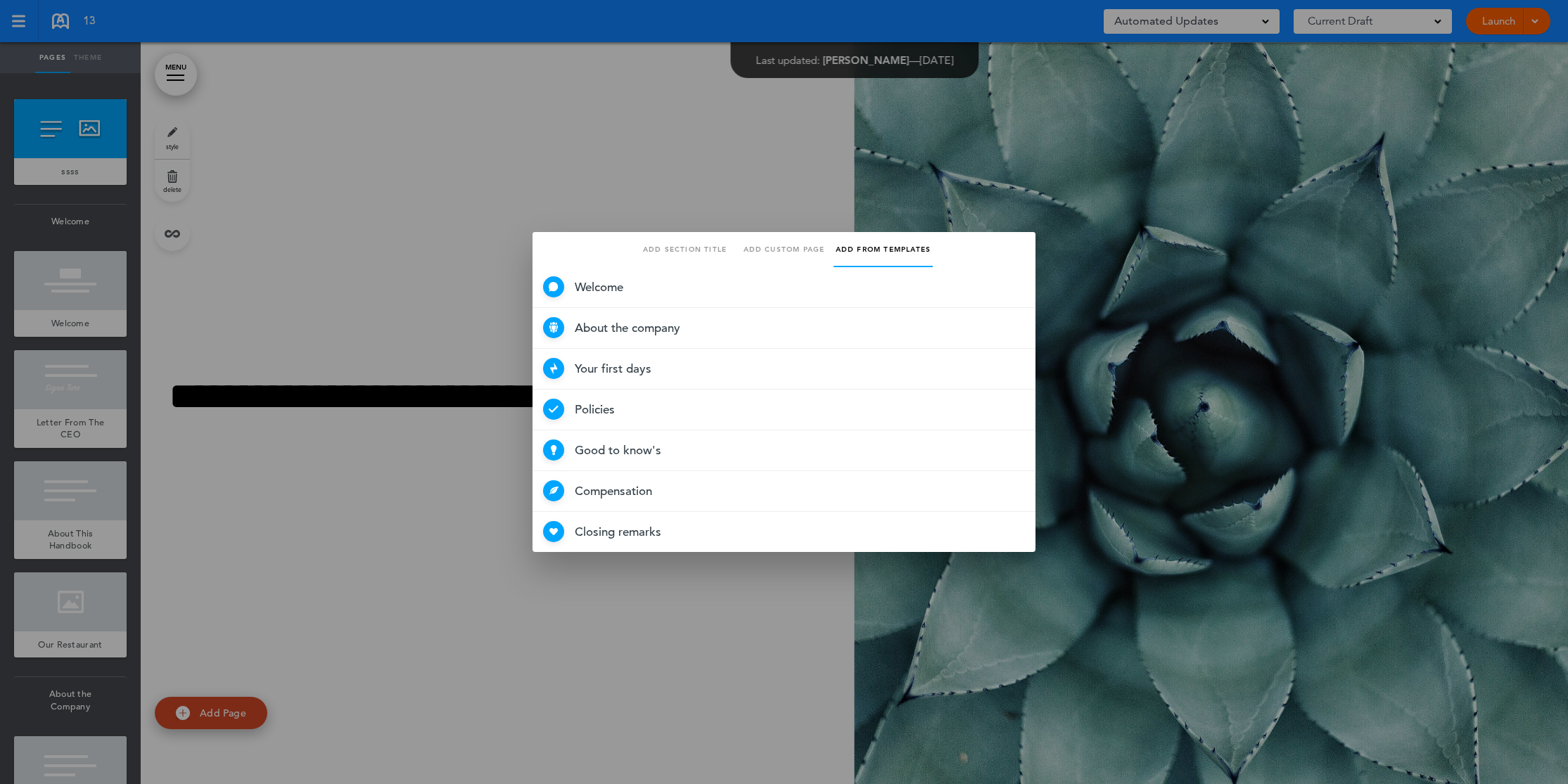
click at [696, 243] on link "Add section title" at bounding box center [685, 250] width 99 height 35
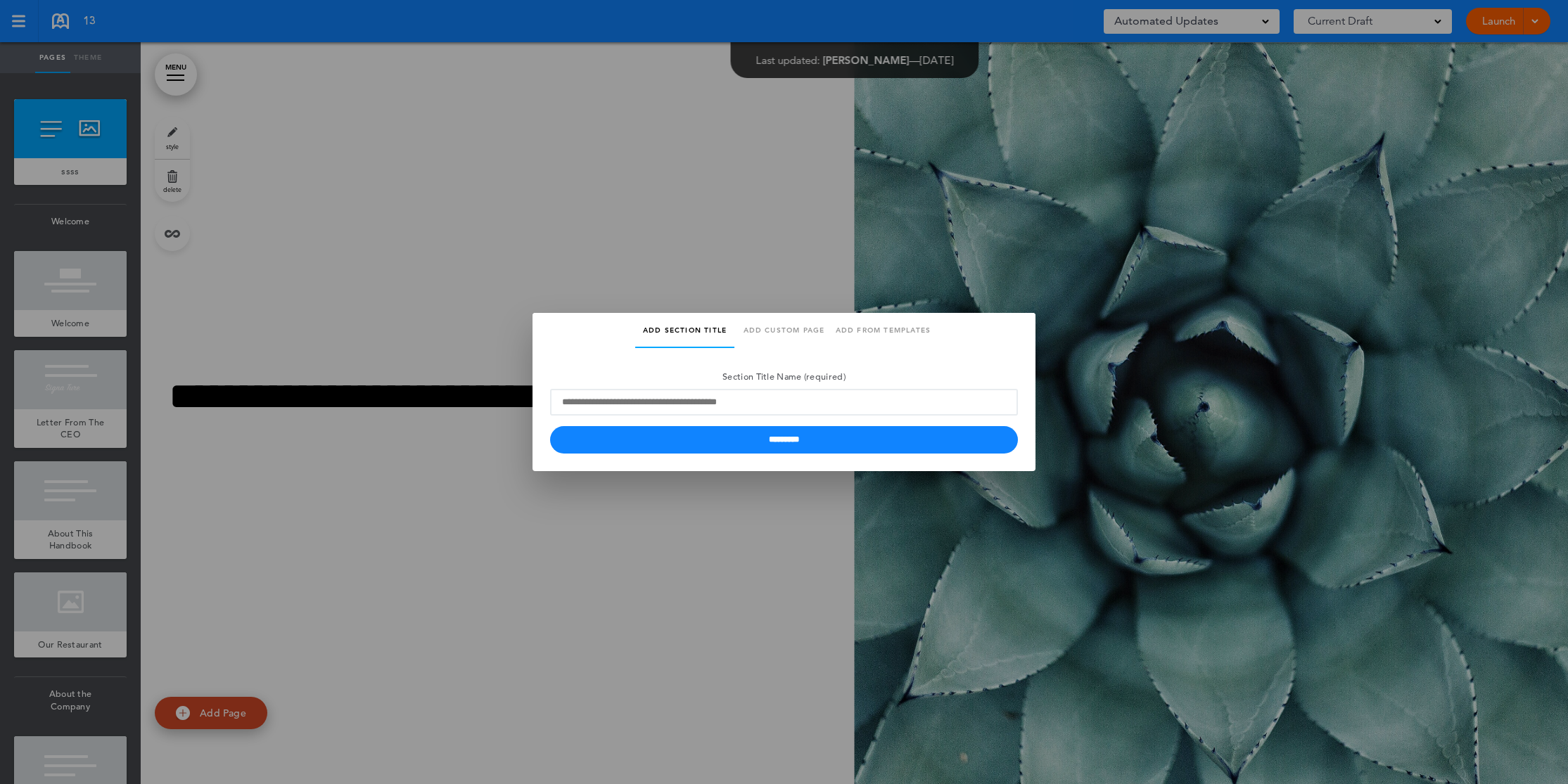
click at [720, 387] on label "Section Title Name (required)" at bounding box center [784, 390] width 467 height 50
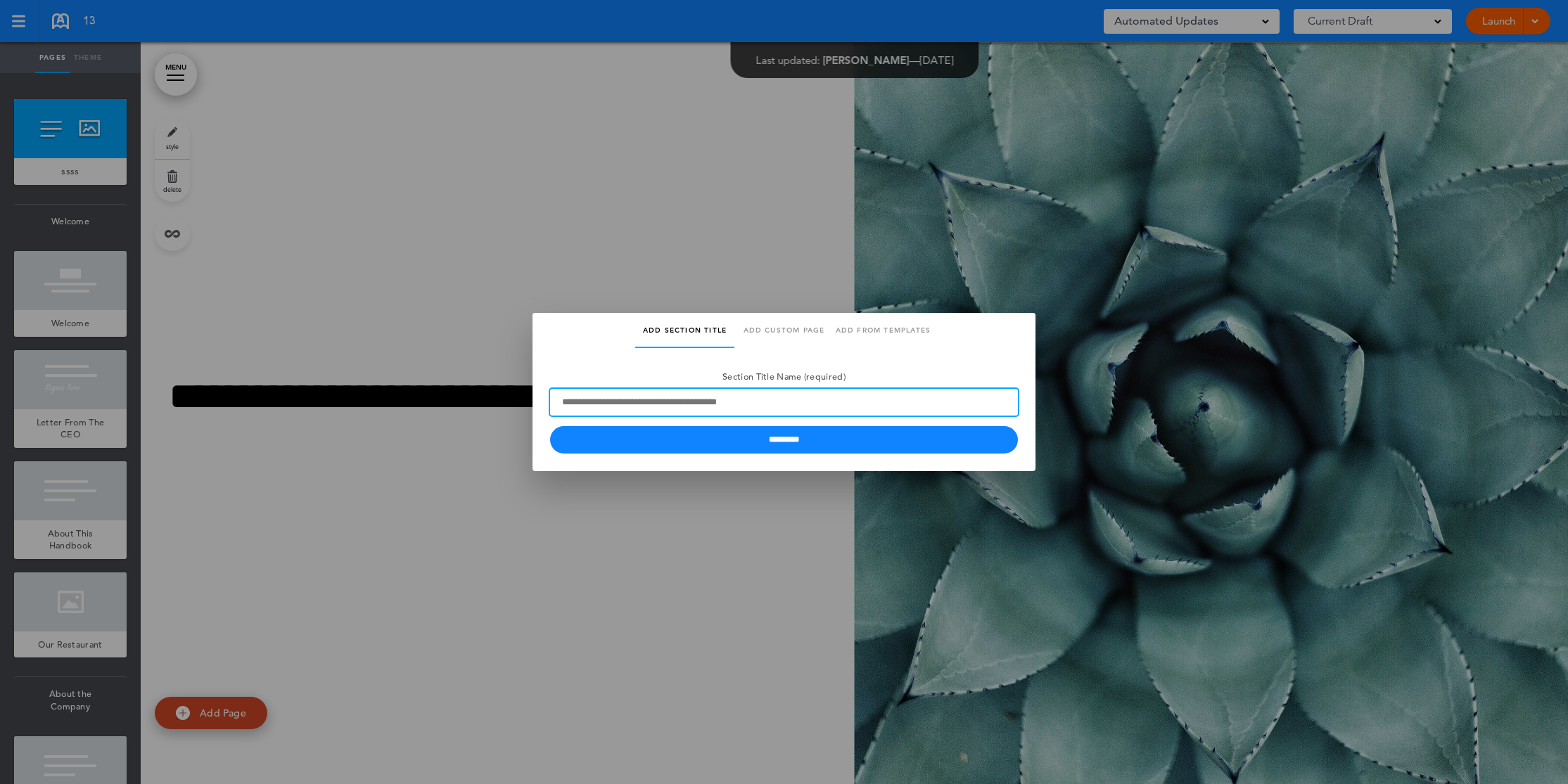
click at [720, 389] on input "Section Title Name (required)" at bounding box center [784, 402] width 467 height 27
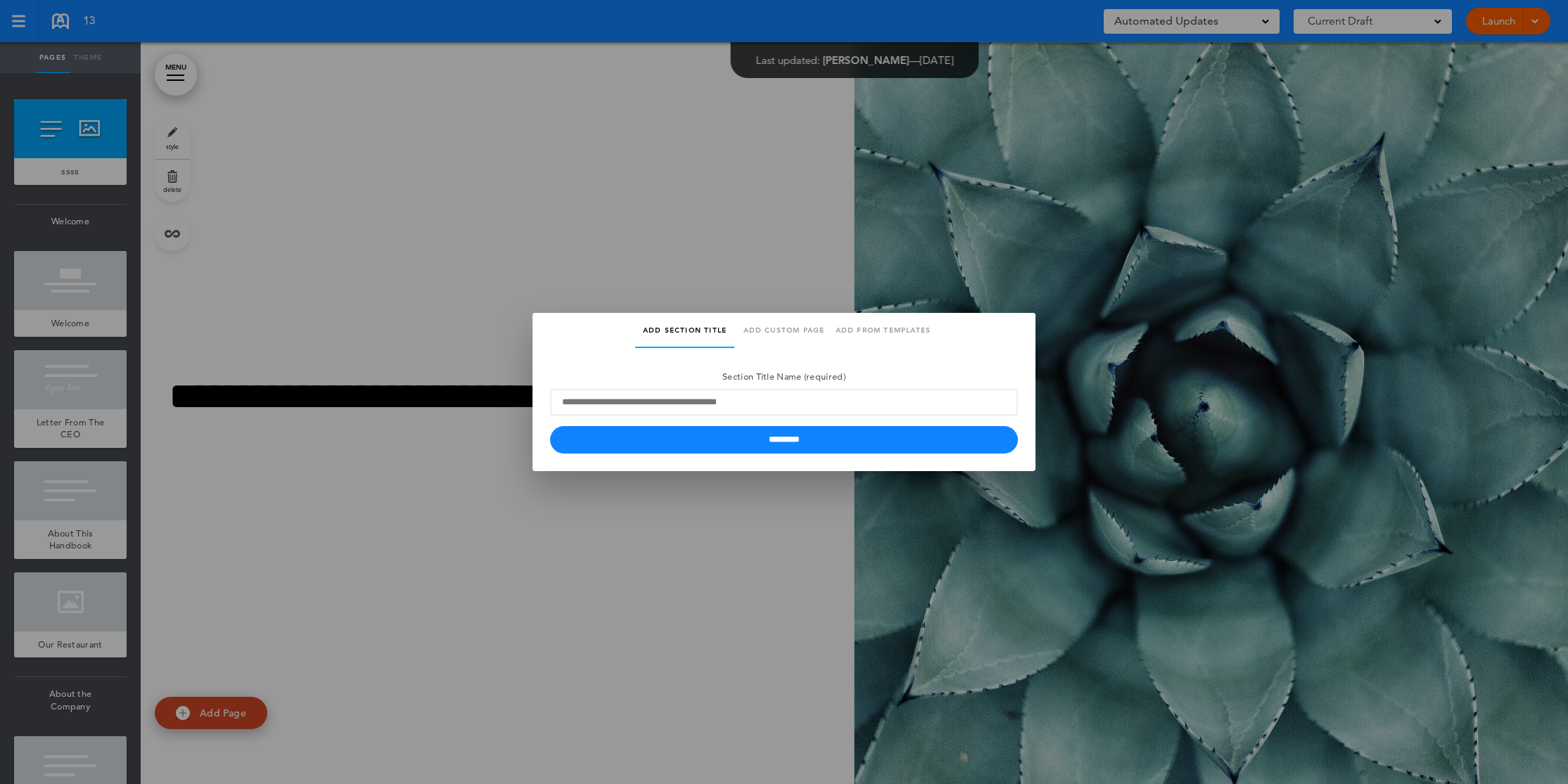
click at [788, 334] on link "Add custom page" at bounding box center [784, 331] width 99 height 35
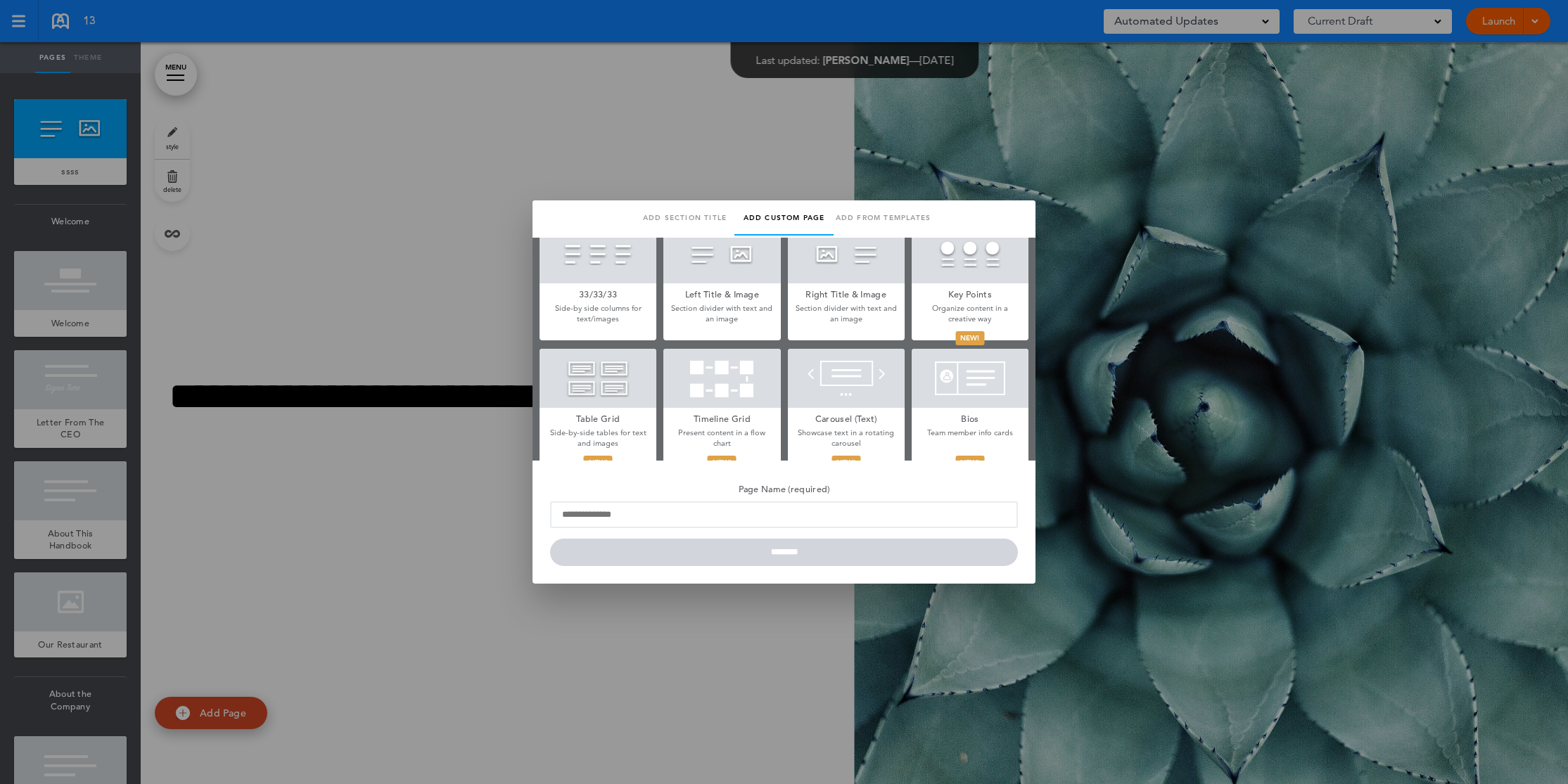
click at [689, 217] on link "Add section title" at bounding box center [685, 218] width 99 height 35
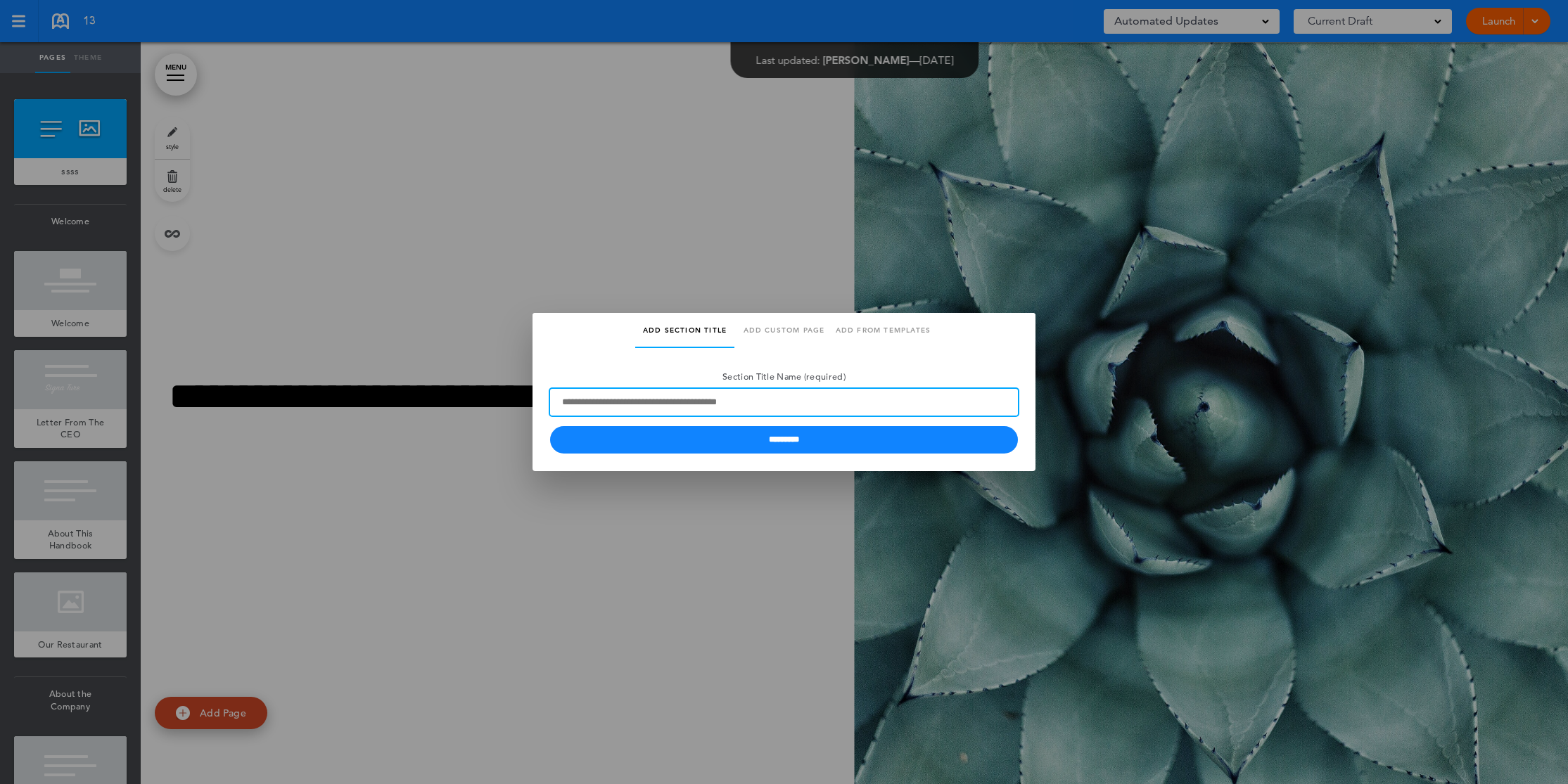
click at [578, 403] on input "Section Title Name (required)" at bounding box center [784, 402] width 467 height 27
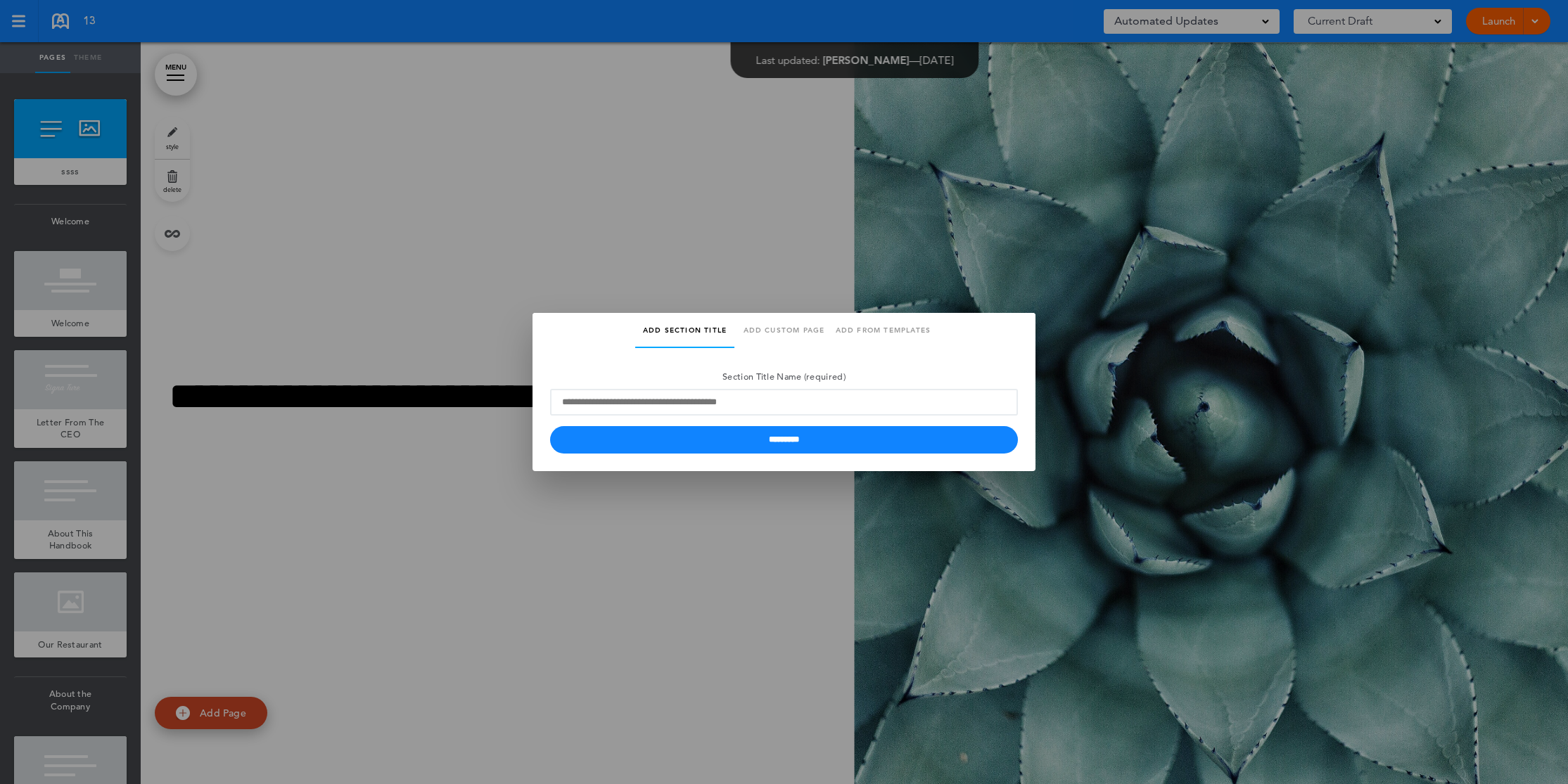
click at [708, 193] on div at bounding box center [784, 392] width 1568 height 784
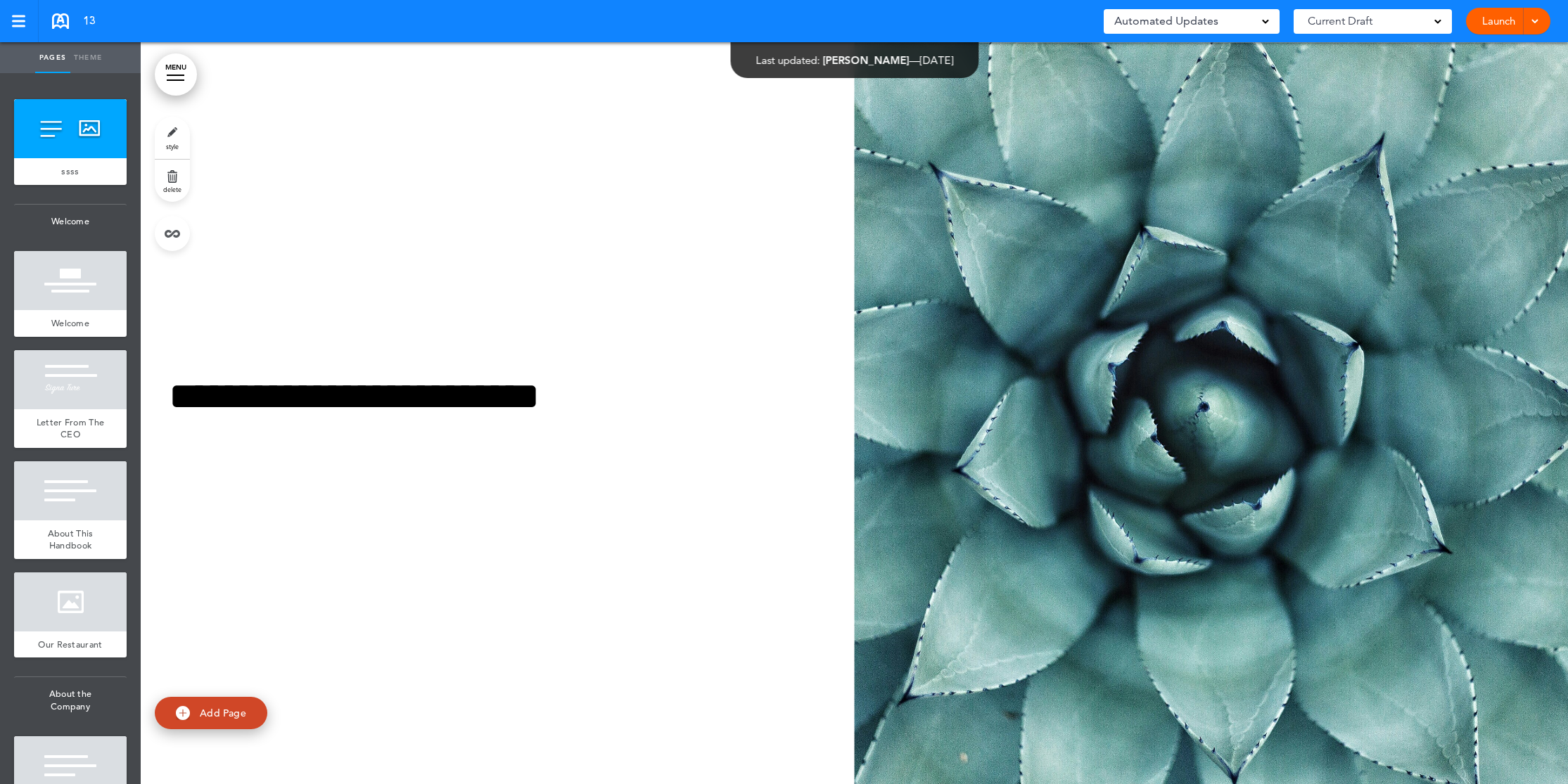
click at [1486, 25] on link "Launch" at bounding box center [1499, 21] width 45 height 27
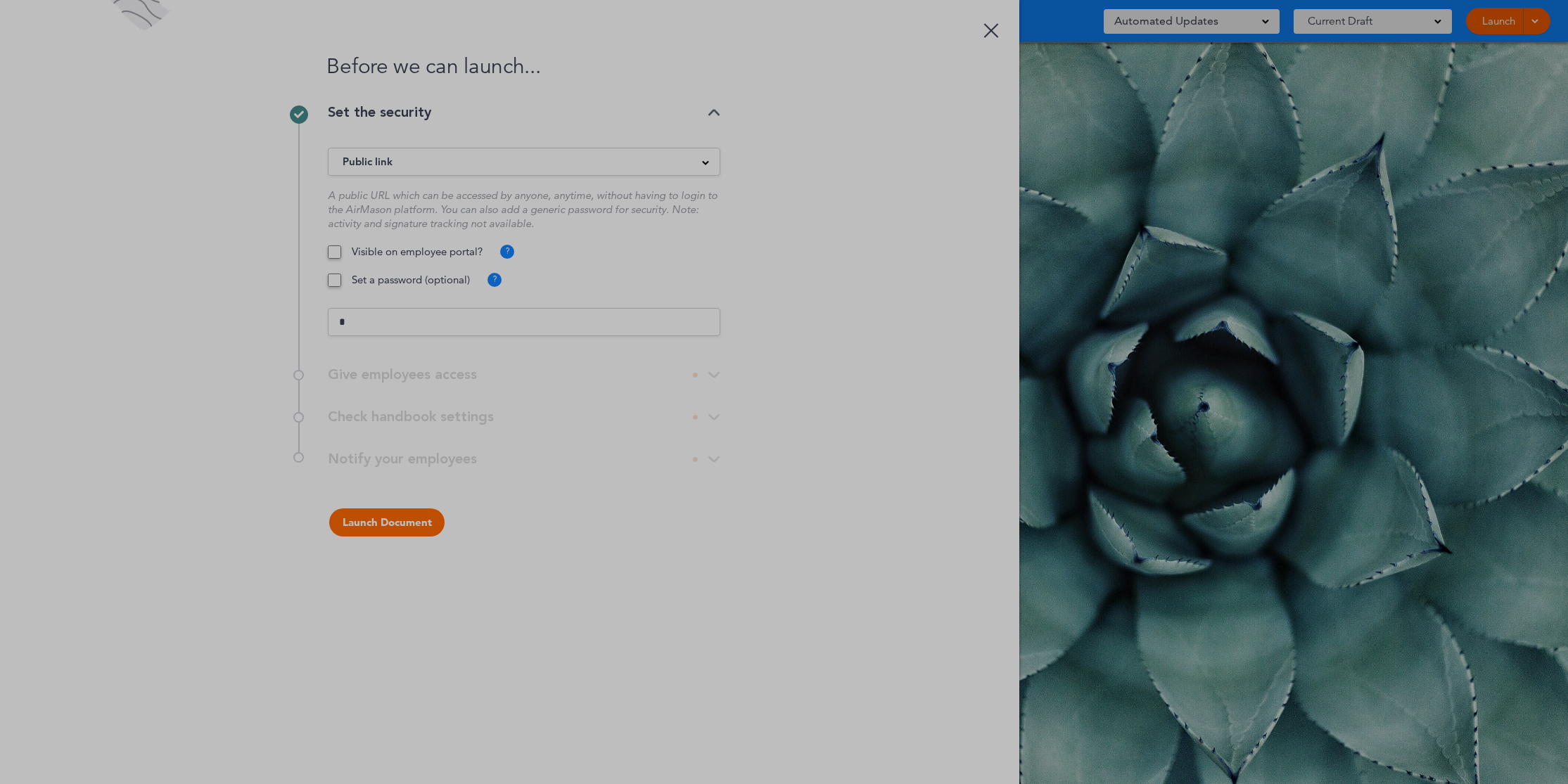
scroll to position [0, 0]
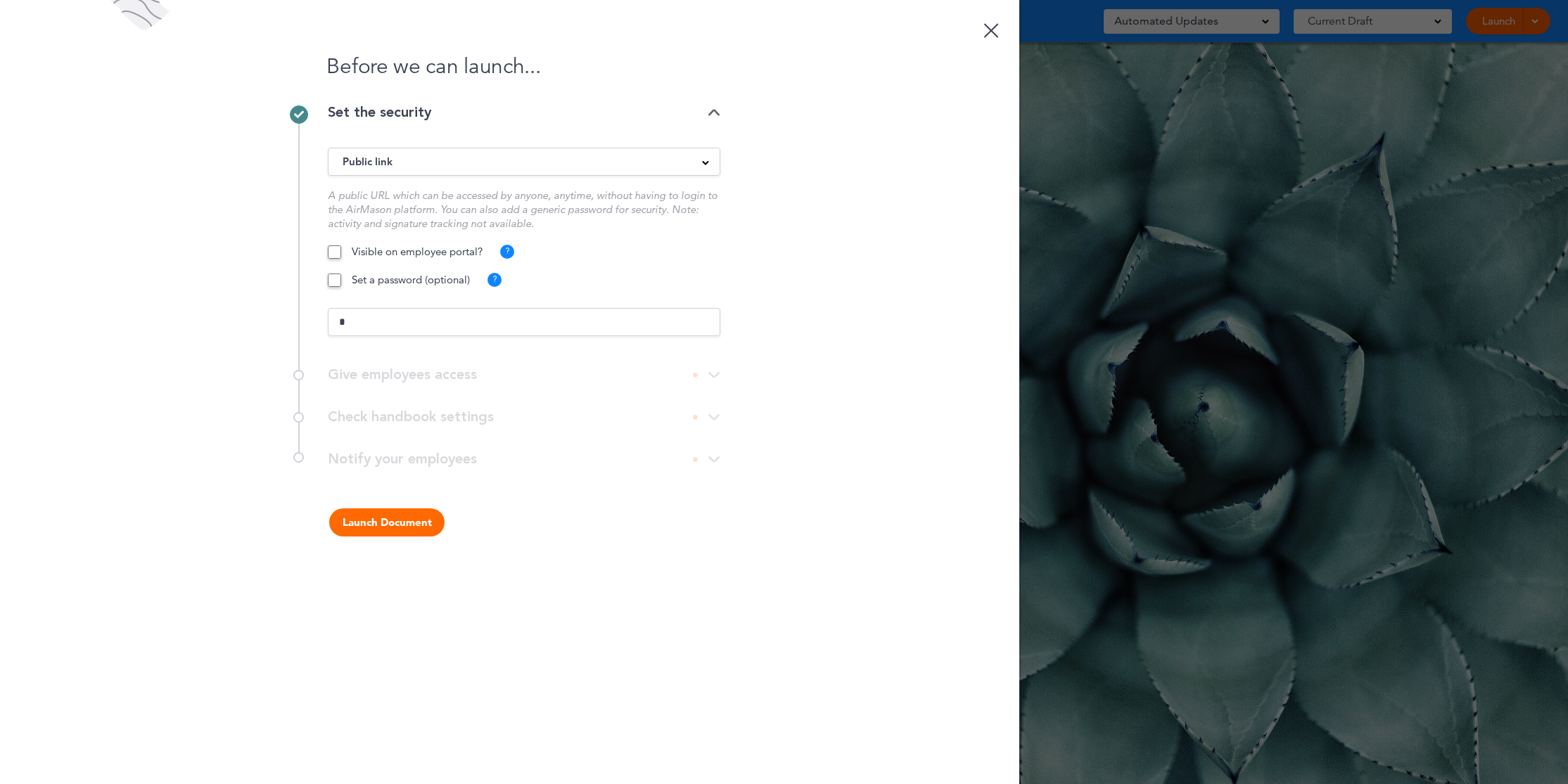
click at [448, 159] on div "Public link" at bounding box center [524, 161] width 391 height 16
click at [456, 130] on div "Set the security" at bounding box center [524, 120] width 392 height 28
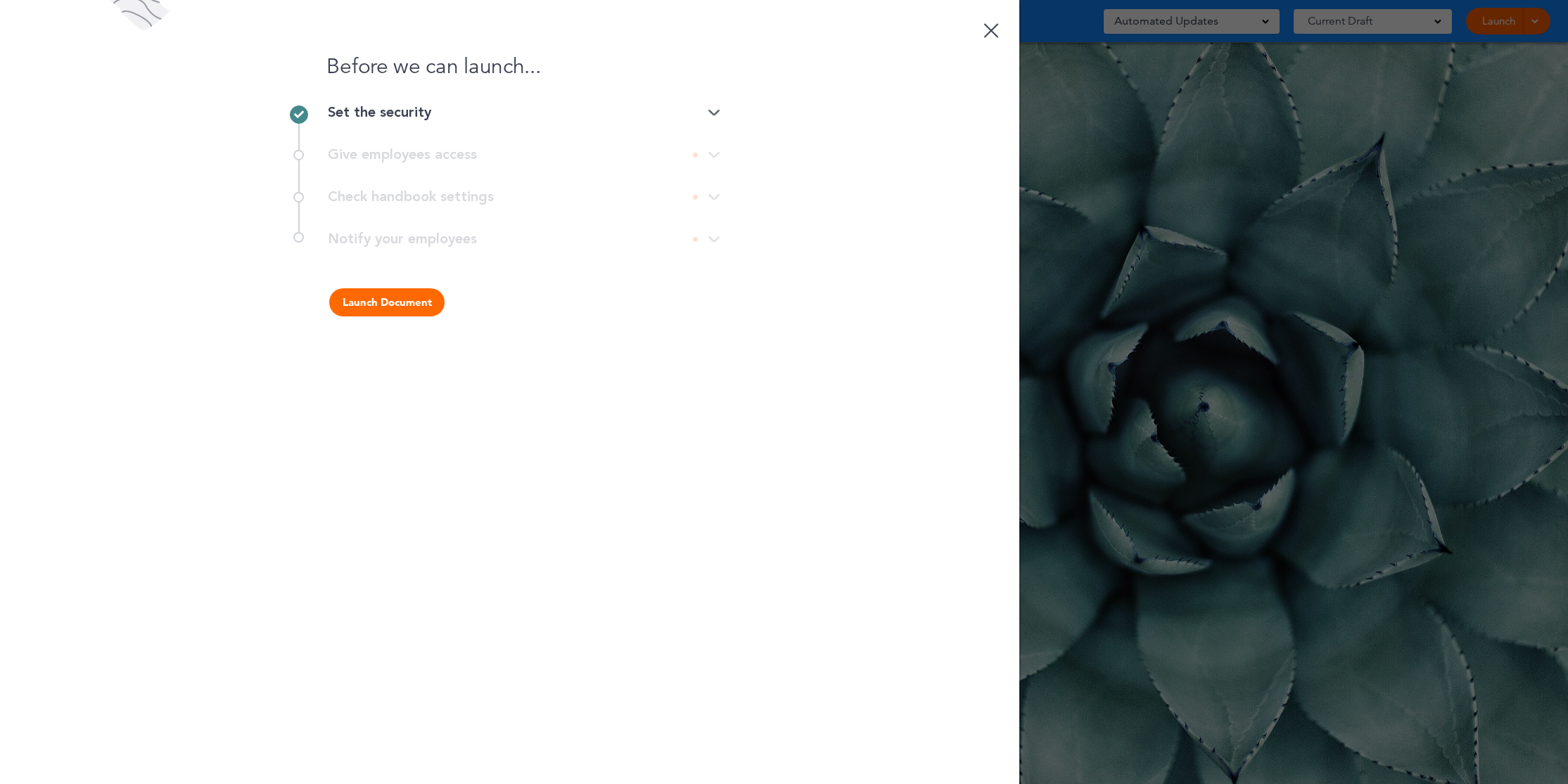
click at [455, 110] on div "Set the security" at bounding box center [524, 113] width 392 height 14
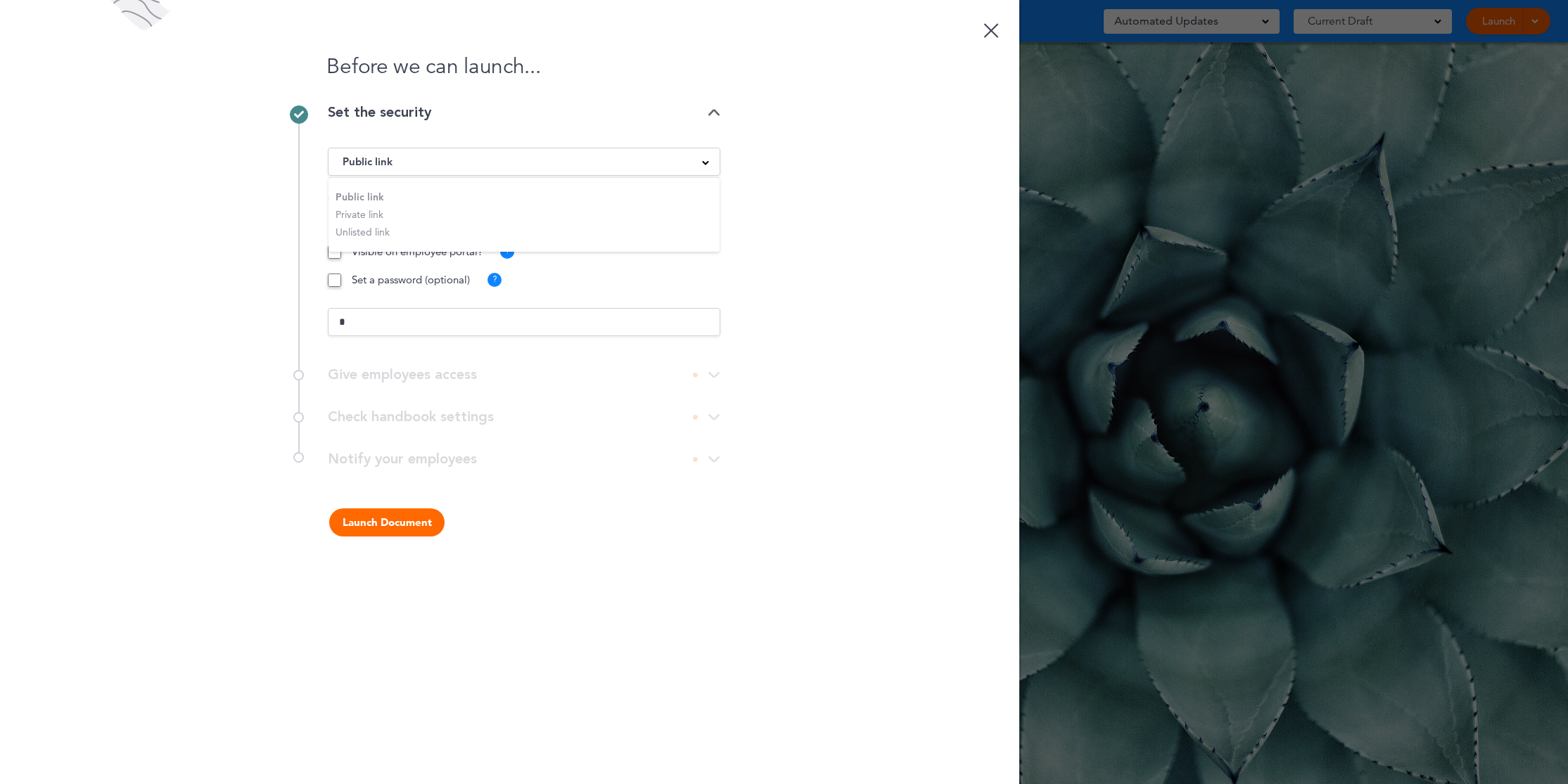
click at [295, 225] on div "Before we can launch... Set the security Public link Public link Private link U…" at bounding box center [509, 392] width 1019 height 784
drag, startPoint x: 380, startPoint y: 320, endPoint x: 314, endPoint y: 320, distance: 66.0
click at [314, 320] on div "Set the security Public link Public link Private link Unlisted link A public UR…" at bounding box center [509, 229] width 422 height 249
click at [388, 369] on div "Give employees access Give access to a group ? Or add an individual… Give acces…" at bounding box center [509, 375] width 422 height 42
click at [540, 165] on div "Public link" at bounding box center [524, 161] width 391 height 16
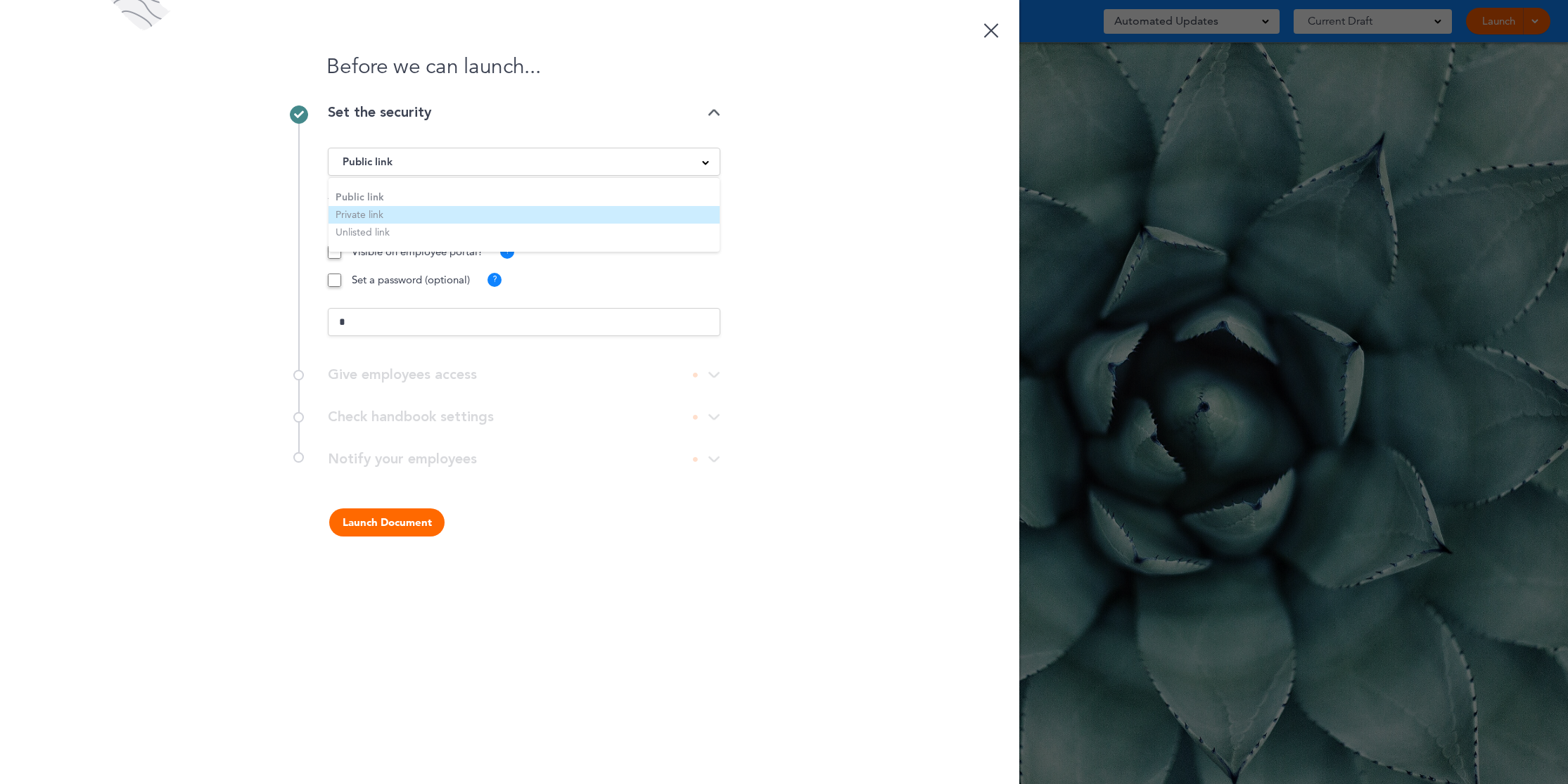
click at [387, 211] on li "Private link" at bounding box center [524, 215] width 391 height 18
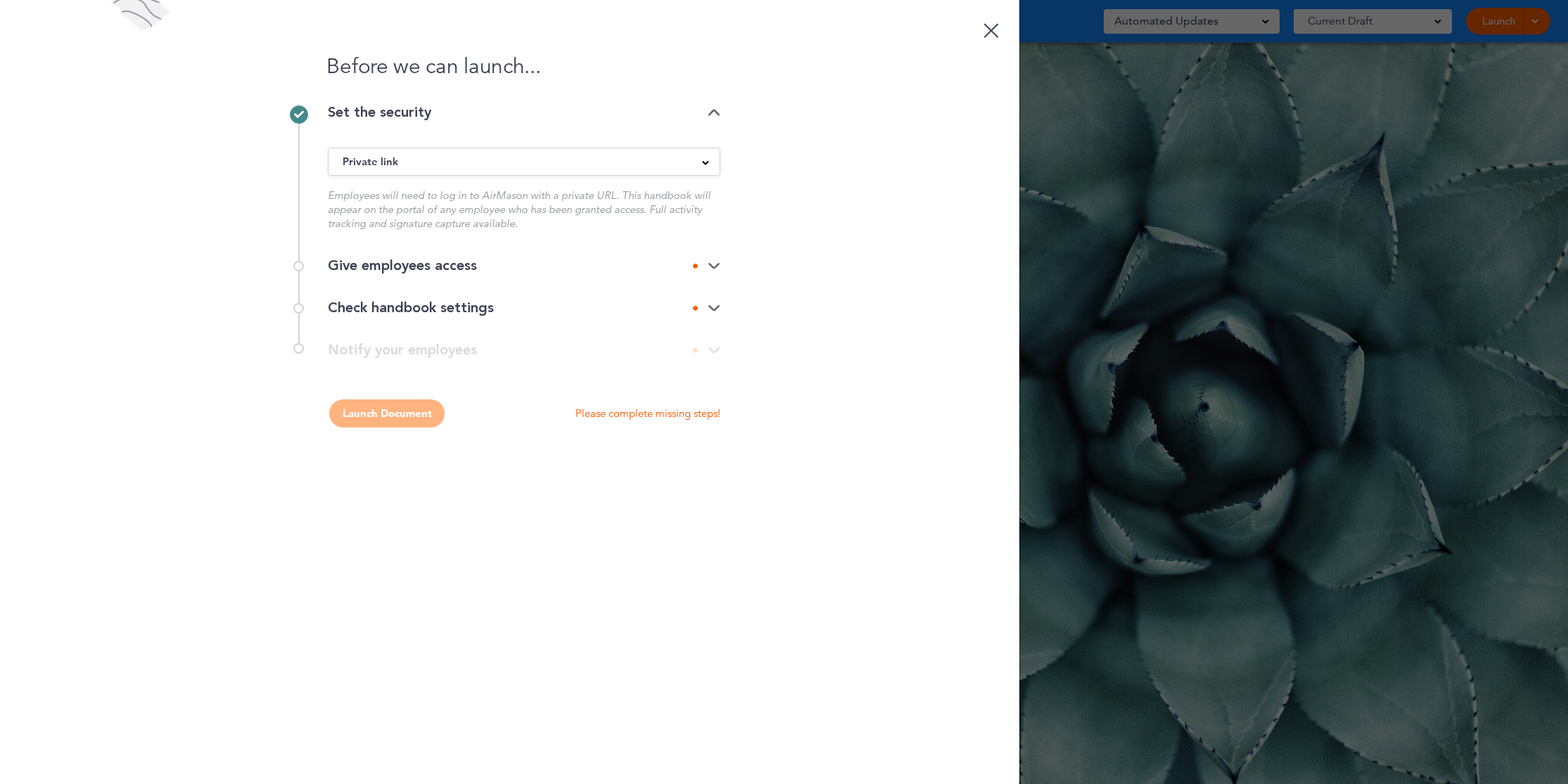
click at [421, 162] on div "Private link" at bounding box center [524, 161] width 391 height 16
click at [403, 193] on li "Public link" at bounding box center [524, 197] width 391 height 18
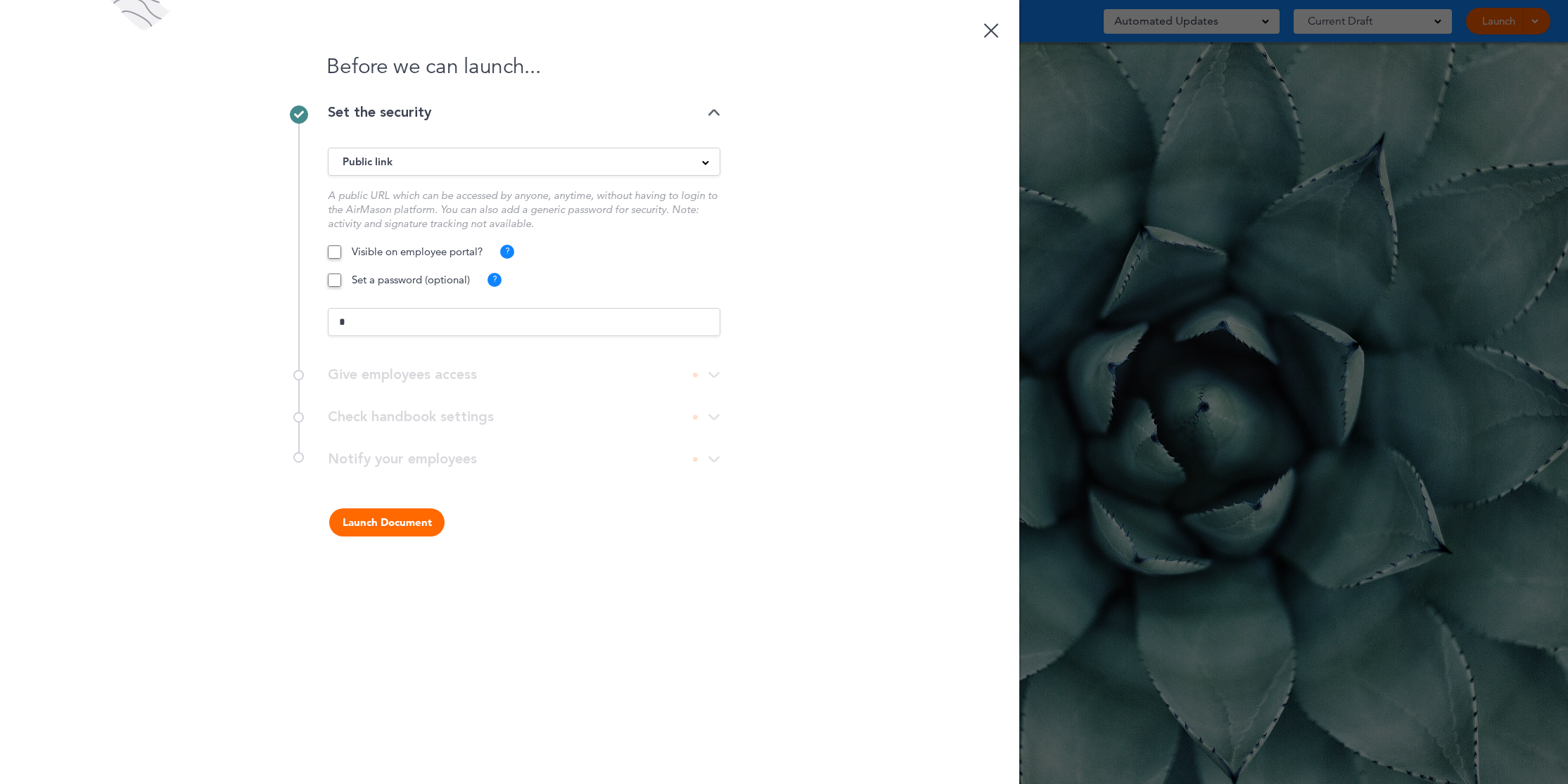
drag, startPoint x: 370, startPoint y: 322, endPoint x: 322, endPoint y: 322, distance: 48.0
click at [322, 322] on div "Set the security Public link Public link Private link Unlisted link A public UR…" at bounding box center [509, 229] width 422 height 249
type input "*********"
click at [399, 518] on button "Launch Document" at bounding box center [387, 523] width 115 height 28
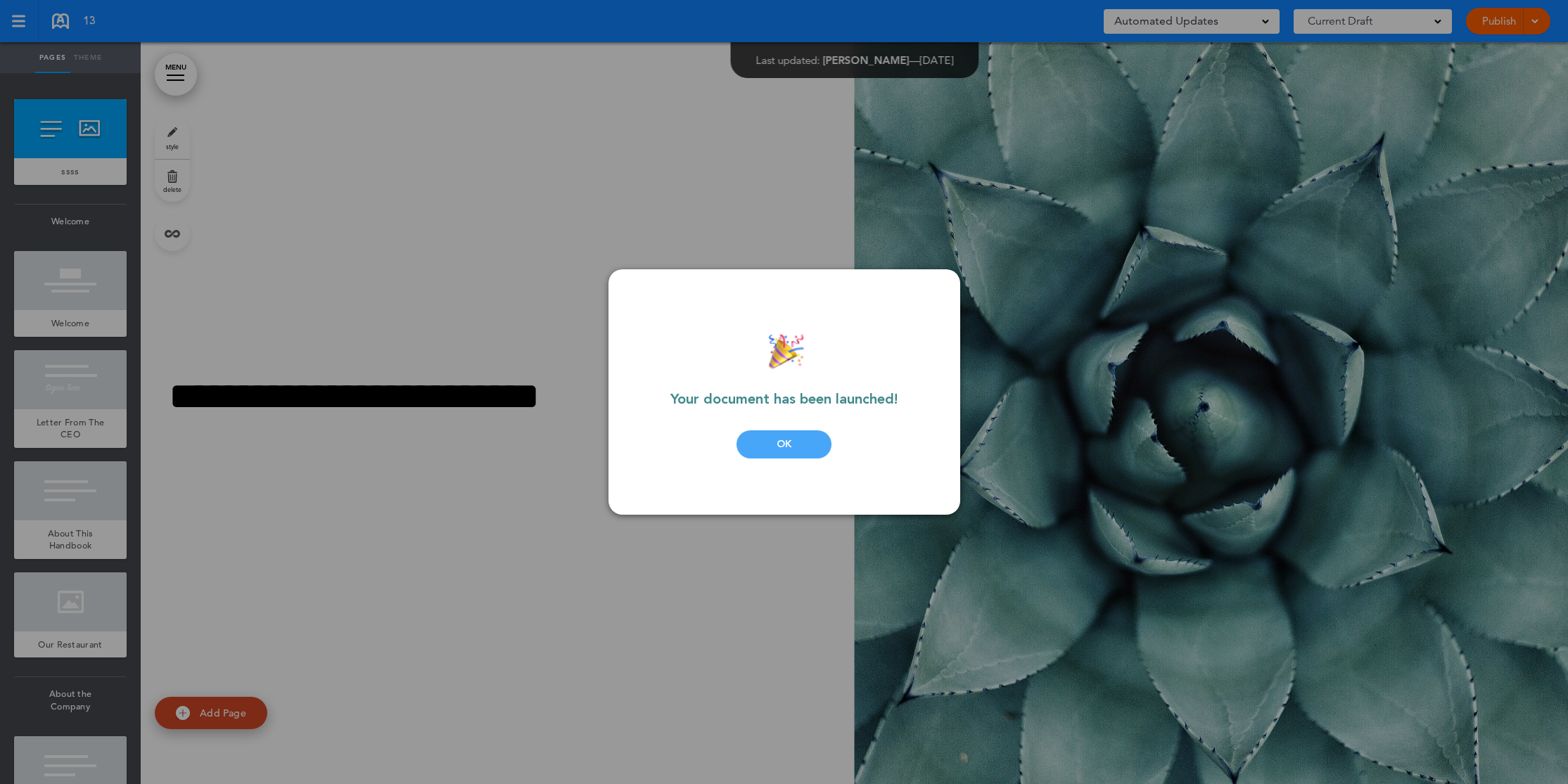
click at [760, 444] on div "OK" at bounding box center [784, 445] width 95 height 28
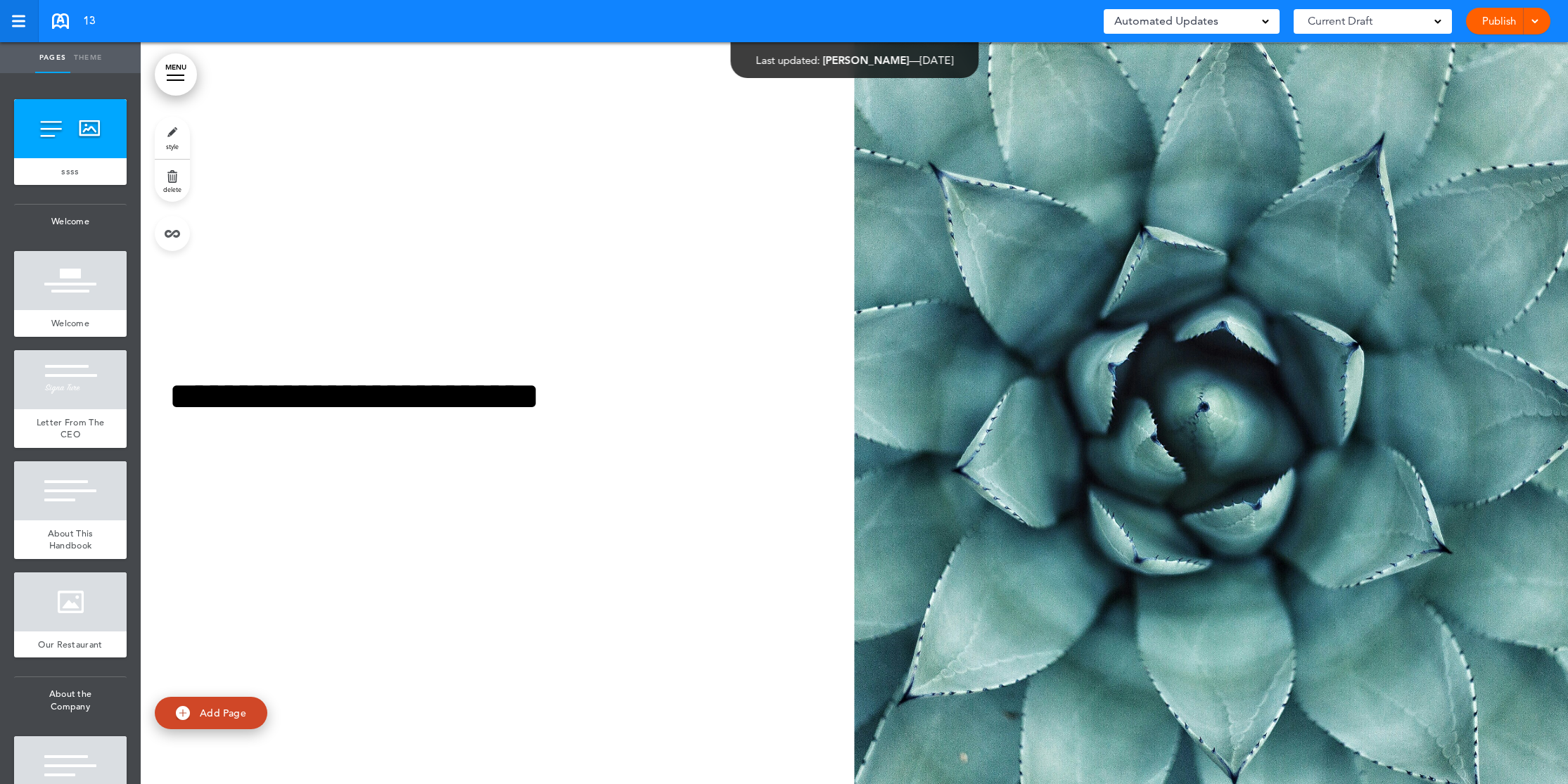
click at [19, 23] on div at bounding box center [18, 21] width 13 height 12
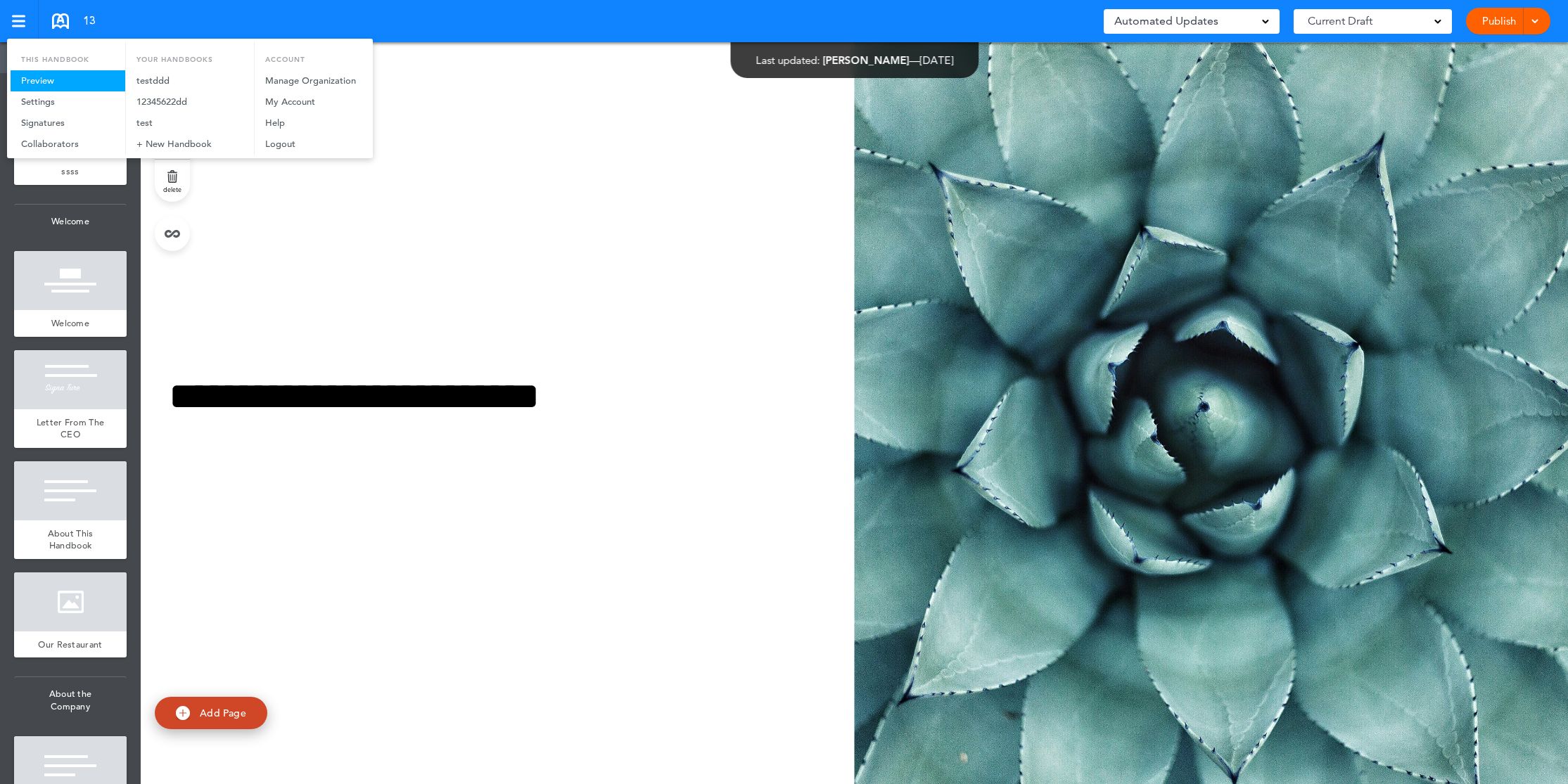
click at [57, 78] on link "Preview" at bounding box center [68, 81] width 115 height 21
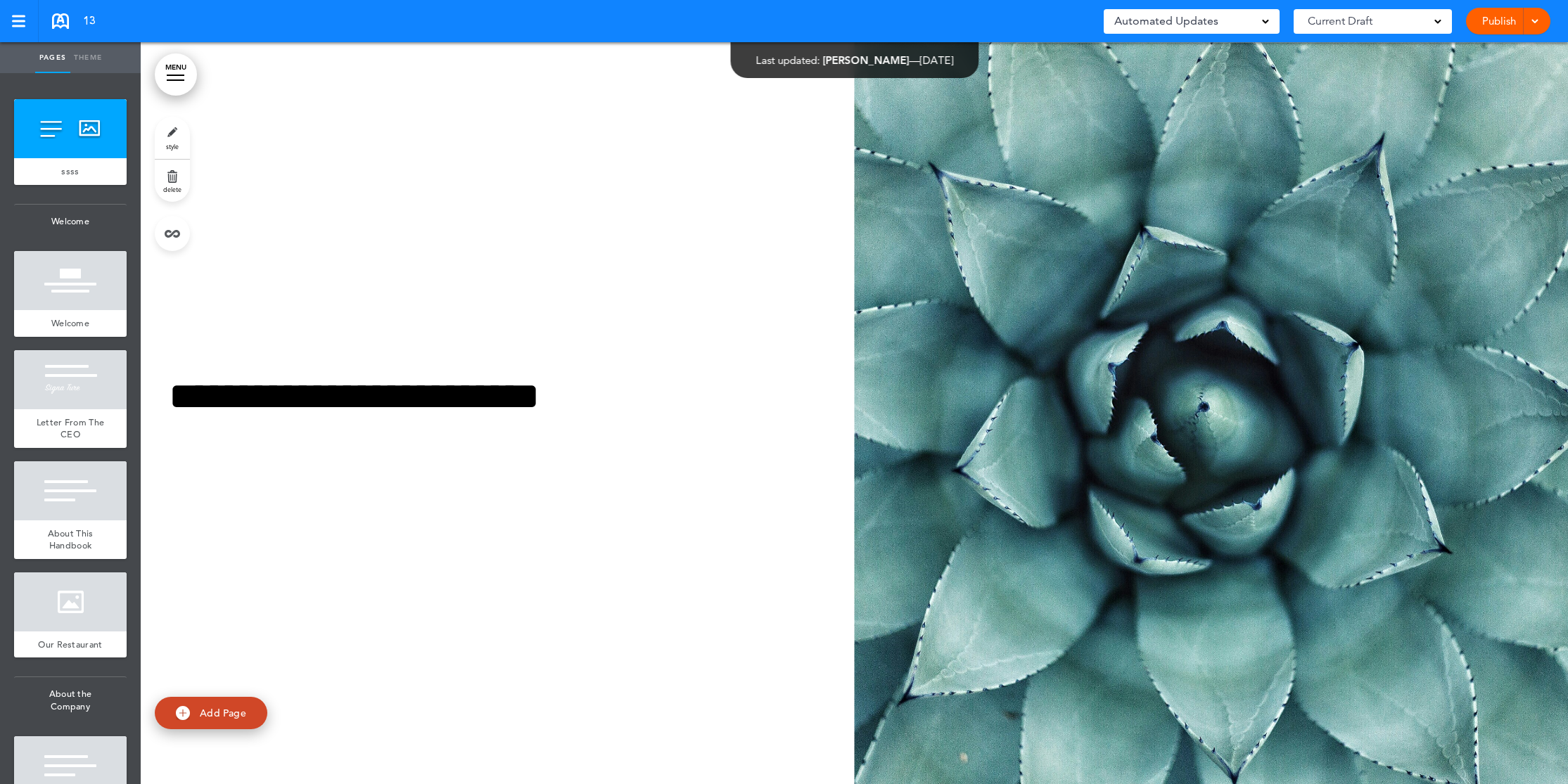
click at [191, 73] on link "MENU" at bounding box center [176, 74] width 42 height 42
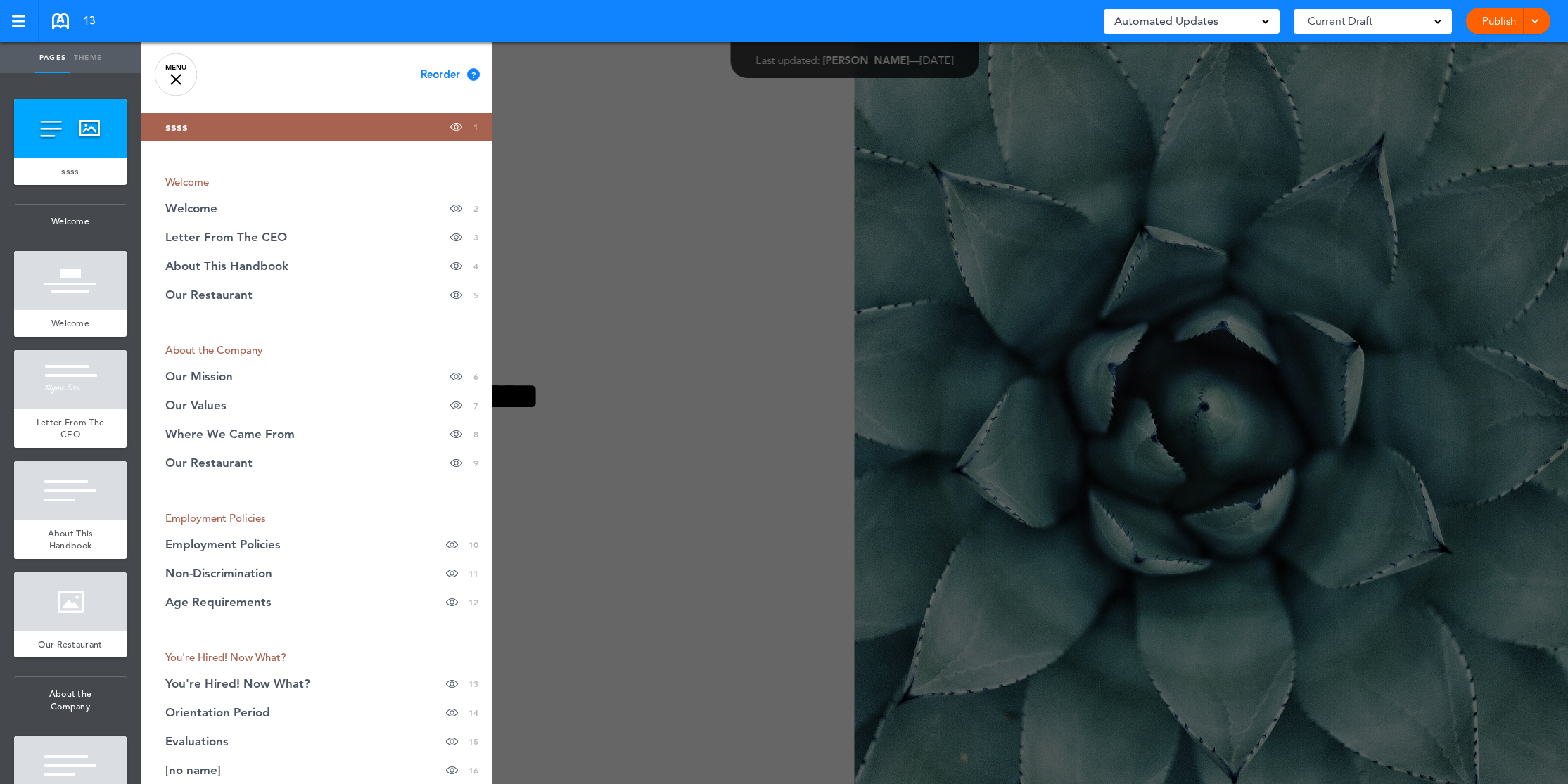
drag, startPoint x: 647, startPoint y: 139, endPoint x: 613, endPoint y: 132, distance: 34.7
click at [644, 139] on div at bounding box center [925, 392] width 1568 height 784
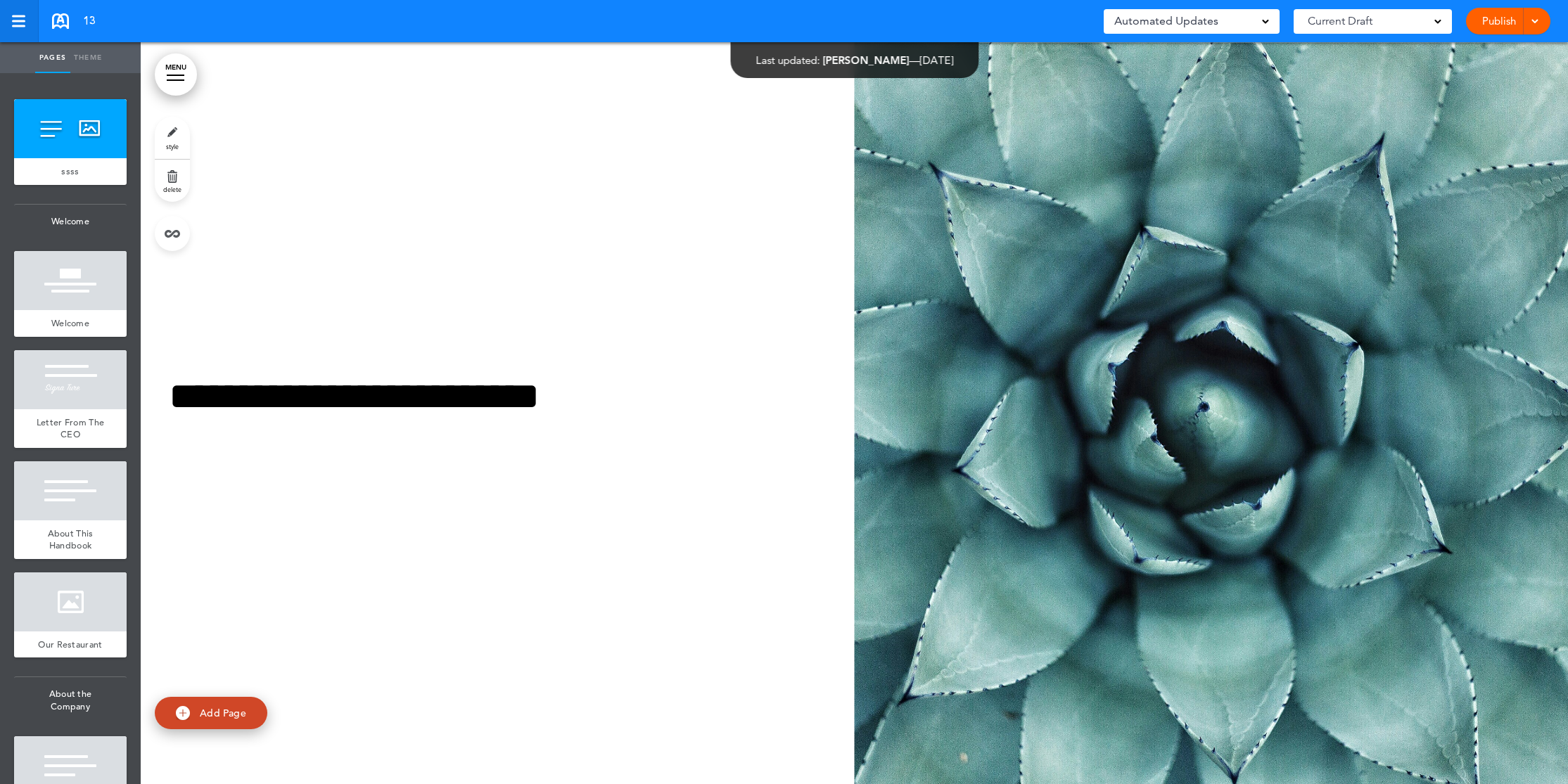
click at [27, 21] on link at bounding box center [19, 21] width 39 height 42
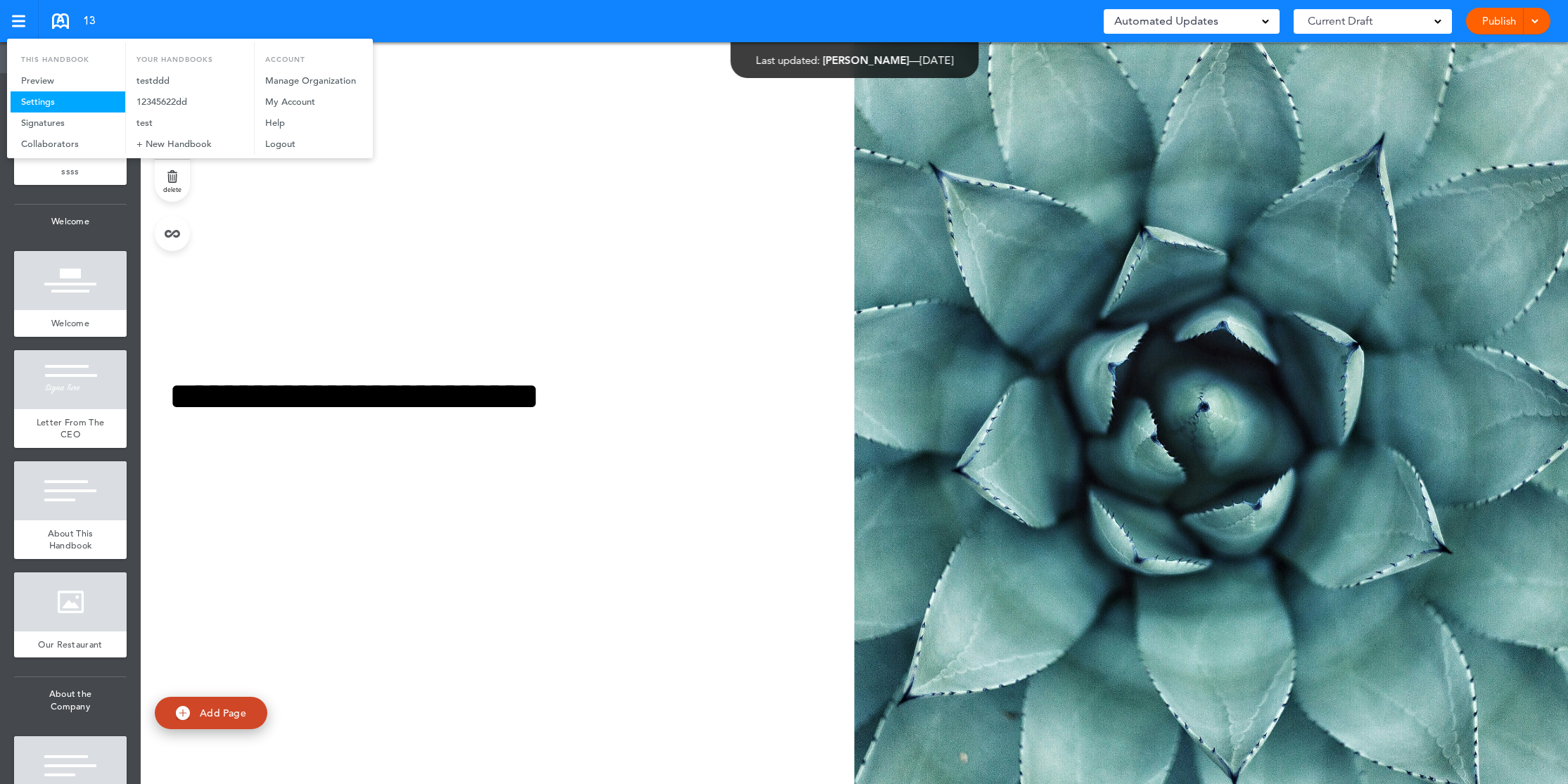
click at [73, 97] on link "Settings" at bounding box center [68, 102] width 115 height 21
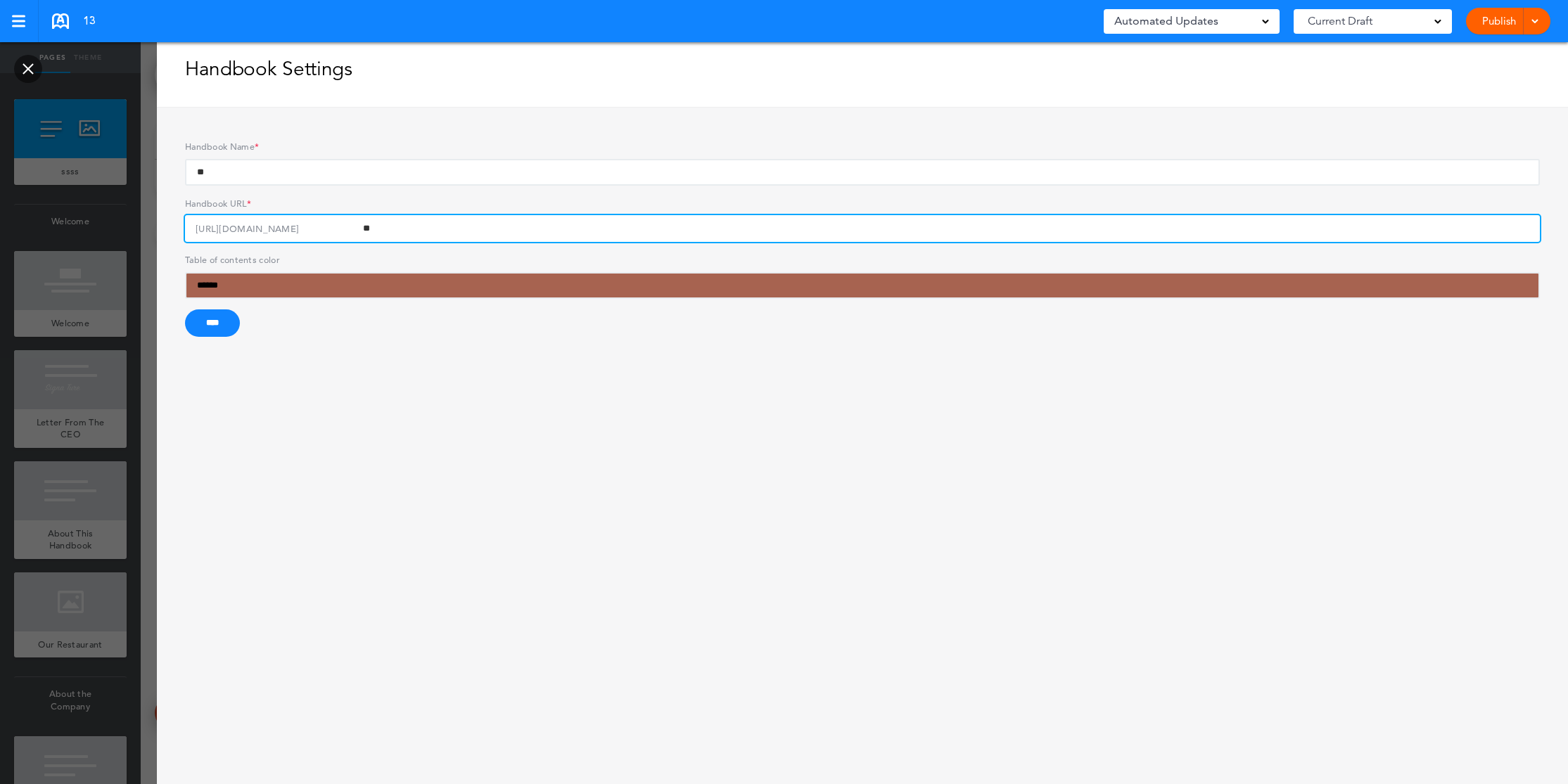
drag, startPoint x: 394, startPoint y: 229, endPoint x: 93, endPoint y: 228, distance: 301.0
click at [93, 0] on div "Handbook Settings Handbook Name * ** Handbook URL * https://books.airmason.dev/…" at bounding box center [784, 0] width 1568 height 0
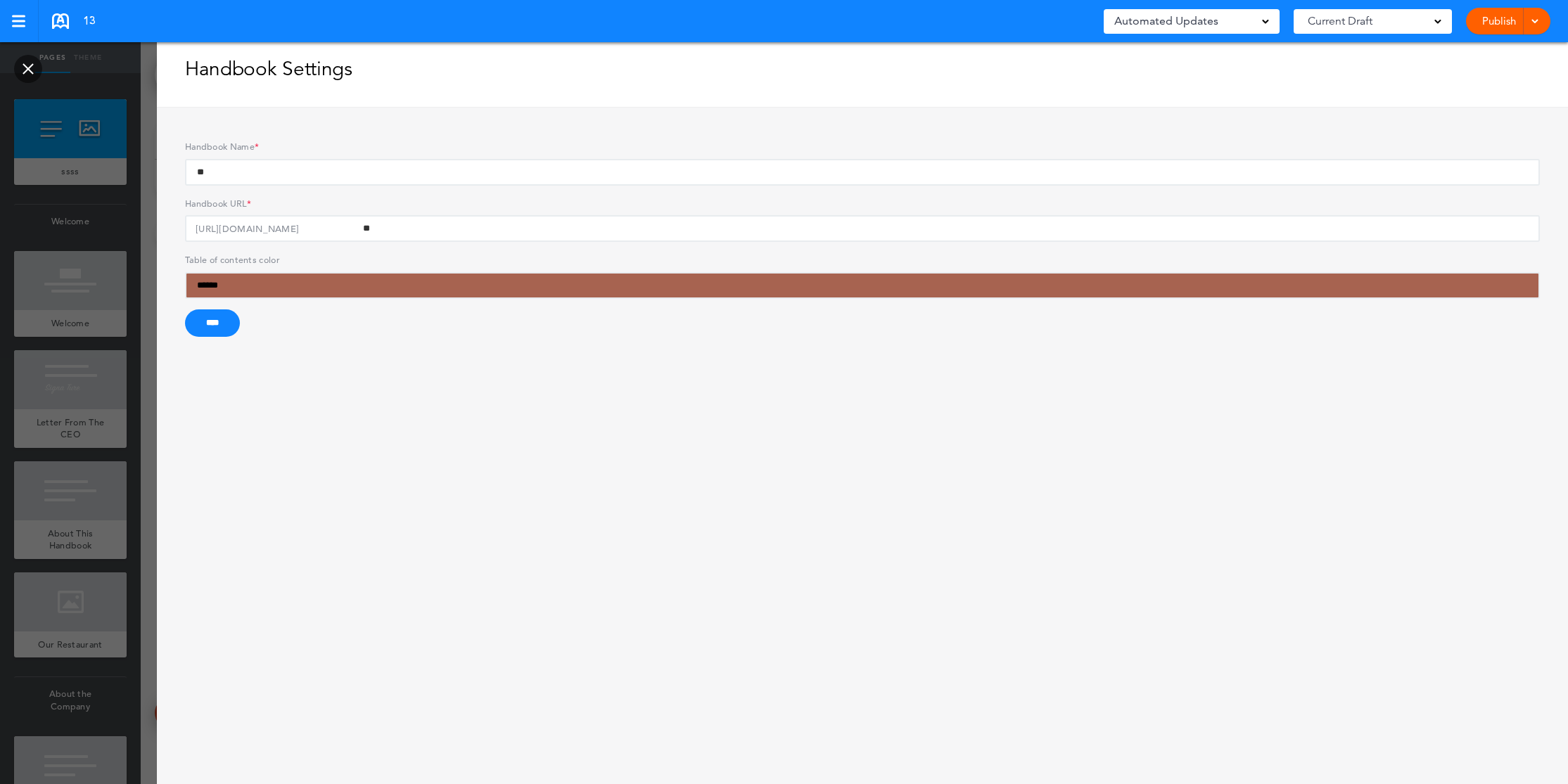
click at [208, 226] on h5 "https://books.airmason.dev/arksentry/" at bounding box center [247, 229] width 103 height 28
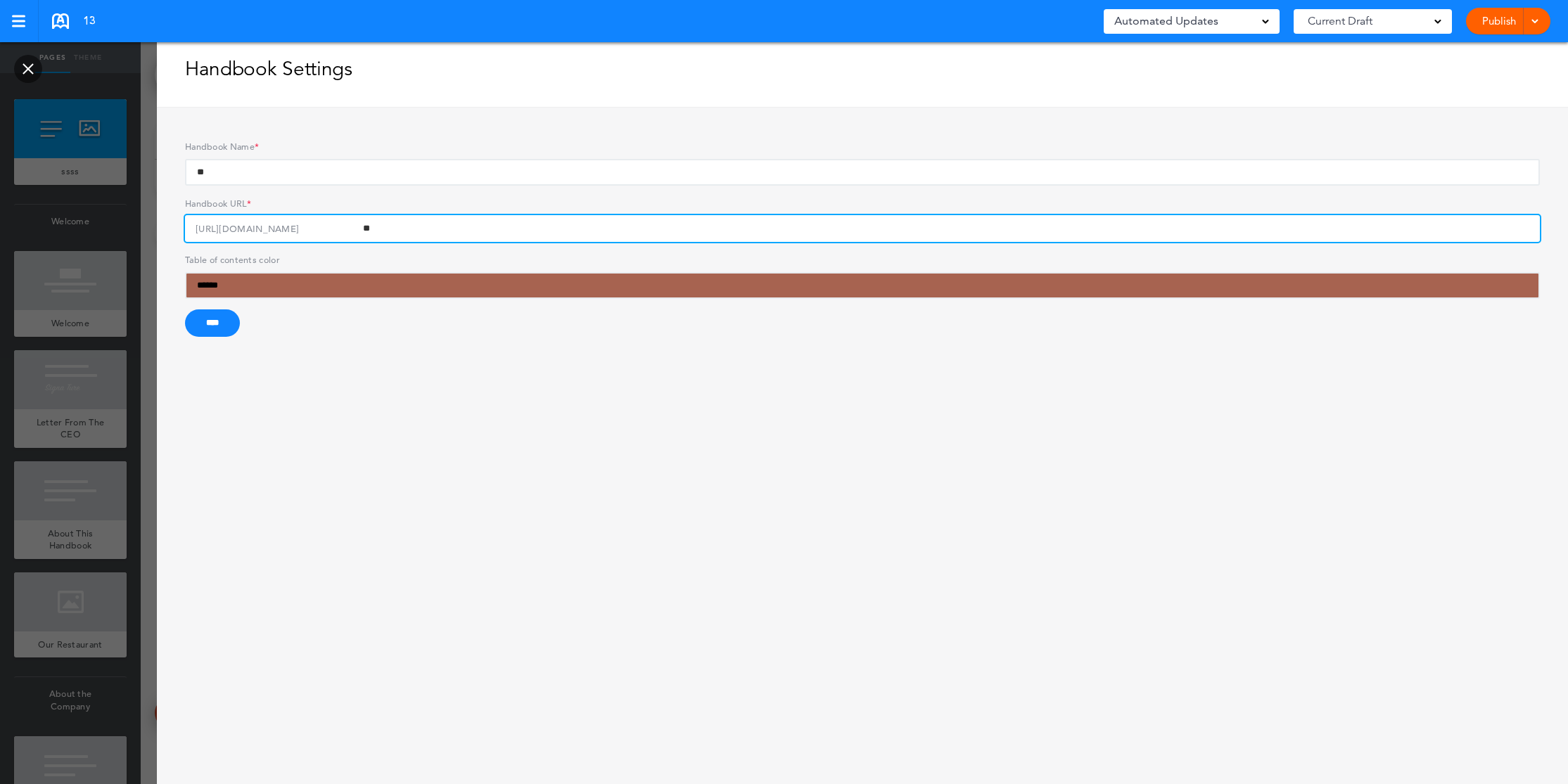
click at [208, 226] on input "**" at bounding box center [862, 229] width 1355 height 27
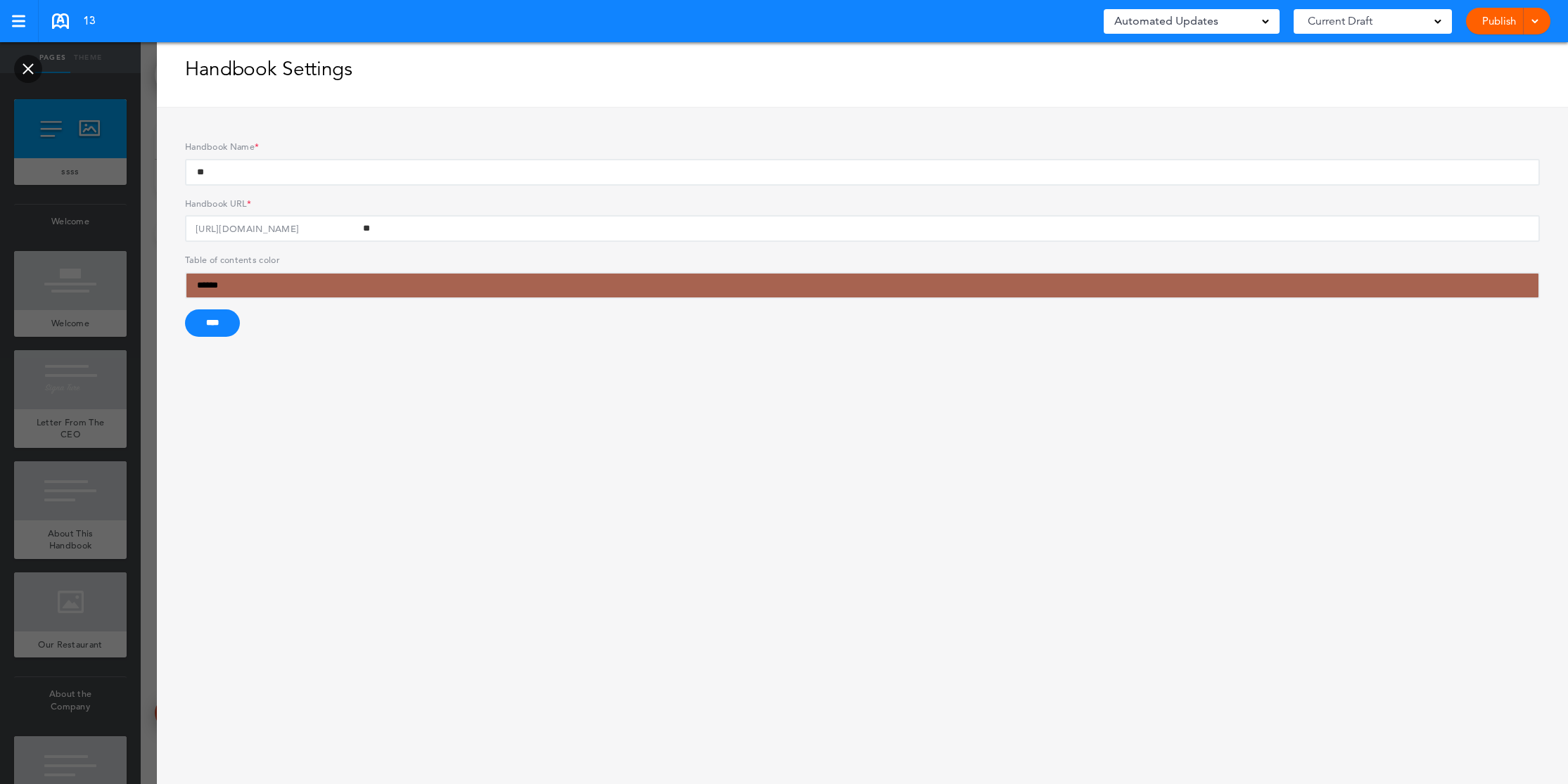
click at [208, 226] on h5 "https://books.airmason.dev/arksentry/" at bounding box center [247, 229] width 103 height 28
click at [208, 226] on input "**" at bounding box center [862, 229] width 1355 height 27
click at [208, 226] on h5 "https://books.airmason.dev/arksentry/" at bounding box center [247, 229] width 103 height 28
click at [208, 226] on input "**" at bounding box center [862, 229] width 1355 height 27
click at [28, 62] on link at bounding box center [28, 69] width 28 height 28
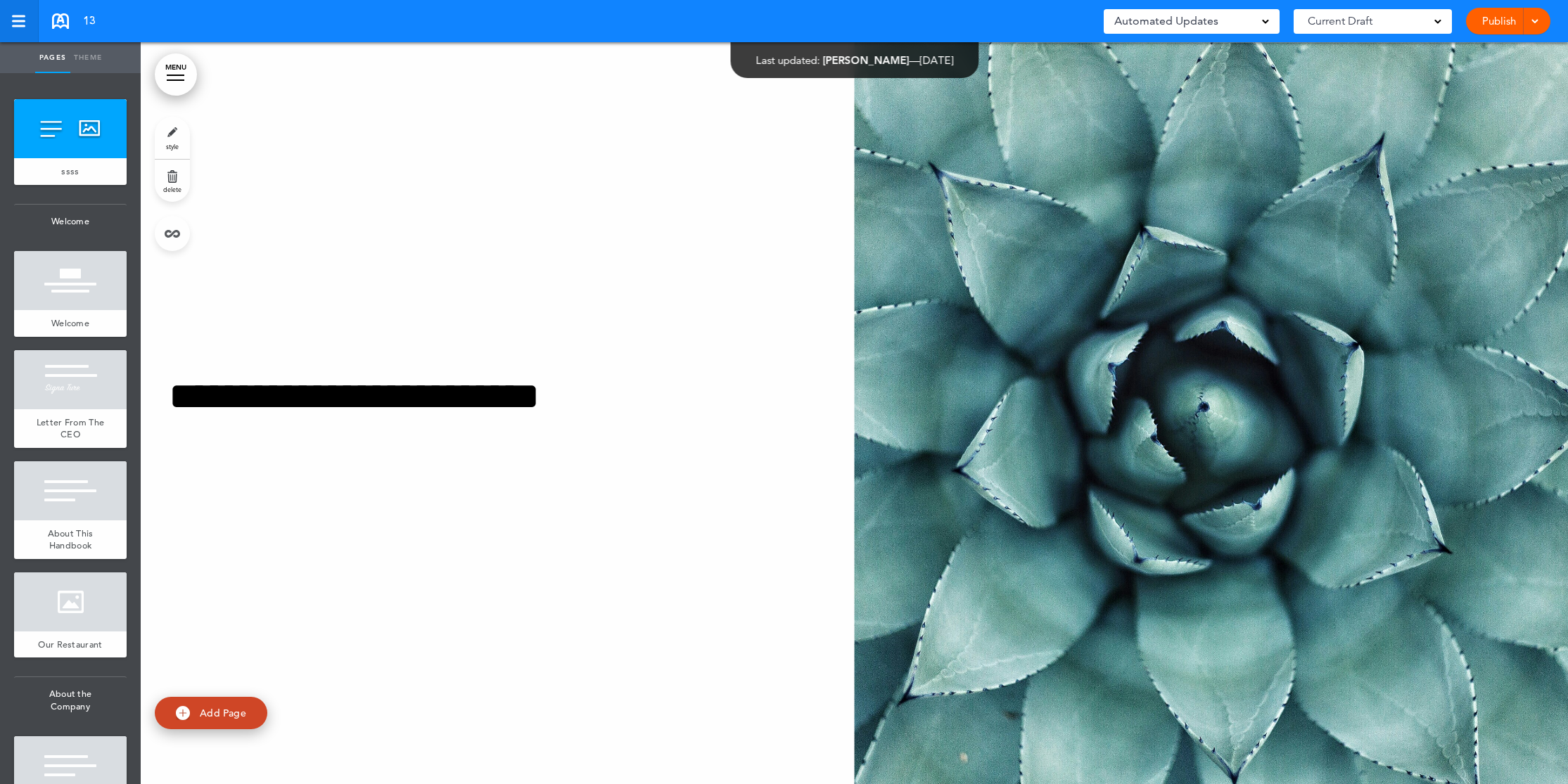
click at [18, 16] on div at bounding box center [18, 16] width 13 height 2
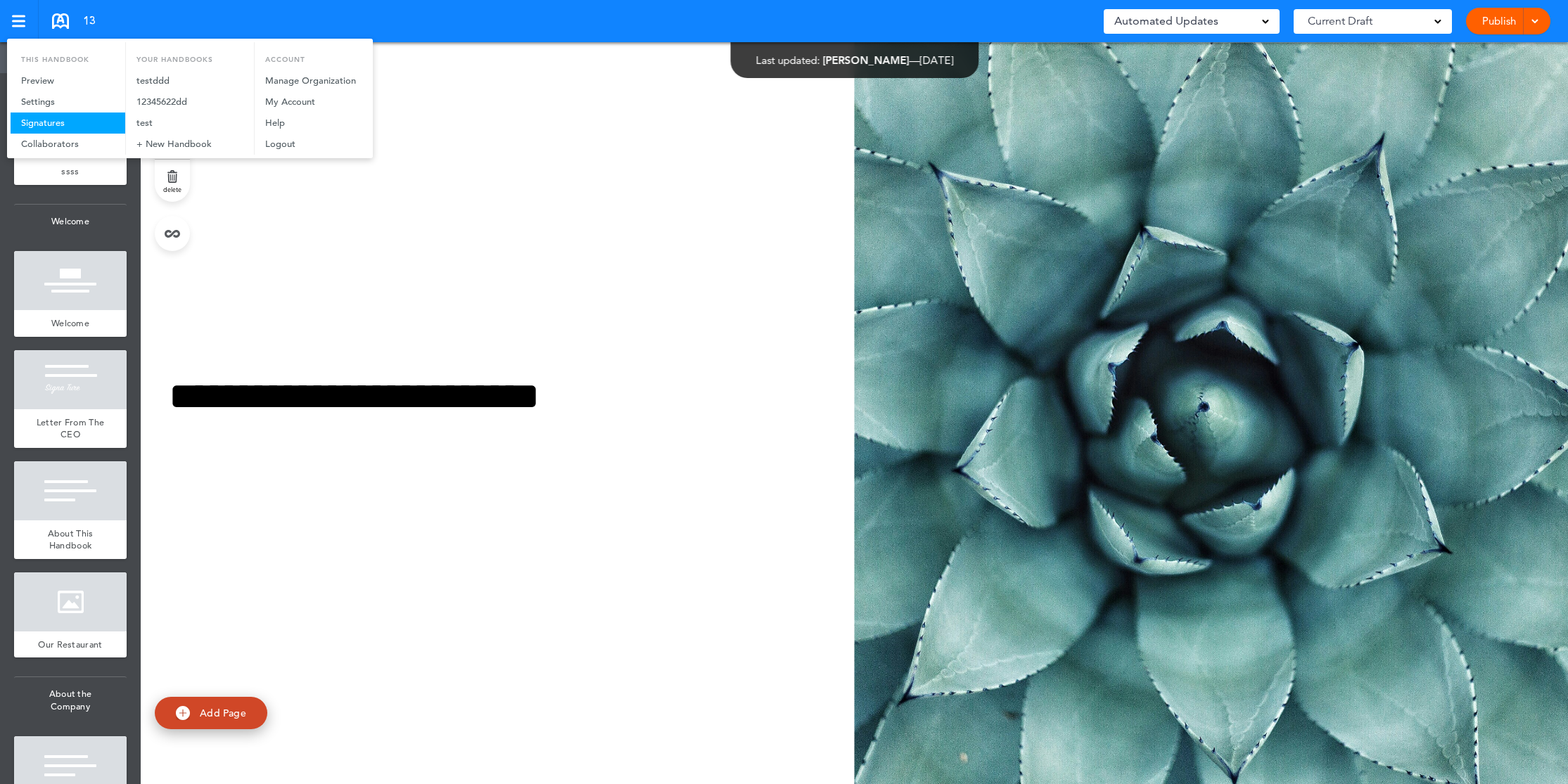
click at [52, 121] on link "Signatures" at bounding box center [68, 123] width 115 height 21
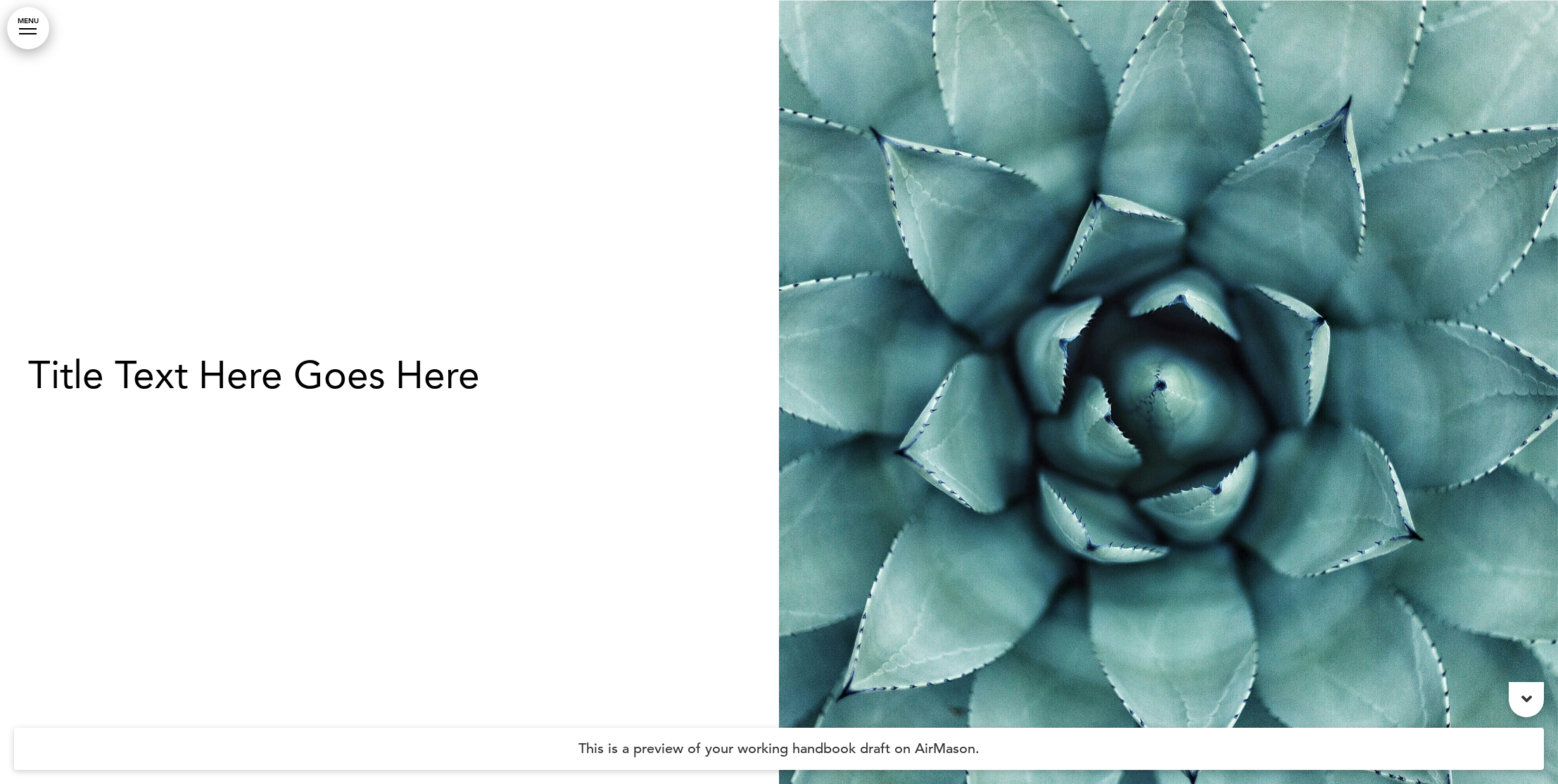
click at [42, 28] on link "MENU" at bounding box center [28, 28] width 43 height 42
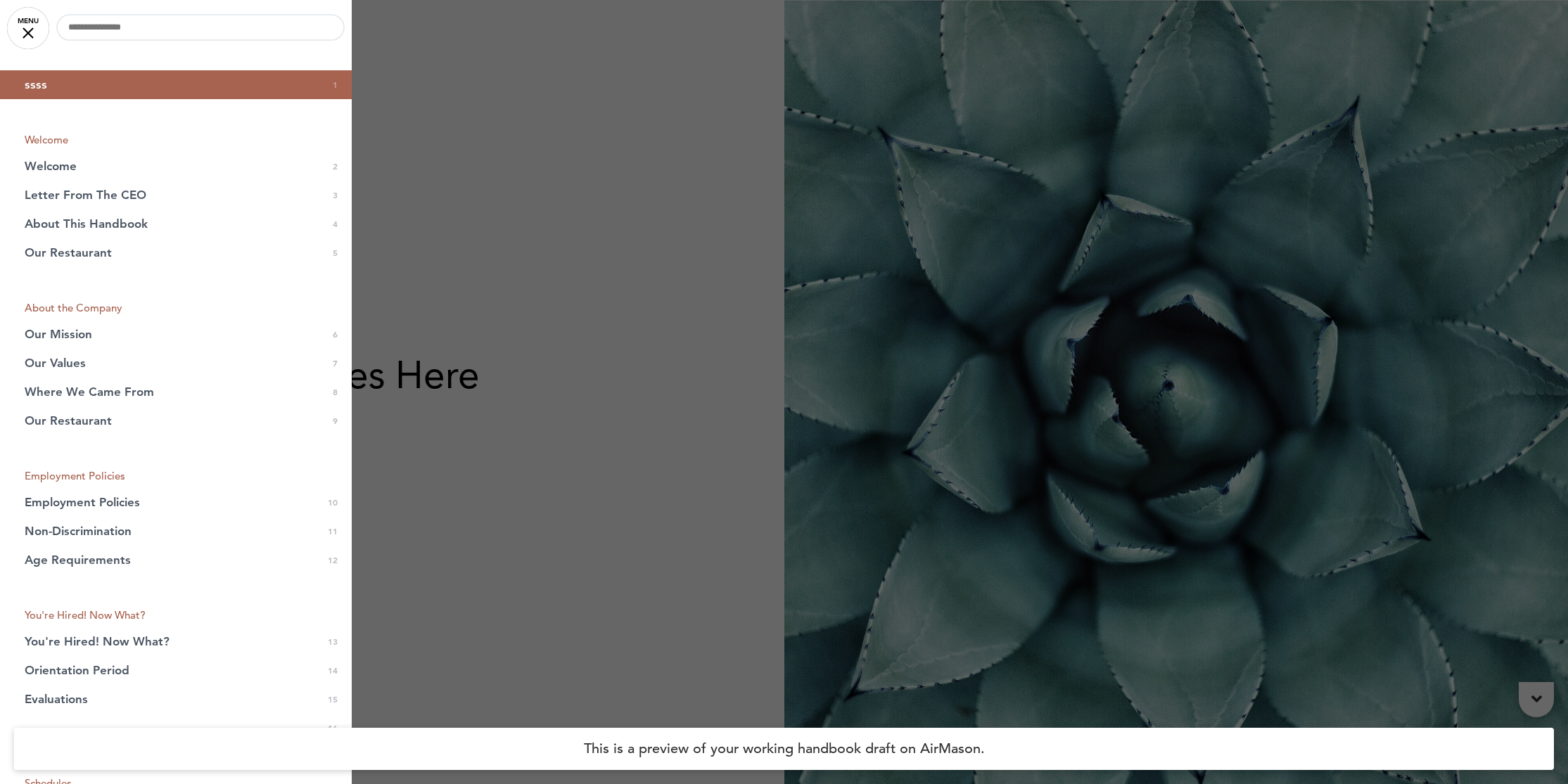
click at [24, 23] on link "MENU" at bounding box center [28, 28] width 42 height 42
